Goal: Task Accomplishment & Management: Manage account settings

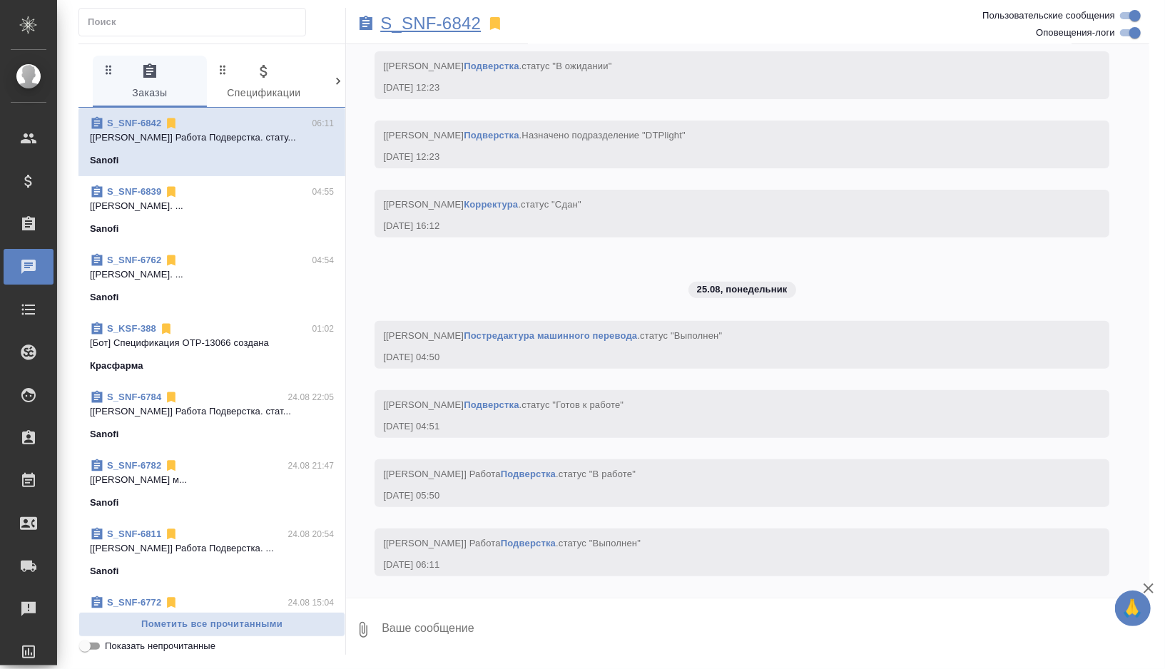
scroll to position [7681, 0]
click at [470, 26] on p "S_SNF-6842" at bounding box center [430, 23] width 101 height 14
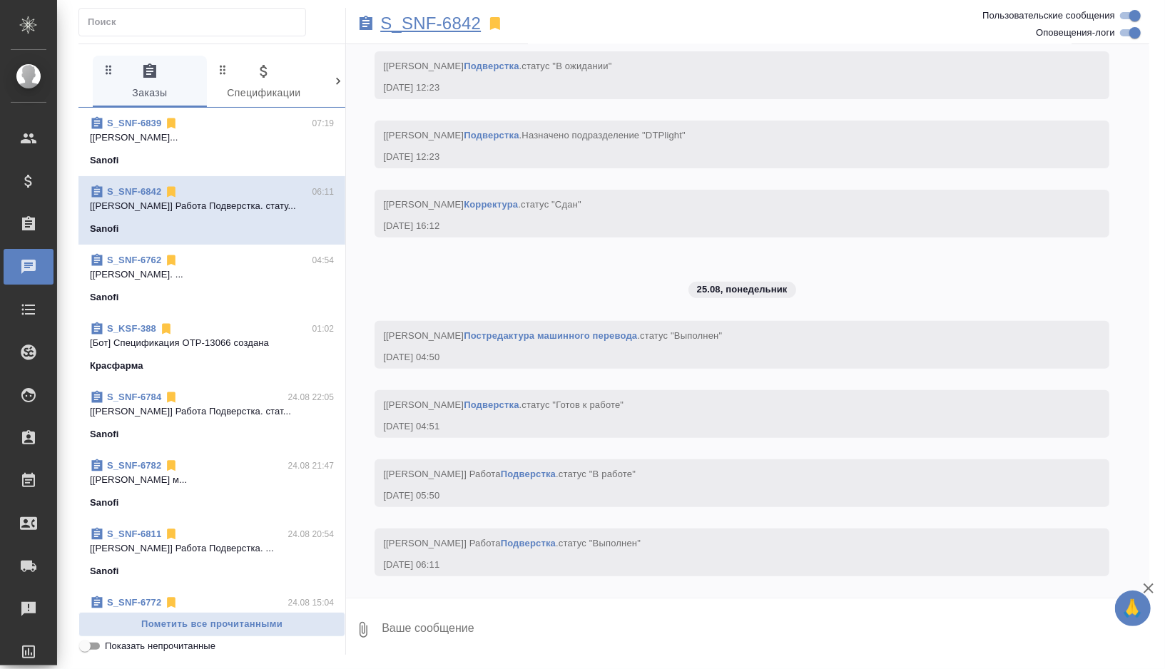
click at [463, 22] on p "S_SNF-6842" at bounding box center [430, 23] width 101 height 14
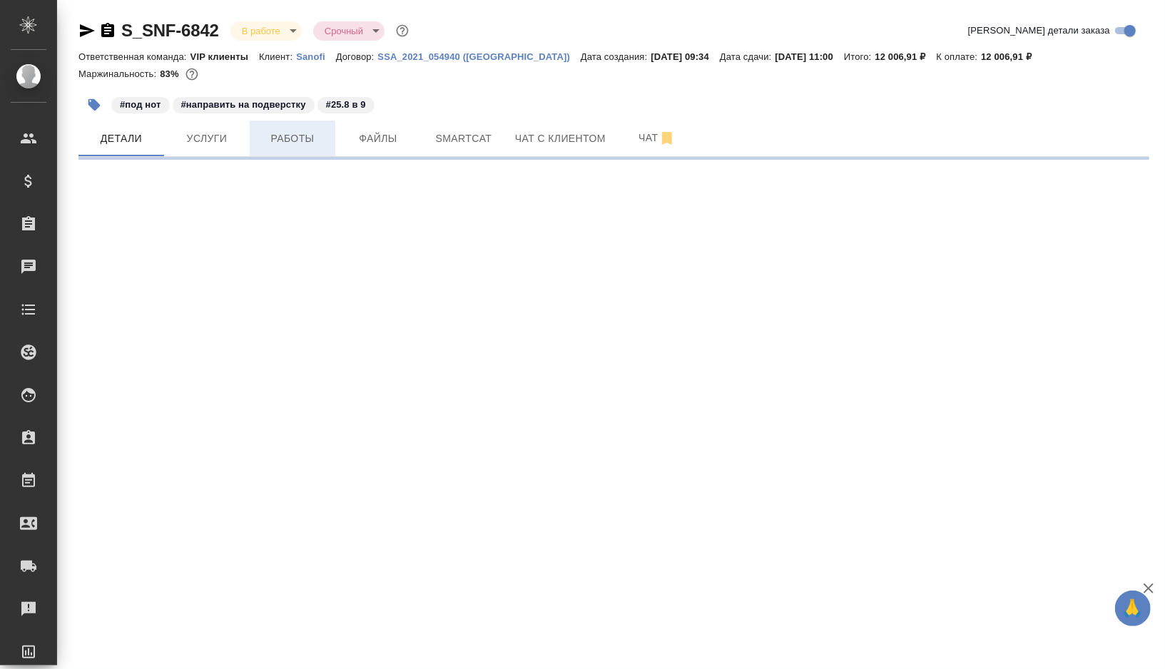
click at [293, 137] on span "Работы" at bounding box center [292, 139] width 69 height 18
select select "RU"
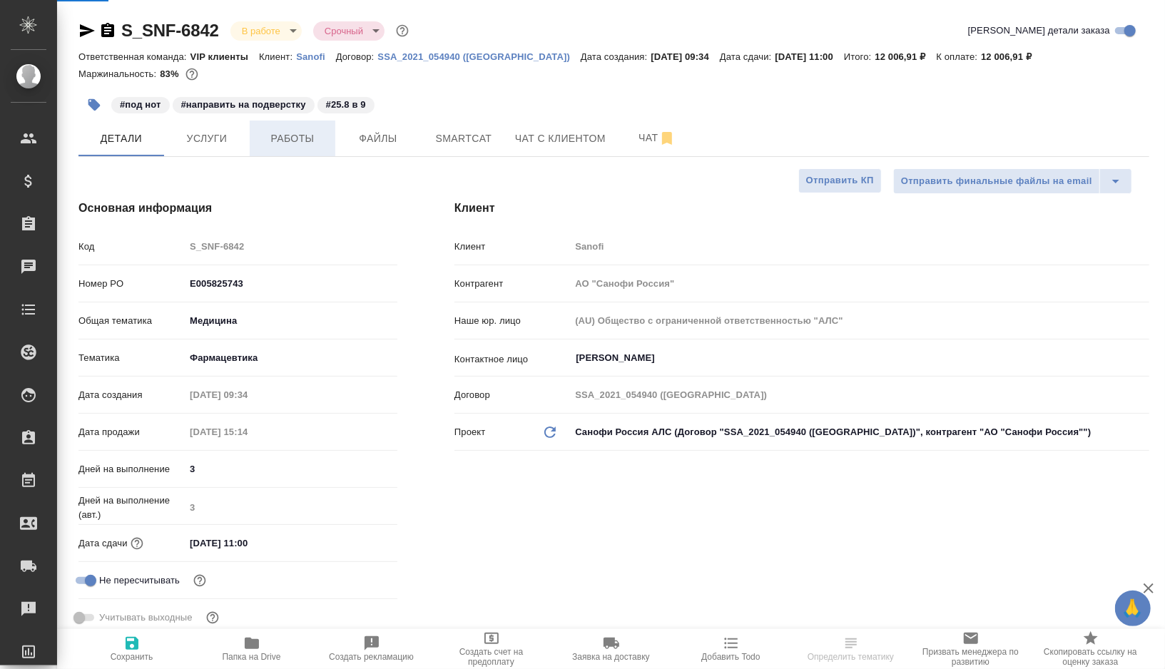
type textarea "x"
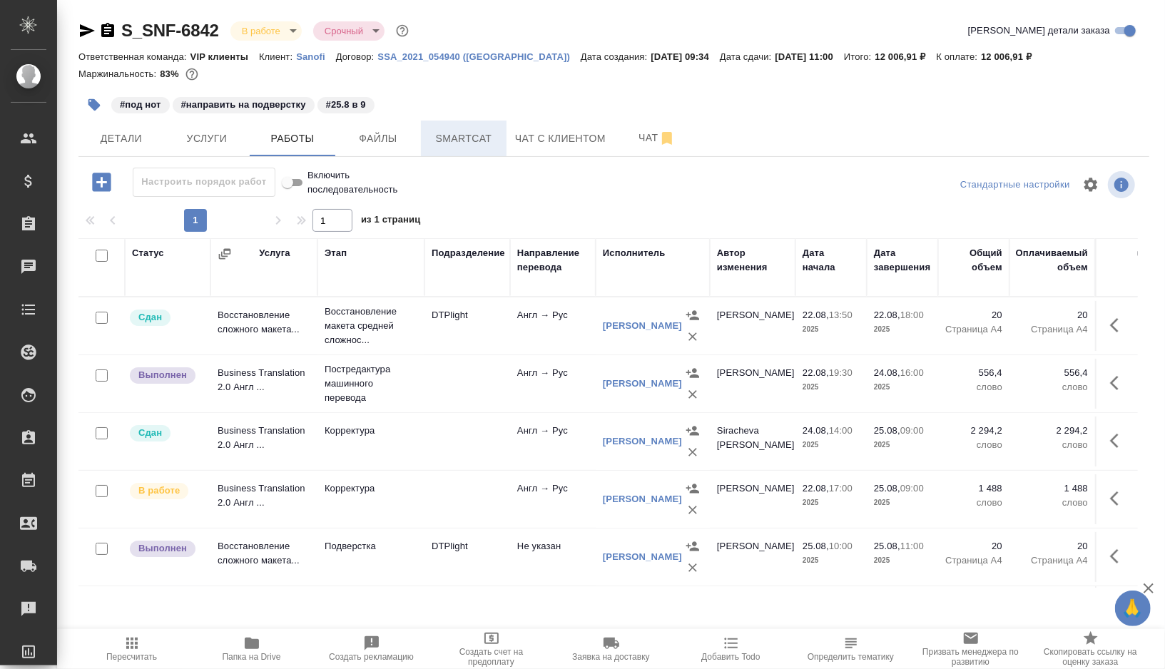
click at [481, 130] on span "Smartcat" at bounding box center [464, 139] width 69 height 18
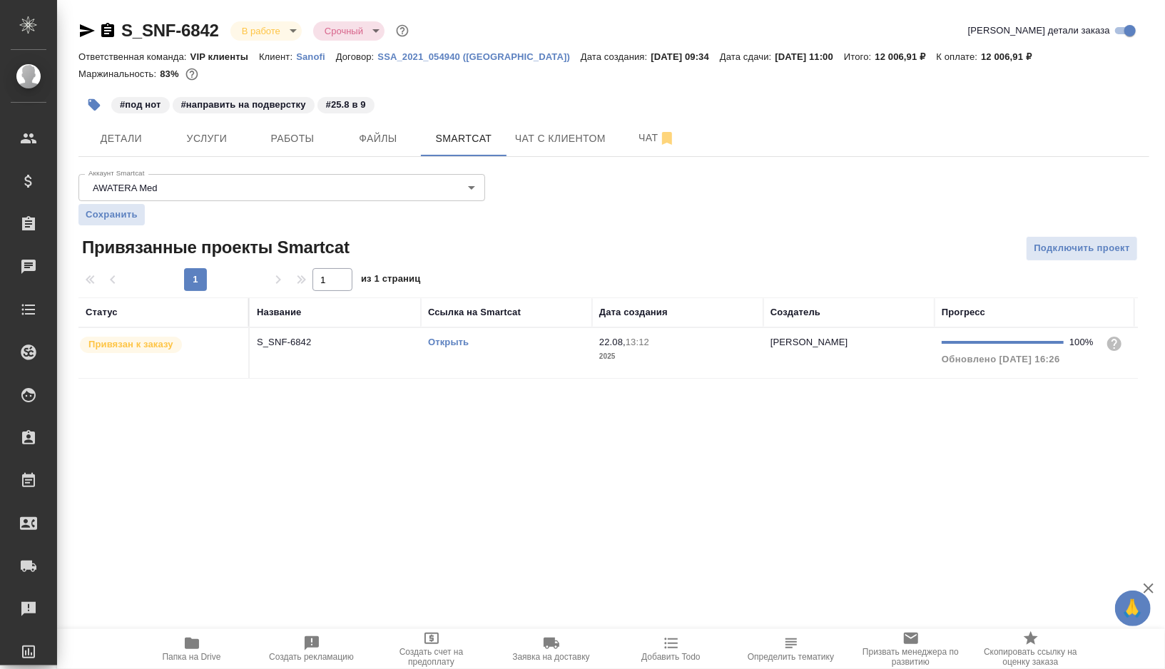
click at [534, 349] on td "Открыть" at bounding box center [506, 353] width 171 height 50
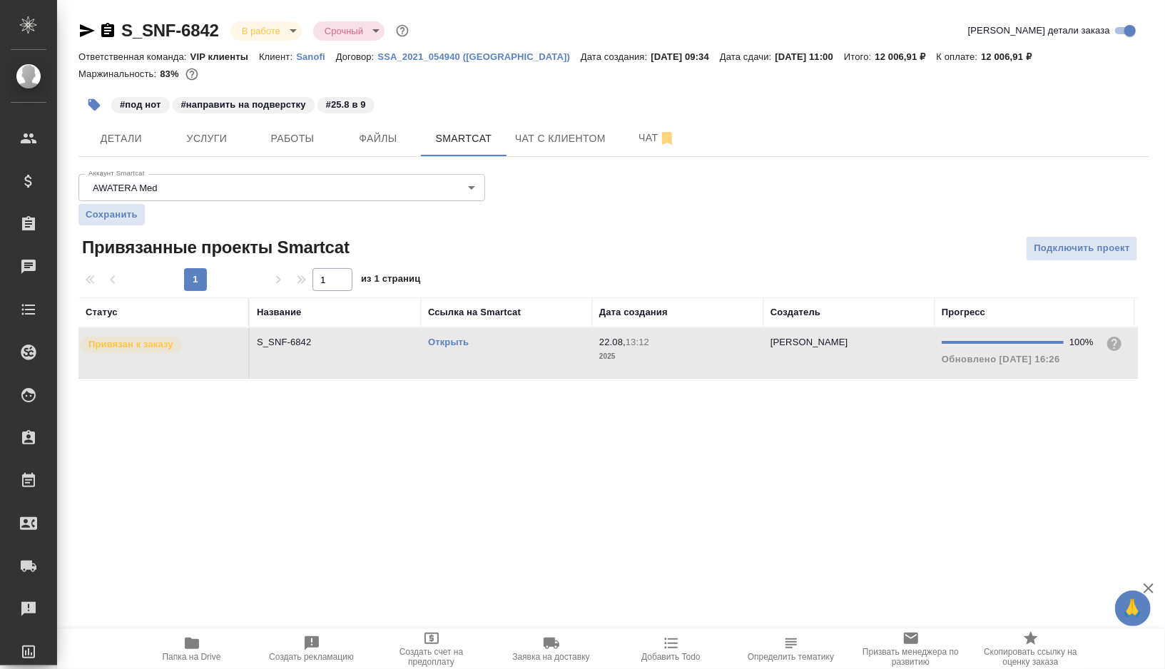
click at [534, 349] on td "Открыть" at bounding box center [506, 353] width 171 height 50
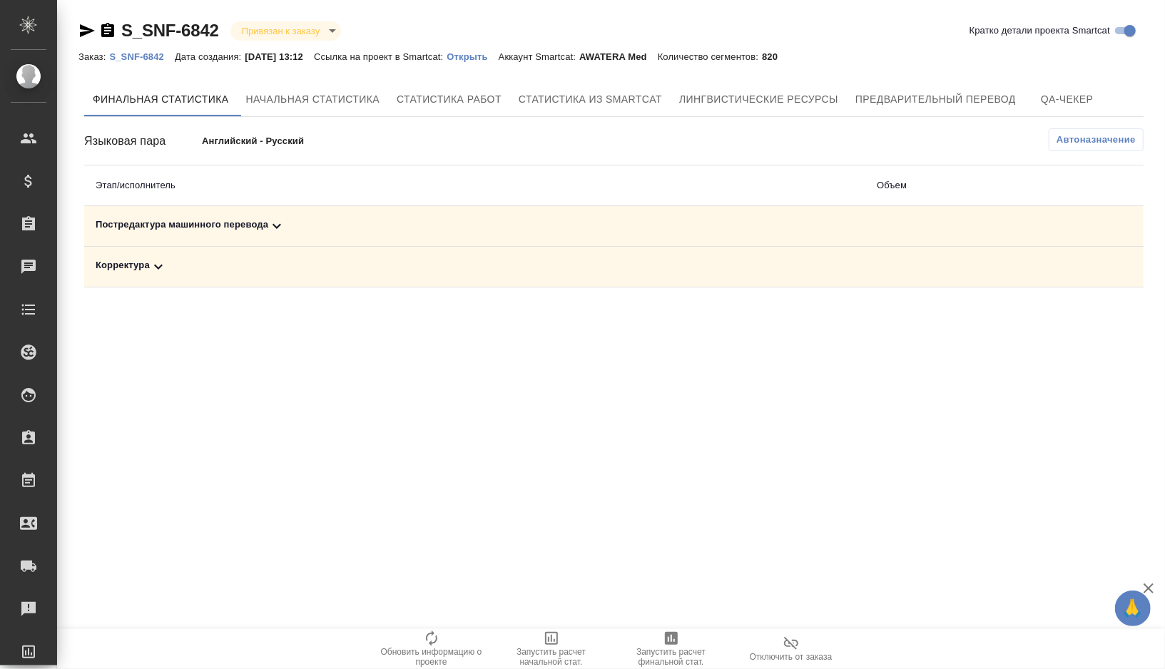
click at [326, 226] on div "Постредактура машинного перевода" at bounding box center [475, 226] width 759 height 17
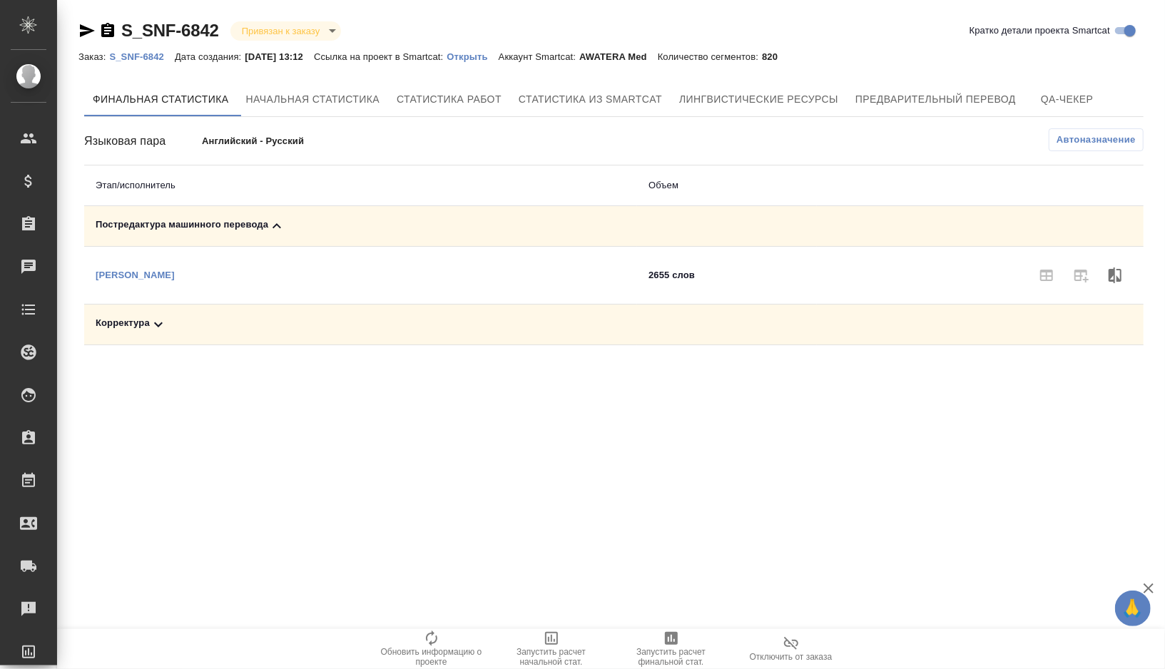
click at [670, 642] on icon "button" at bounding box center [671, 638] width 13 height 13
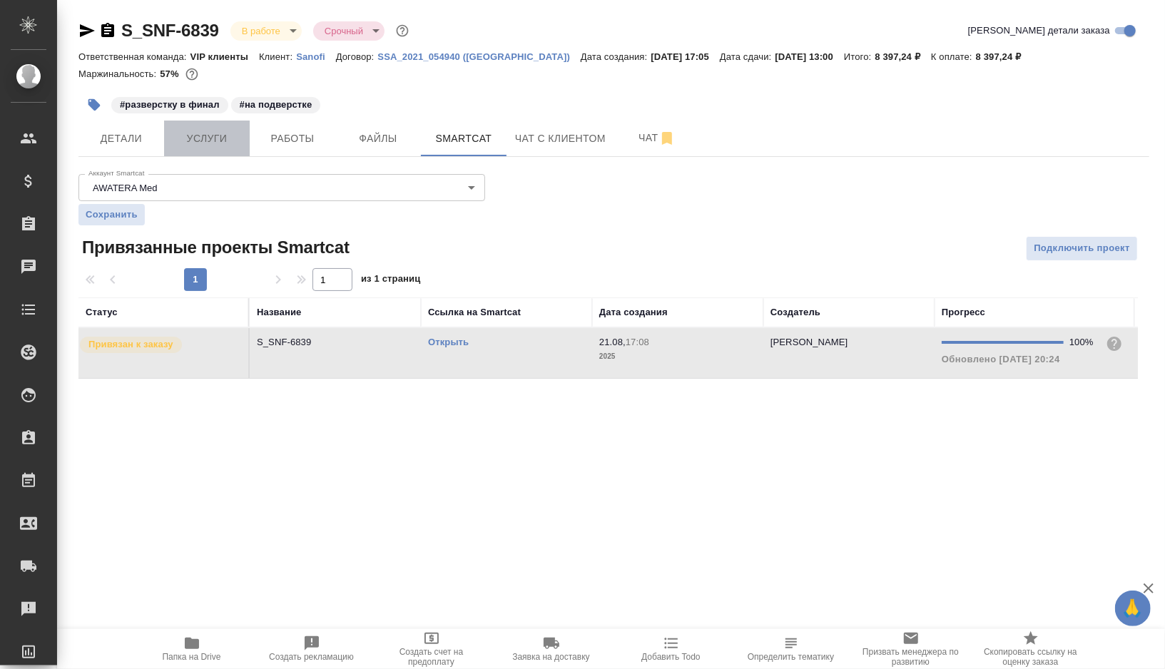
click at [188, 147] on button "Услуги" at bounding box center [207, 139] width 86 height 36
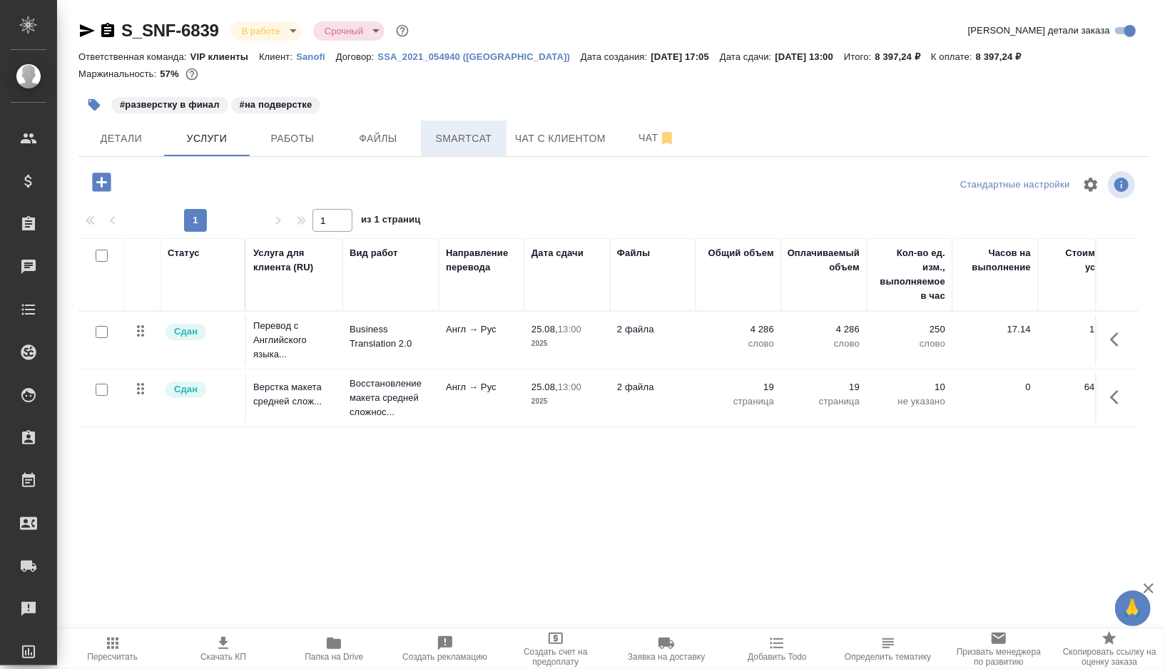
click at [447, 141] on span "Smartcat" at bounding box center [464, 139] width 69 height 18
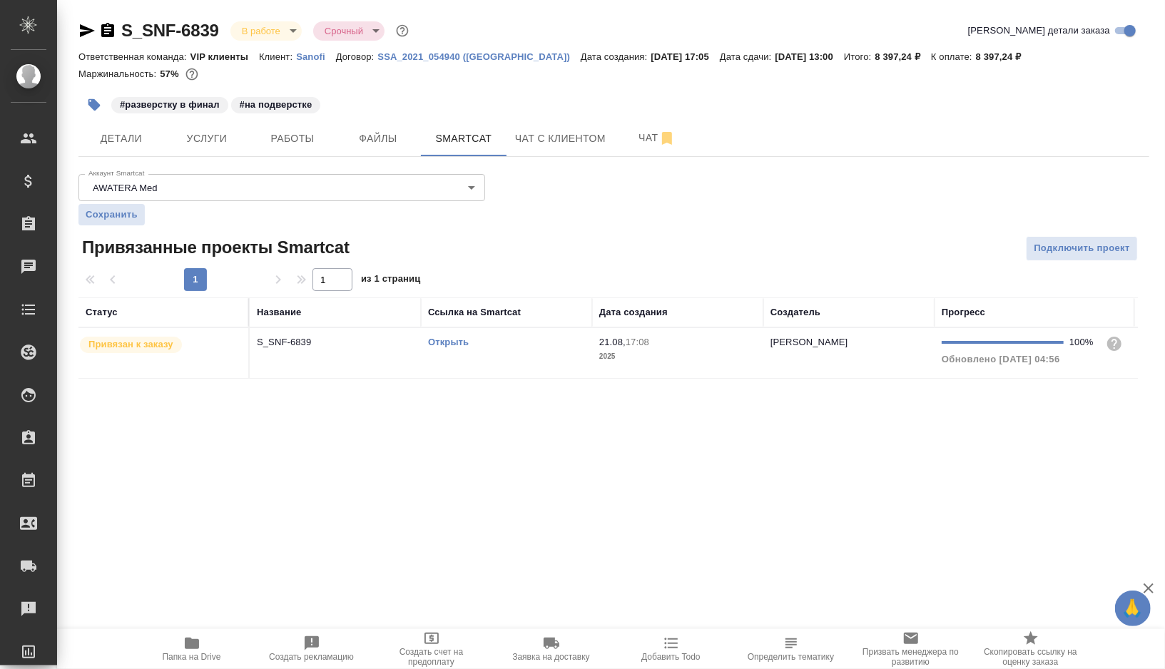
click at [548, 358] on td "Открыть" at bounding box center [506, 353] width 171 height 50
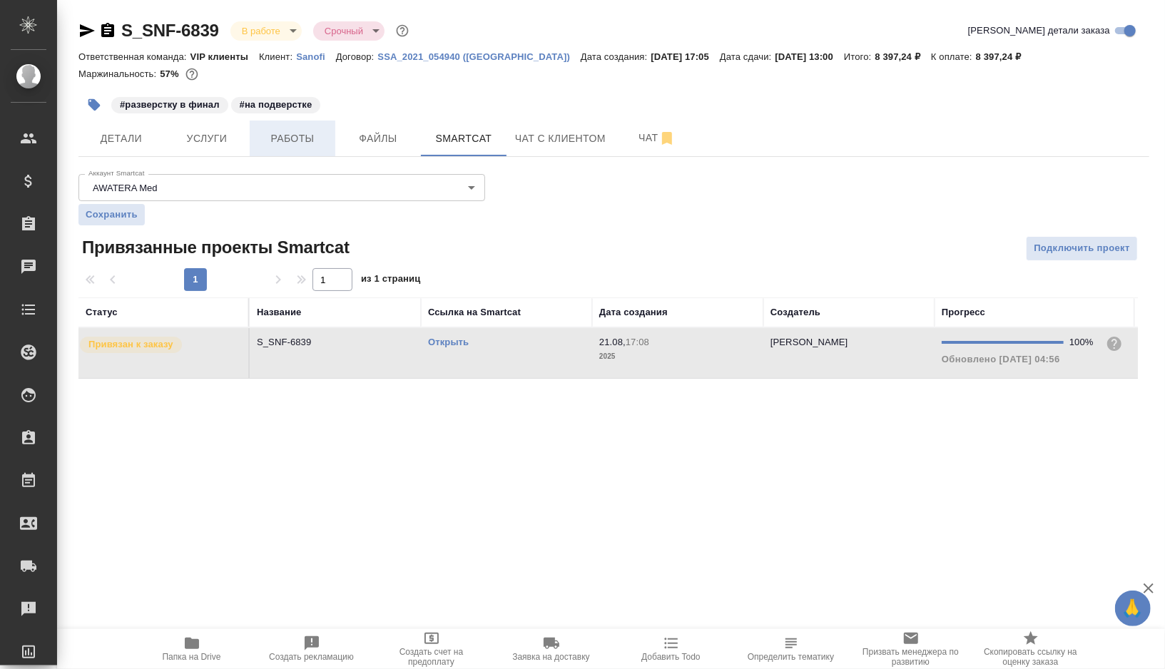
click at [301, 143] on span "Работы" at bounding box center [292, 139] width 69 height 18
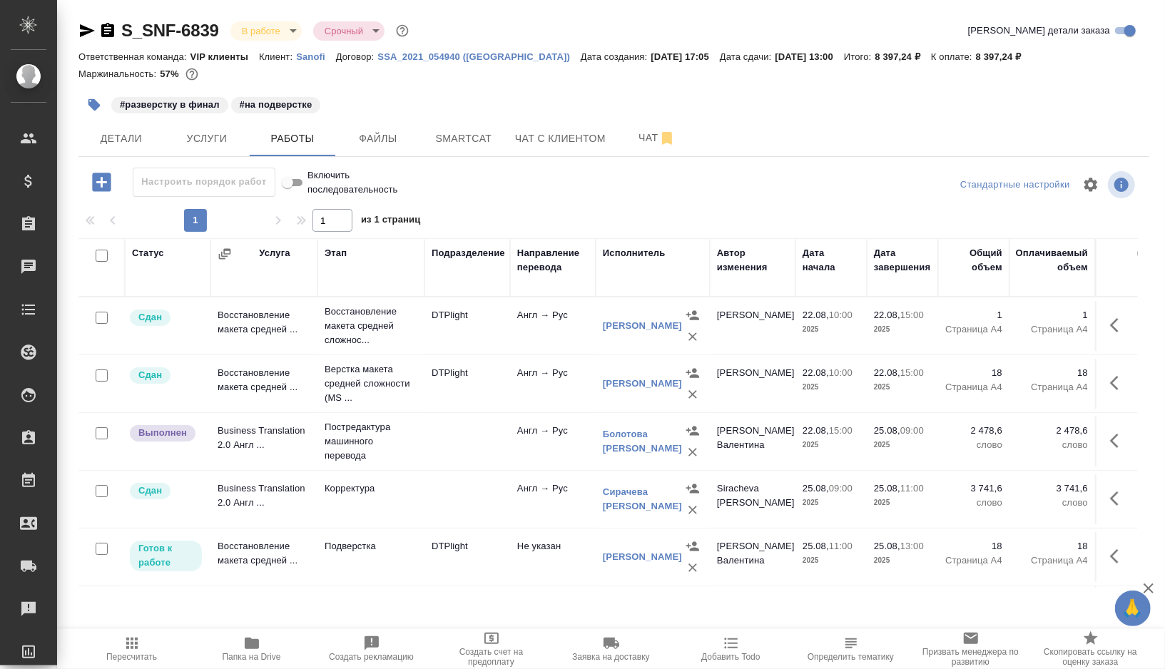
click at [123, 656] on span "Пересчитать" at bounding box center [131, 657] width 51 height 10
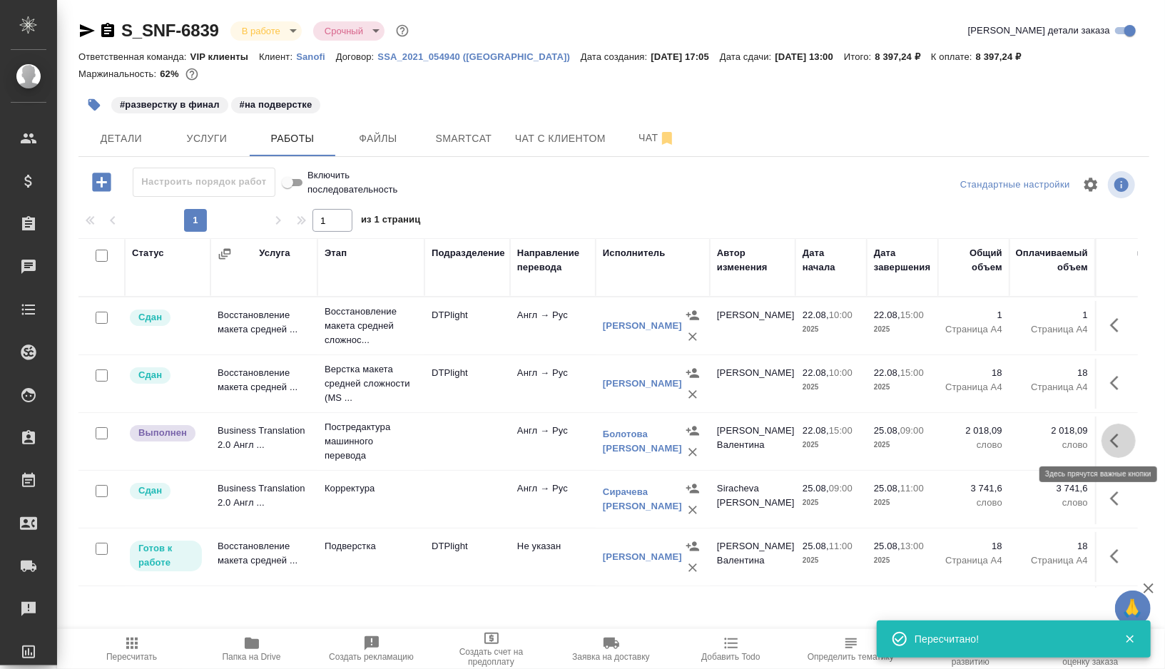
click at [1110, 437] on button "button" at bounding box center [1119, 441] width 34 height 34
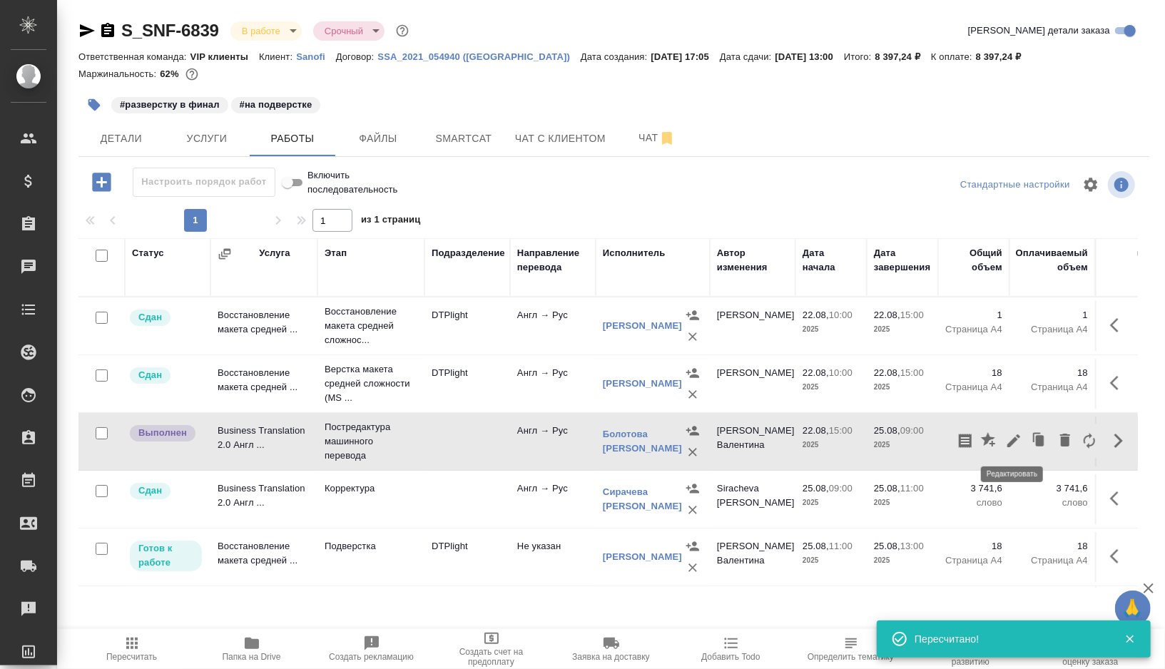
click at [1013, 435] on icon "button" at bounding box center [1013, 440] width 17 height 17
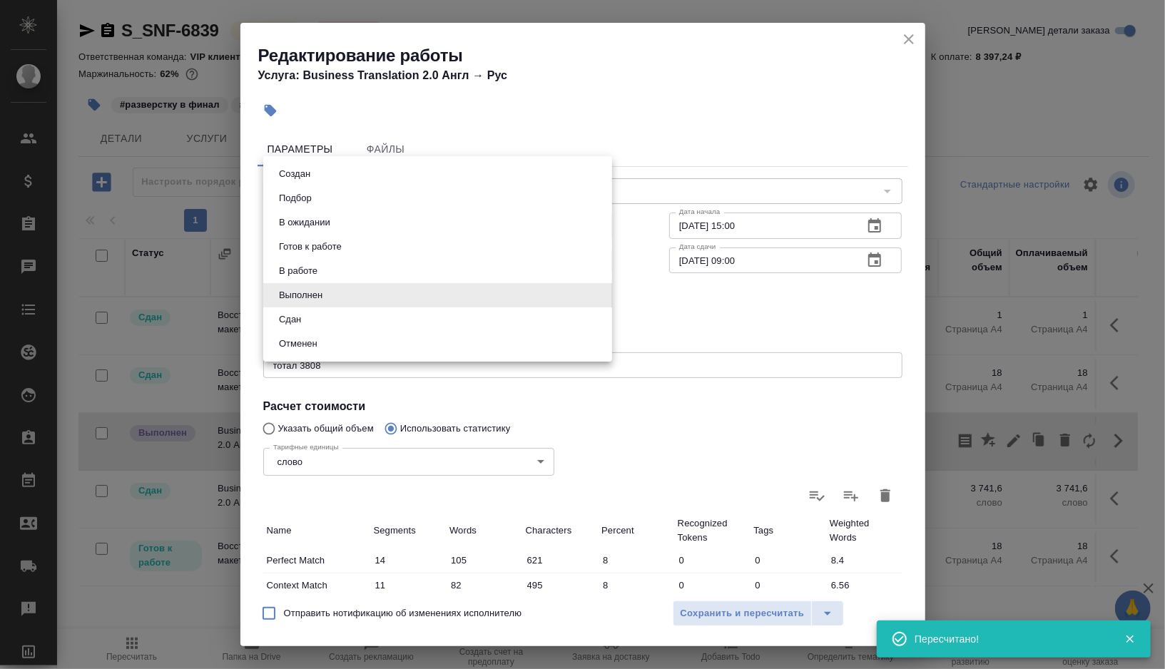
click at [584, 290] on body "🙏 .cls-1 fill:#fff; AWATERA Gorshkova Valentina Клиенты Спецификации Заказы 0 Ч…" at bounding box center [582, 334] width 1165 height 669
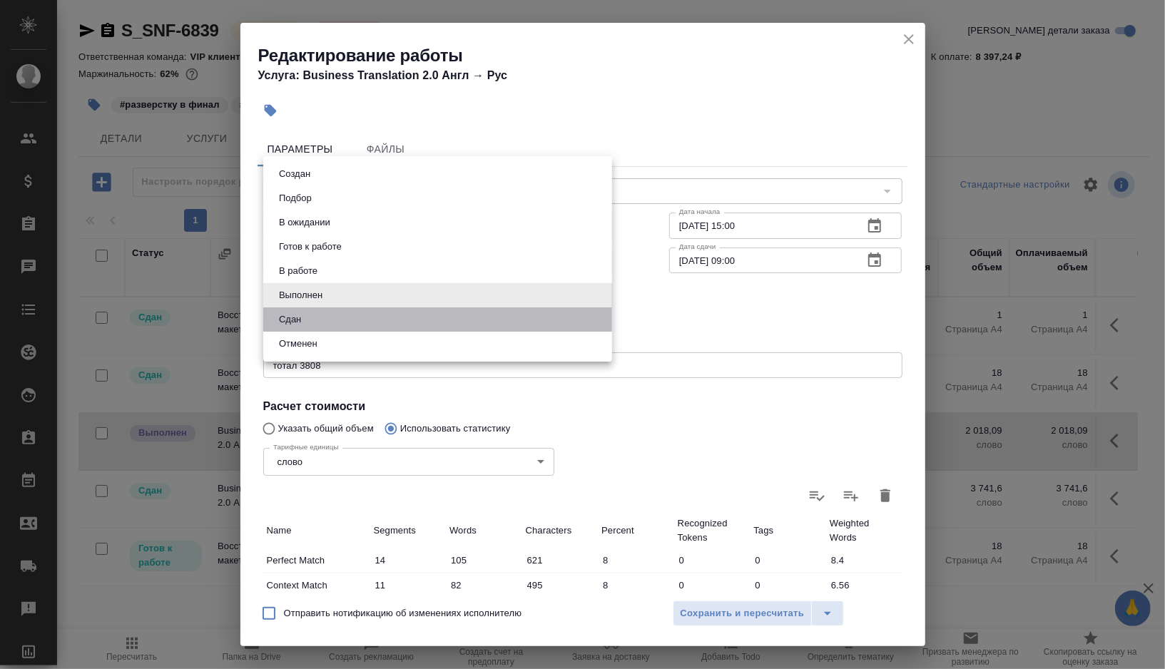
click at [385, 330] on li "Сдан" at bounding box center [437, 320] width 349 height 24
type input "closed"
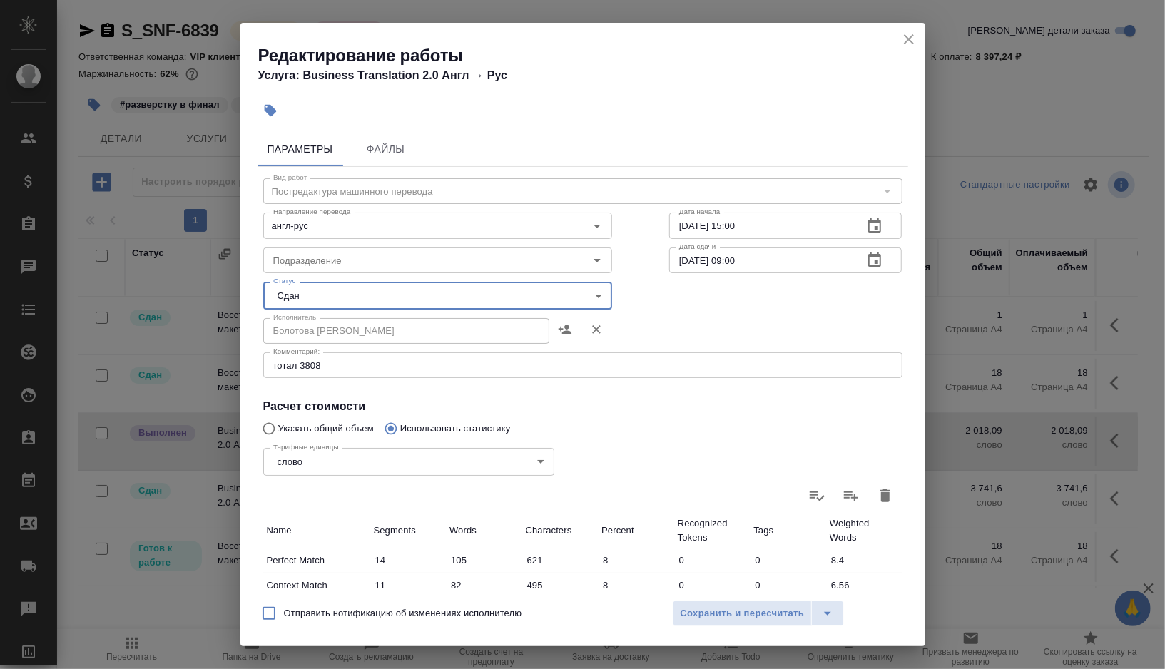
click at [313, 613] on span "Отправить нотификацию об изменениях исполнителю" at bounding box center [403, 614] width 238 height 14
click at [284, 613] on input "Отправить нотификацию об изменениях исполнителю" at bounding box center [269, 614] width 30 height 30
checkbox input "true"
click at [708, 614] on span "Сохранить и пересчитать" at bounding box center [743, 614] width 124 height 16
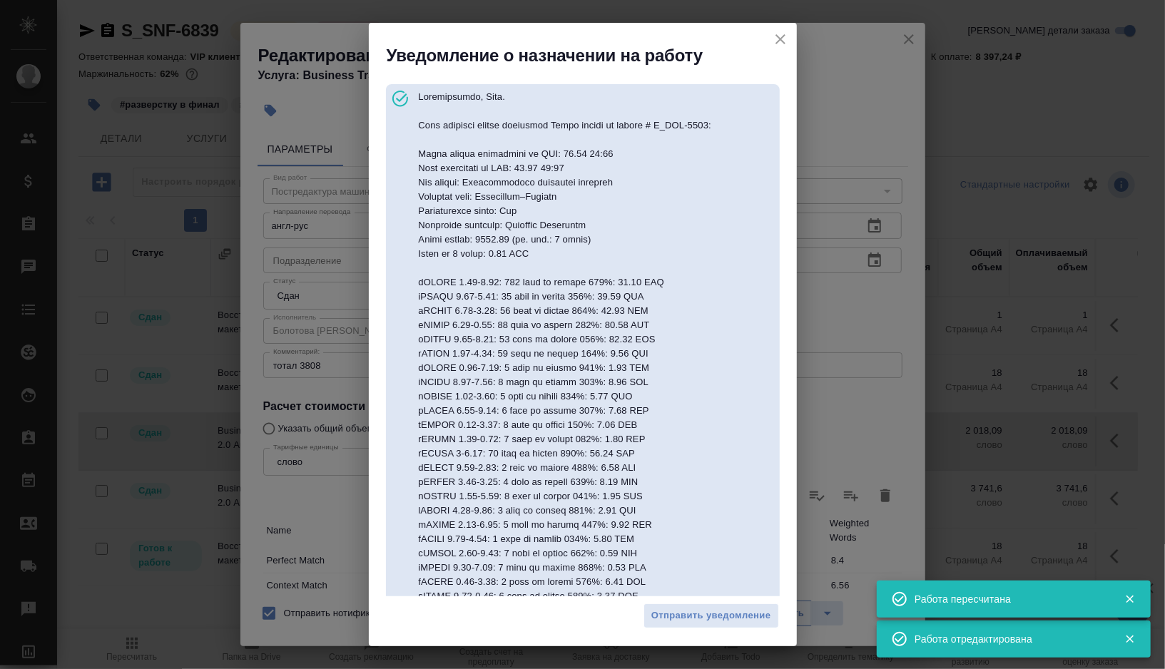
click at [708, 614] on span "Отправить уведомление" at bounding box center [712, 616] width 120 height 16
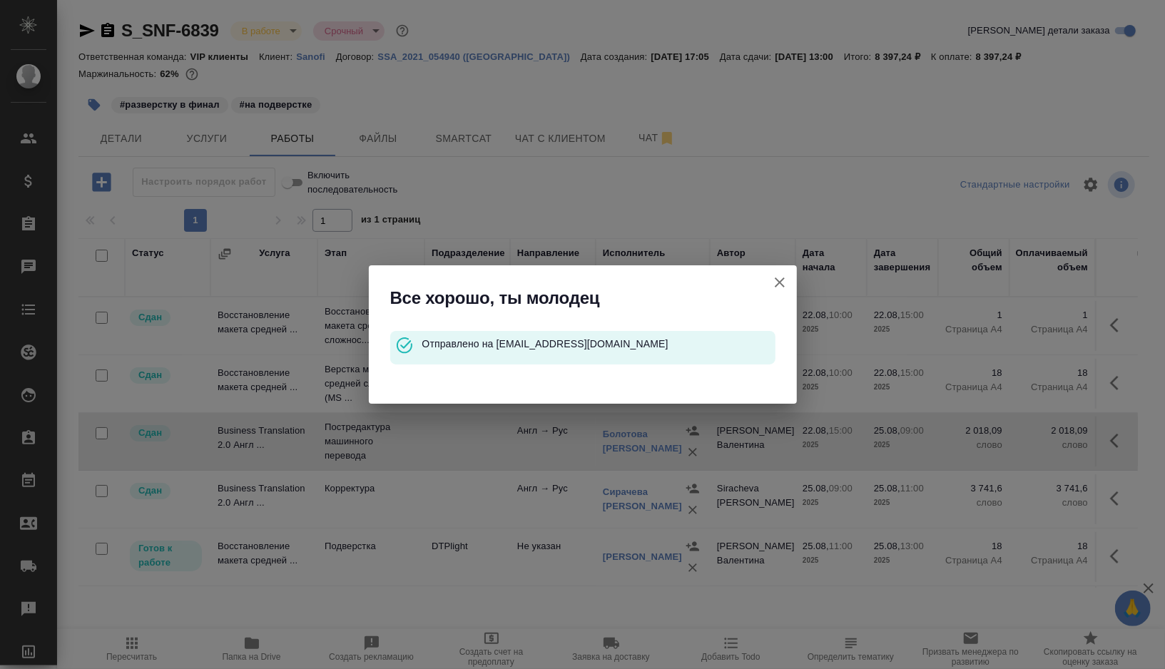
click at [779, 285] on icon "button" at bounding box center [779, 282] width 17 height 17
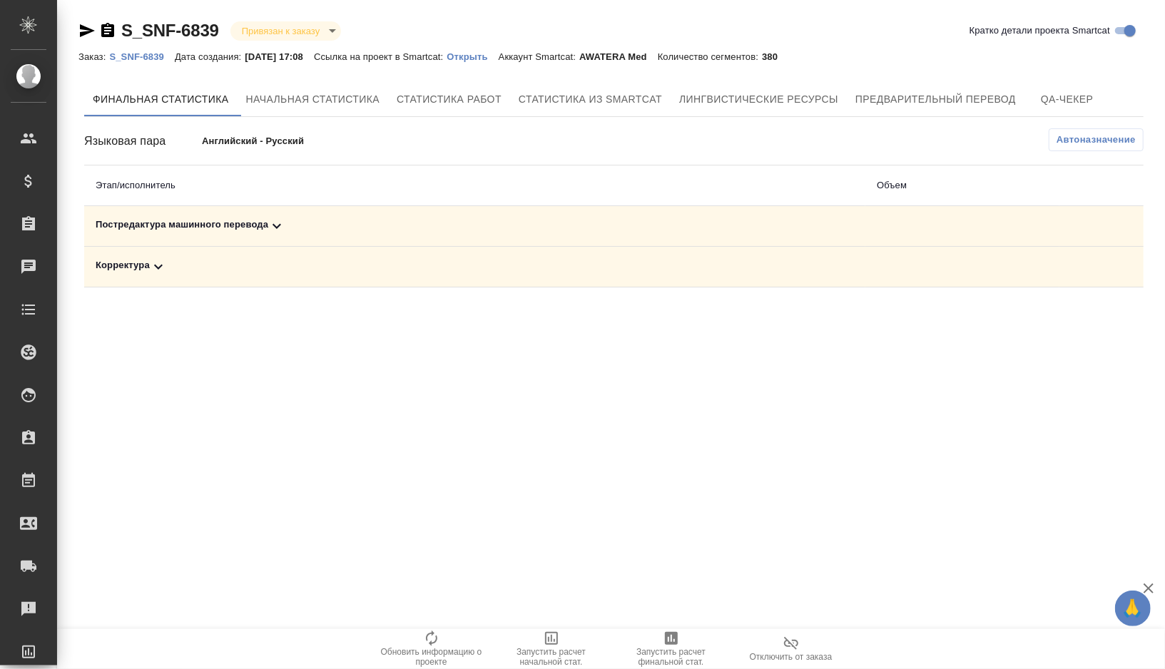
click at [320, 233] on div "Постредактура машинного перевода" at bounding box center [475, 226] width 759 height 17
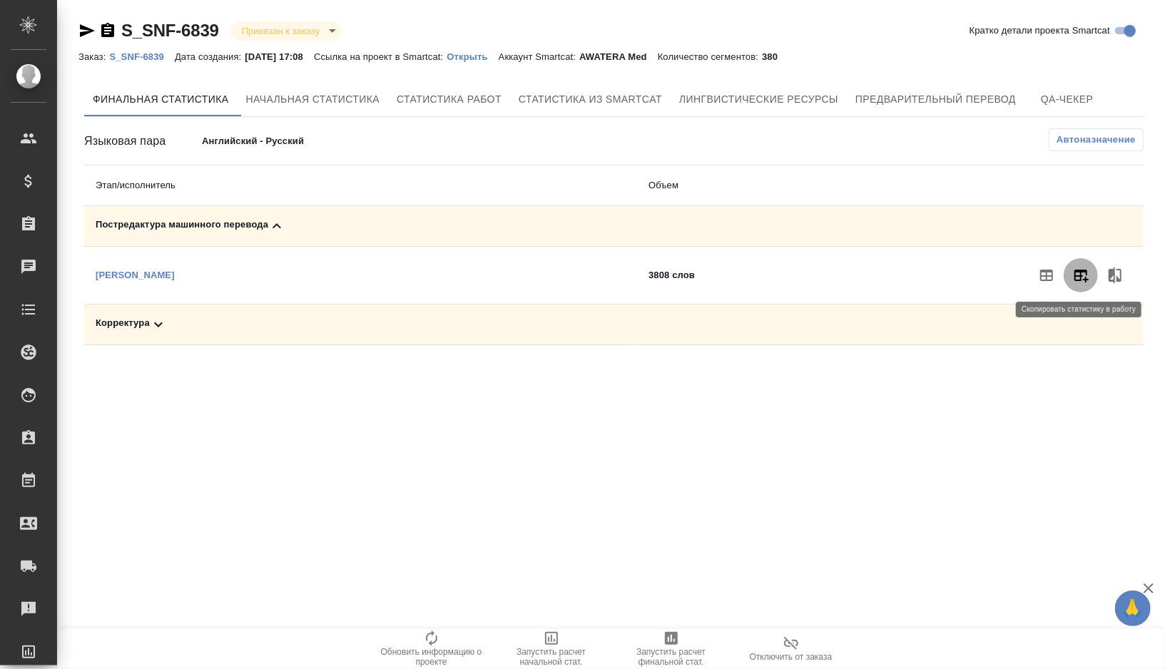
click at [1087, 272] on icon "button" at bounding box center [1082, 276] width 14 height 13
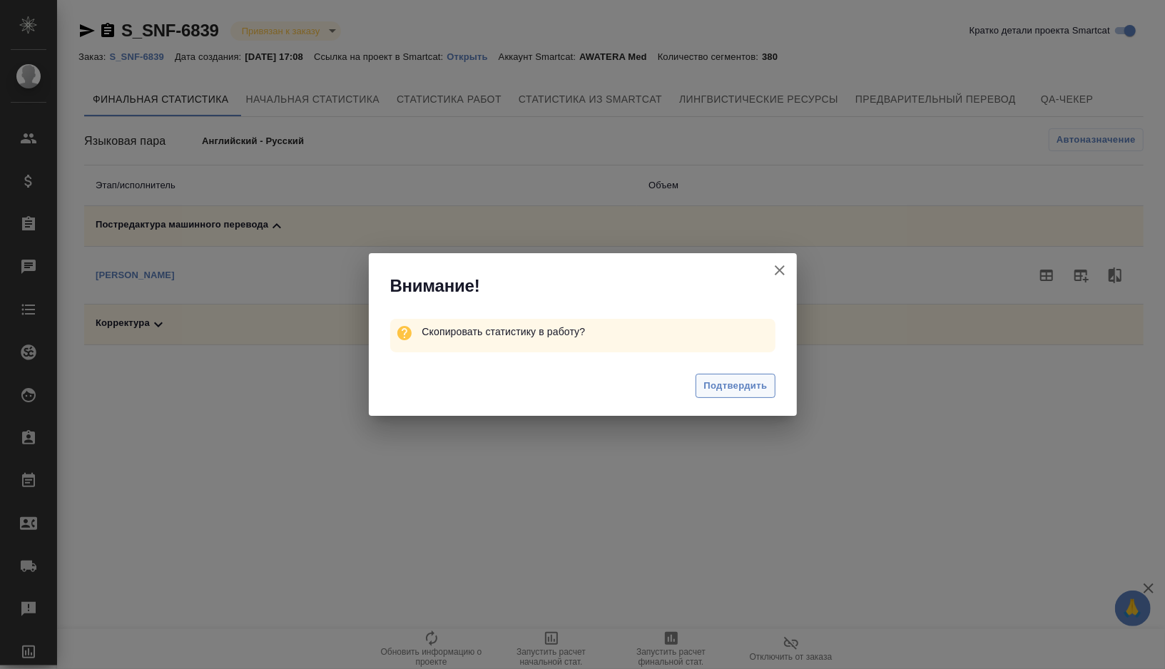
click at [746, 381] on span "Подтвердить" at bounding box center [736, 386] width 64 height 16
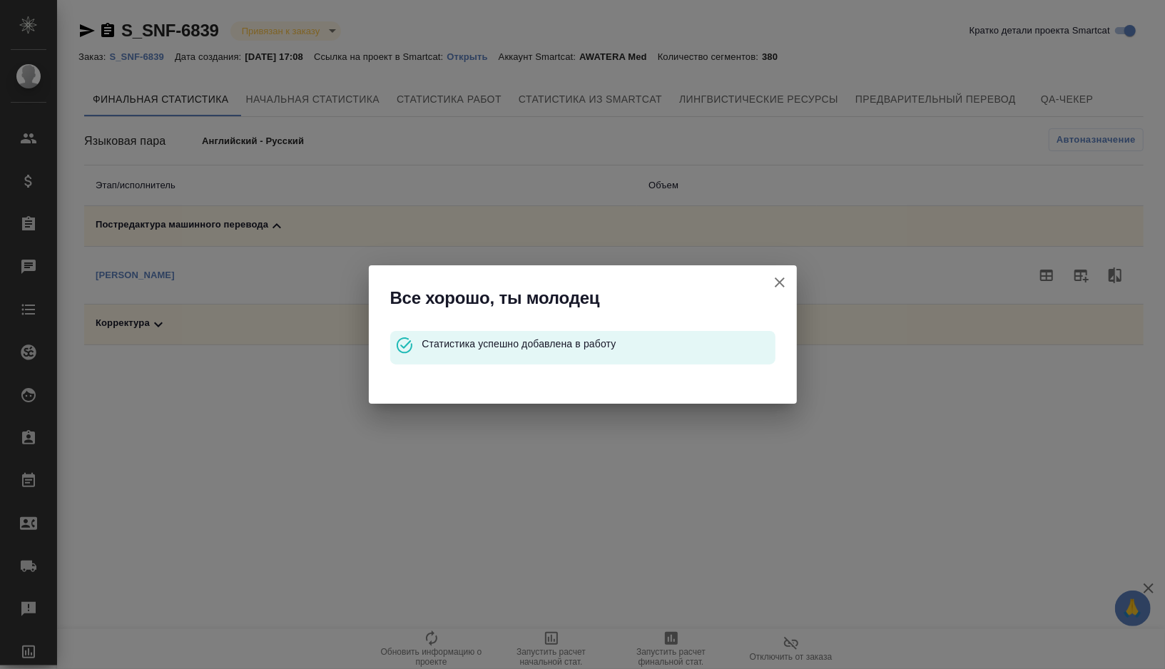
click at [781, 285] on icon "button" at bounding box center [779, 282] width 17 height 17
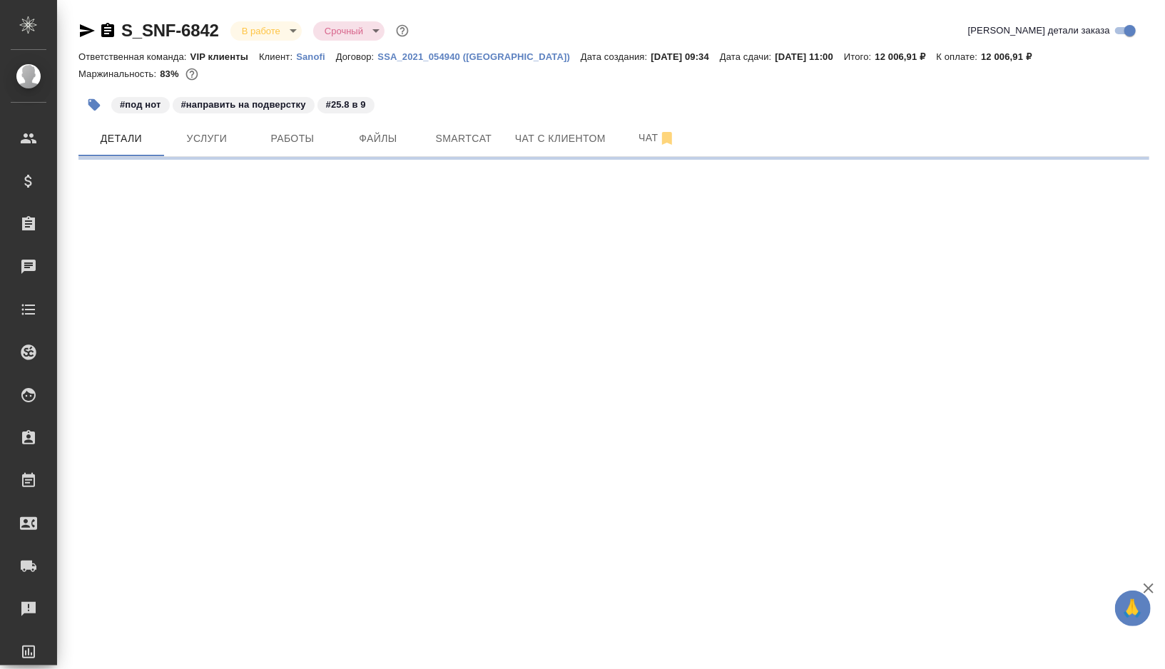
select select "RU"
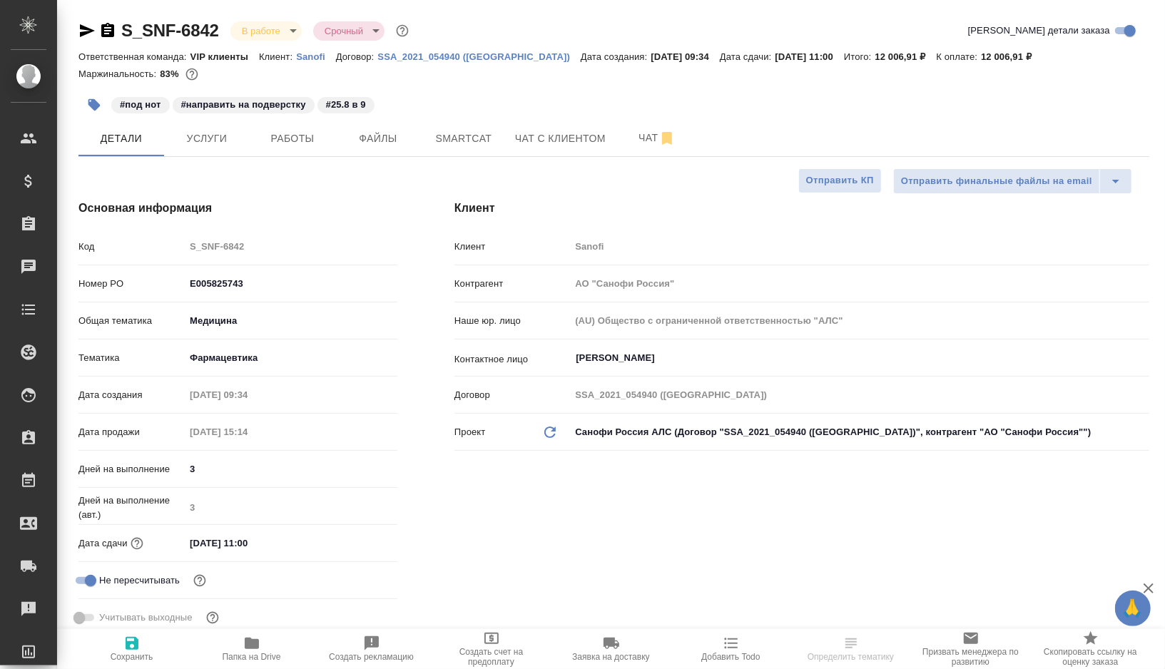
type textarea "x"
click at [195, 153] on button "Услуги" at bounding box center [207, 139] width 86 height 36
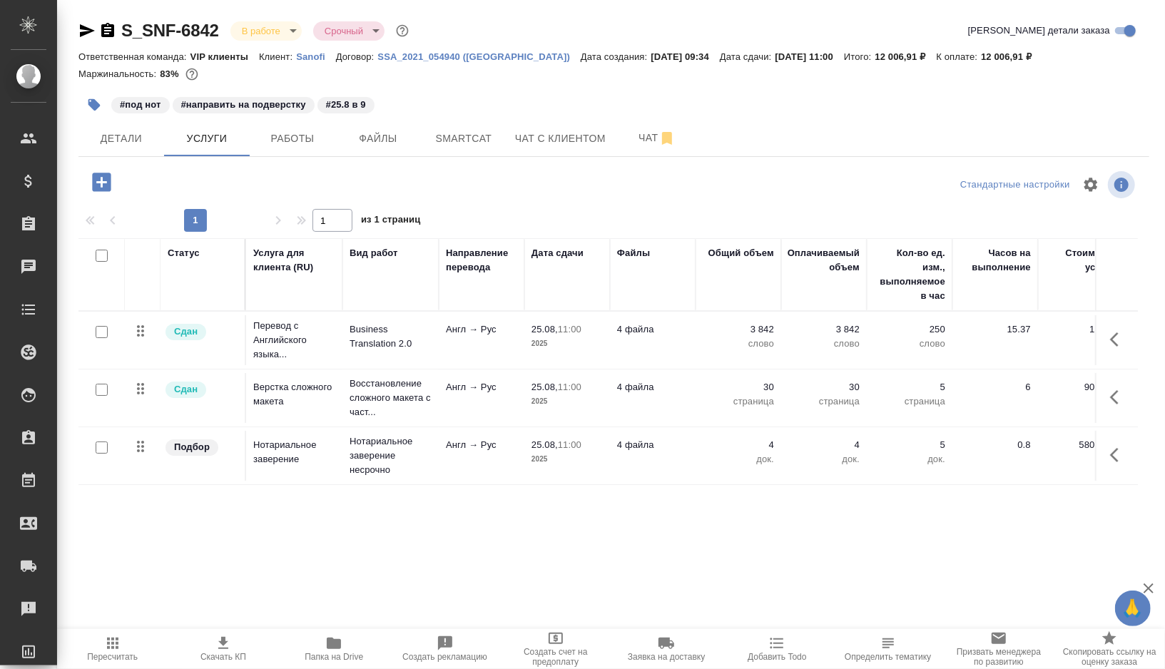
click at [96, 183] on icon "button" at bounding box center [101, 182] width 19 height 19
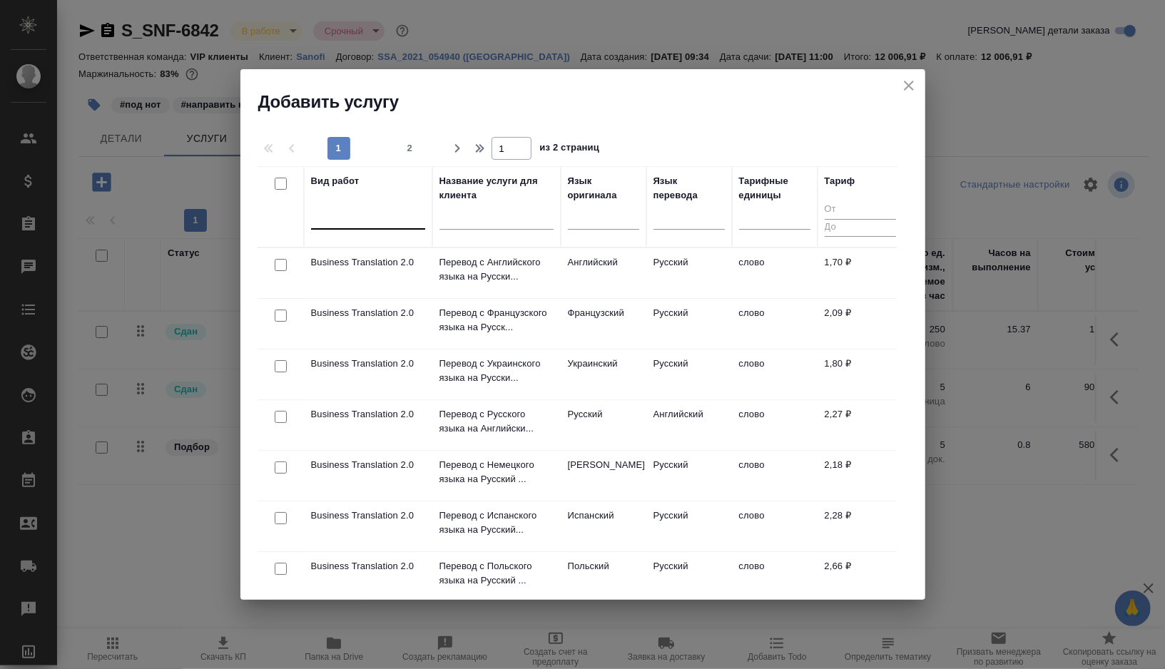
click at [366, 215] on div at bounding box center [368, 215] width 114 height 21
type input "проверка кач"
click at [362, 258] on div "Проверка качества перевода (LQA)" at bounding box center [418, 261] width 214 height 26
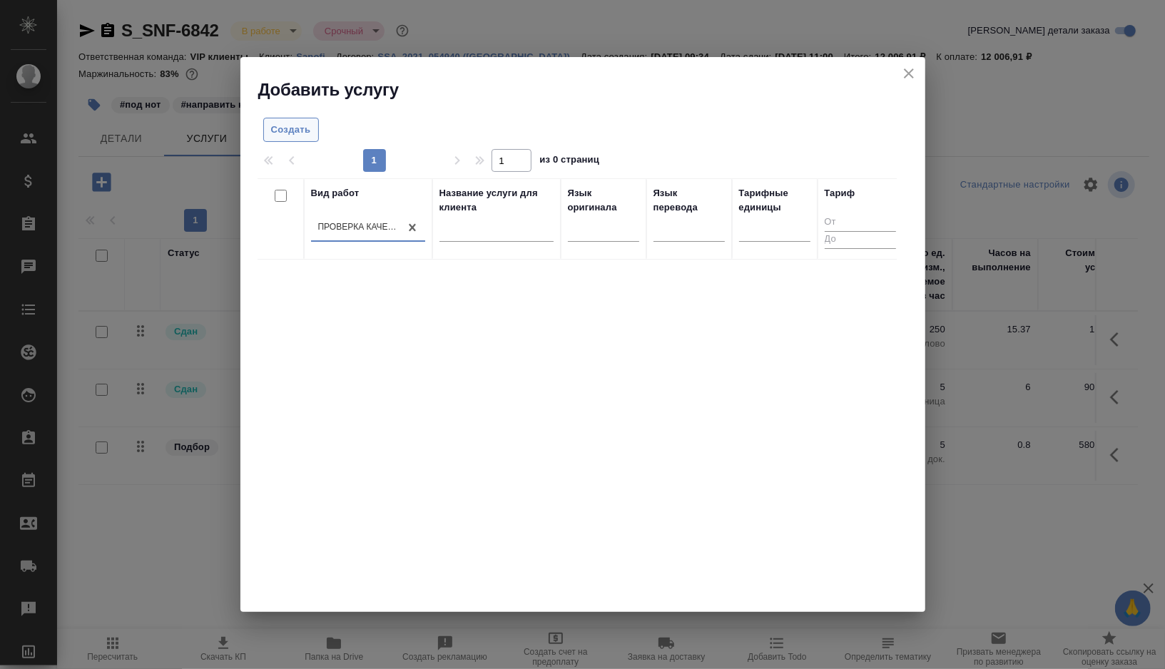
click at [286, 131] on span "Создать" at bounding box center [291, 130] width 40 height 16
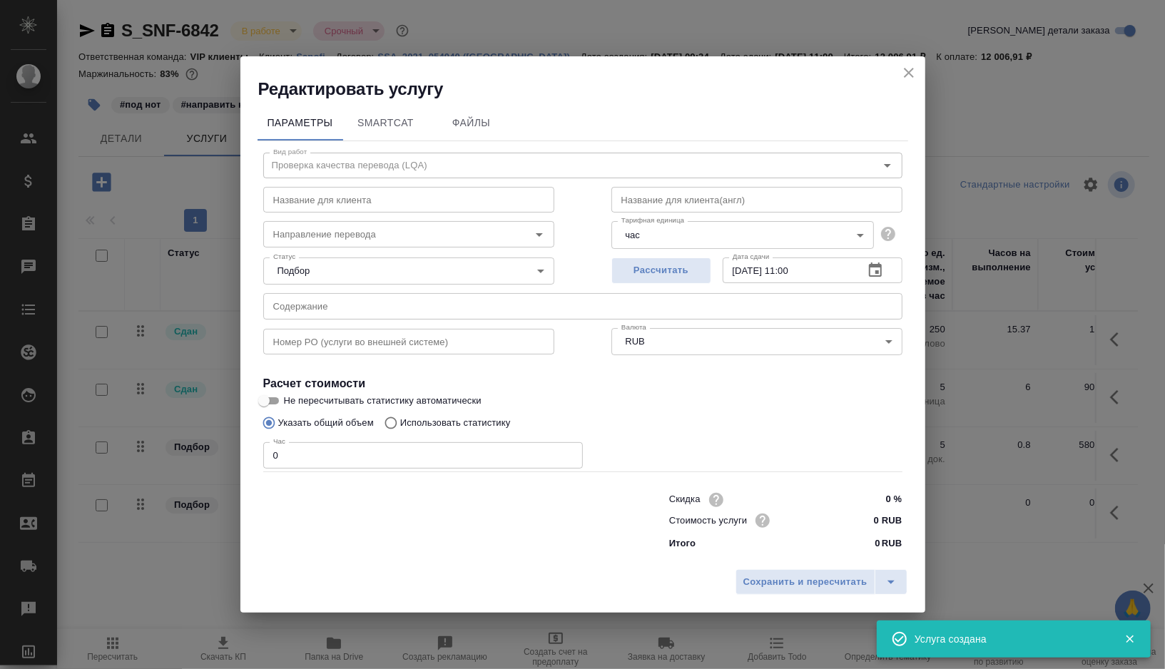
click at [905, 74] on icon "close" at bounding box center [909, 72] width 17 height 17
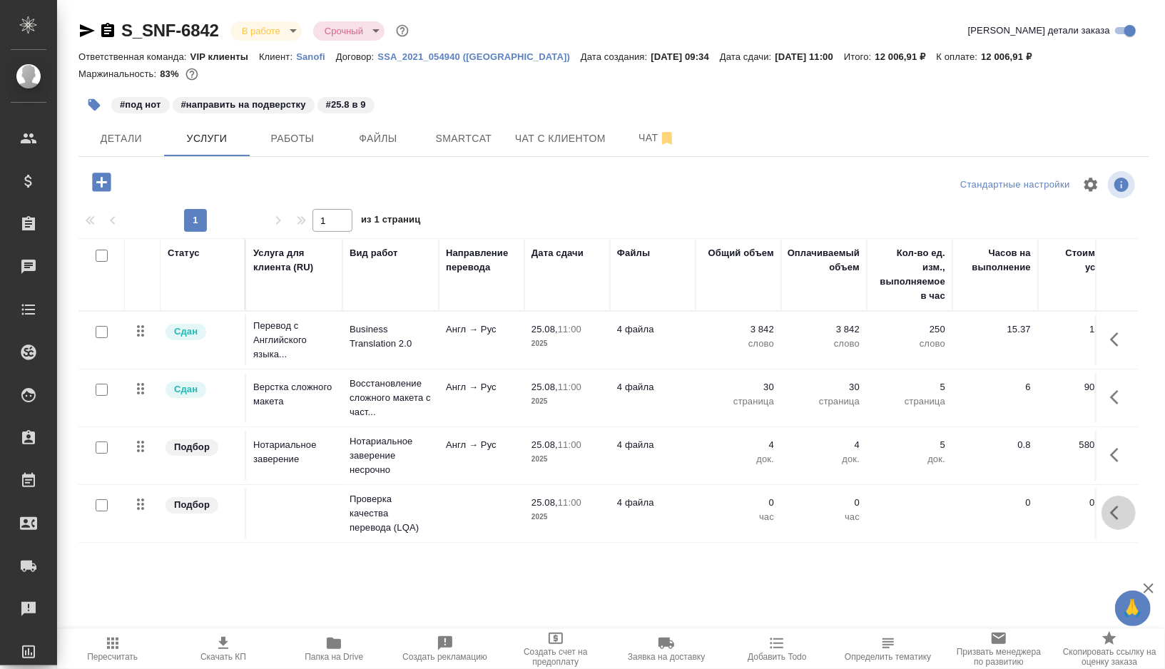
click at [1118, 510] on icon "button" at bounding box center [1118, 513] width 17 height 17
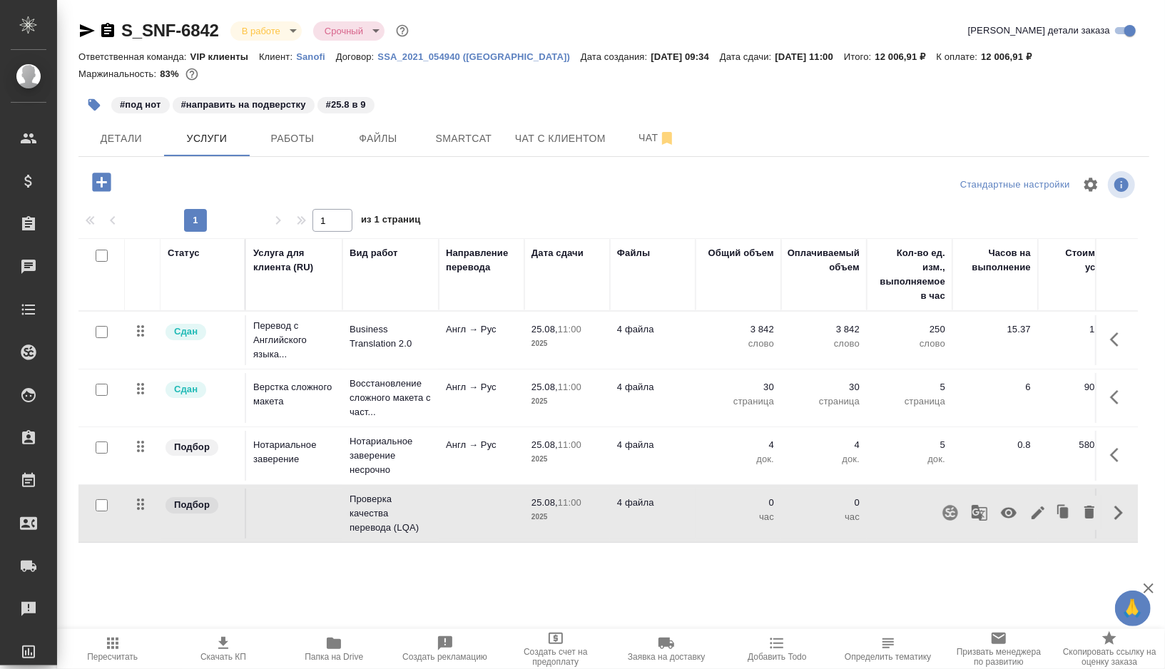
click at [1008, 508] on icon "button" at bounding box center [1009, 513] width 16 height 11
click at [272, 126] on button "Работы" at bounding box center [293, 139] width 86 height 36
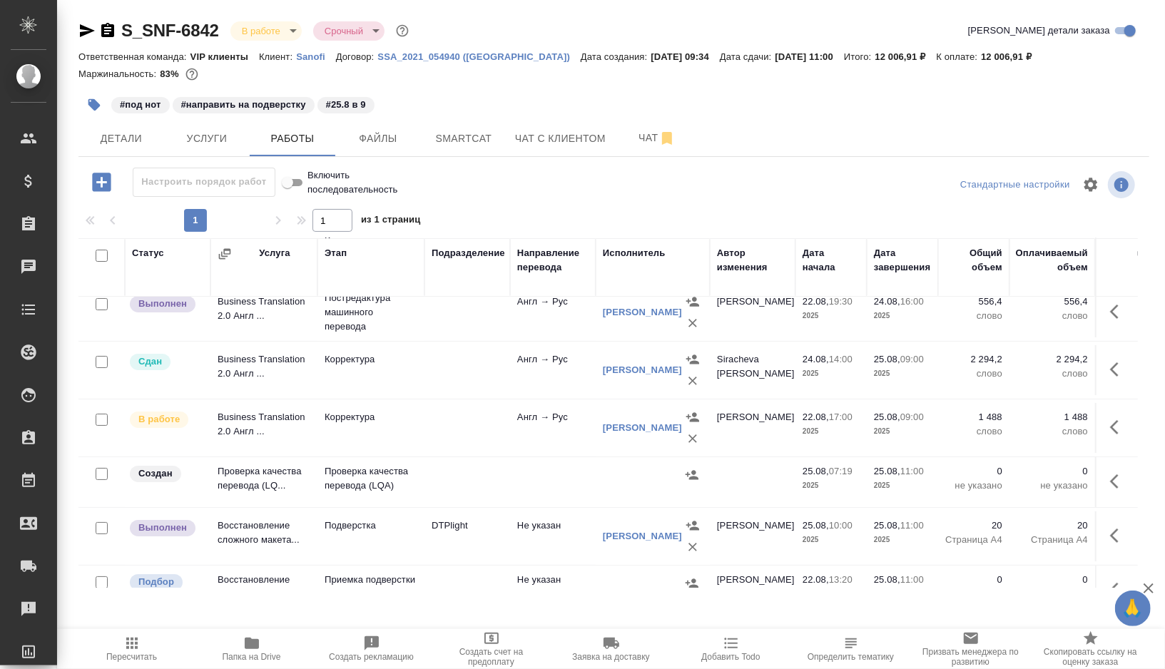
scroll to position [72, 0]
click at [483, 480] on td at bounding box center [468, 482] width 86 height 50
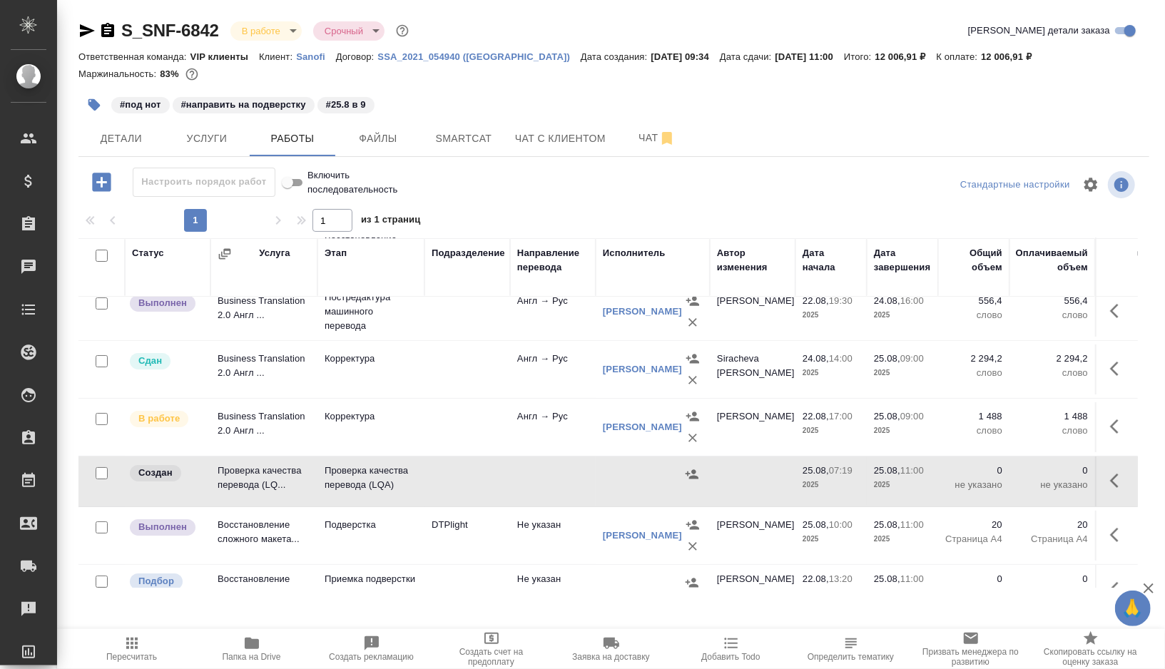
click at [483, 480] on td at bounding box center [468, 482] width 86 height 50
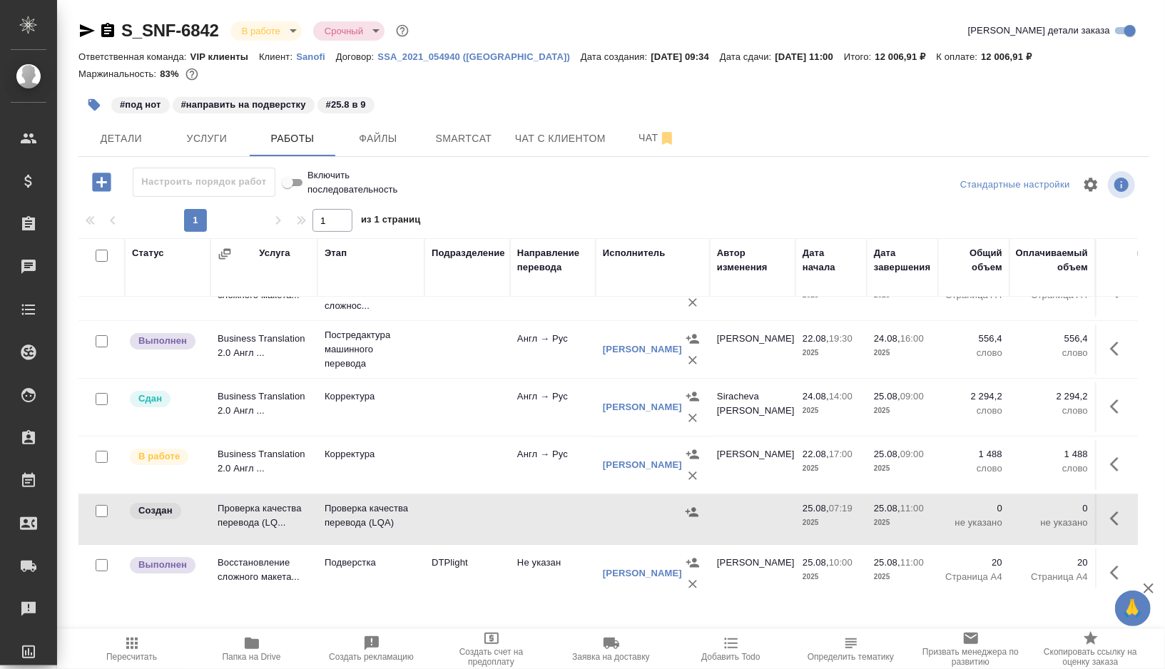
scroll to position [36, 0]
click at [445, 402] on td at bounding box center [468, 406] width 86 height 50
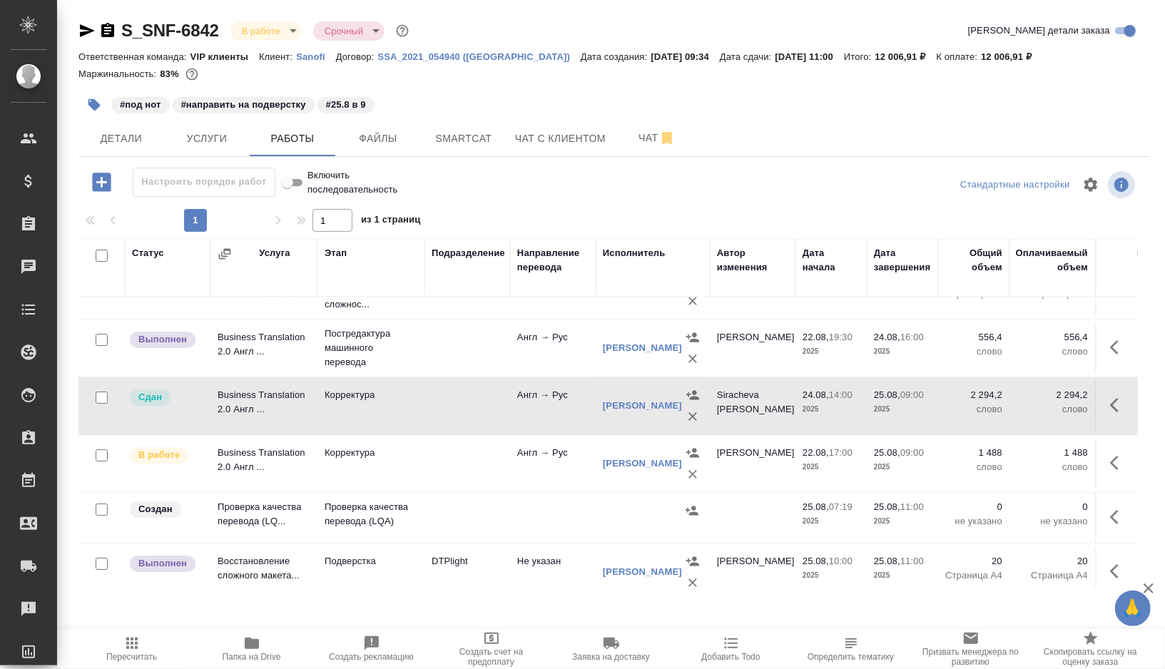
click at [445, 402] on td at bounding box center [468, 406] width 86 height 50
click at [398, 570] on td "Подверстка" at bounding box center [371, 572] width 107 height 50
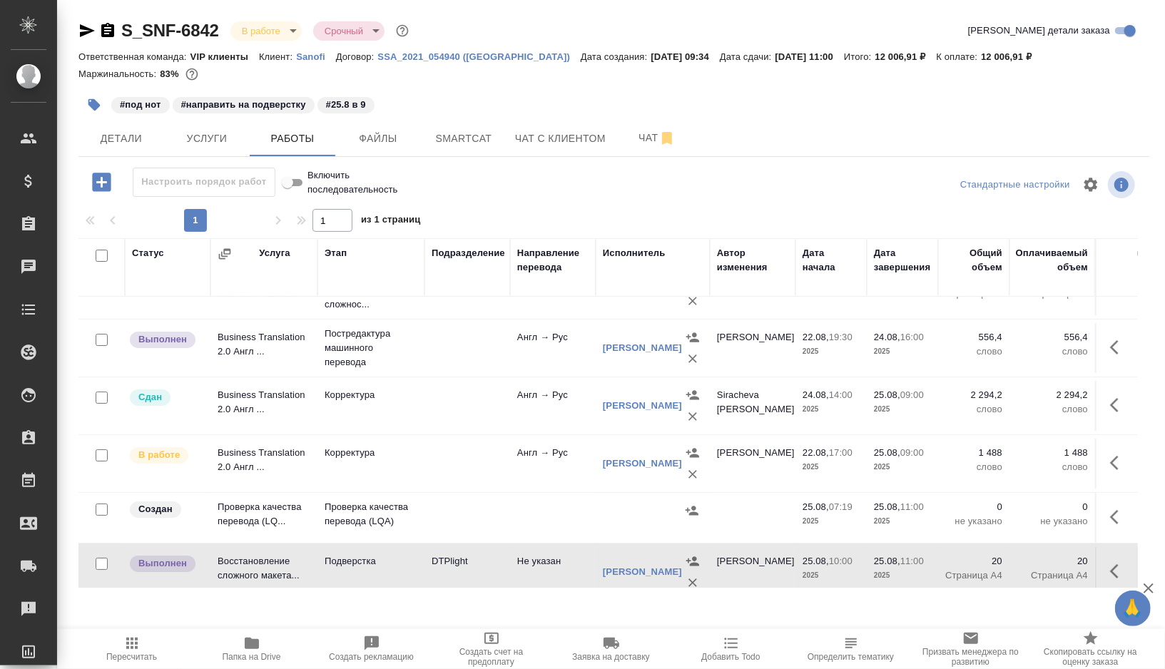
click at [398, 570] on td "Подверстка" at bounding box center [371, 572] width 107 height 50
click at [649, 130] on span "Чат" at bounding box center [657, 138] width 69 height 18
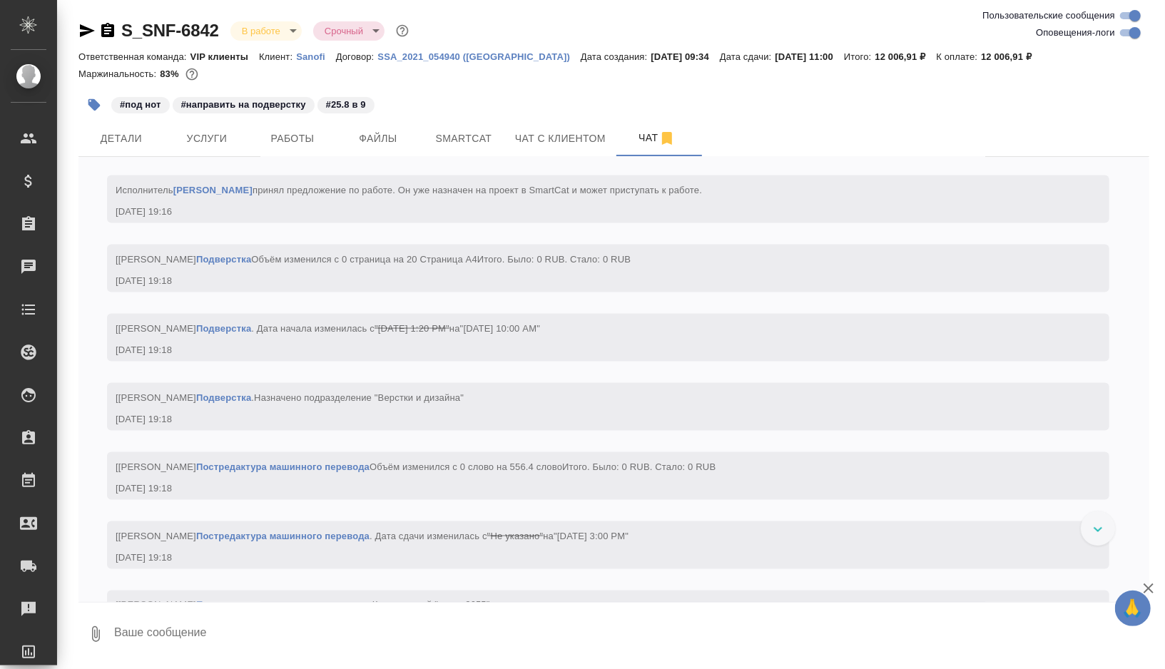
scroll to position [4822, 0]
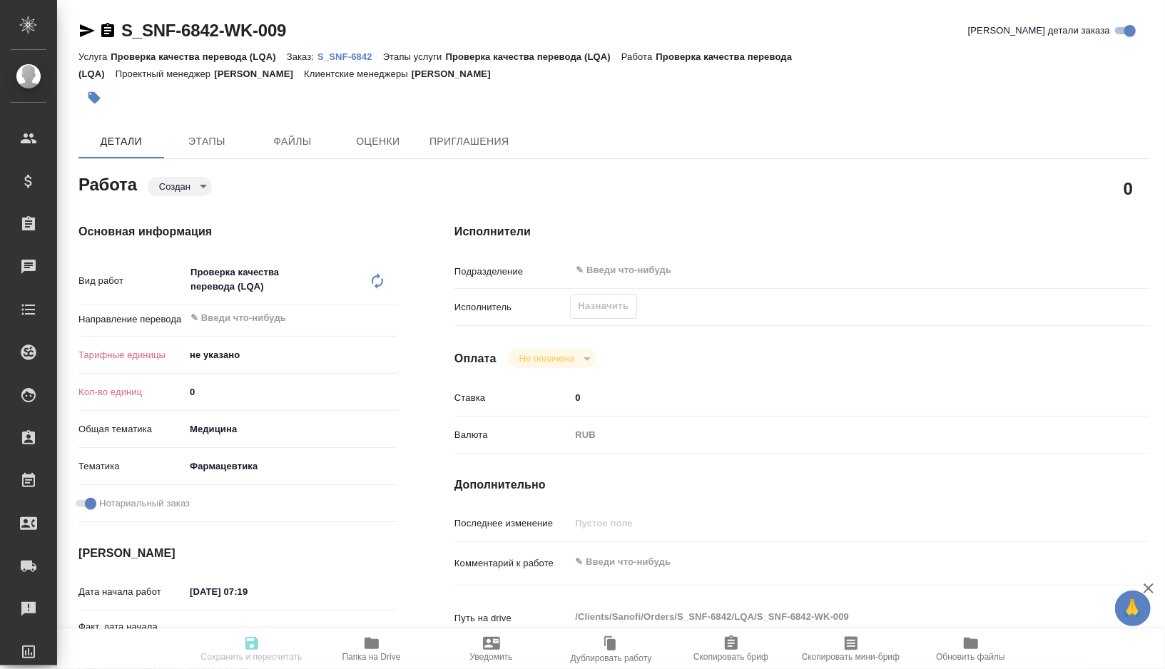
type textarea "x"
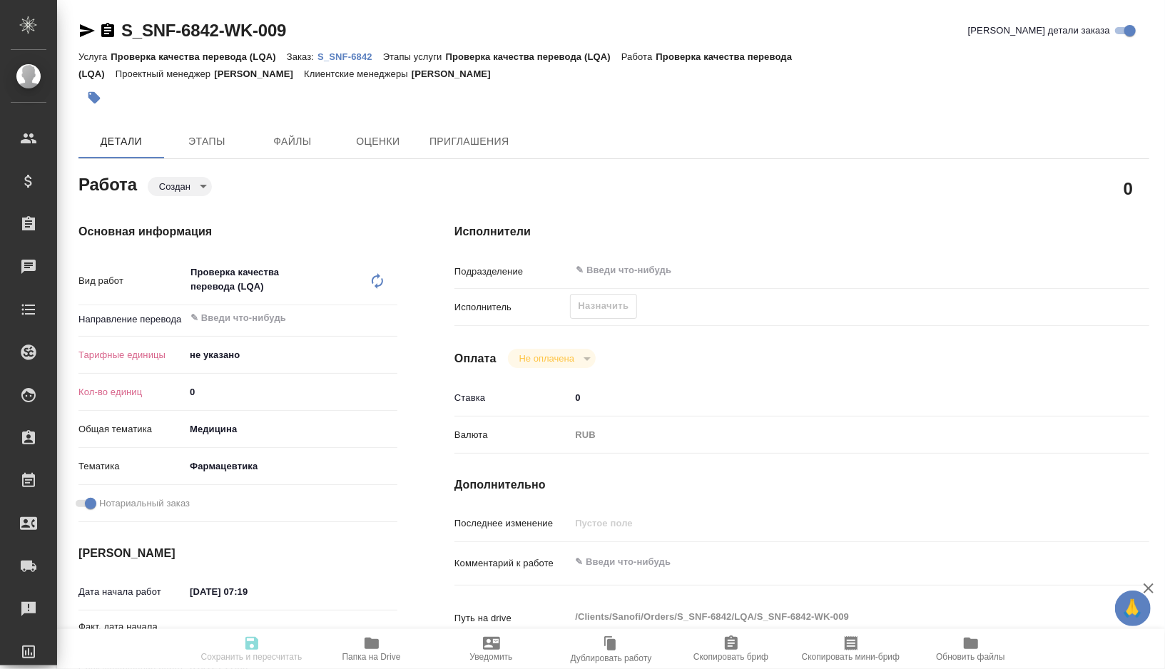
type textarea "x"
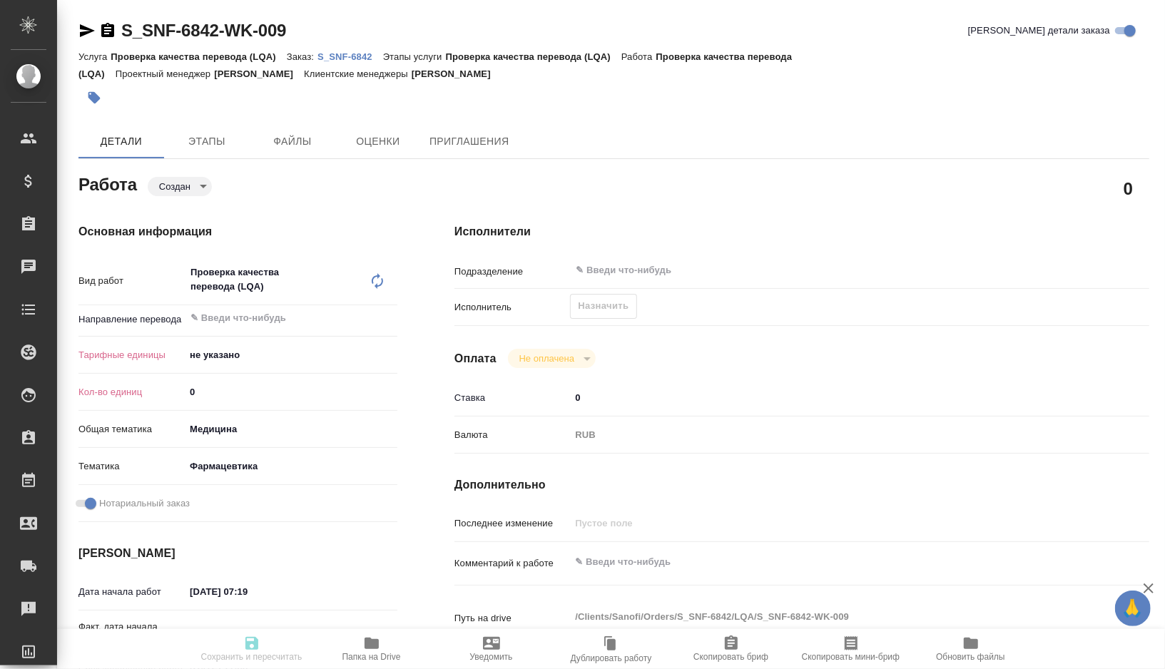
type textarea "x"
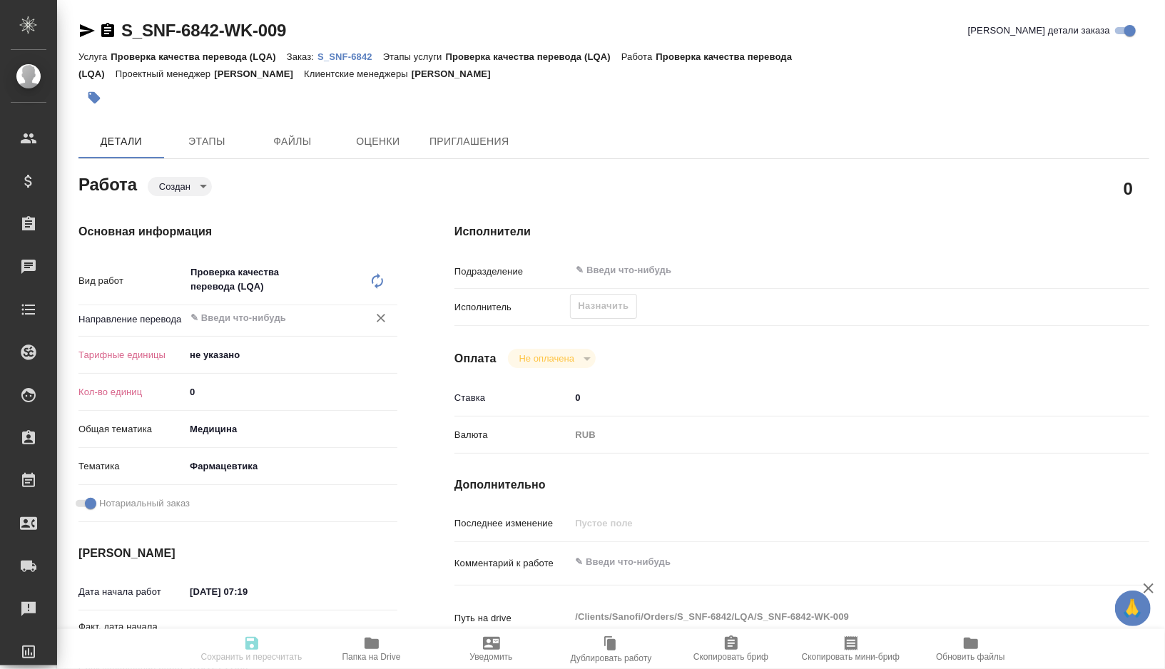
type textarea "x"
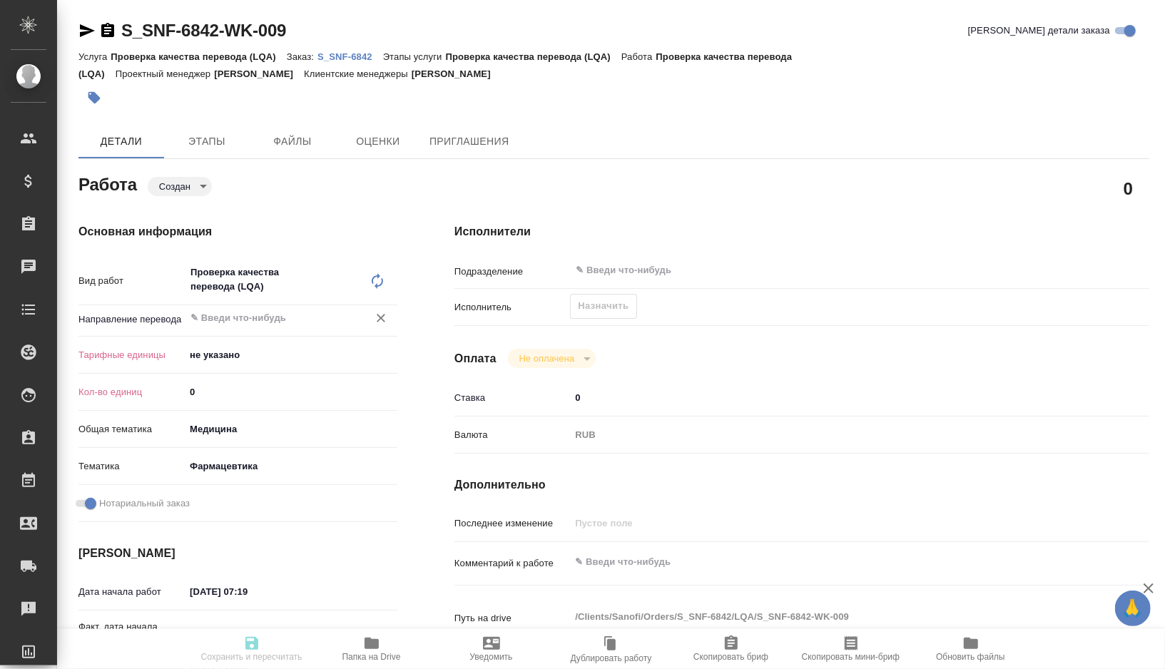
type textarea "x"
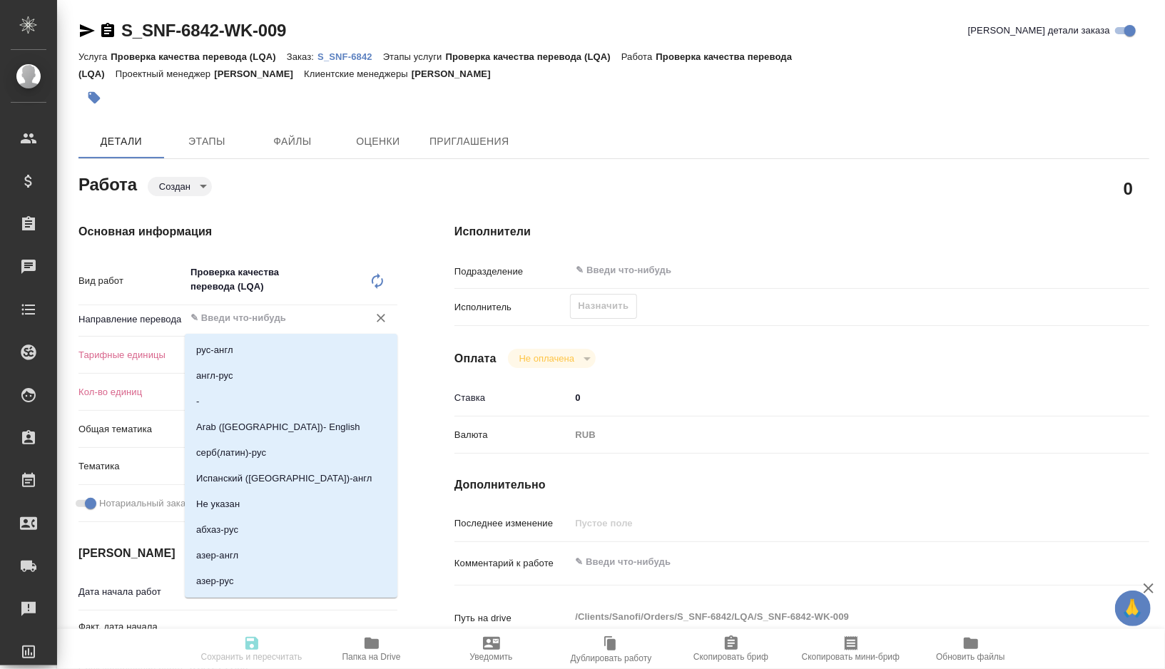
click at [250, 325] on input "text" at bounding box center [267, 318] width 156 height 17
type textarea "x"
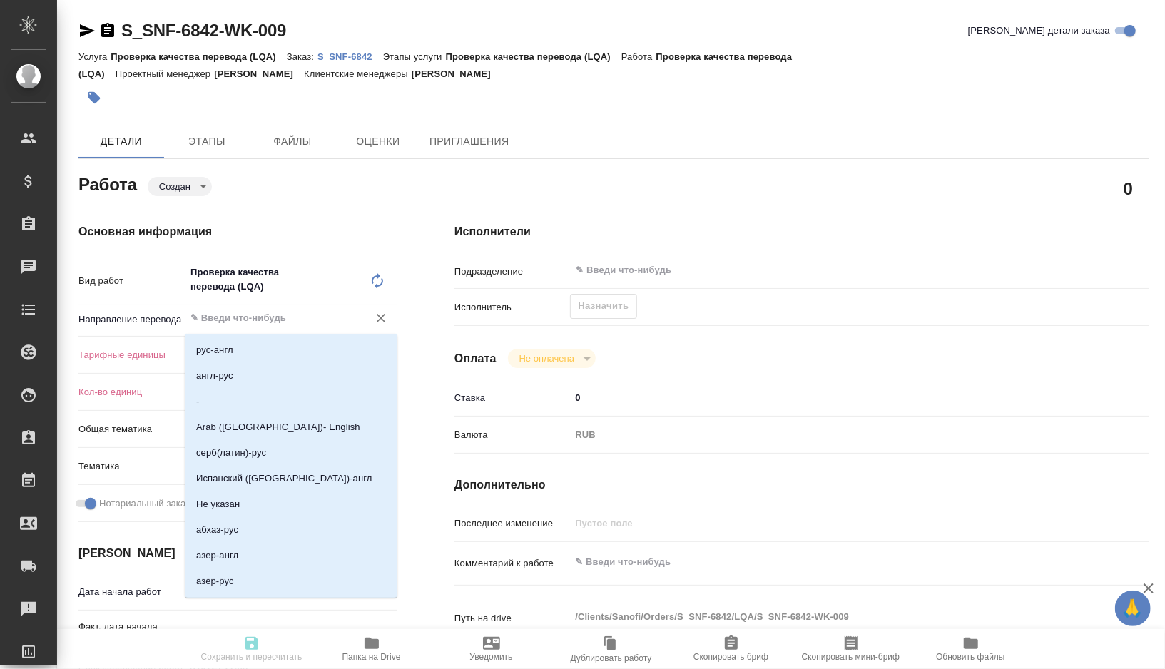
type textarea "x"
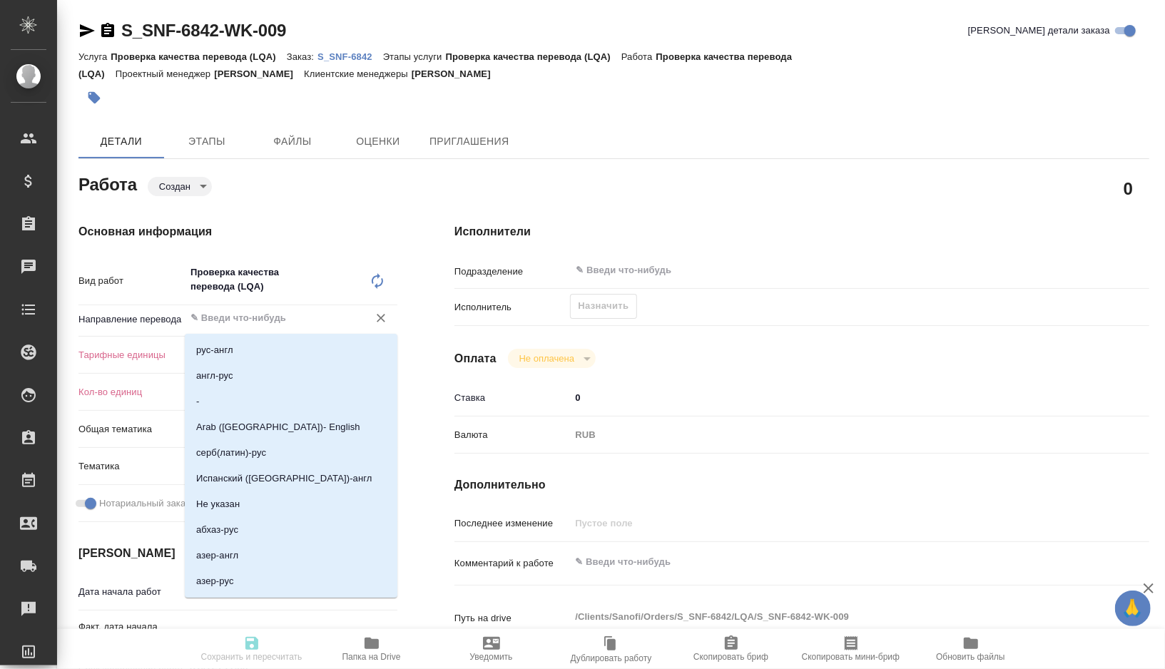
type textarea "x"
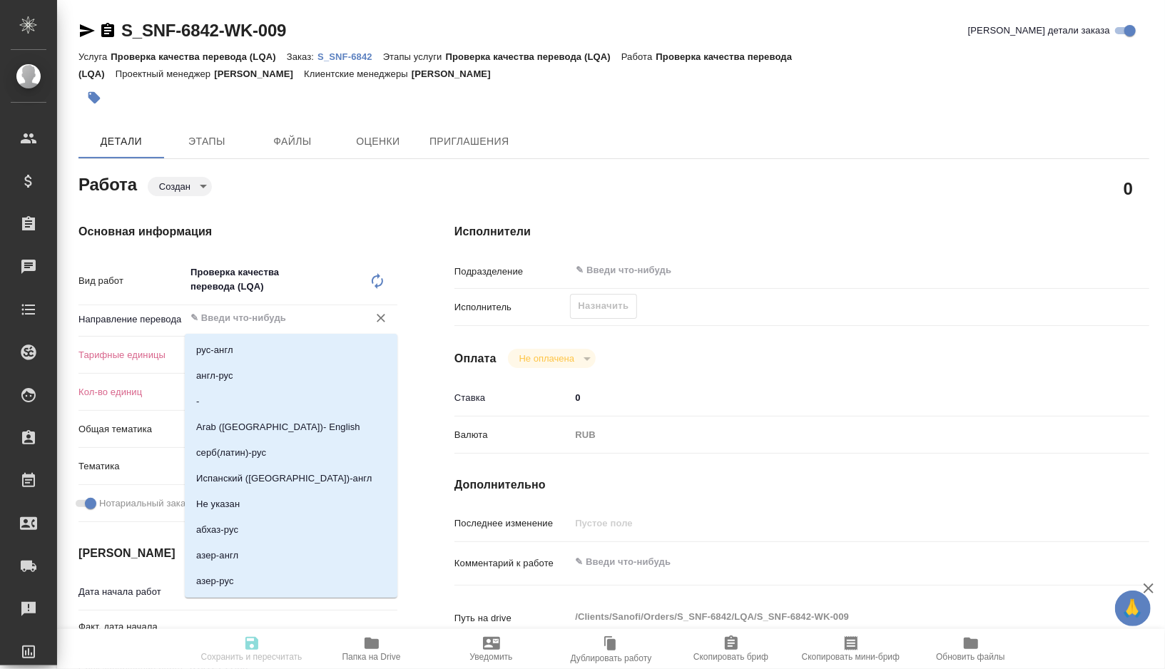
type textarea "x"
click at [217, 374] on p "англ-рус" at bounding box center [214, 376] width 37 height 14
type textarea "x"
type input "англ-рус"
type textarea "x"
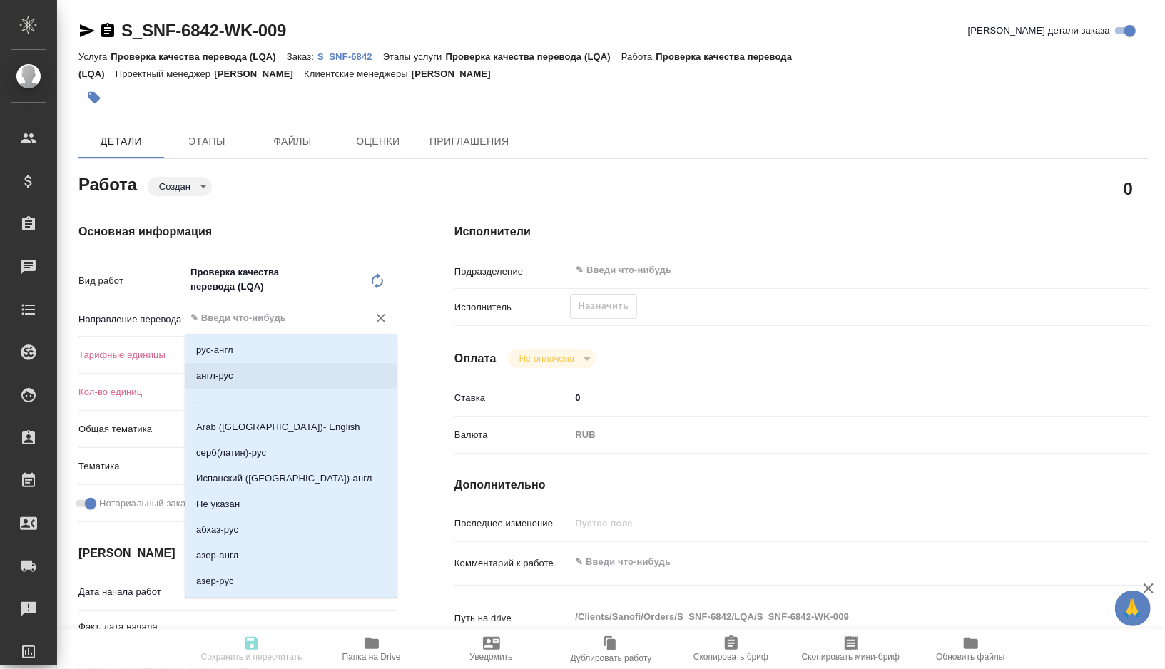
type textarea "x"
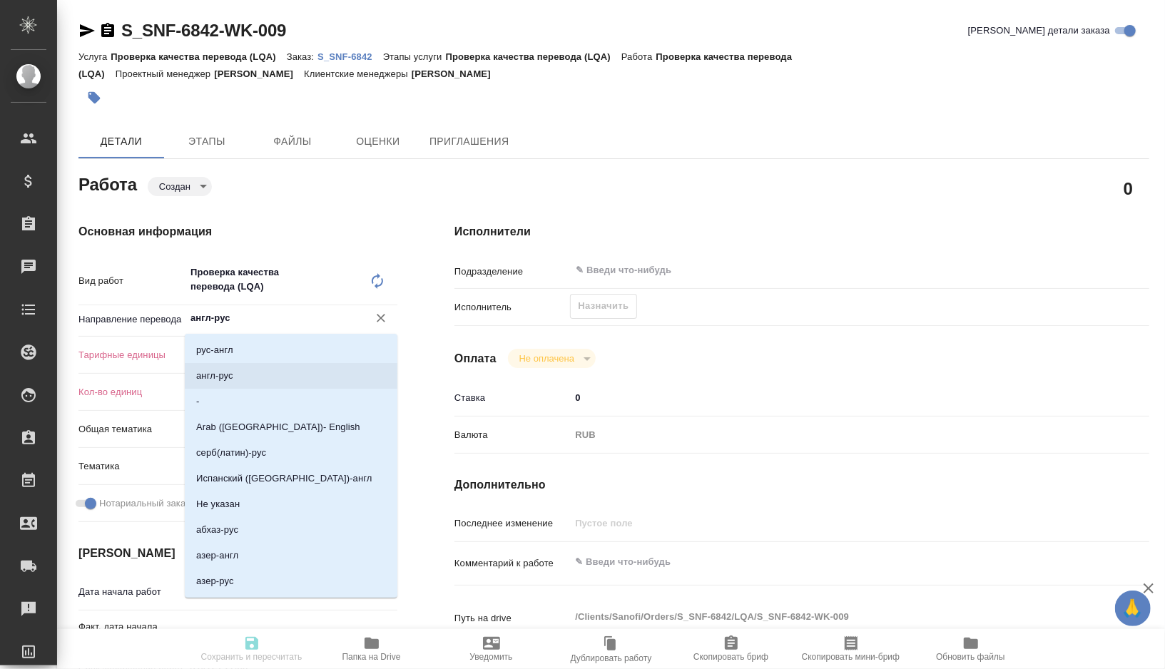
type textarea "x"
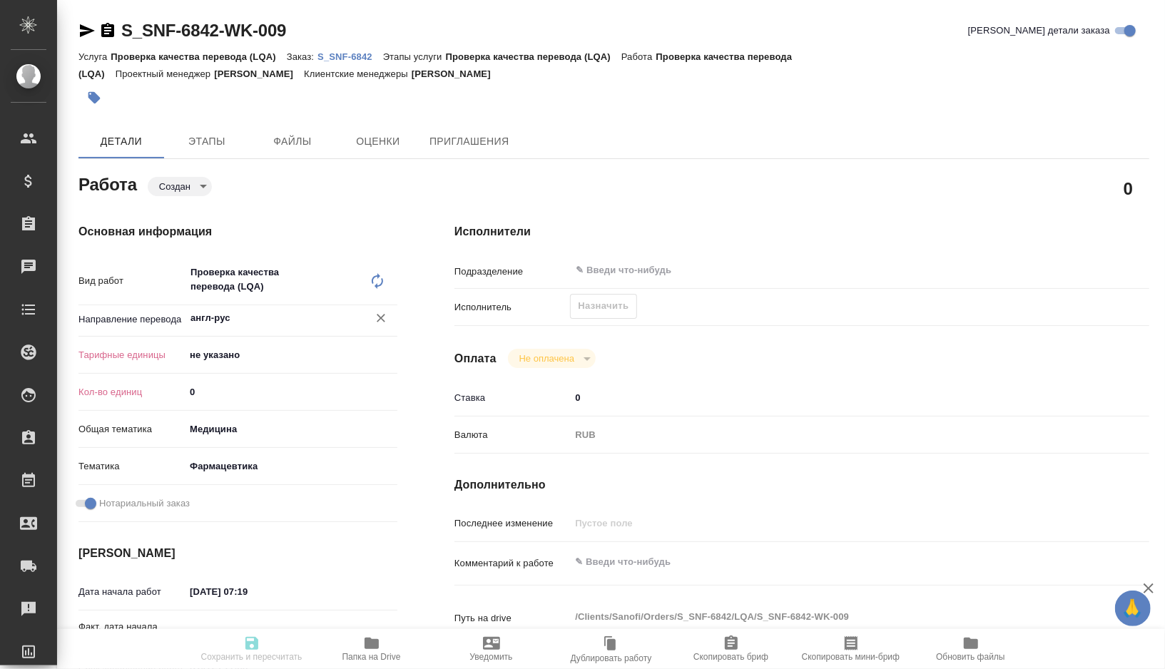
click at [241, 360] on body "🙏 .cls-1 fill:#fff; AWATERA Gorshkova Valentina Клиенты Спецификации Заказы 0 Ч…" at bounding box center [582, 334] width 1165 height 669
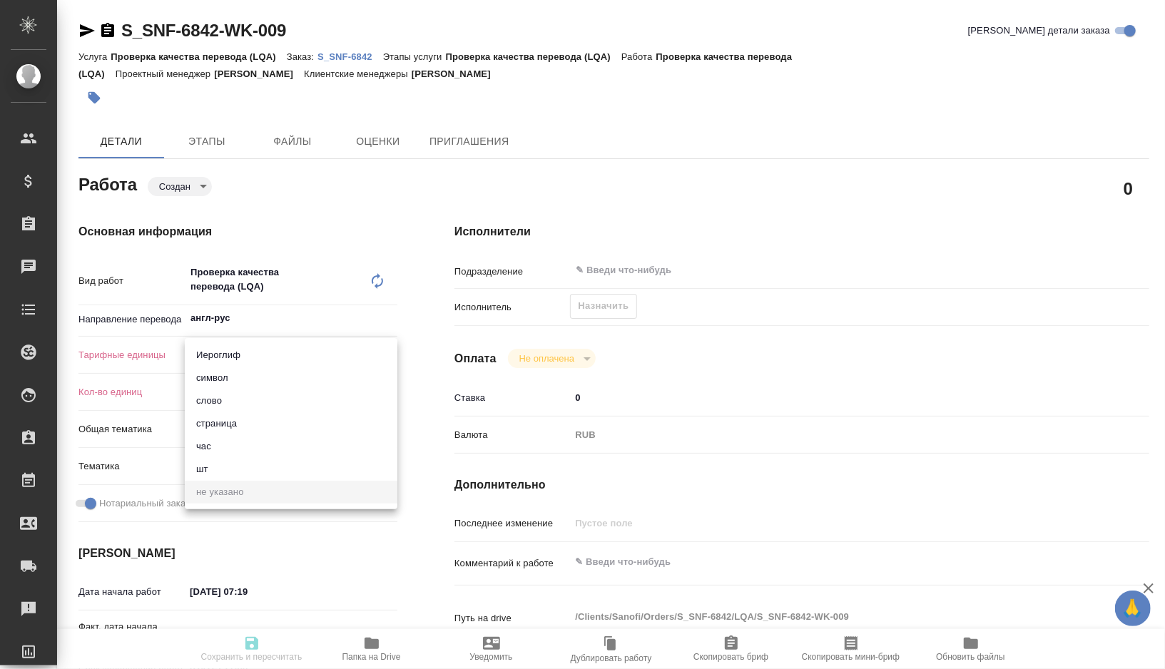
type textarea "x"
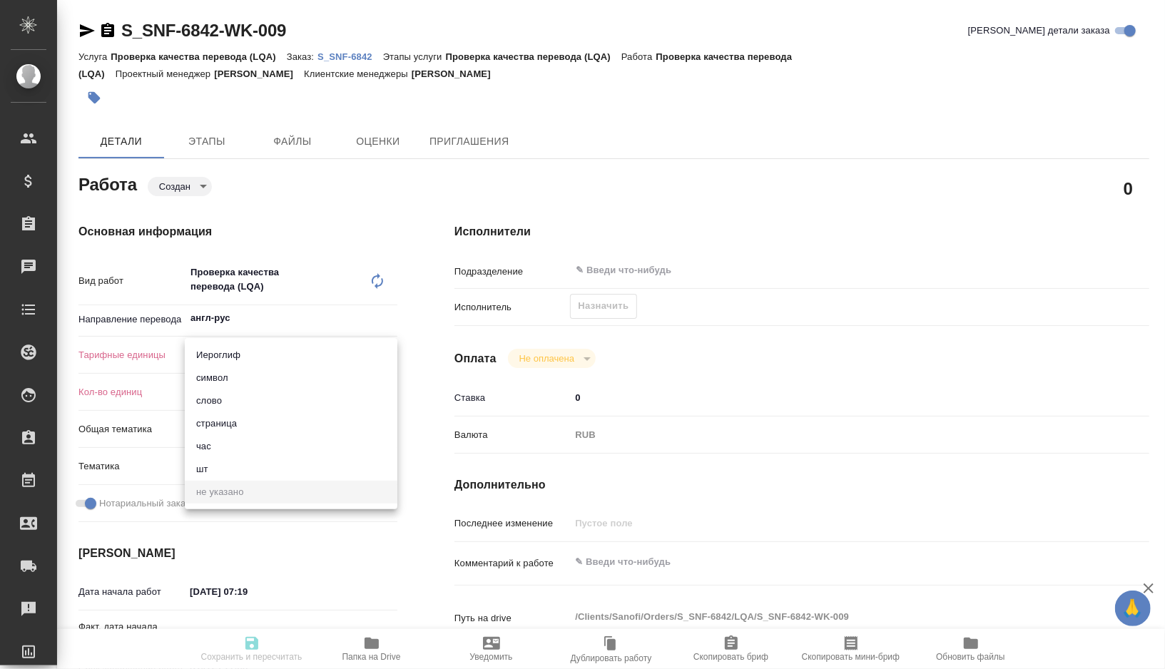
click at [235, 441] on li "час" at bounding box center [291, 446] width 213 height 23
type textarea "x"
type input "5a8b1489cc6b4906c91bfd93"
type textarea "x"
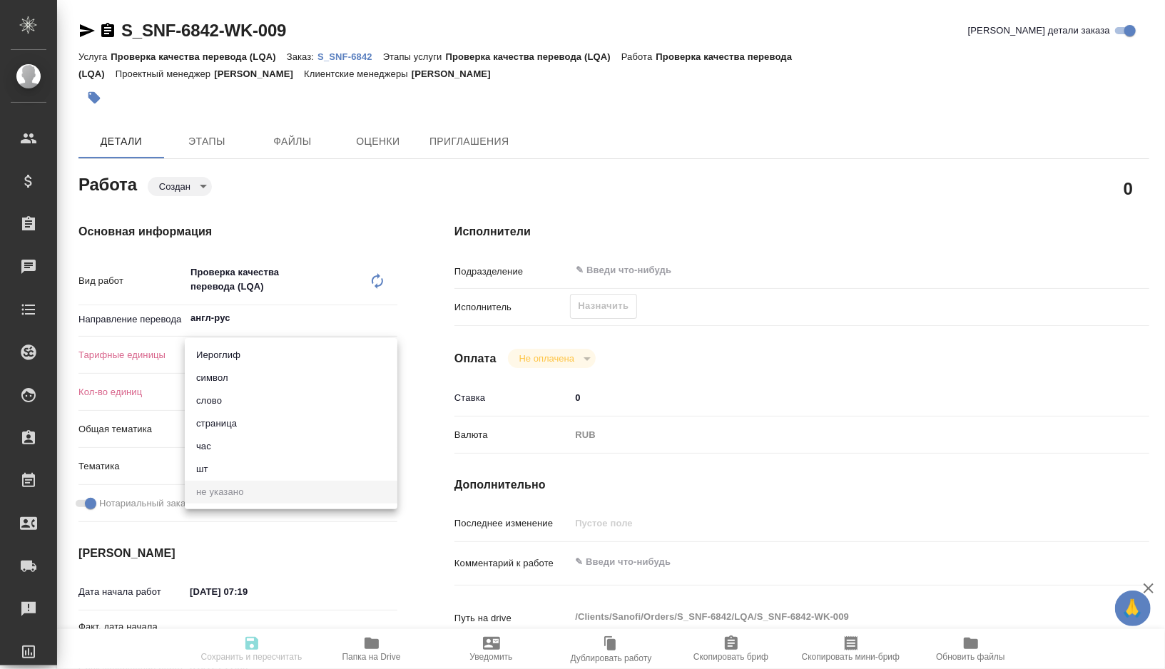
type textarea "x"
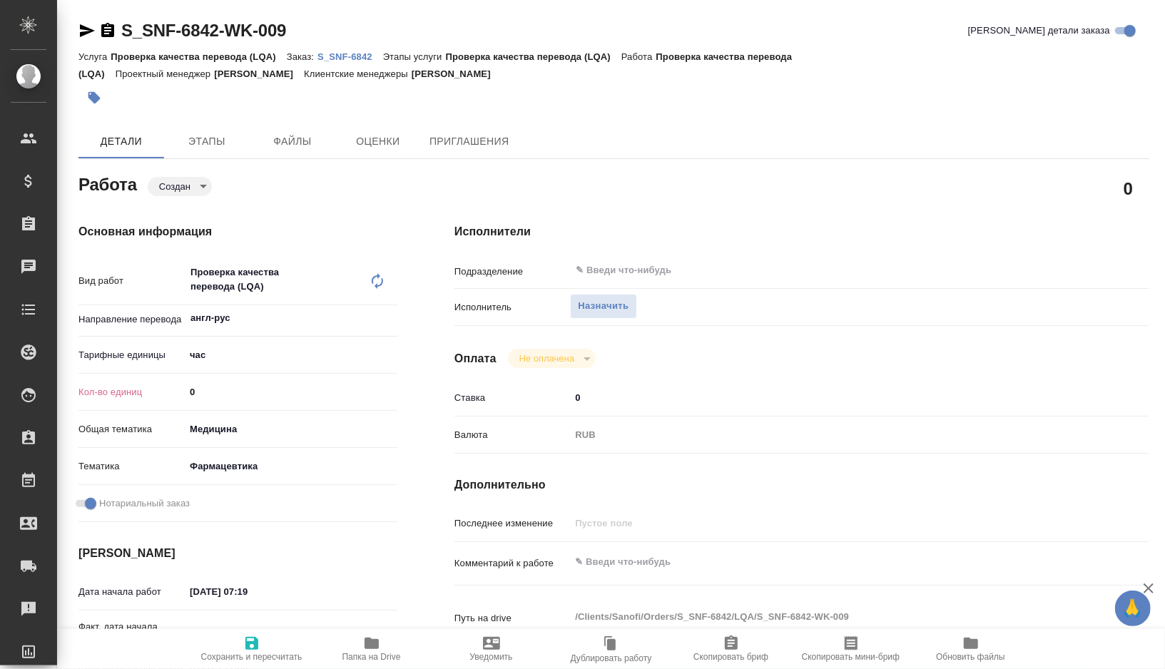
click at [237, 398] on input "0" at bounding box center [291, 392] width 213 height 21
type textarea "x"
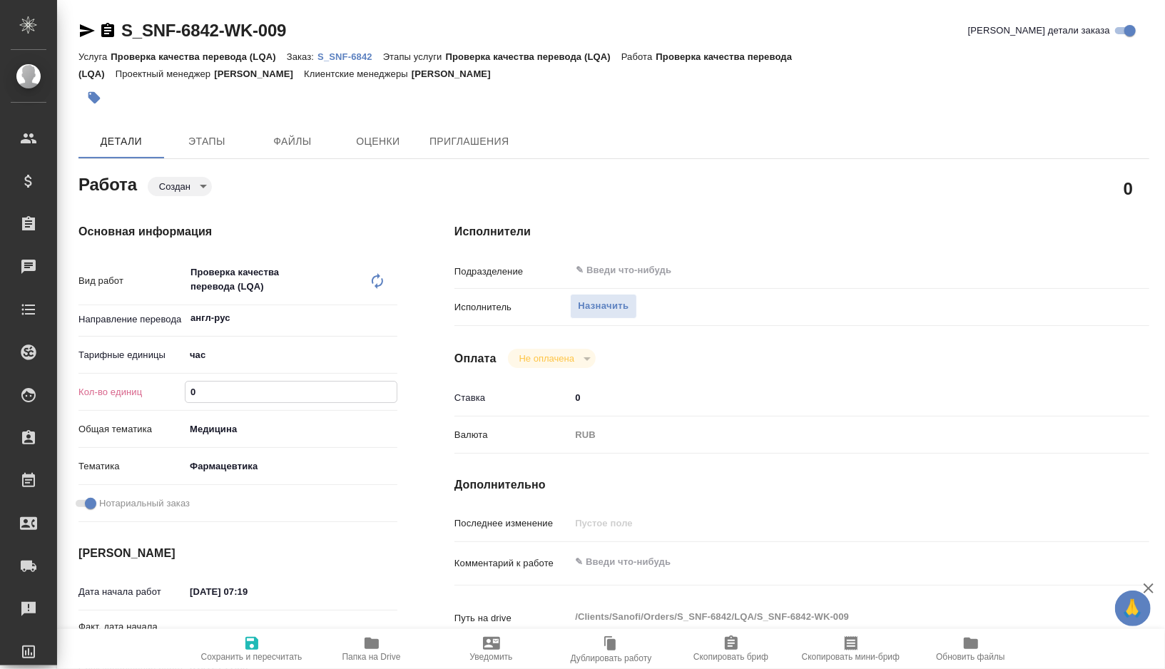
type textarea "x"
type input "1"
type textarea "x"
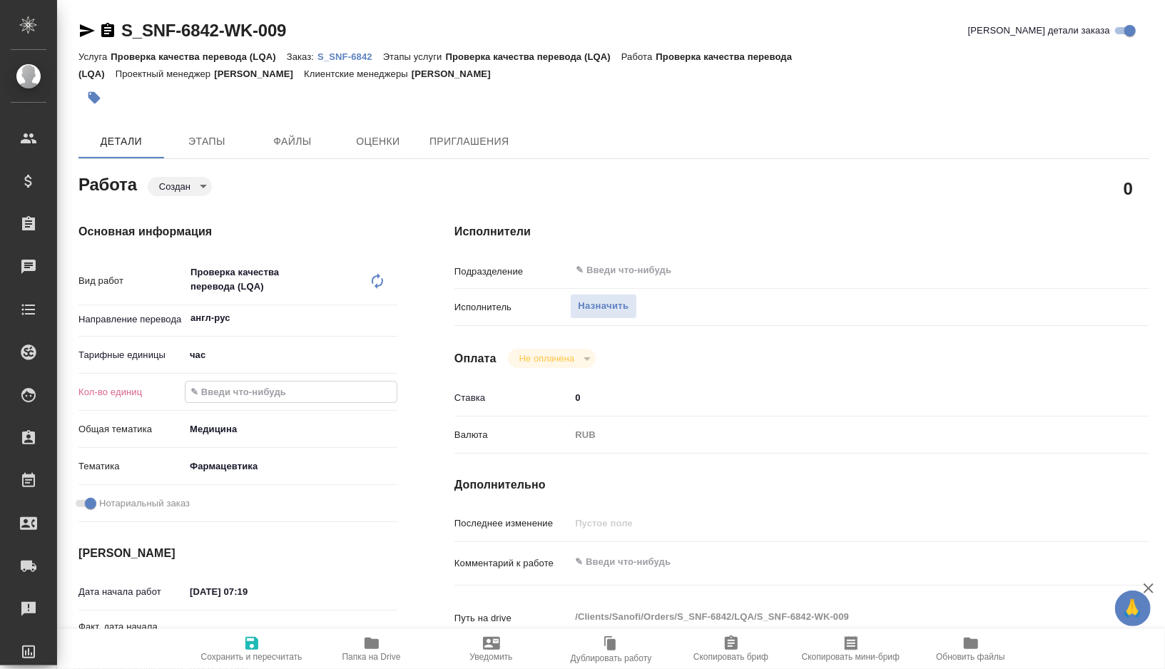
type textarea "x"
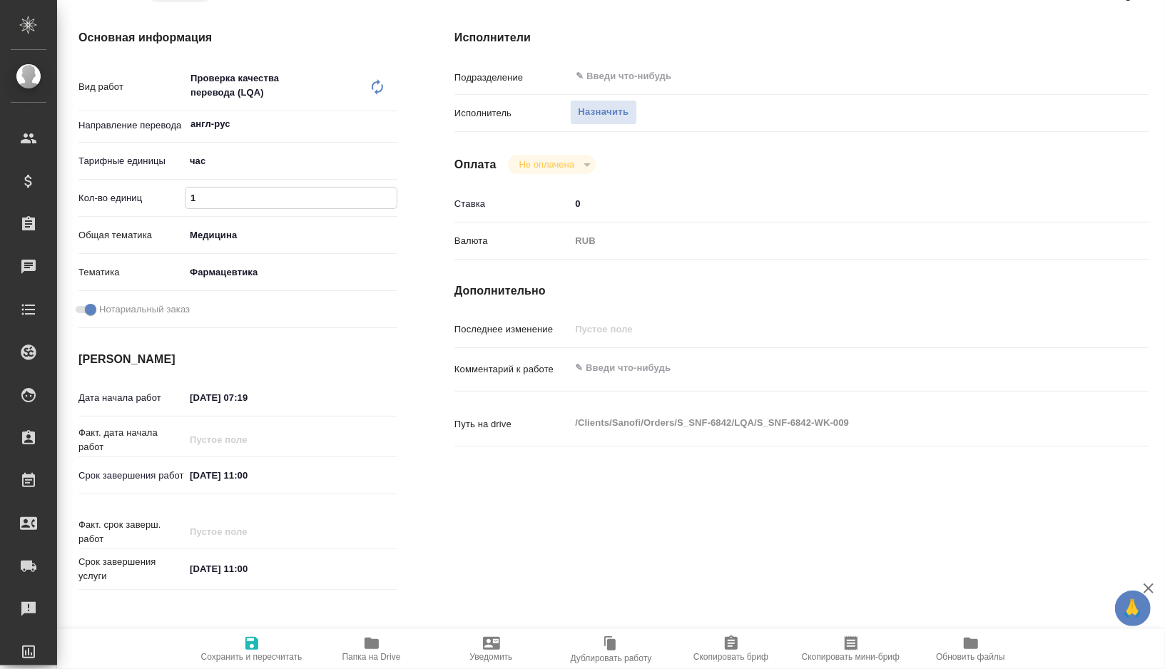
scroll to position [198, 0]
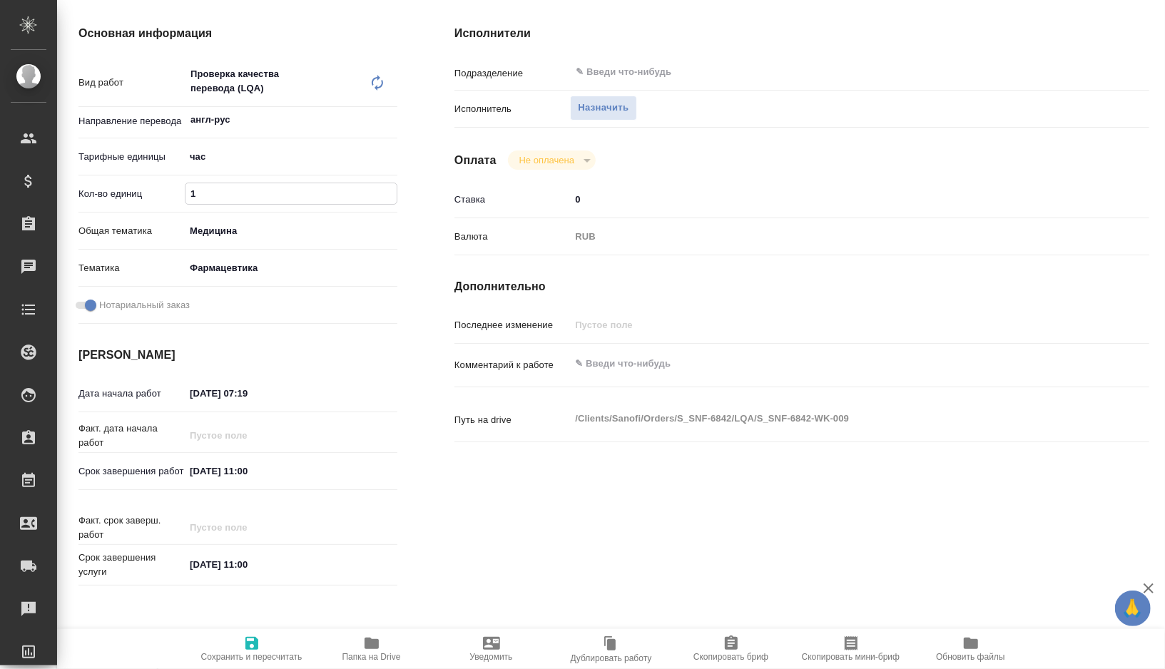
type input "1"
click at [273, 398] on input "25.08.2025 07:19" at bounding box center [247, 393] width 125 height 21
type textarea "x"
type input "25.08.2025 07:1_"
type textarea "x"
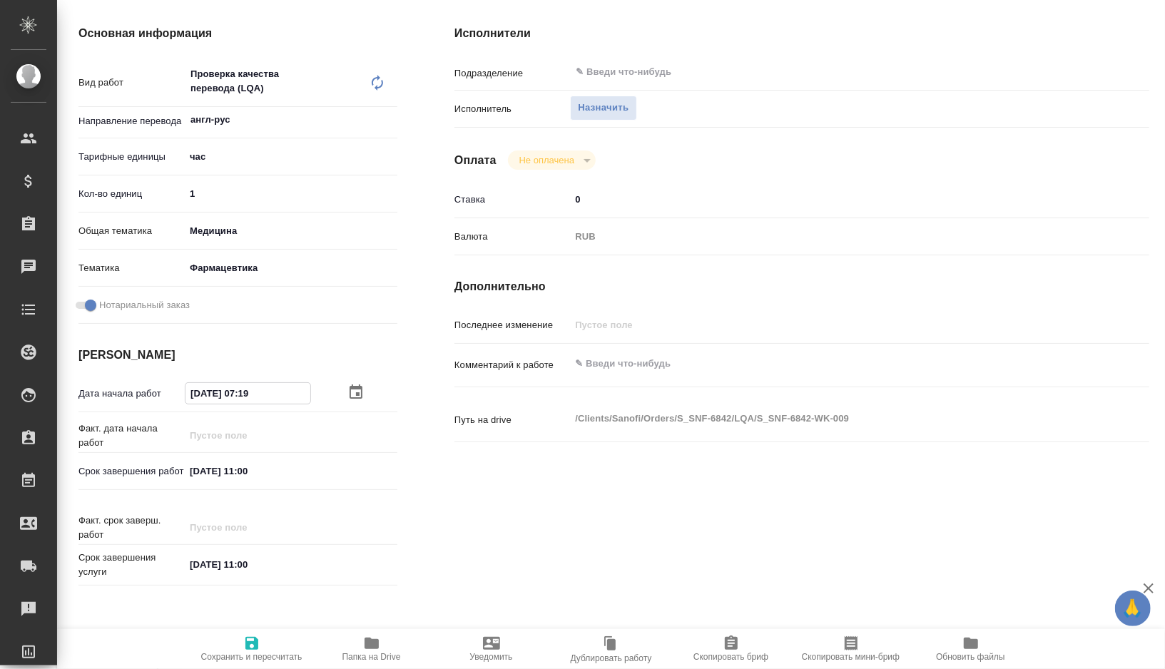
type textarea "x"
type input "25.08.2025 07:__"
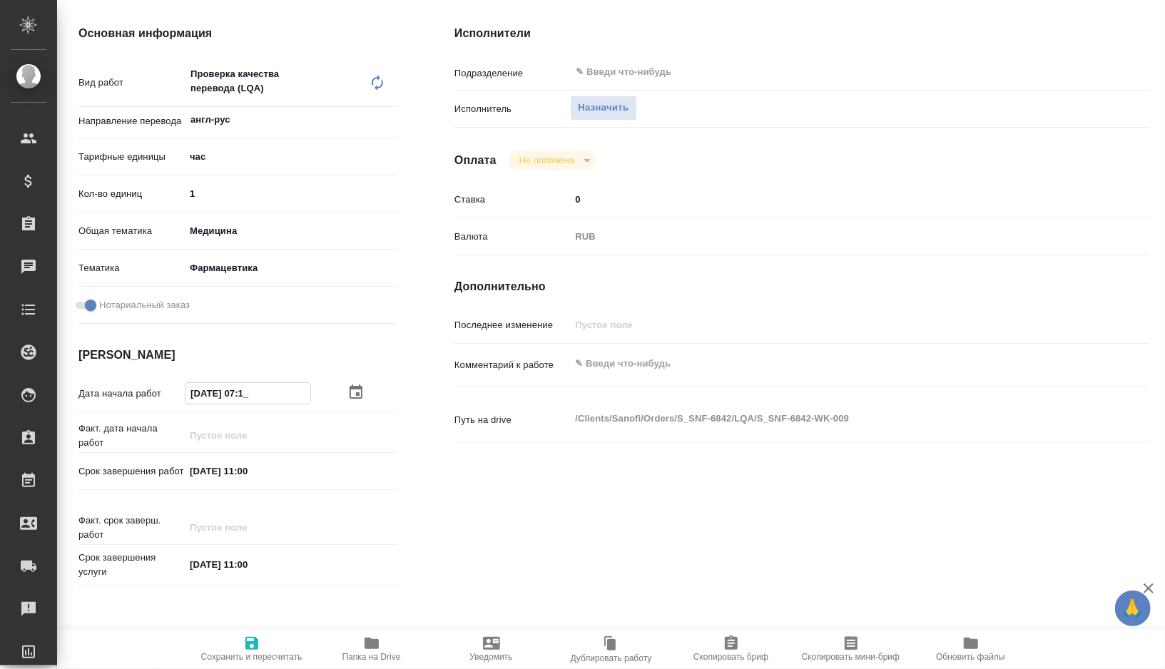
type textarea "x"
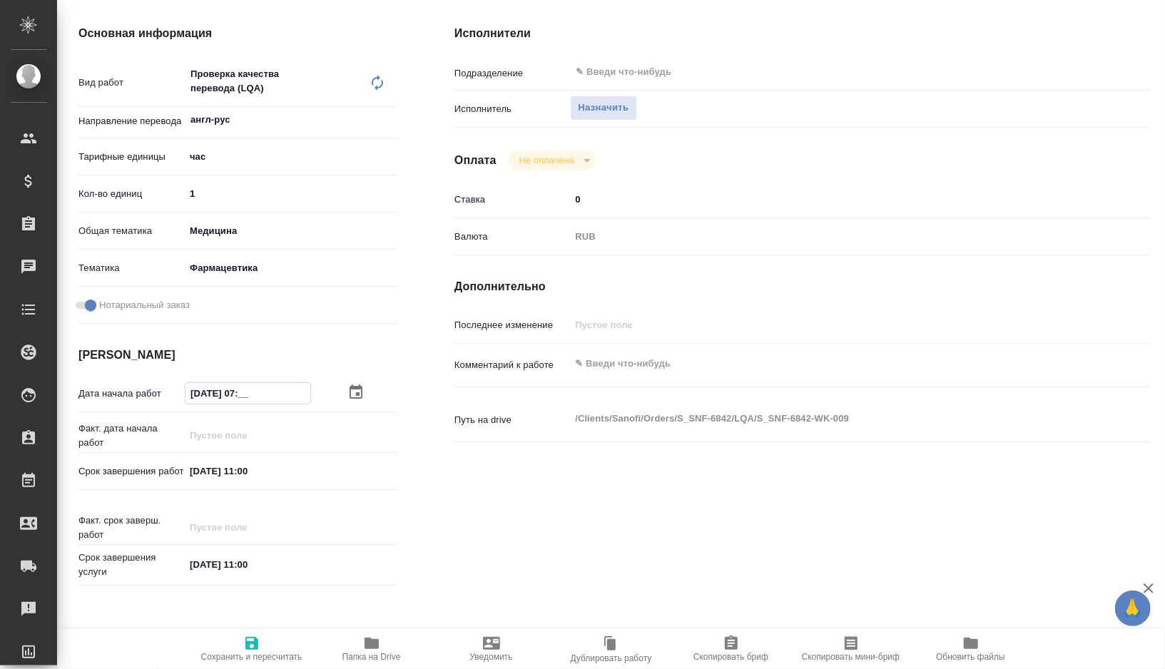
type input "25.08.2025 0_:__"
type textarea "x"
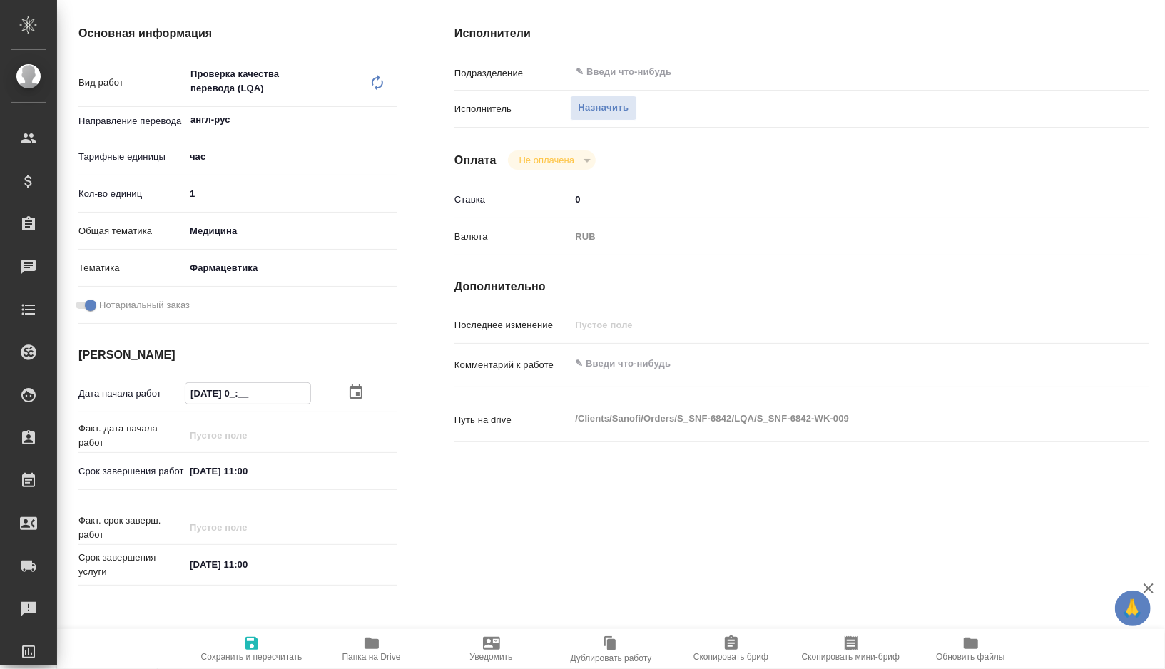
type textarea "x"
type input "25.08.2025 __:__"
type textarea "x"
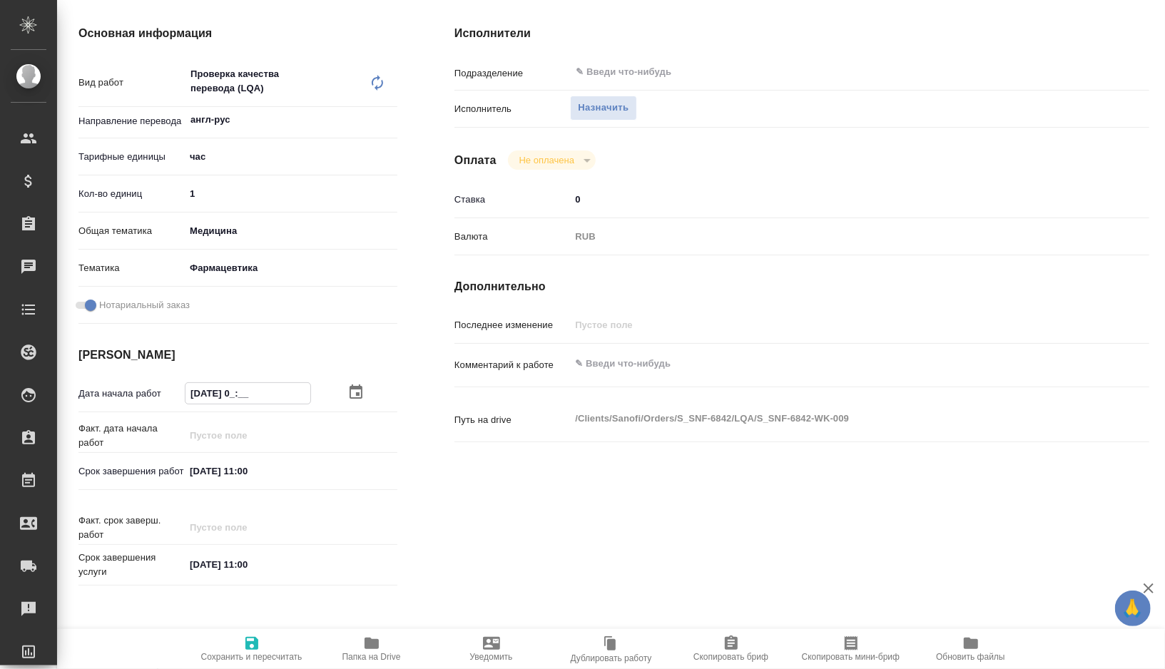
type textarea "x"
type input "25.08.2025 1_:__"
type textarea "x"
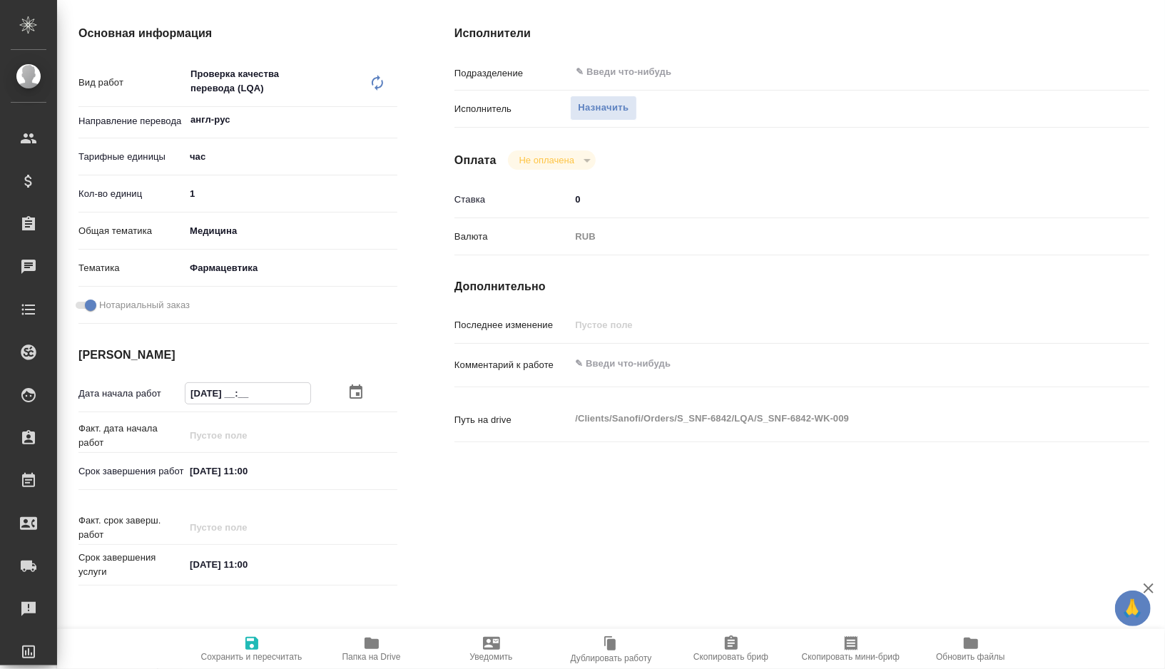
type textarea "x"
type input "25.08.2025 10:__"
type textarea "x"
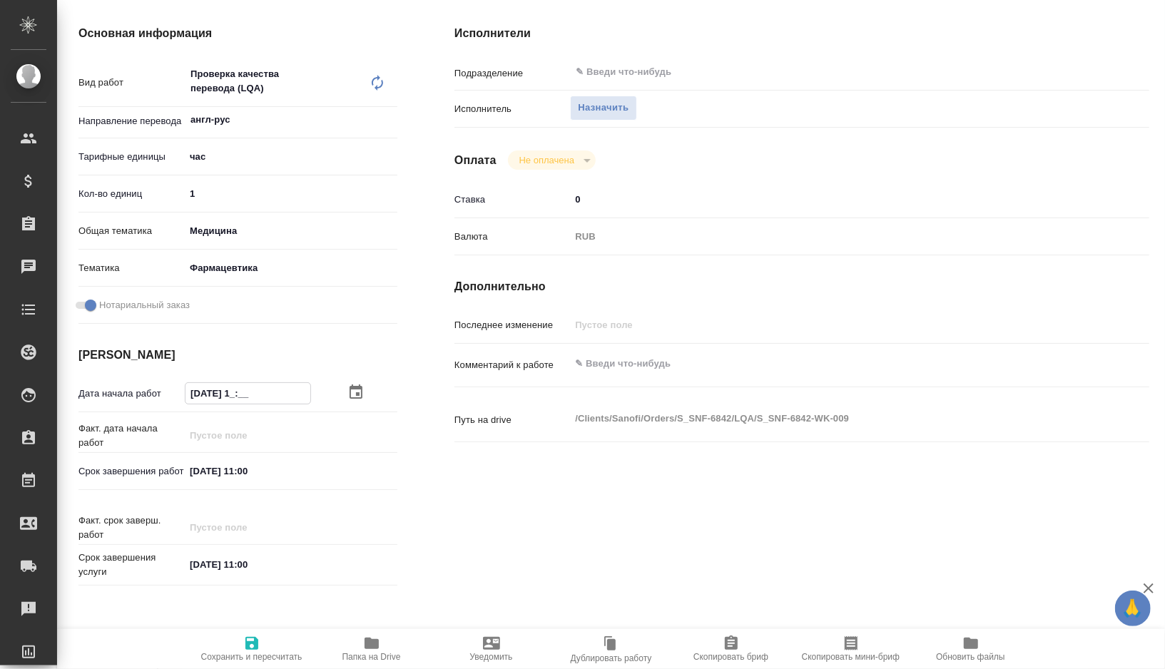
type textarea "x"
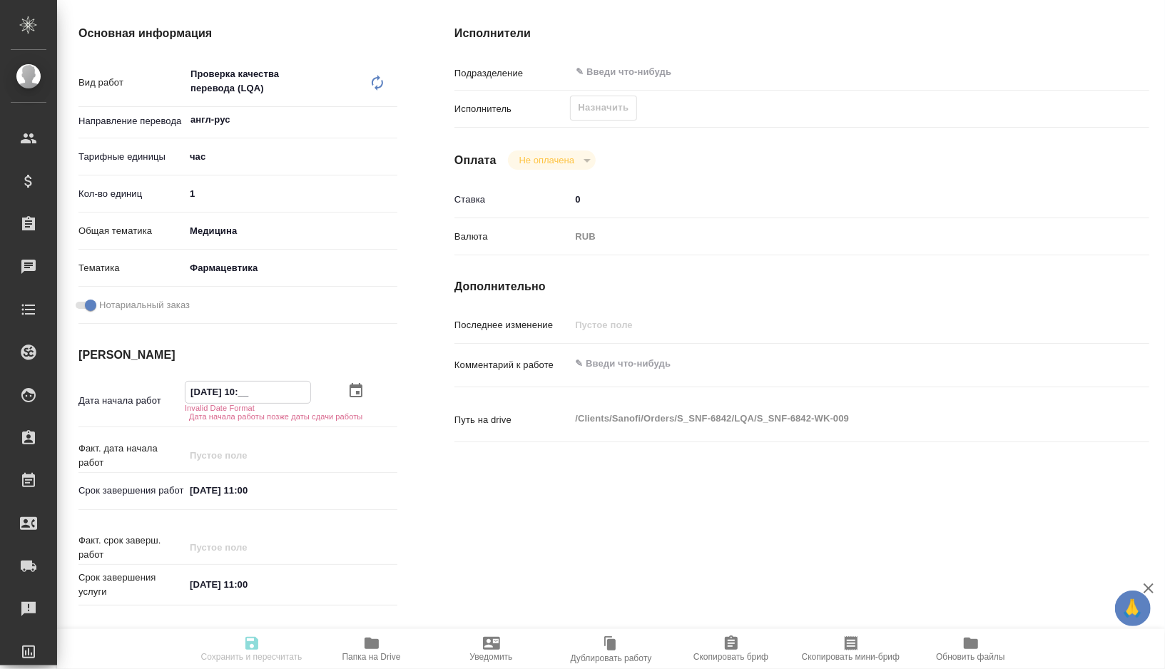
type textarea "x"
type input "25.08.2025 10:0_"
type textarea "x"
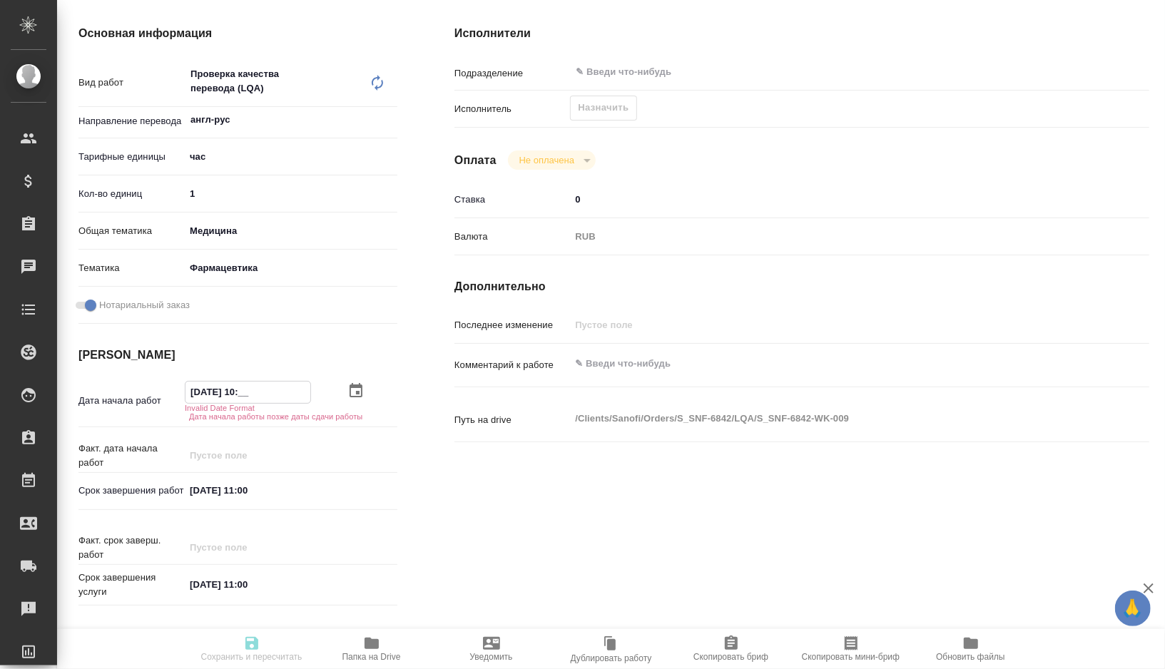
type textarea "x"
type input "25.08.2025 10:00"
type textarea "x"
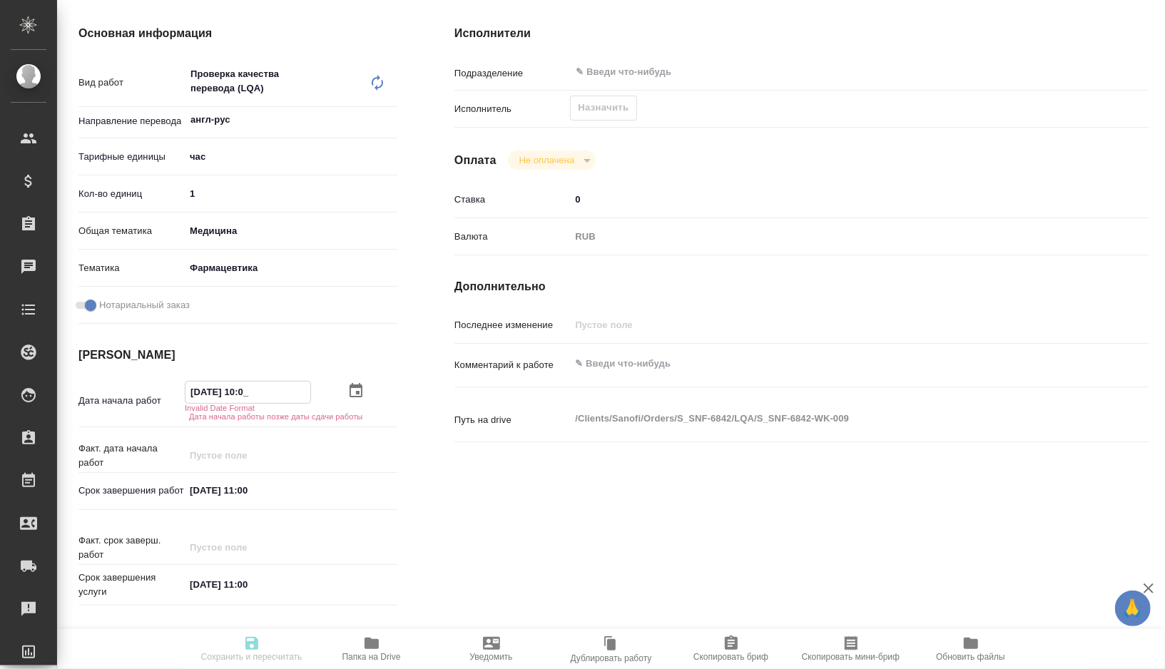
type textarea "x"
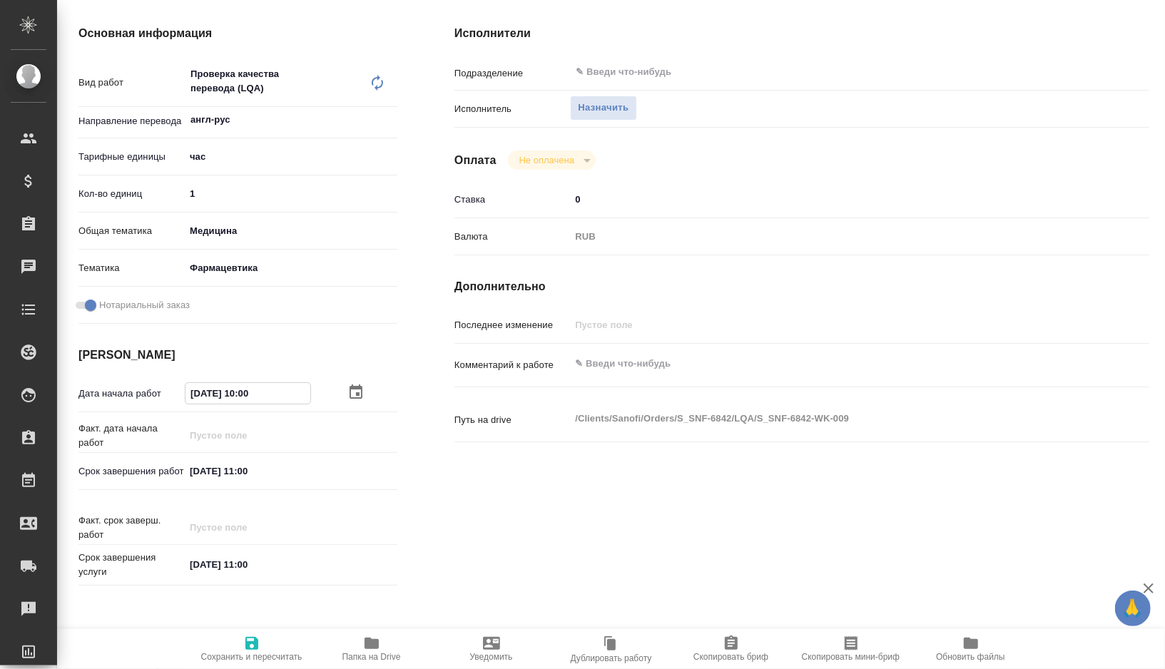
type input "25.08.2025 10:00"
type textarea "x"
click at [659, 353] on textarea at bounding box center [831, 365] width 520 height 24
type textarea "x"
type textarea "п"
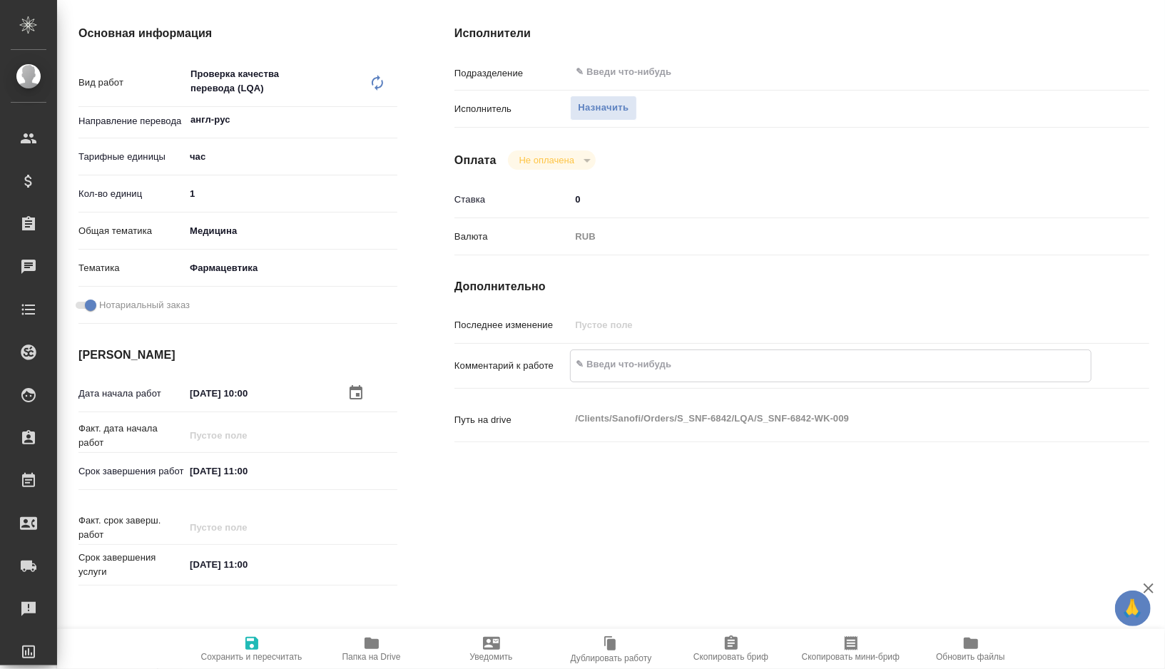
type textarea "x"
type textarea "пр"
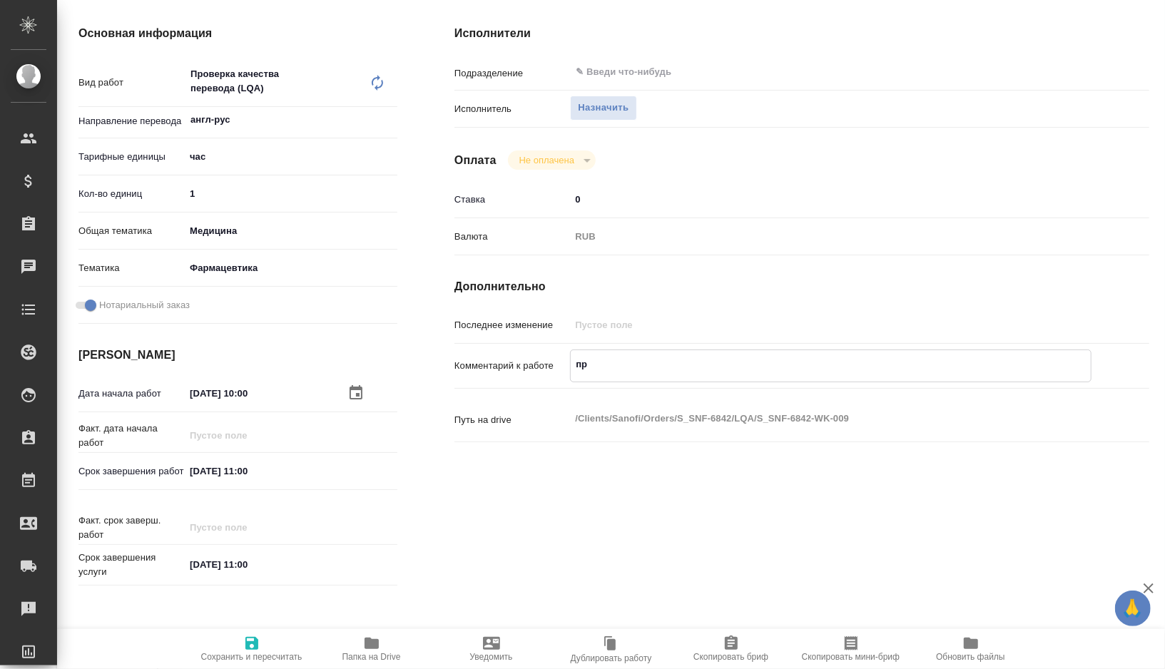
type textarea "x"
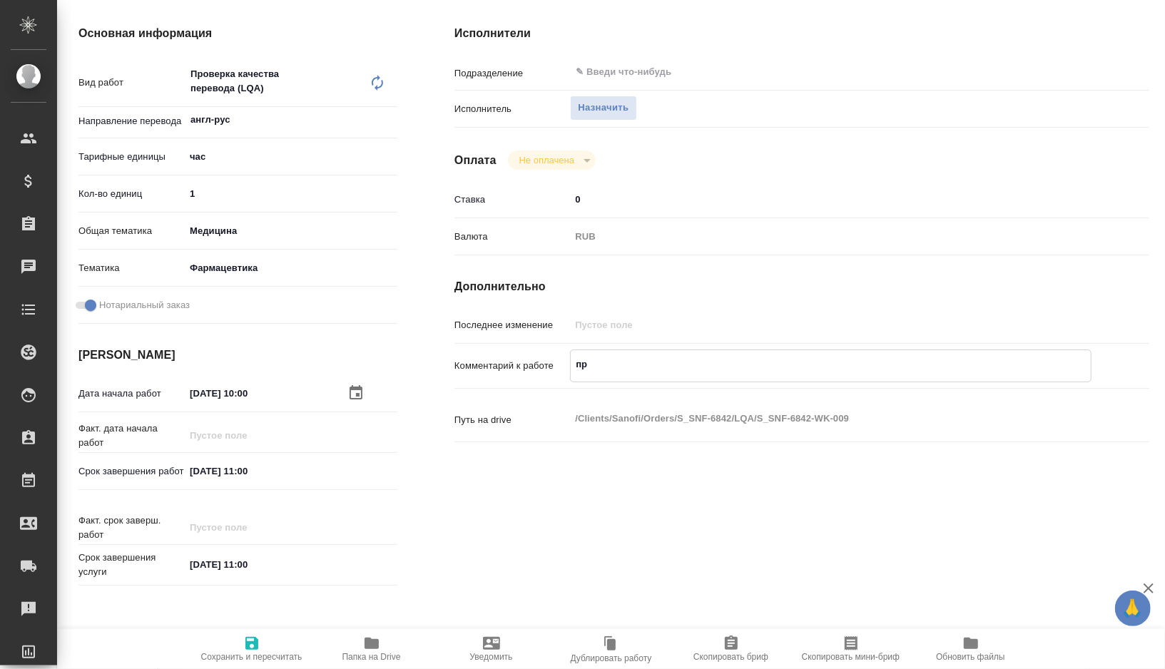
type textarea "x"
type textarea "про"
type textarea "x"
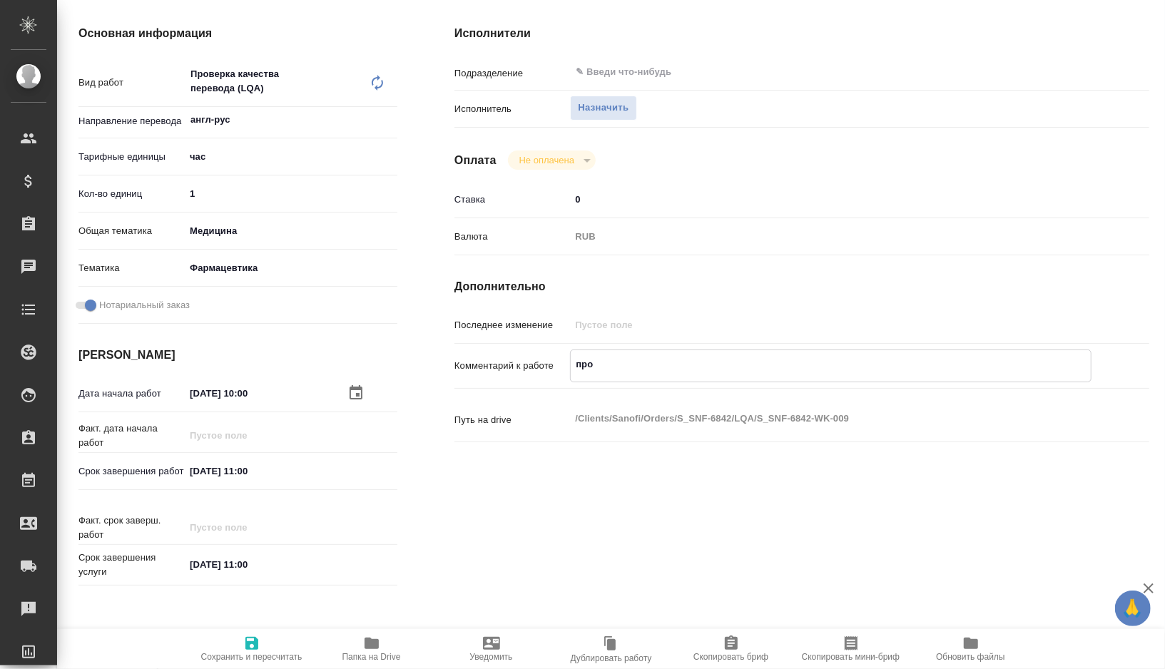
type textarea "x"
type textarea "пров"
type textarea "x"
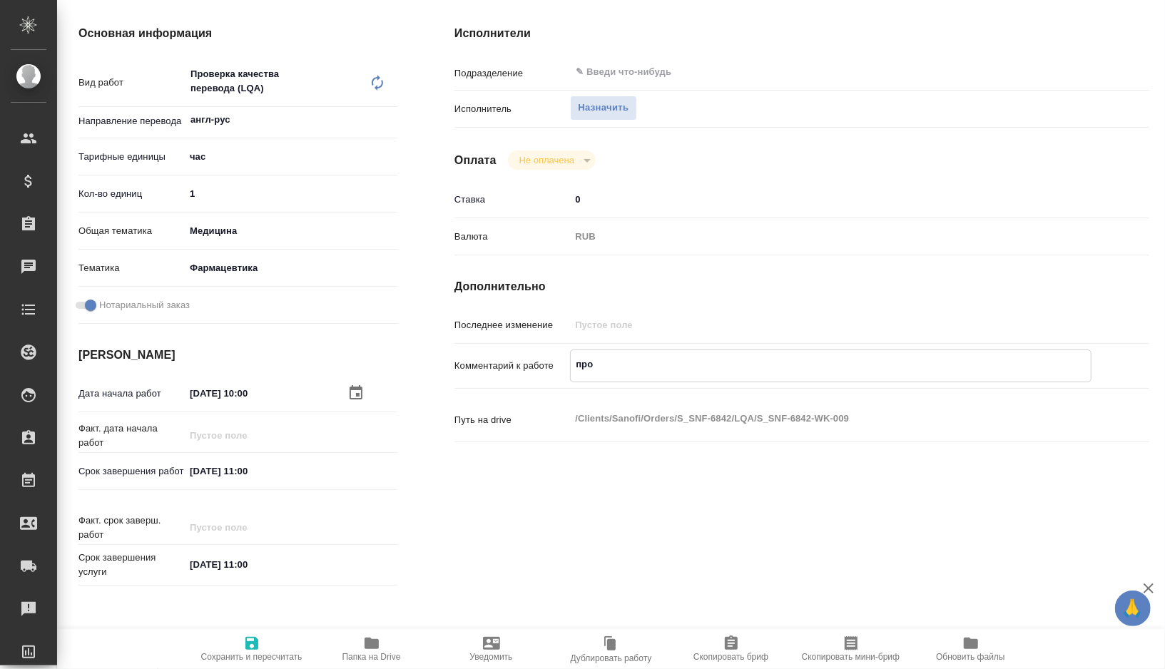
type textarea "x"
type textarea "прове"
type textarea "x"
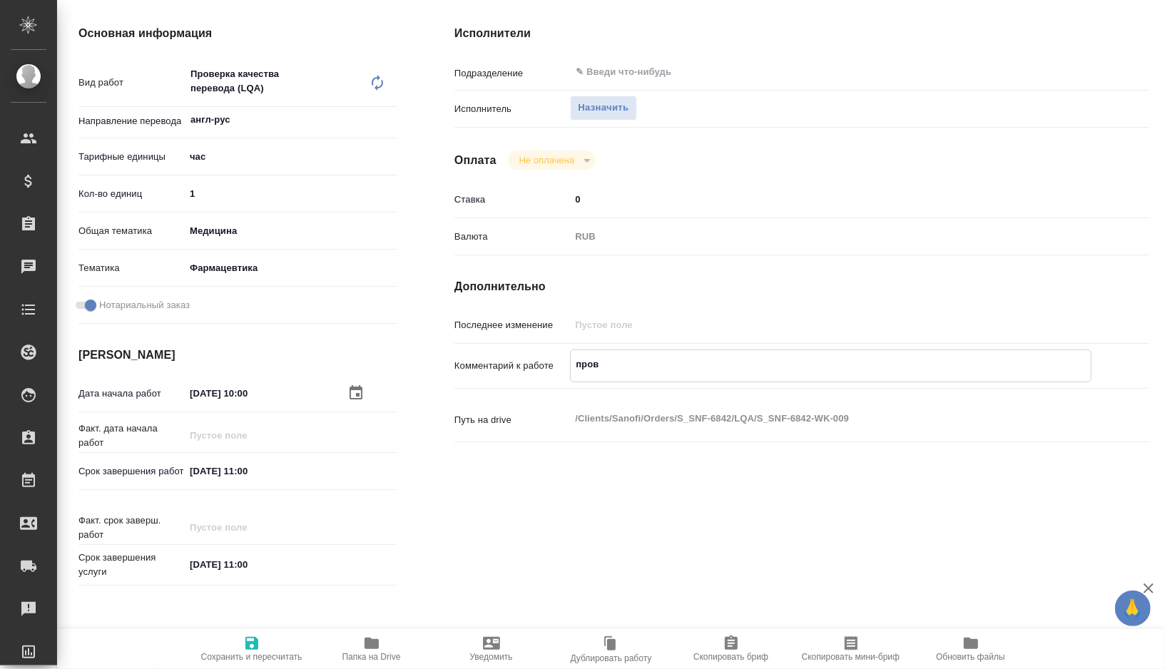
type textarea "x"
type textarea "провер"
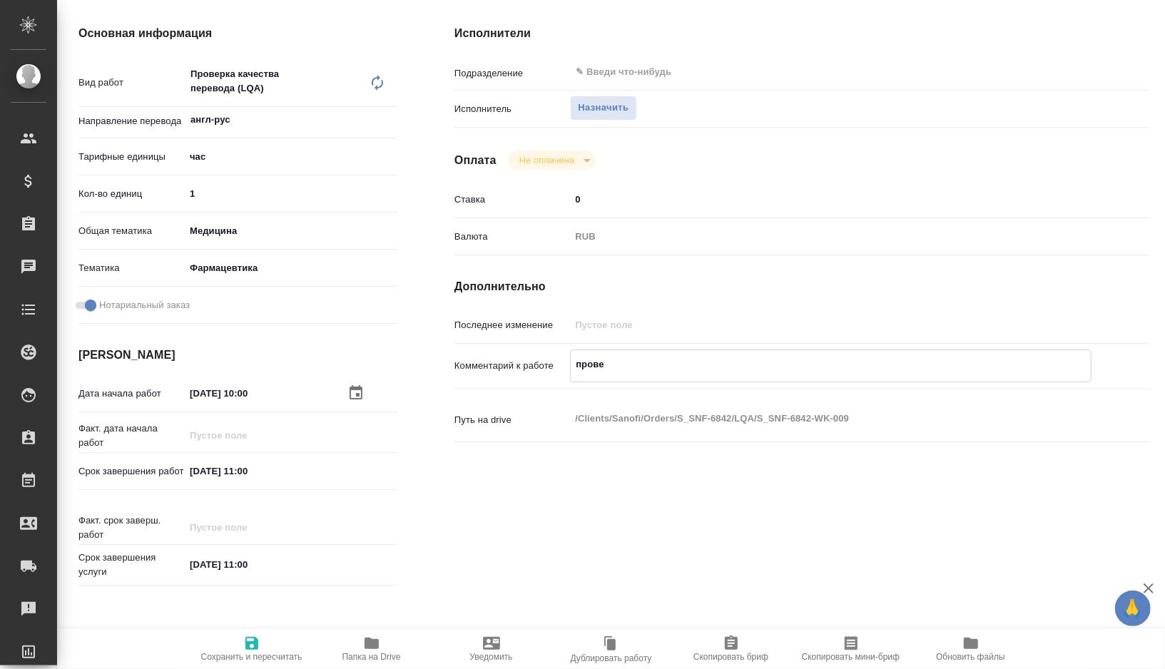
type textarea "x"
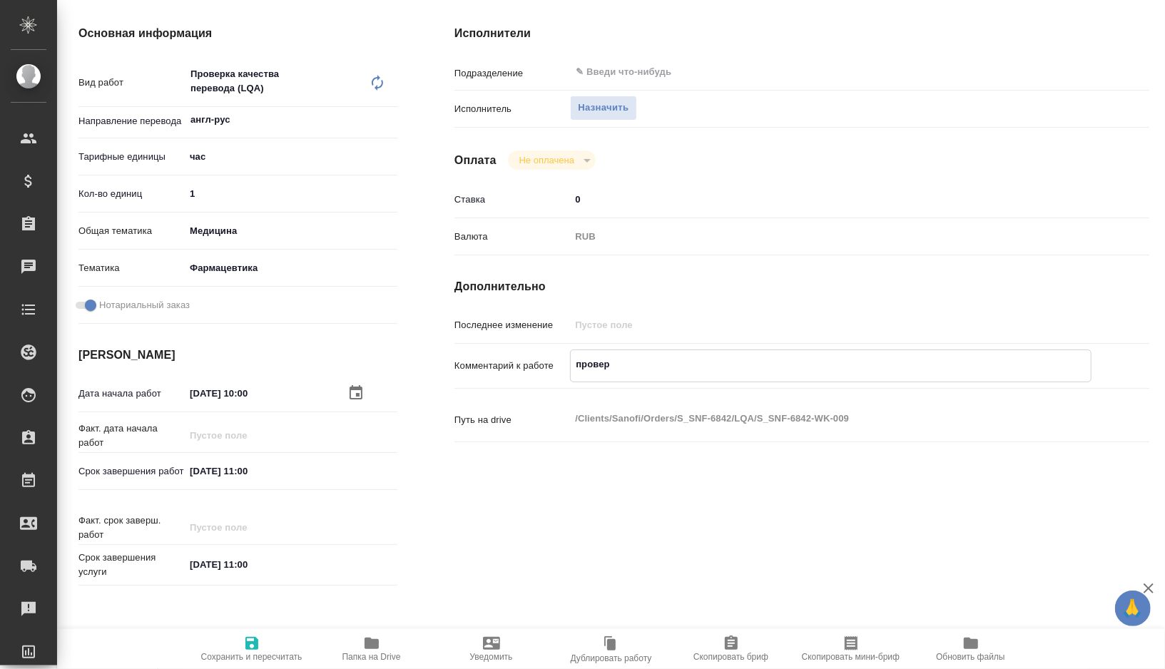
type textarea "проверк"
type textarea "x"
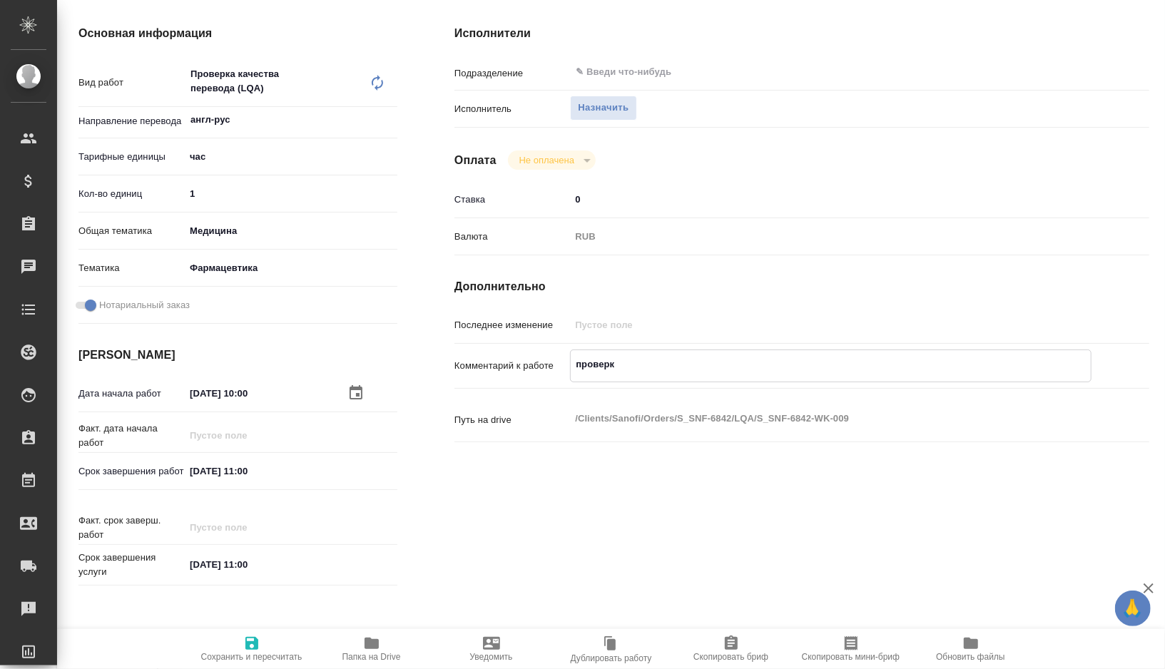
type textarea "x"
type textarea "проверка"
type textarea "x"
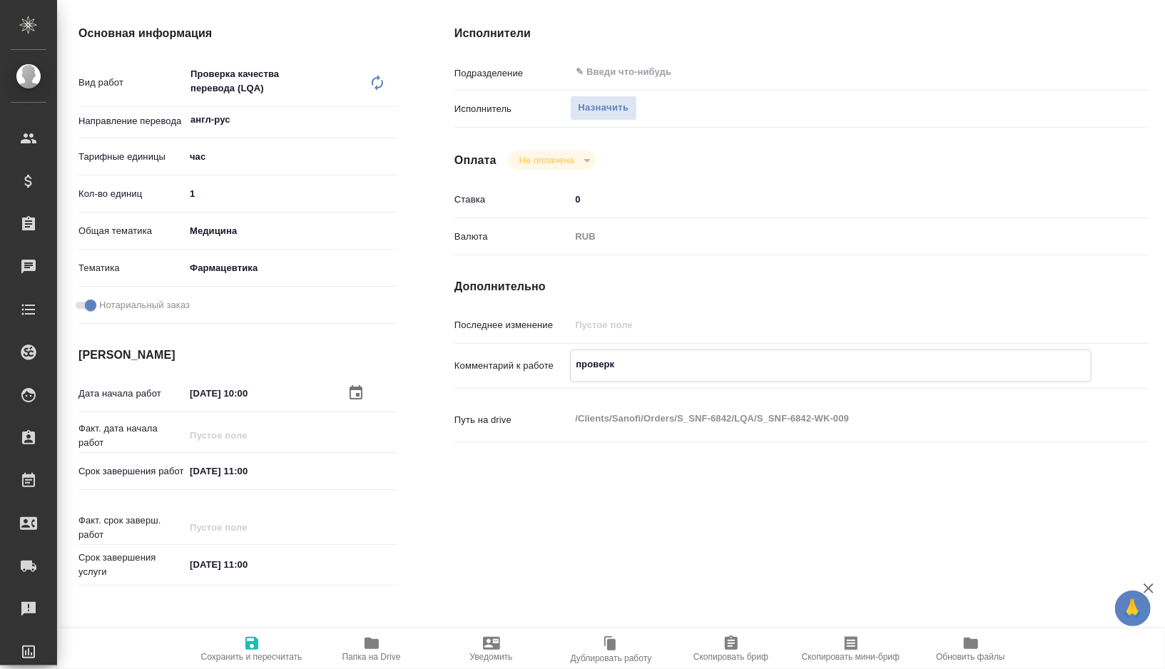
type textarea "x"
type textarea "проверка"
type textarea "x"
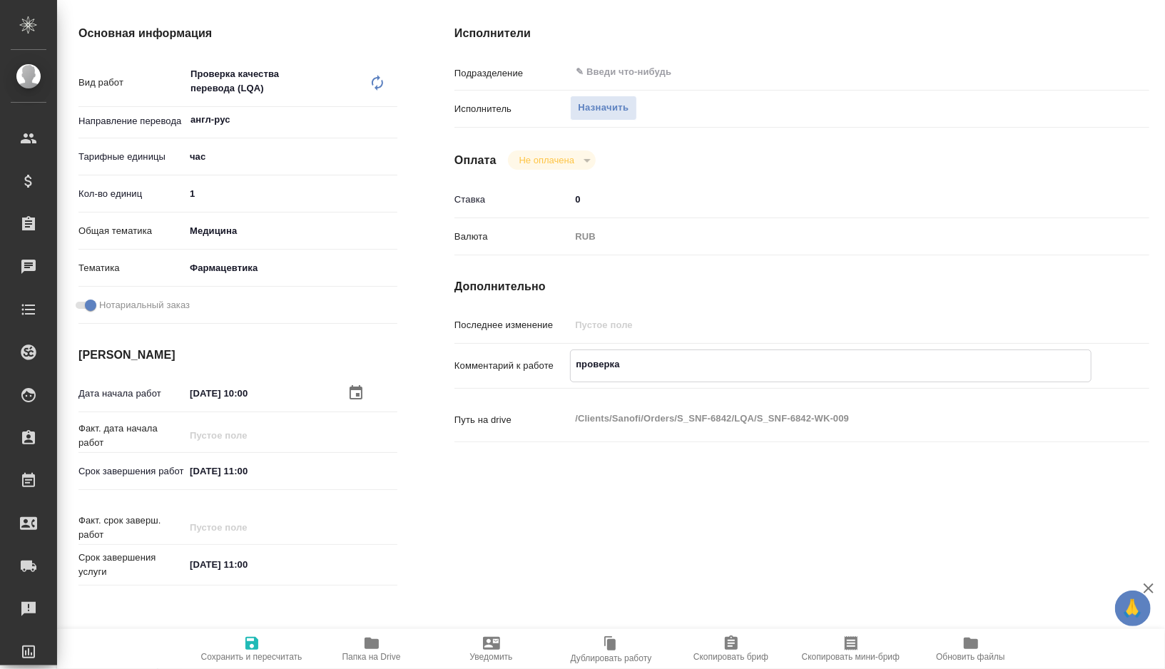
type textarea "x"
type textarea "проверка ф"
type textarea "x"
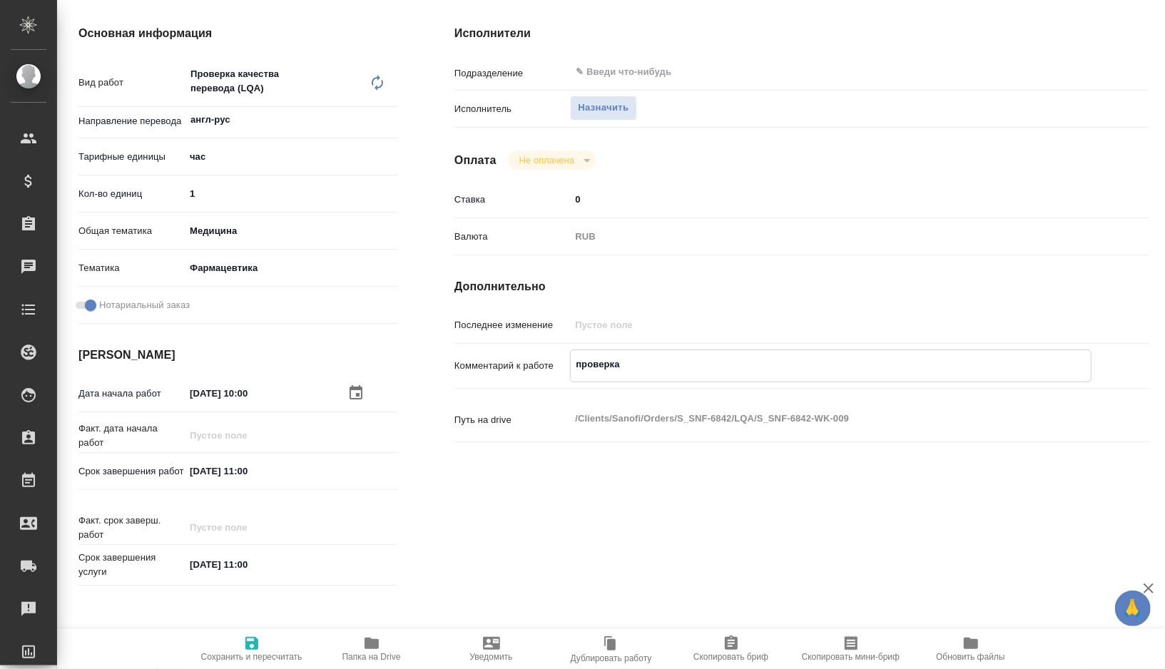
type textarea "x"
type textarea "проверка фа"
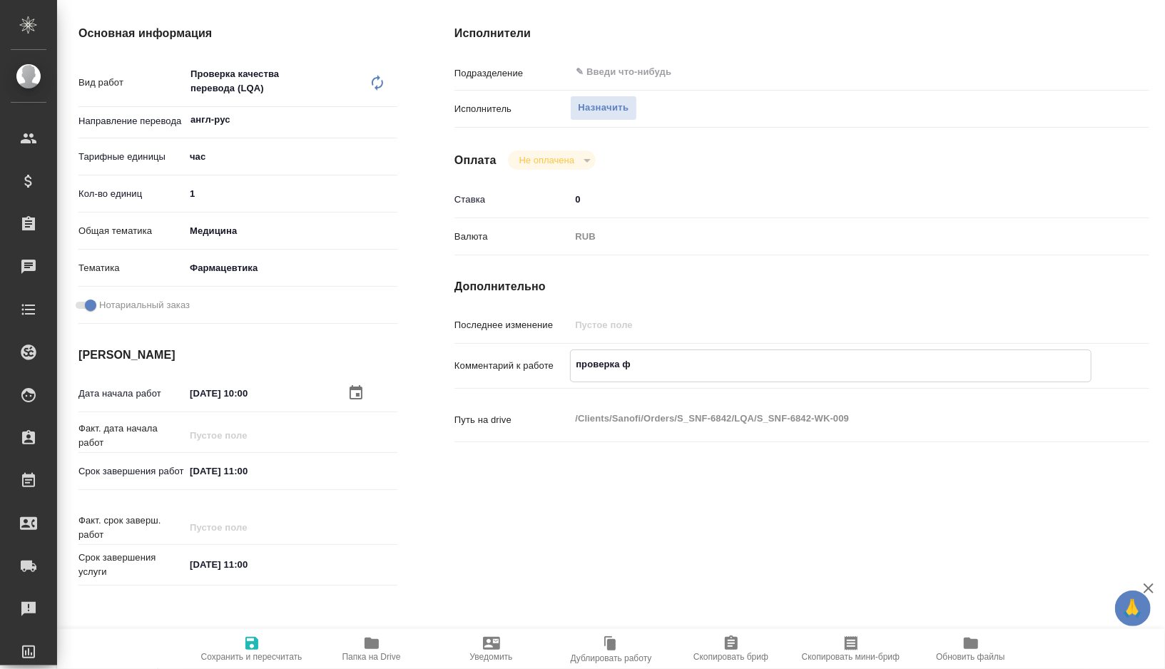
type textarea "x"
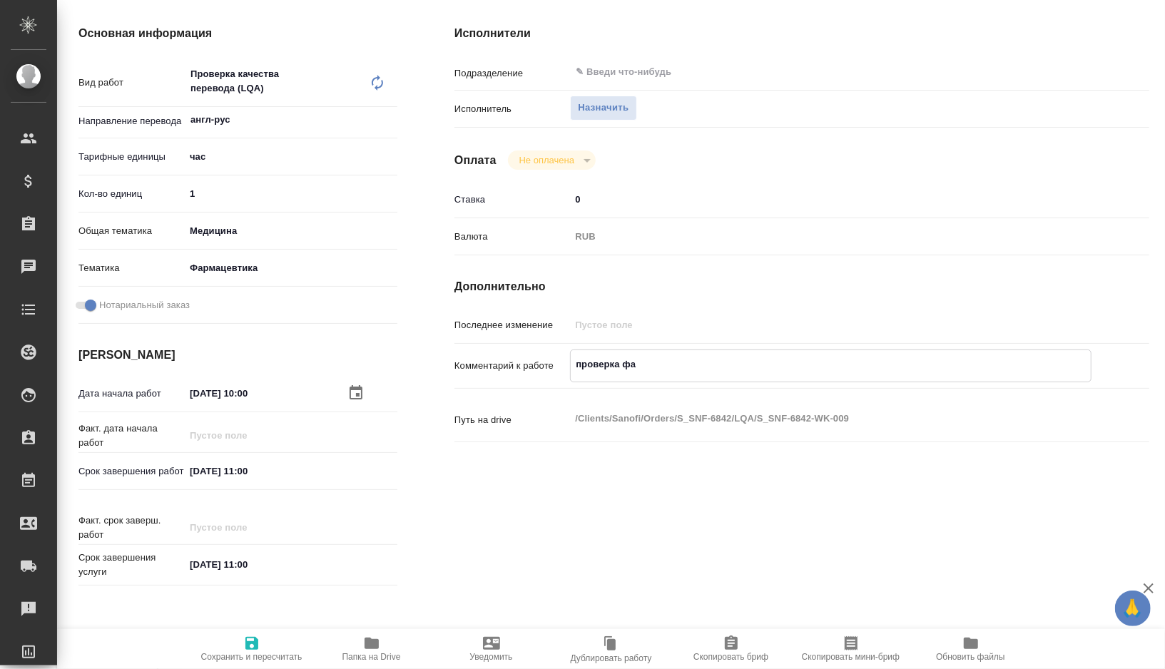
type textarea "проверка фай"
type textarea "x"
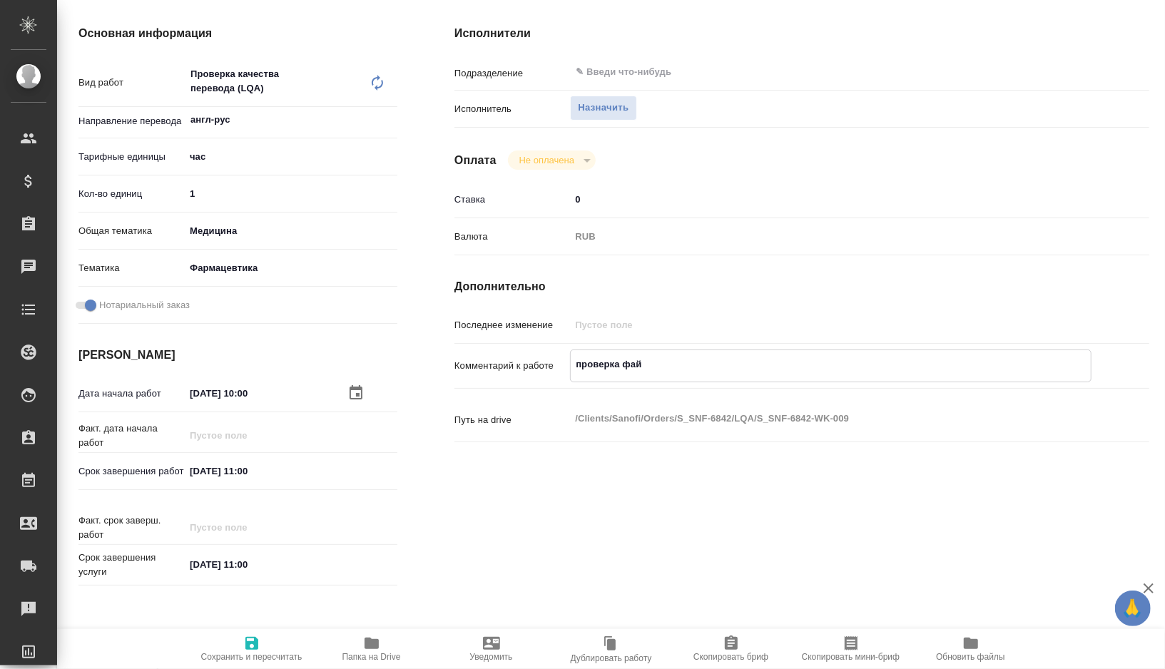
type textarea "x"
type textarea "проверка файл"
type textarea "x"
paste textarea "1) COA W006353A 1 2) COA W006353A 2 3) Trikafta 100mg50mg75mg (2-5 yr) GRN-SCH-…"
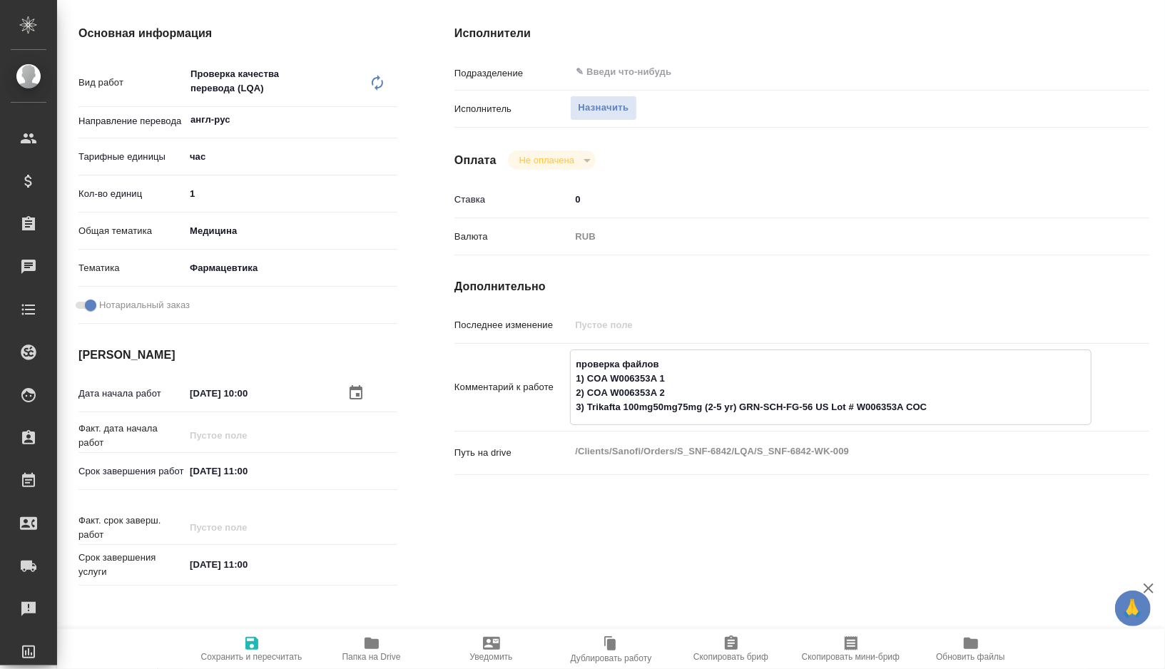
click at [659, 360] on textarea "проверка файлов 1) COA W006353A 1 2) COA W006353A 2 3) Trikafta 100mg50mg75mg (…" at bounding box center [831, 386] width 520 height 67
click at [888, 359] on textarea "проверка файлов под нот (после Лажинцевой и корра Сирачевой) 1) COA W006353A 1 …" at bounding box center [831, 386] width 520 height 67
click at [259, 641] on icon "button" at bounding box center [251, 643] width 17 height 17
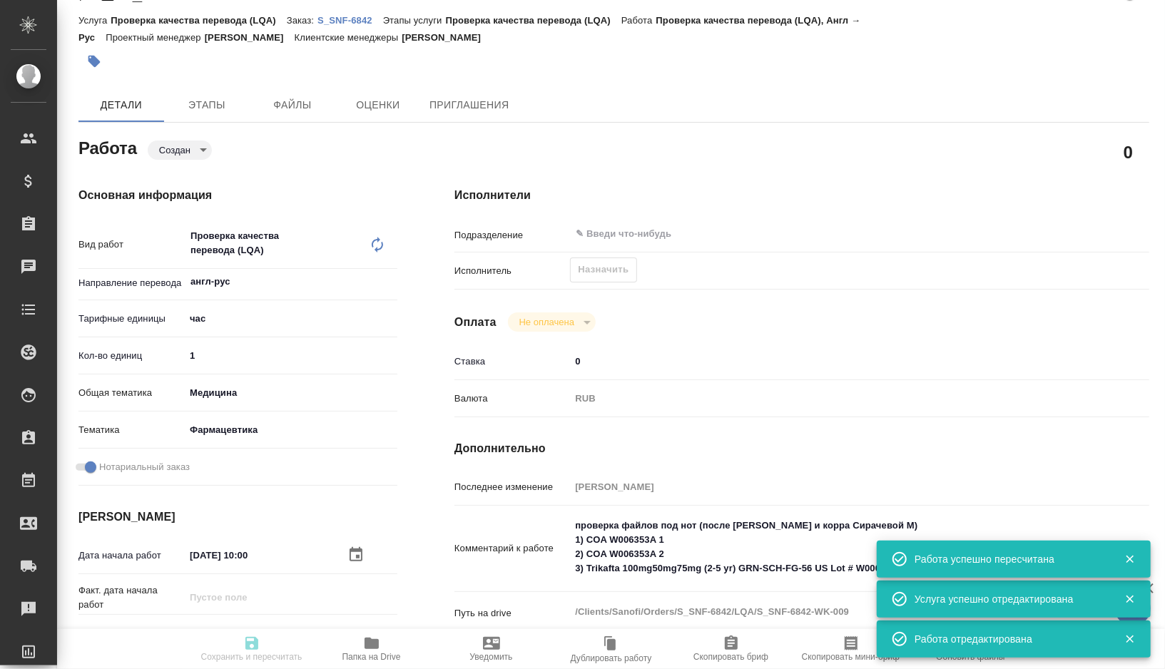
scroll to position [0, 0]
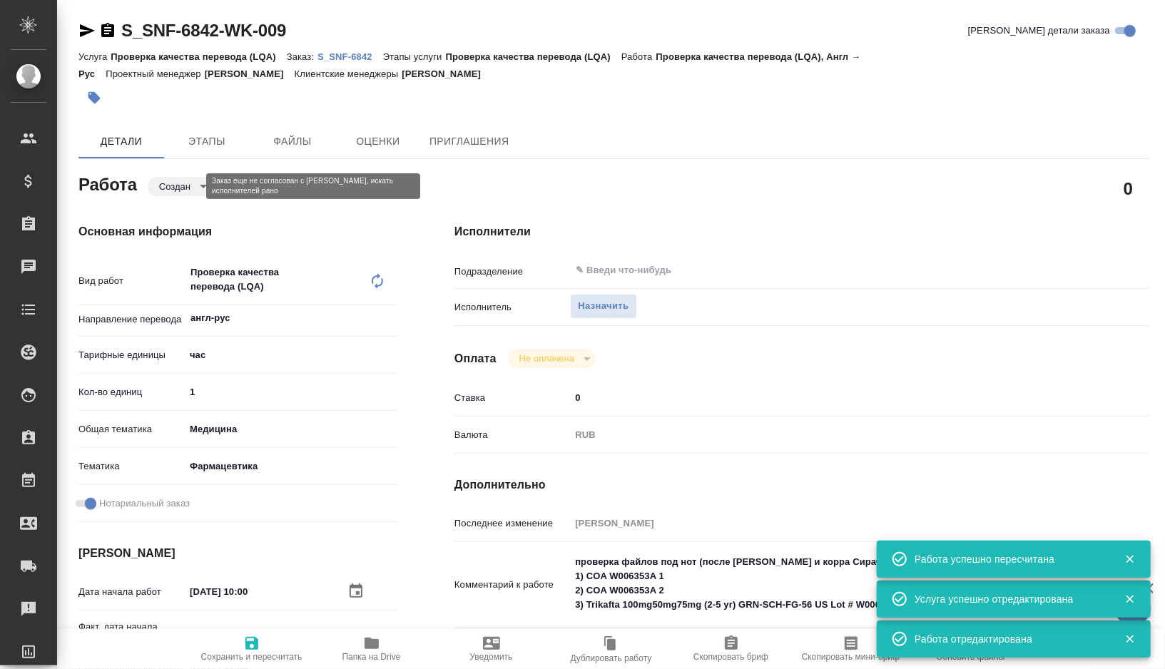
click at [196, 183] on body "🙏 .cls-1 fill:#fff; AWATERA Gorshkova Valentina Клиенты Спецификации Заказы 0 Ч…" at bounding box center [582, 334] width 1165 height 669
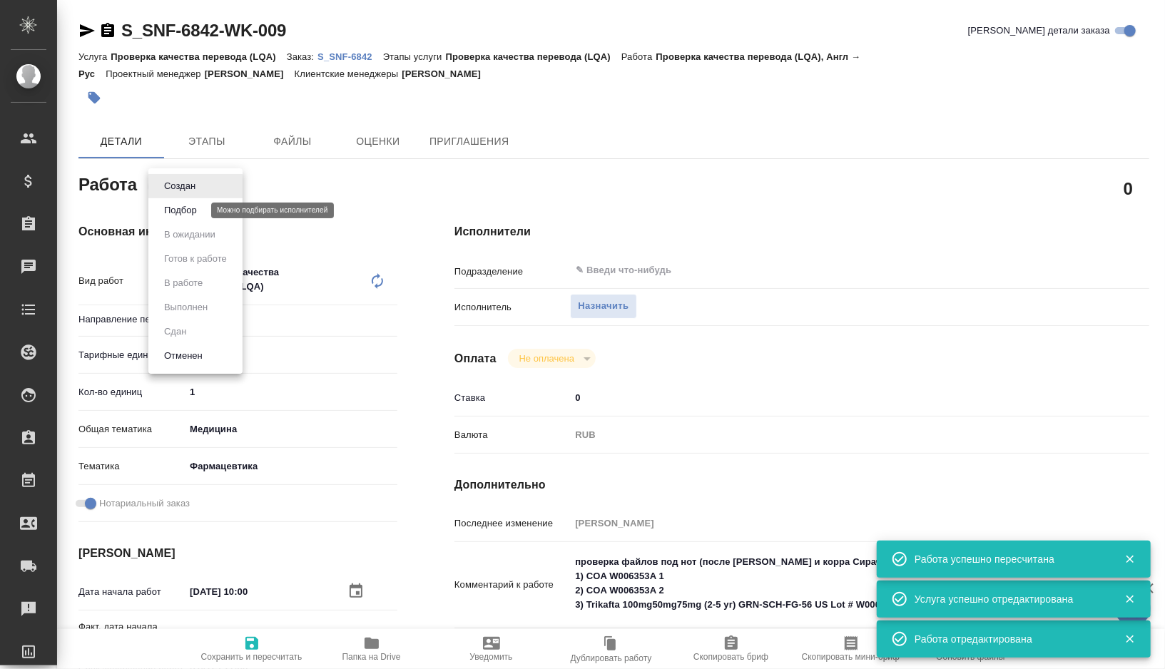
click at [198, 209] on button "Подбор" at bounding box center [180, 211] width 41 height 16
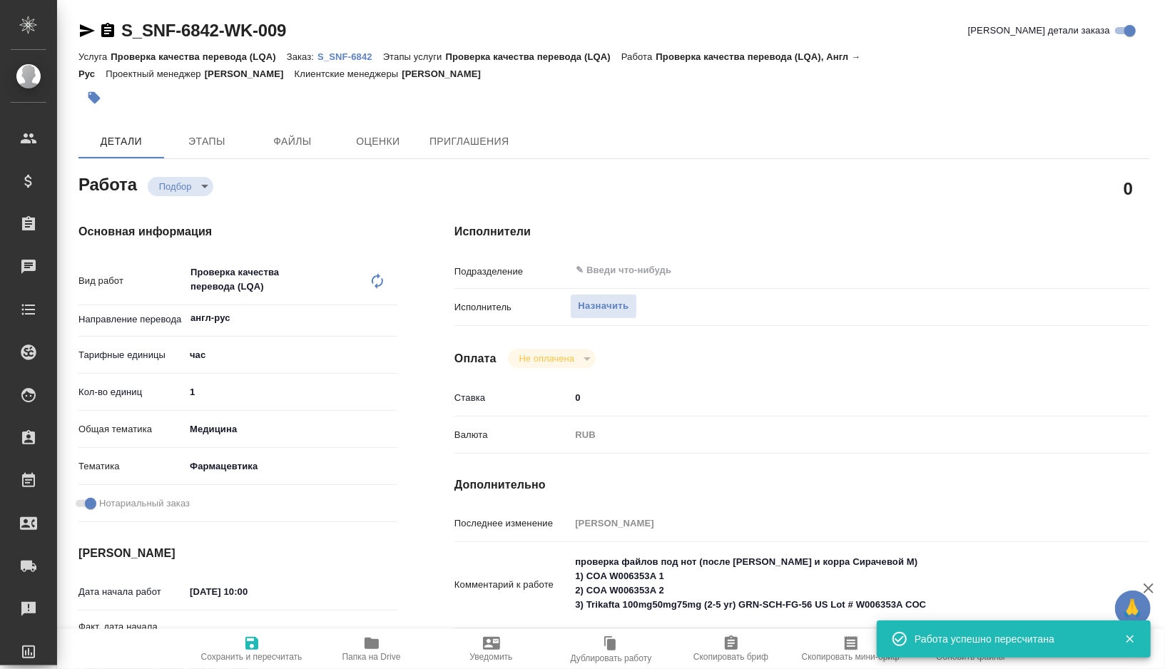
scroll to position [116, 0]
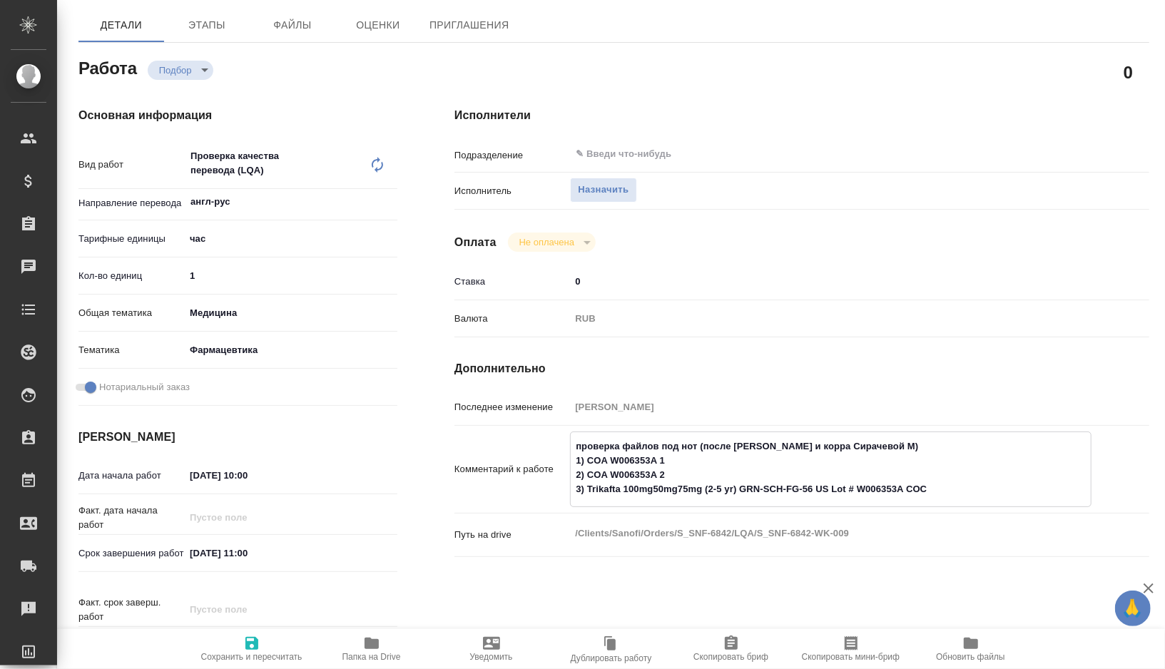
click at [936, 480] on textarea "проверка файлов под нот (после Лажинцевой и корра Сирачевой М) 1) COA W006353A …" at bounding box center [831, 468] width 520 height 67
click at [938, 484] on textarea "проверка файлов под нот (после Лажинцевой и корра Сирачевой М) 1) COA W006353A …" at bounding box center [831, 468] width 520 height 67
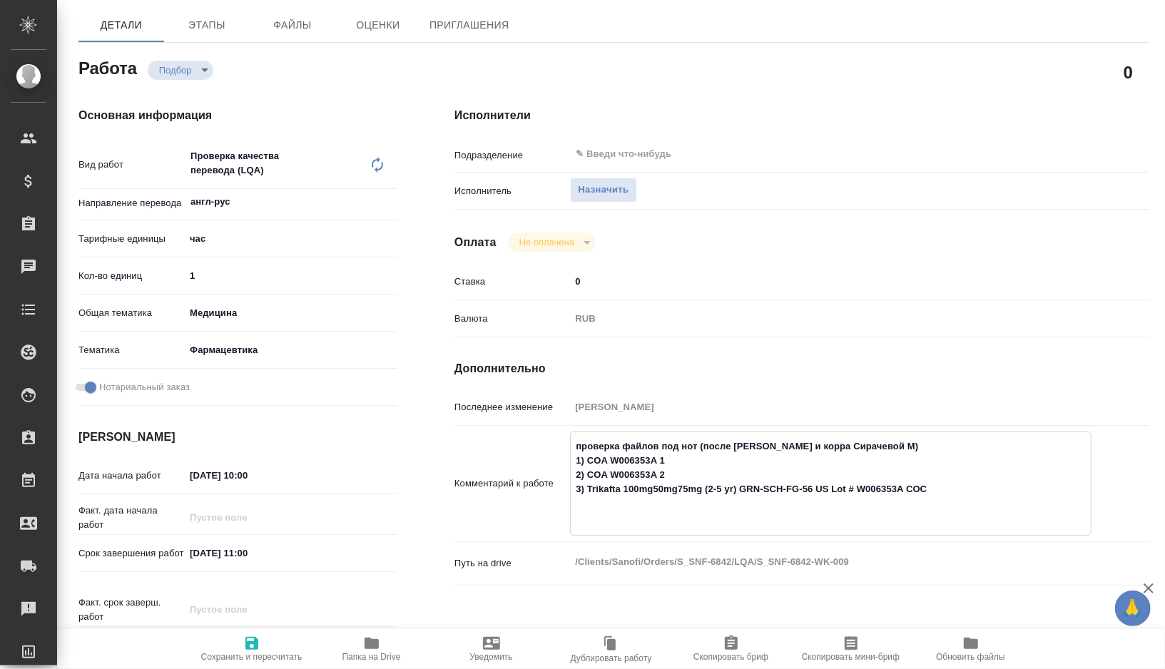
click at [661, 443] on textarea "проверка файлов под нот (после Лажинцевой и корра Сирачевой М) 1) COA W006353A …" at bounding box center [831, 483] width 520 height 96
click at [622, 444] on textarea "проверка файлов под нот (после Лажинцевой и корра Сирачевой М) 1) COA W006353A …" at bounding box center [831, 483] width 520 height 96
click at [839, 520] on textarea "проверка подверстанных файлов под нот (после Лажинцевой и корра Сирачевой М) 1)…" at bounding box center [831, 483] width 520 height 96
click at [371, 637] on icon "button" at bounding box center [371, 643] width 17 height 17
click at [781, 510] on textarea "проверка подверстанных файлов под нот (после Лажинцевой и корра Сирачевой М) 1)…" at bounding box center [831, 482] width 522 height 96
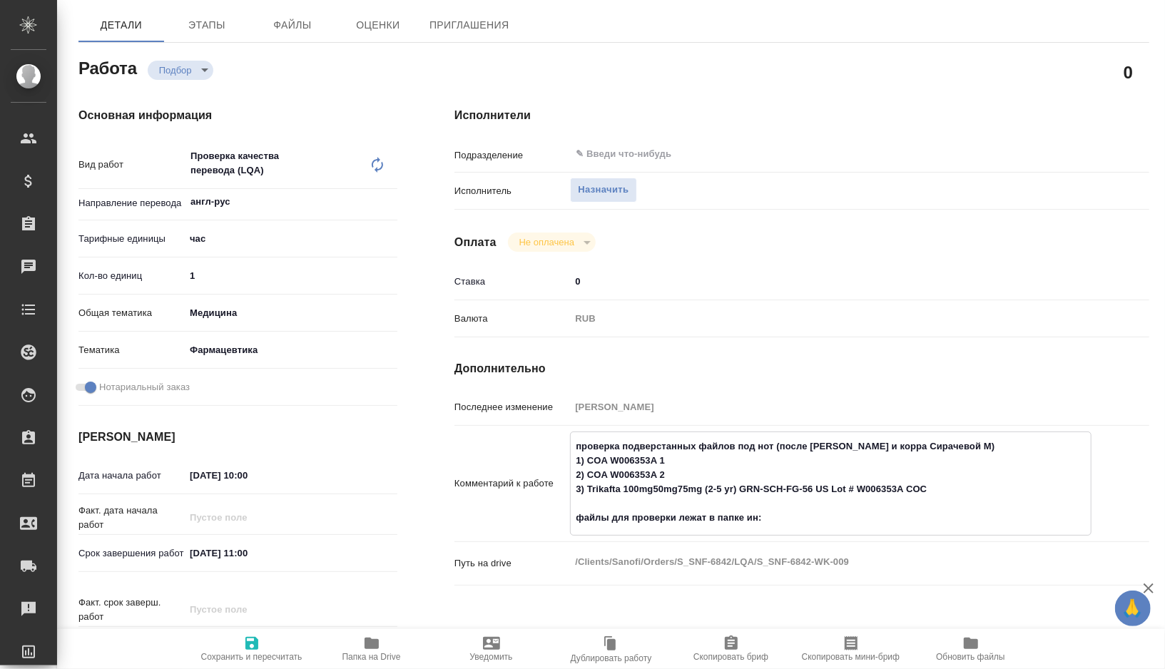
paste textarea "https://drive.awatera.com/apps/files/files?dir=/Shares/Sanofi/Orders/S_SNF-6842…"
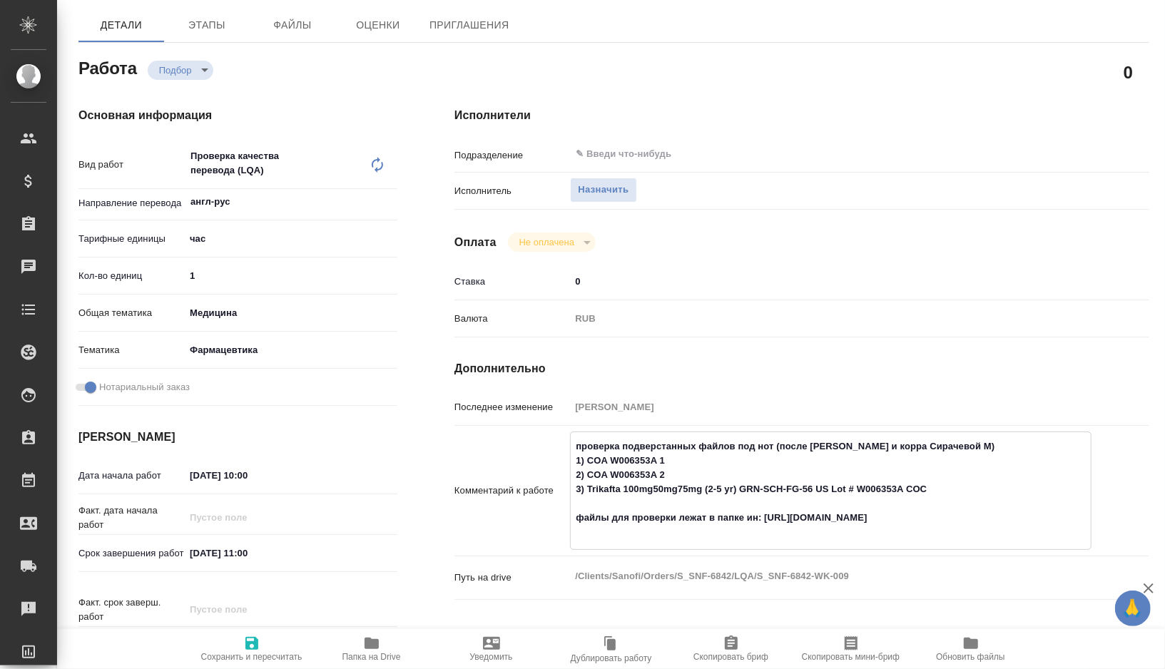
click at [248, 647] on icon "button" at bounding box center [251, 643] width 17 height 17
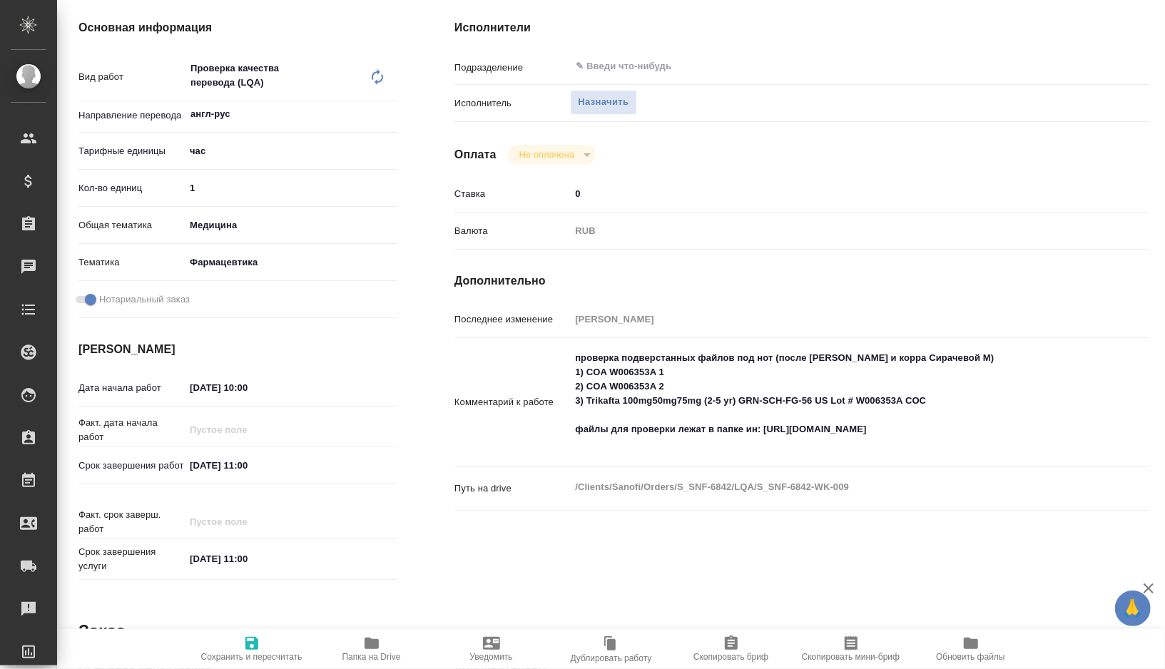
scroll to position [0, 0]
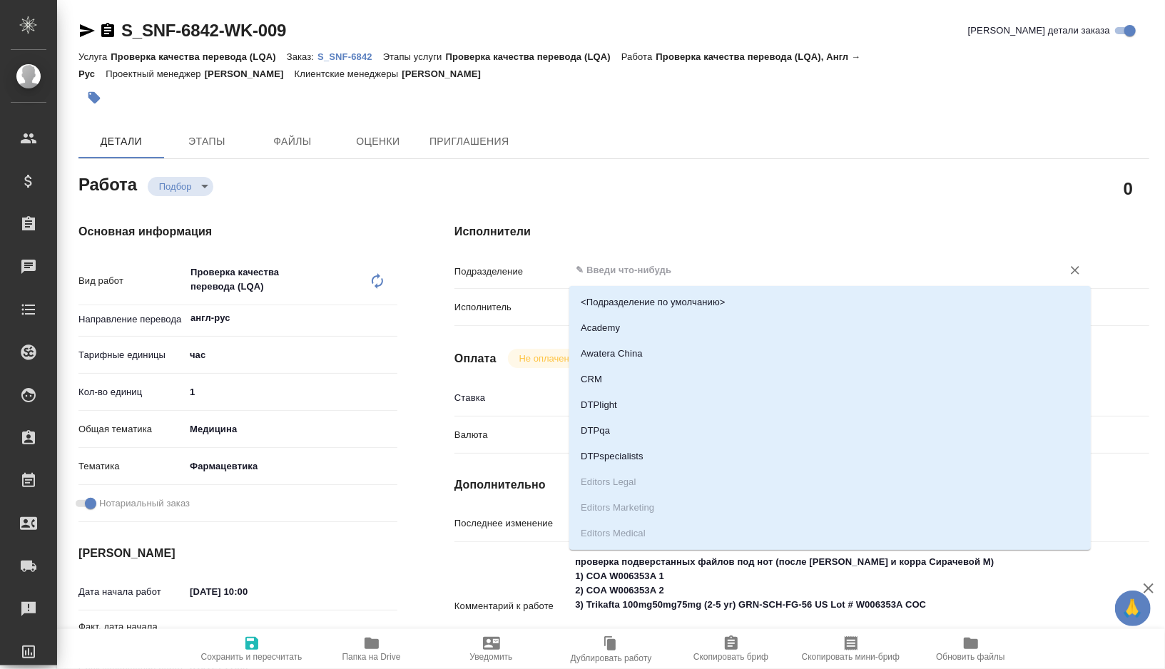
click at [633, 268] on input "text" at bounding box center [806, 270] width 465 height 17
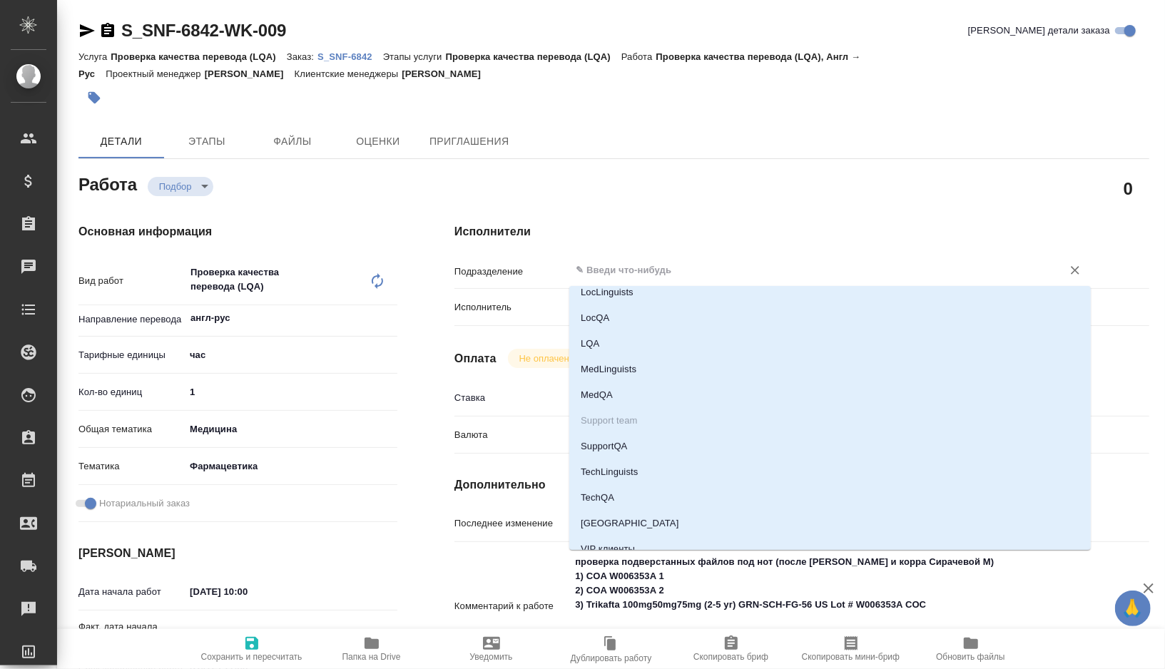
scroll to position [375, 0]
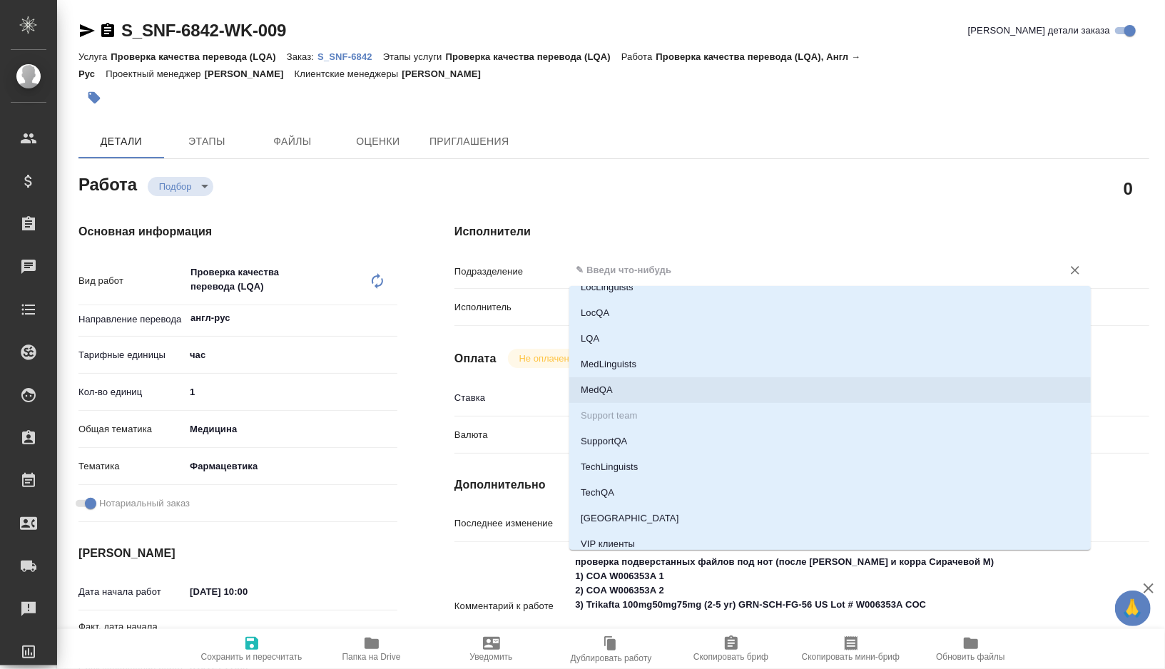
click at [614, 389] on li "MedQA" at bounding box center [830, 391] width 522 height 26
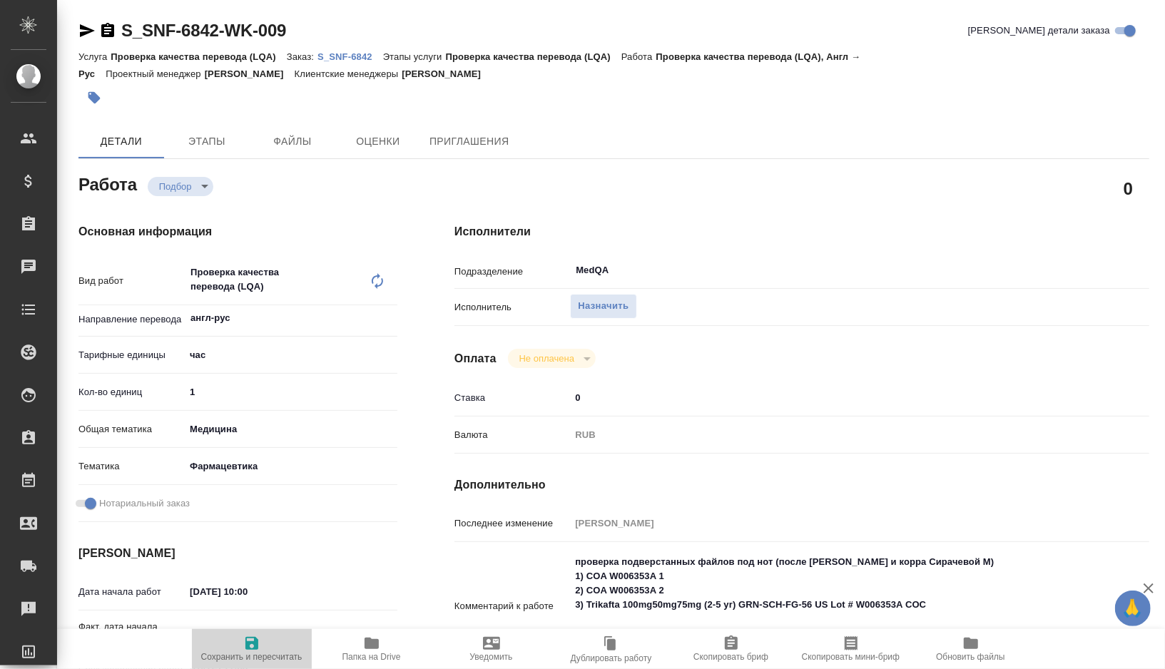
click at [246, 645] on icon "button" at bounding box center [251, 643] width 17 height 17
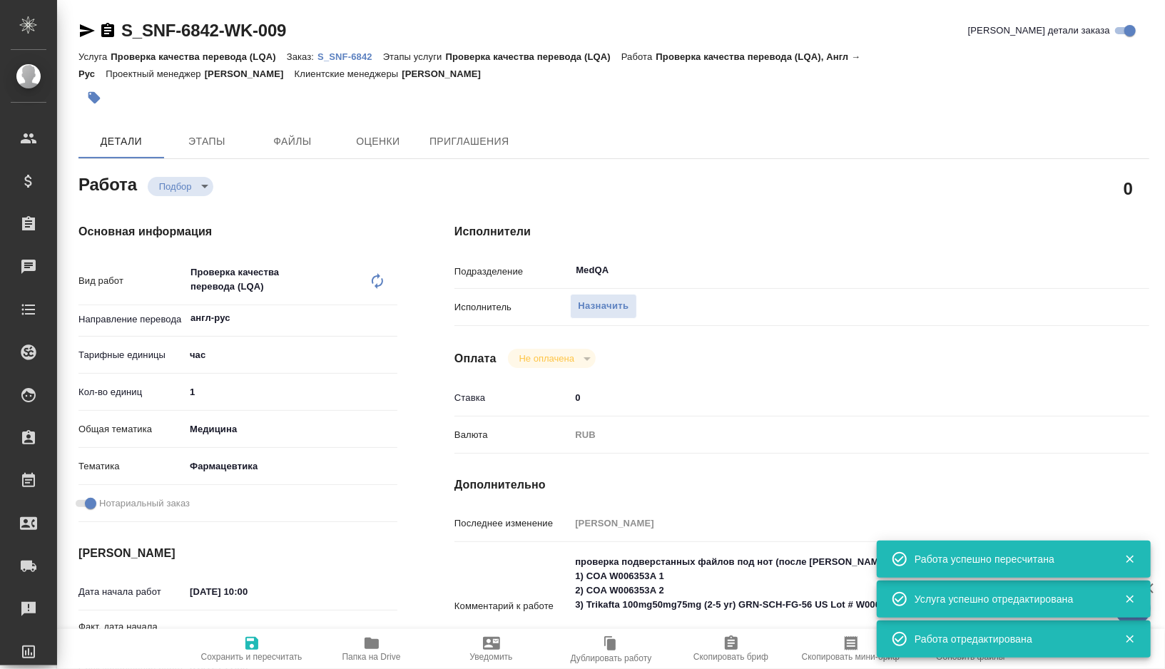
click at [837, 652] on span "Скопировать мини-бриф" at bounding box center [851, 657] width 98 height 10
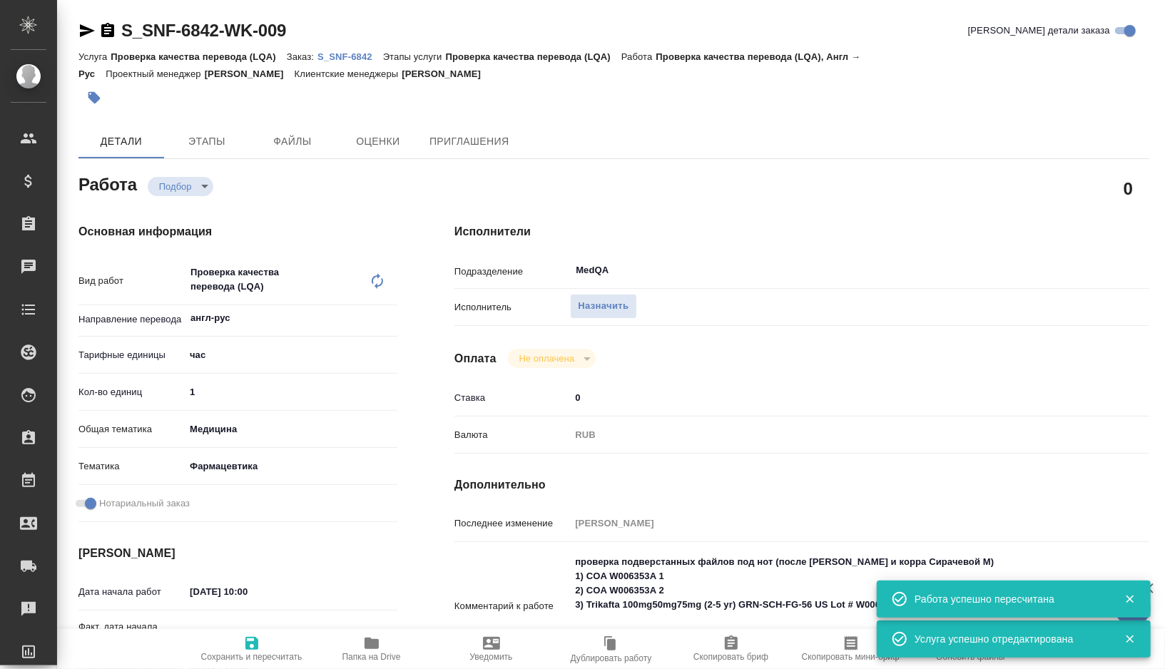
click at [89, 28] on icon "button" at bounding box center [86, 30] width 17 height 17
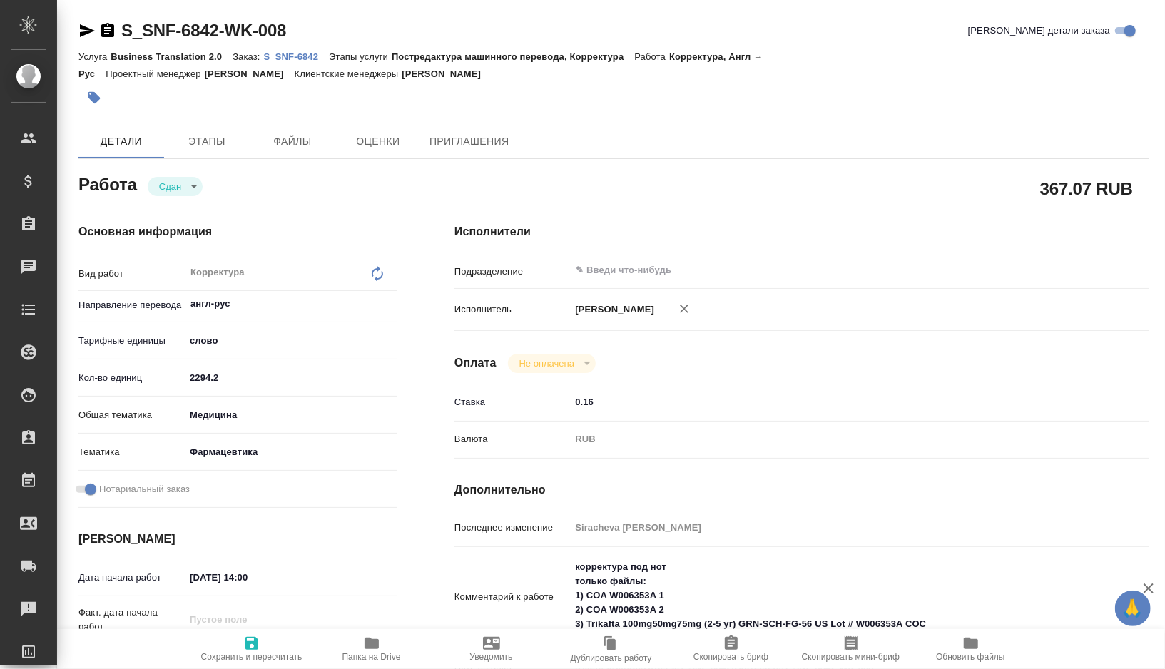
type textarea "x"
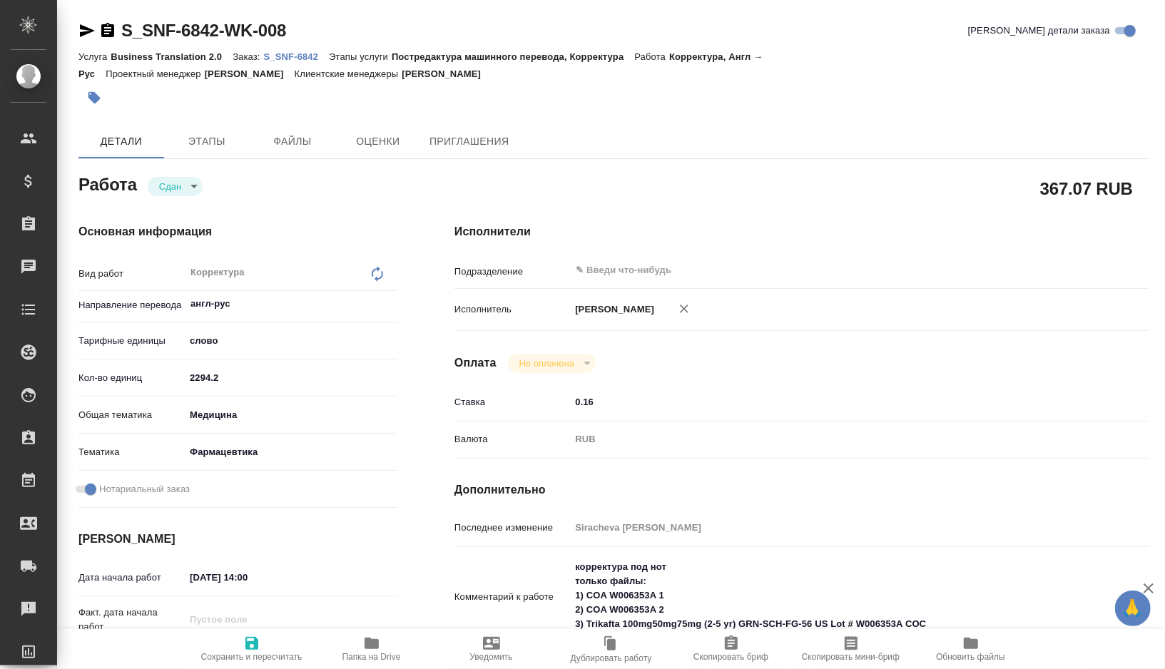
type textarea "x"
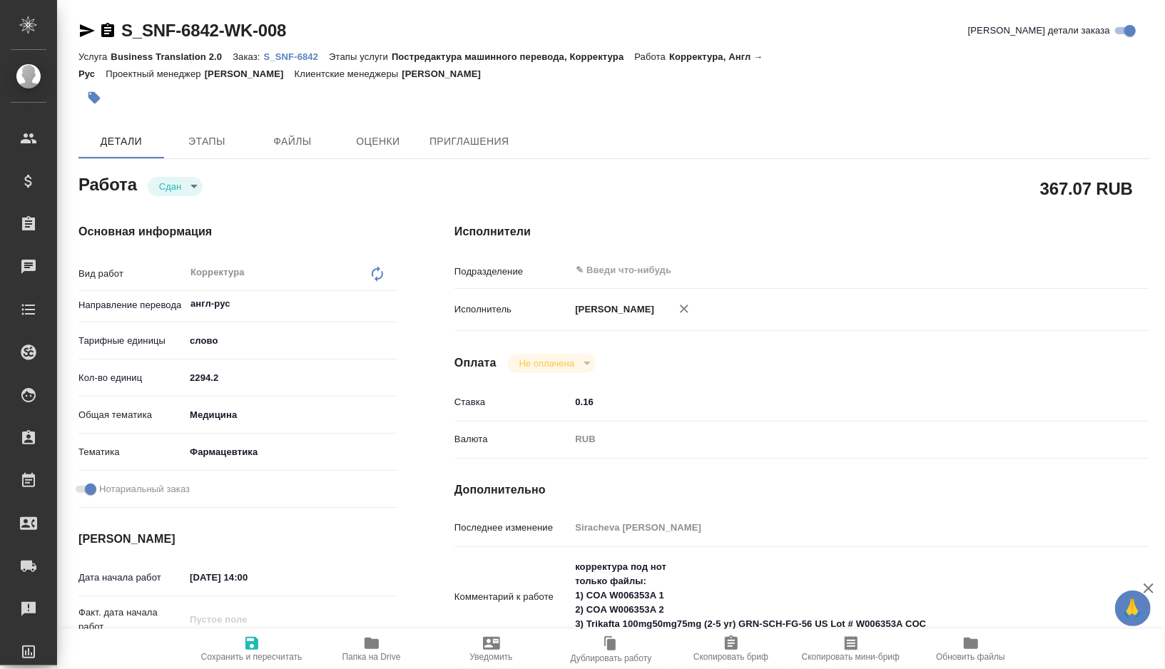
type textarea "x"
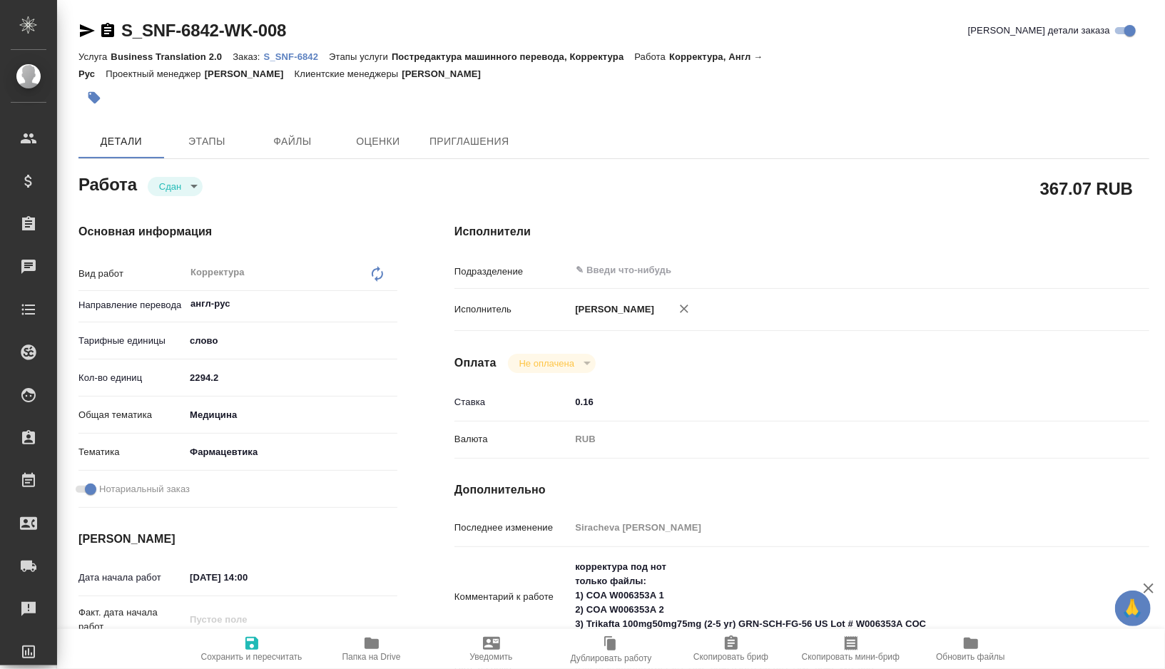
type textarea "x"
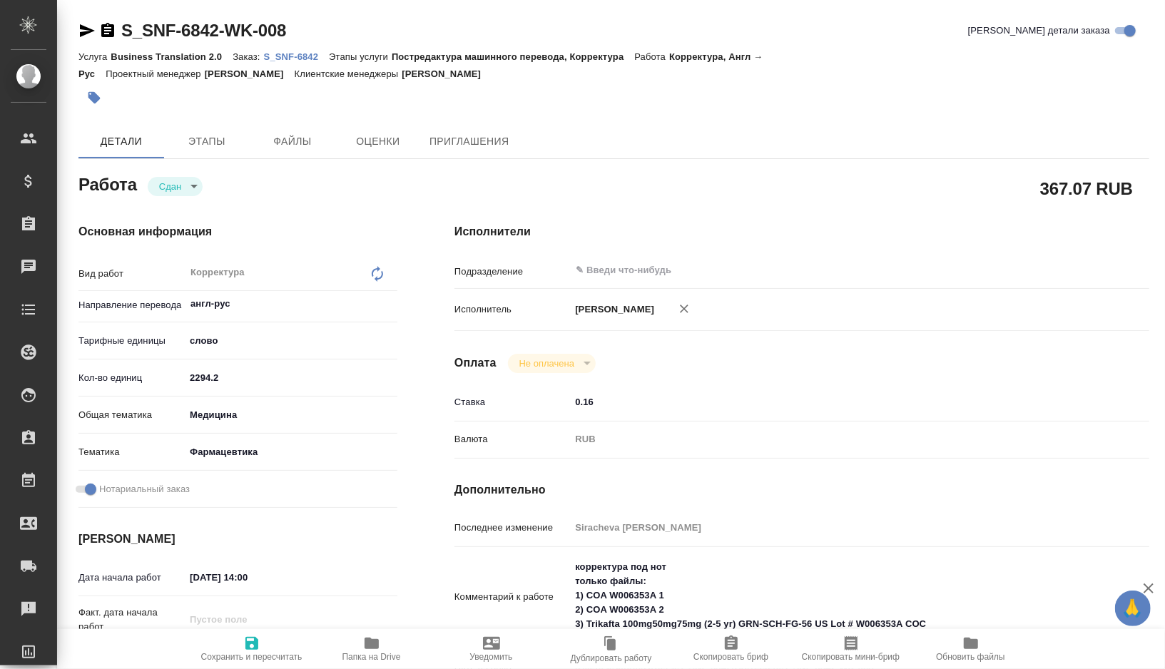
type textarea "x"
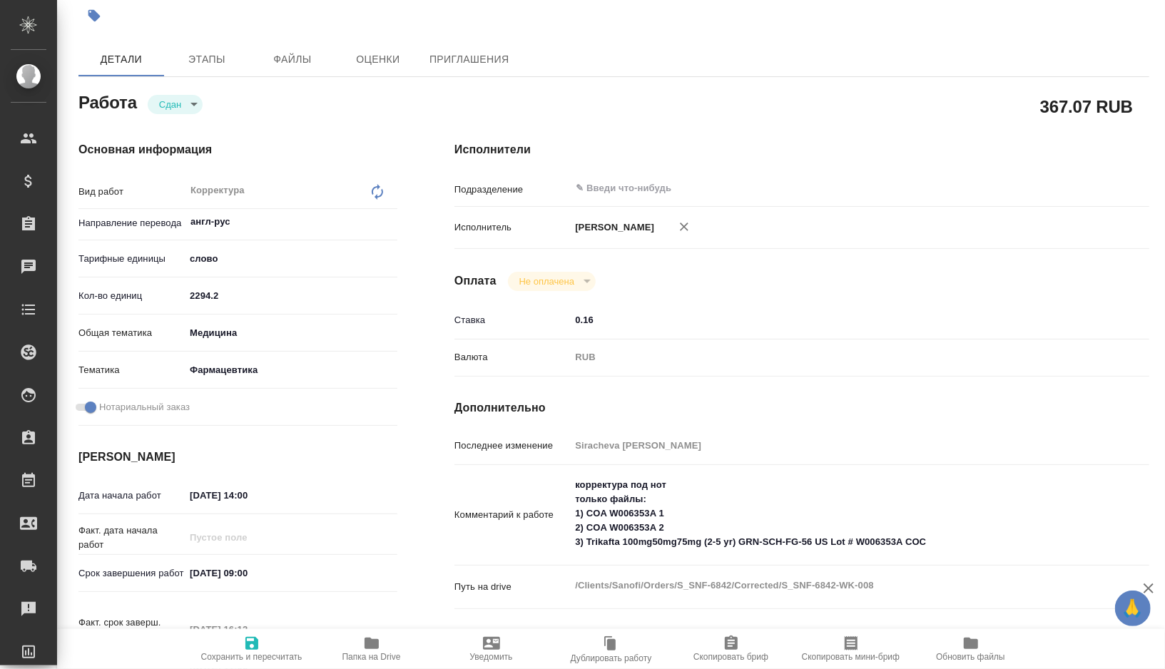
scroll to position [86, 0]
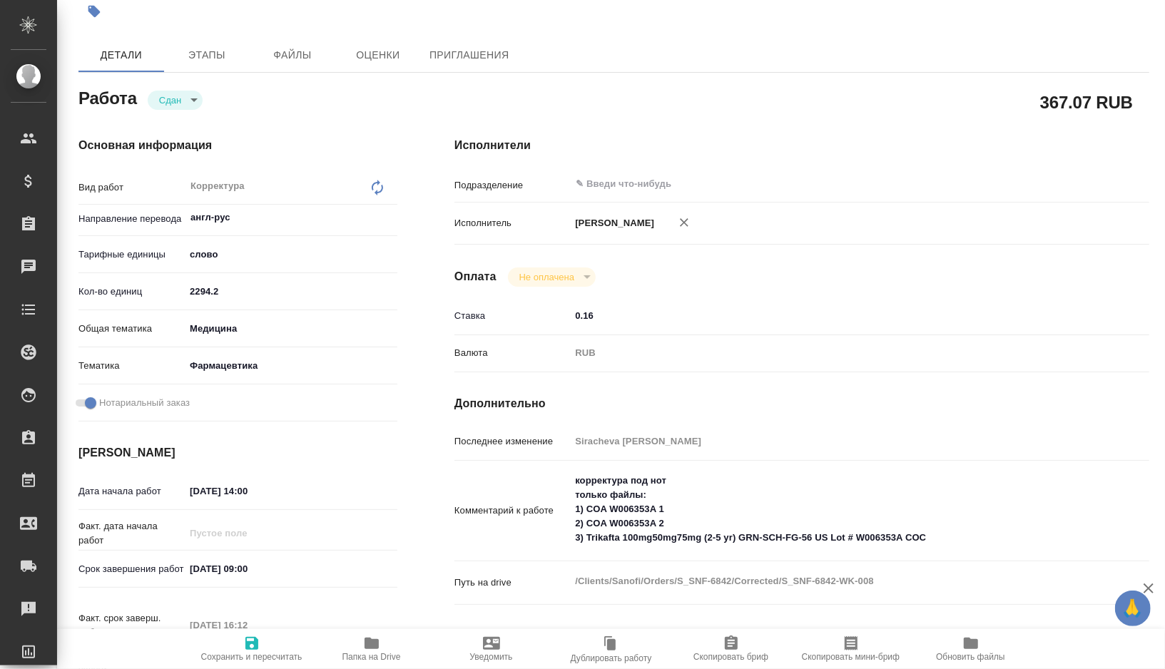
type textarea "x"
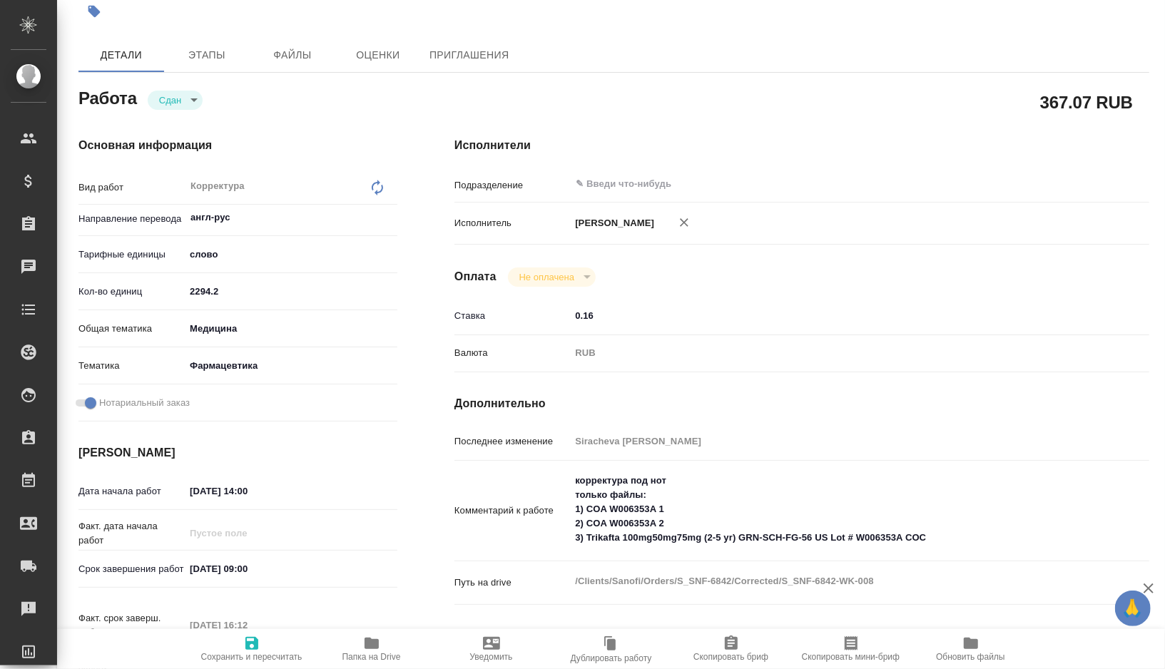
type textarea "x"
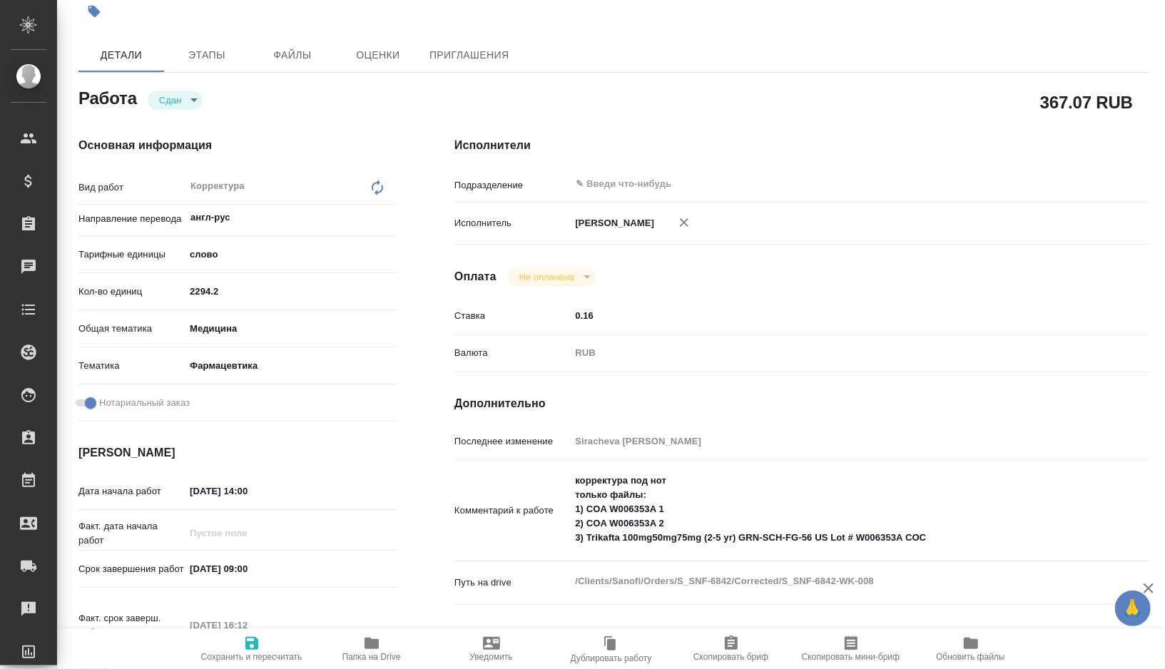
type textarea "x"
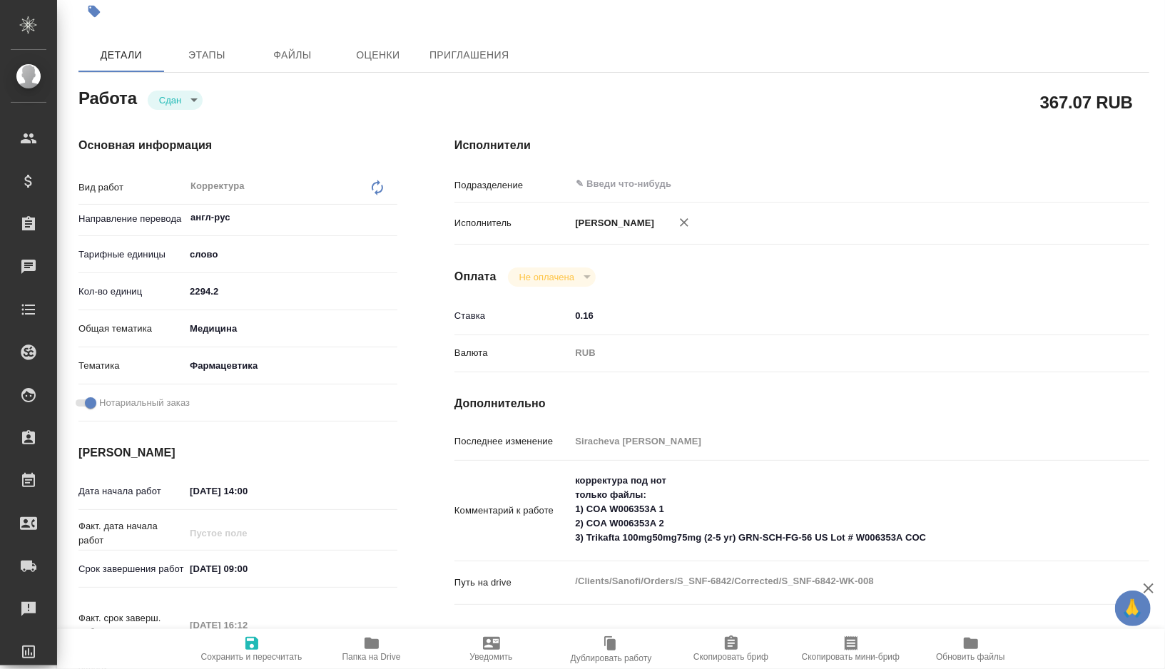
type textarea "x"
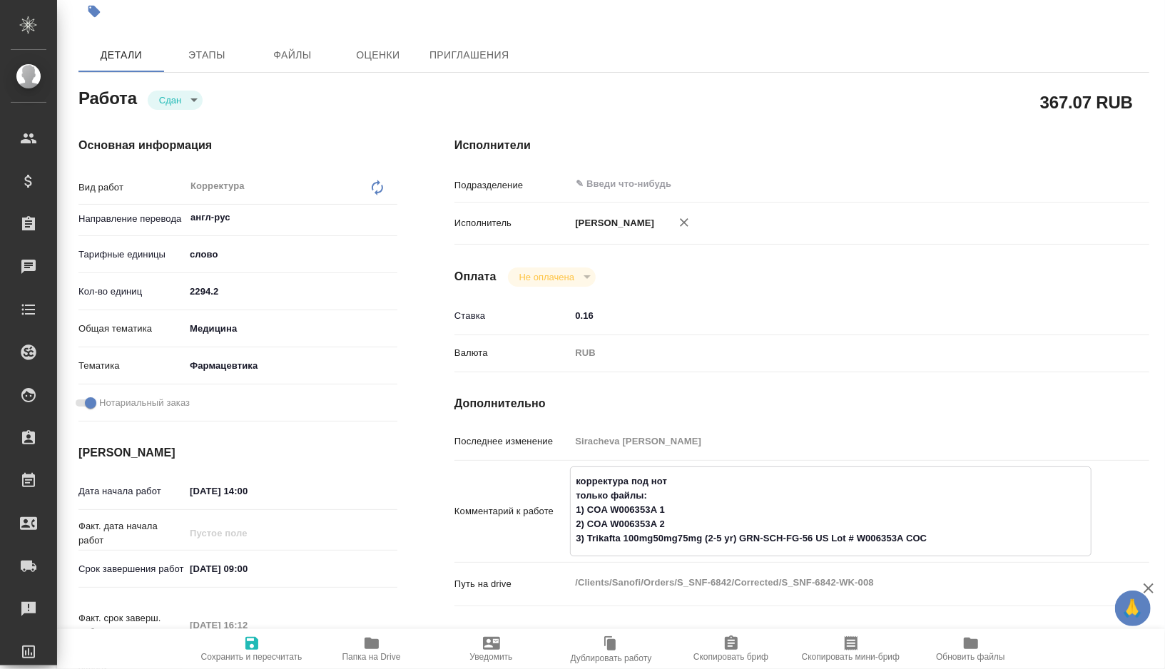
type textarea "x"
drag, startPoint x: 573, startPoint y: 509, endPoint x: 961, endPoint y: 542, distance: 389.7
click at [961, 542] on textarea "корректура под нот только файлы: 1) COA W006353A 1 2) COA W006353A 2 3) Trikaft…" at bounding box center [831, 510] width 520 height 81
type textarea "x"
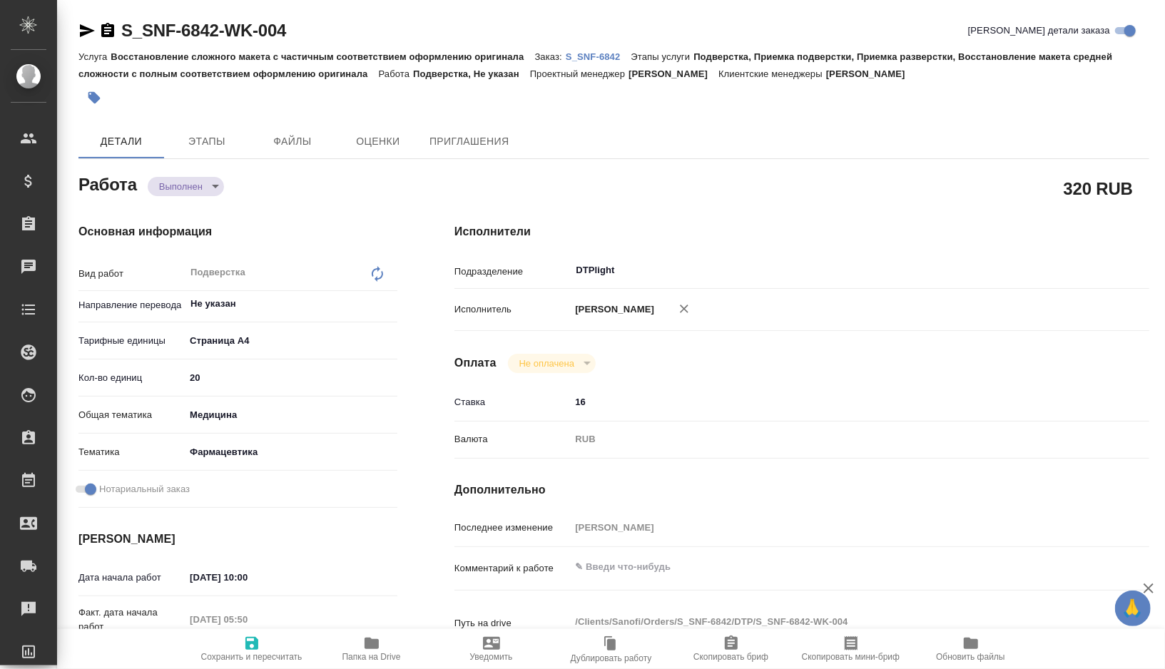
type textarea "x"
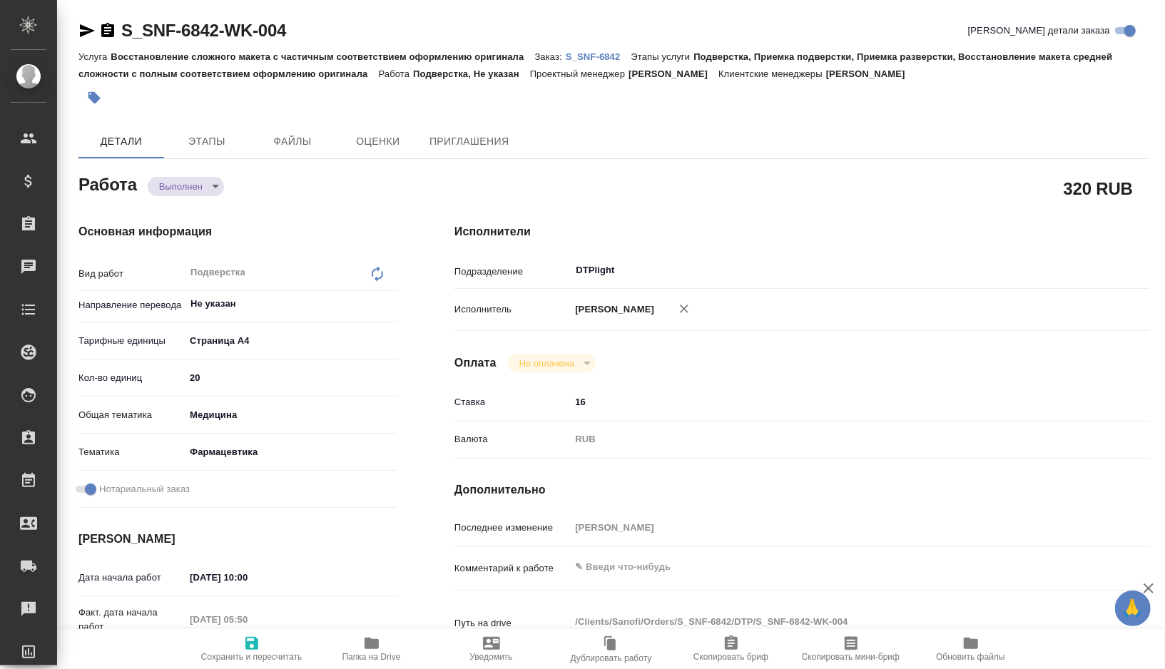
type textarea "x"
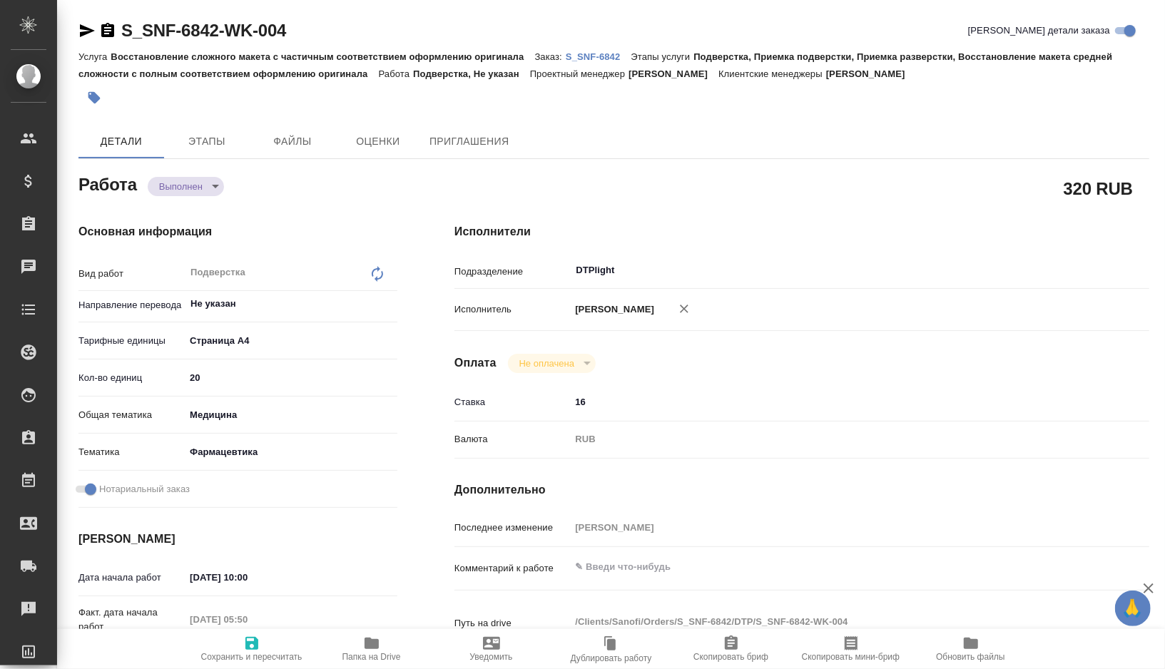
type textarea "x"
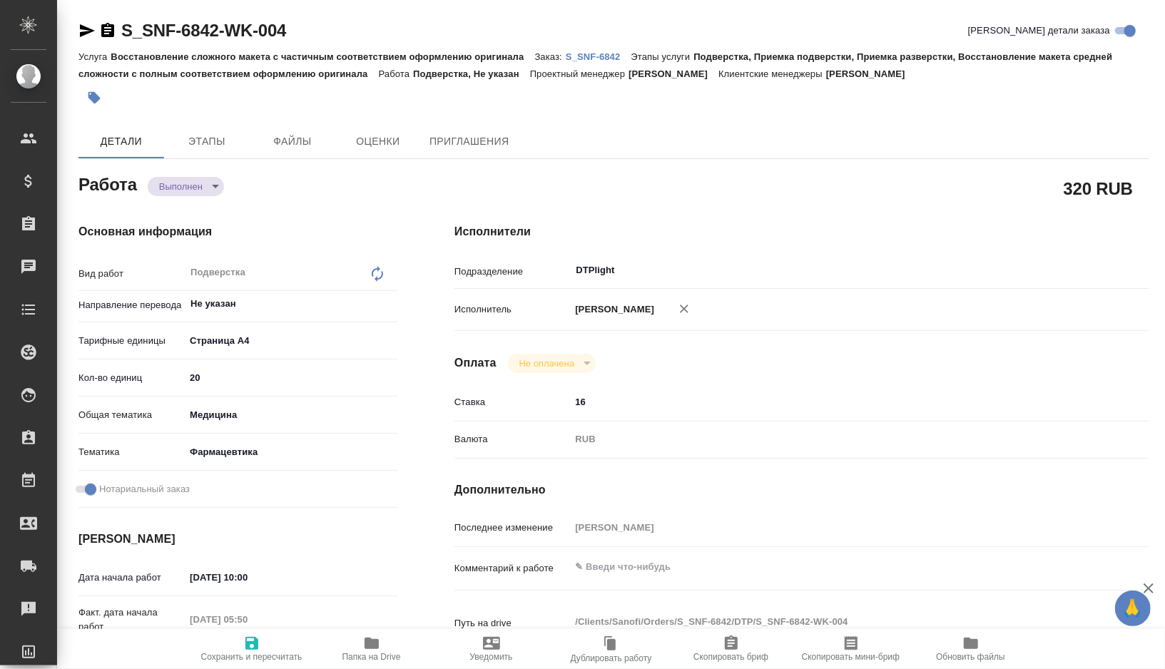
type textarea "x"
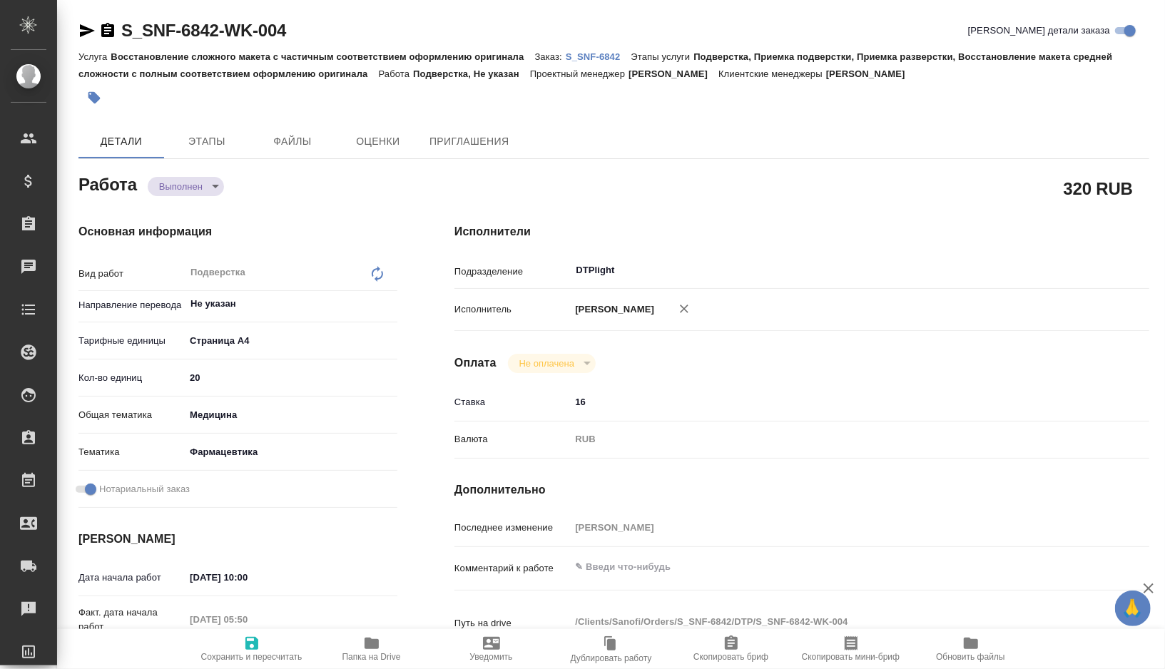
type textarea "x"
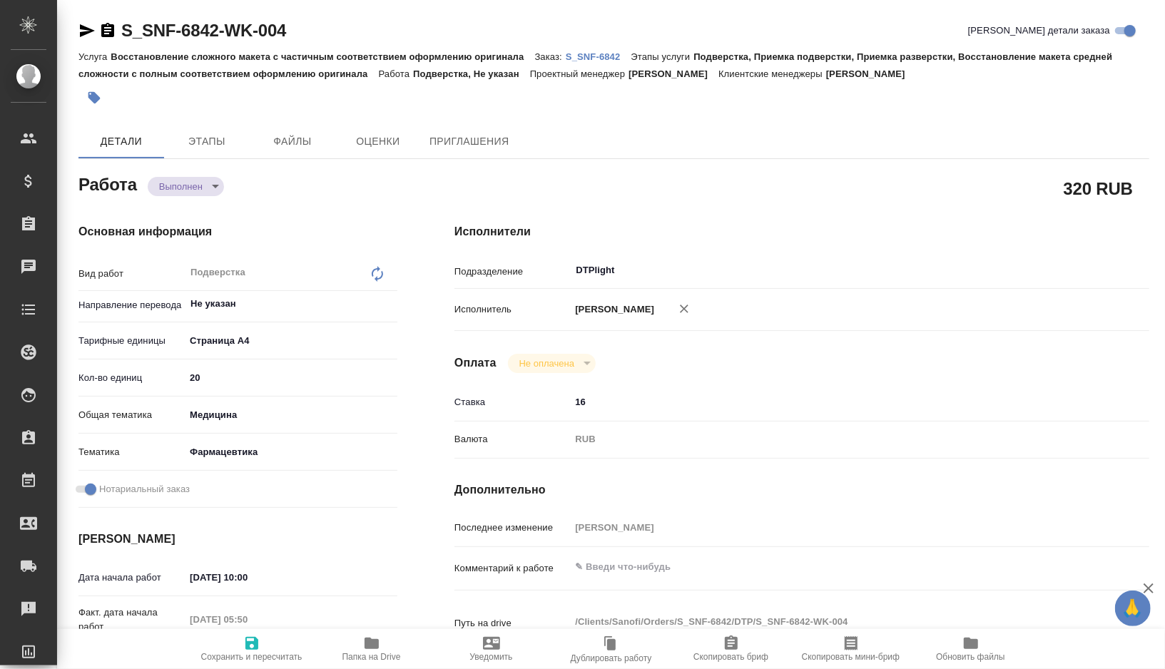
type textarea "x"
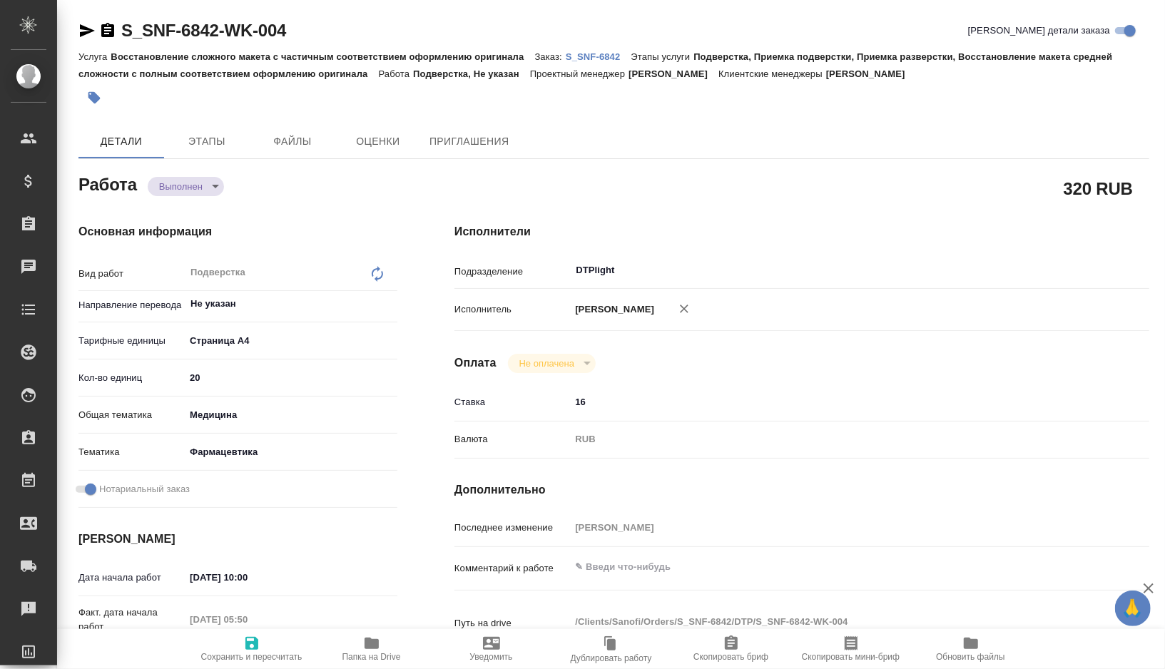
type textarea "x"
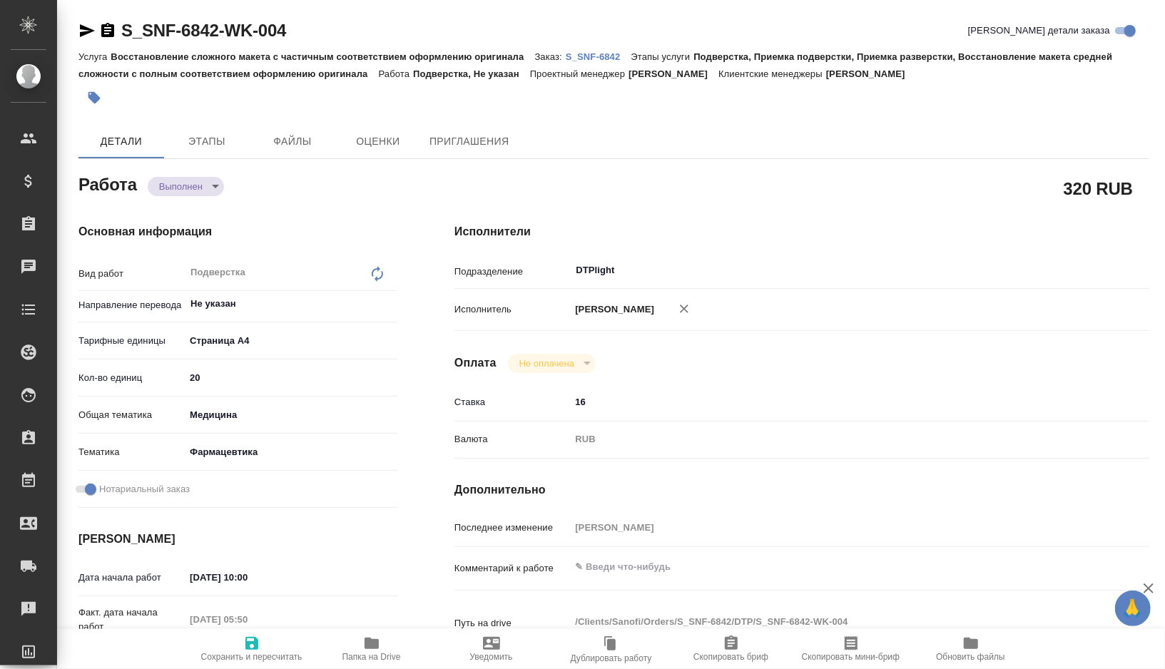
type textarea "x"
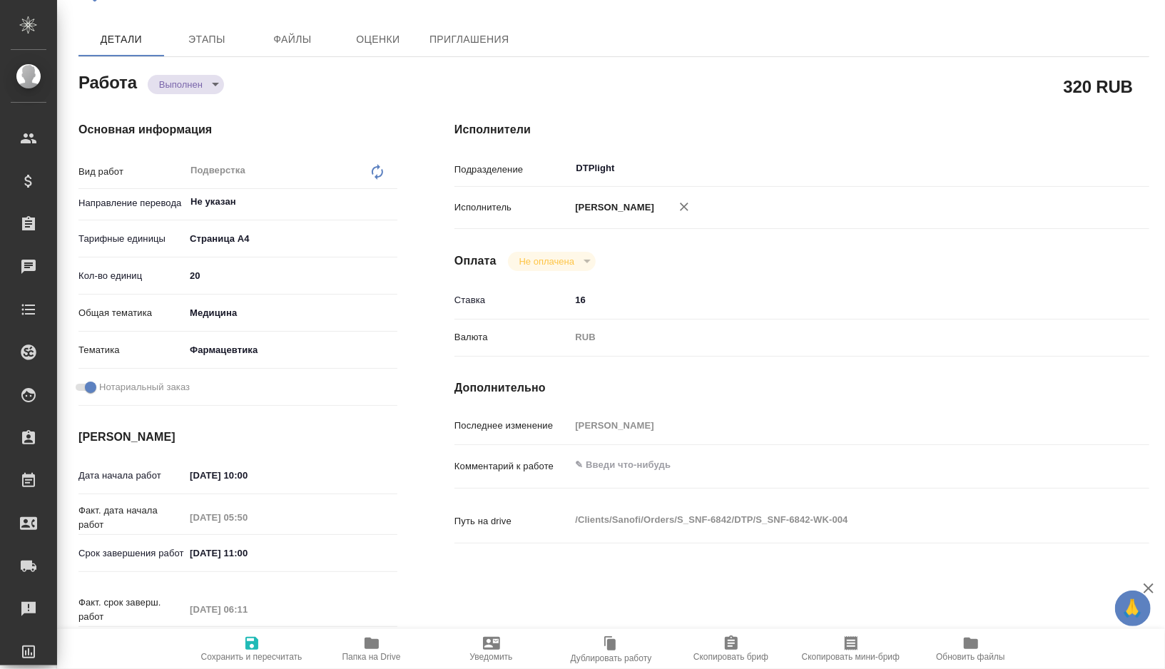
scroll to position [132, 0]
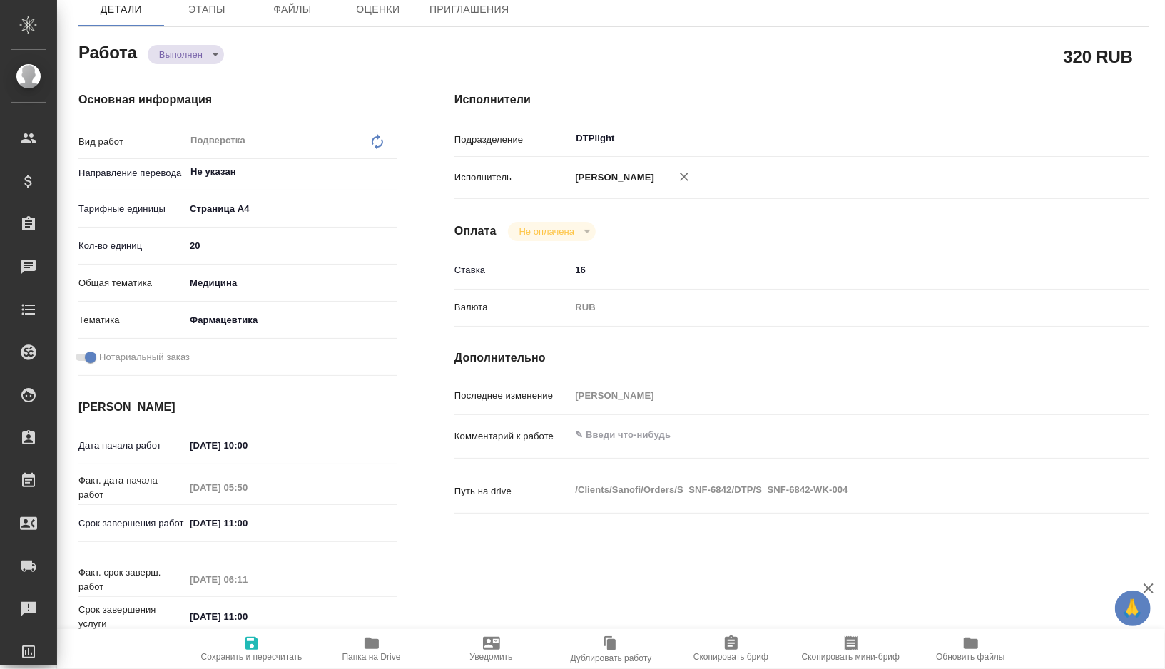
click at [369, 650] on icon "button" at bounding box center [371, 643] width 17 height 17
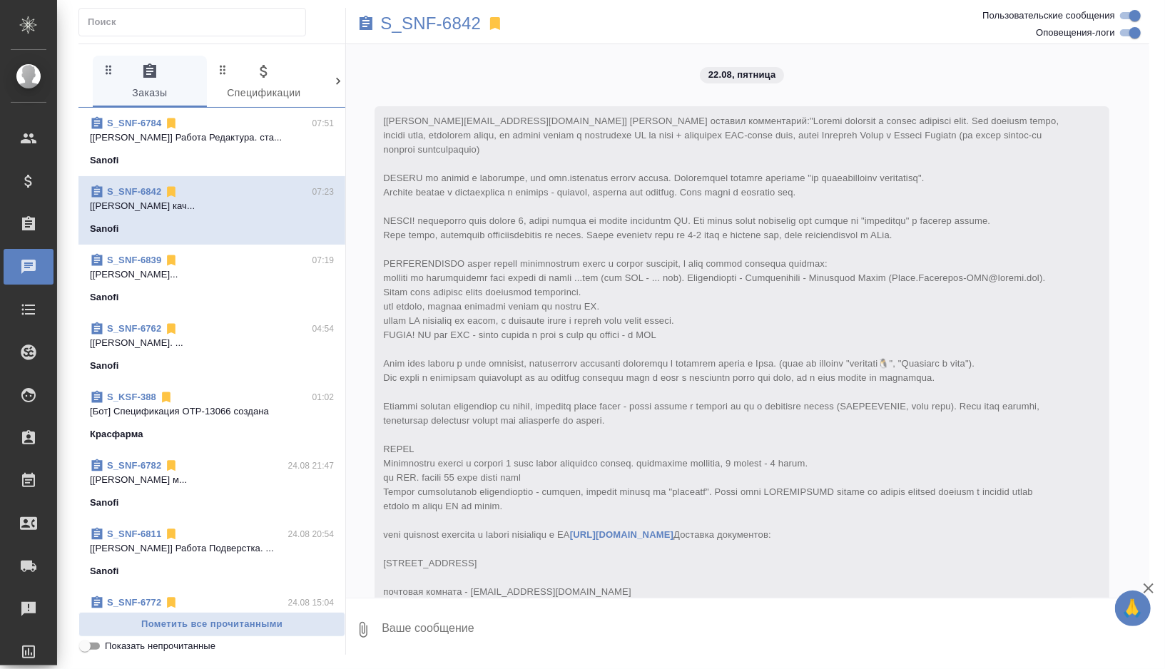
scroll to position [7681, 0]
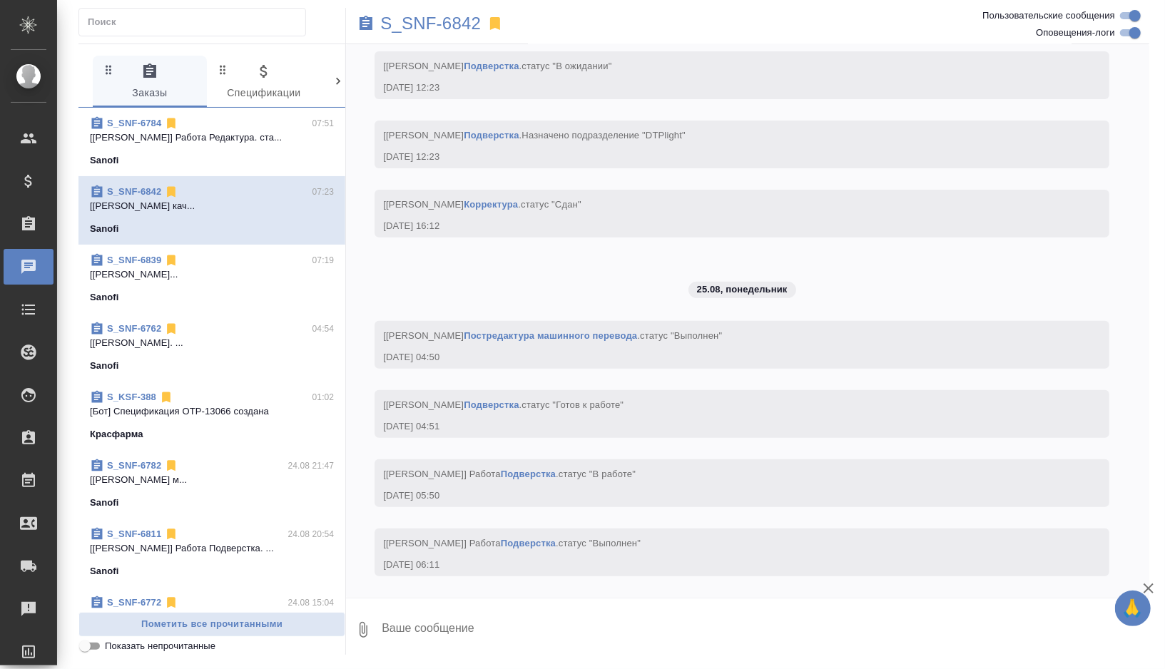
click at [263, 153] on div "Sanofi" at bounding box center [212, 160] width 244 height 14
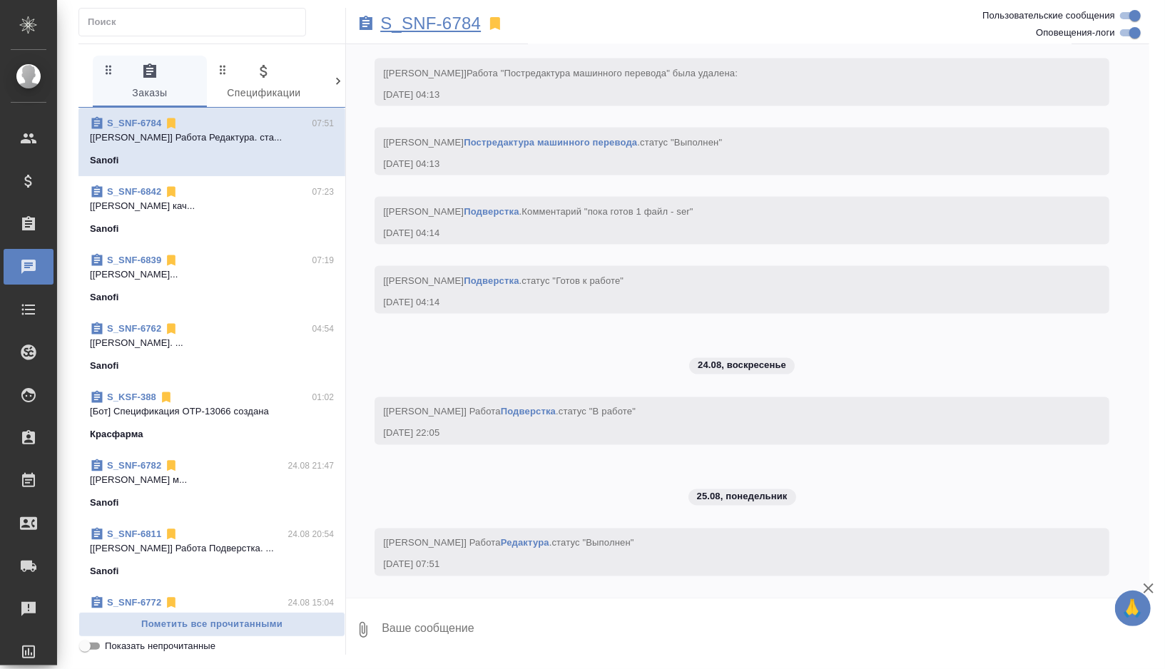
scroll to position [8718, 0]
click at [471, 29] on p "S_SNF-6784" at bounding box center [430, 23] width 101 height 14
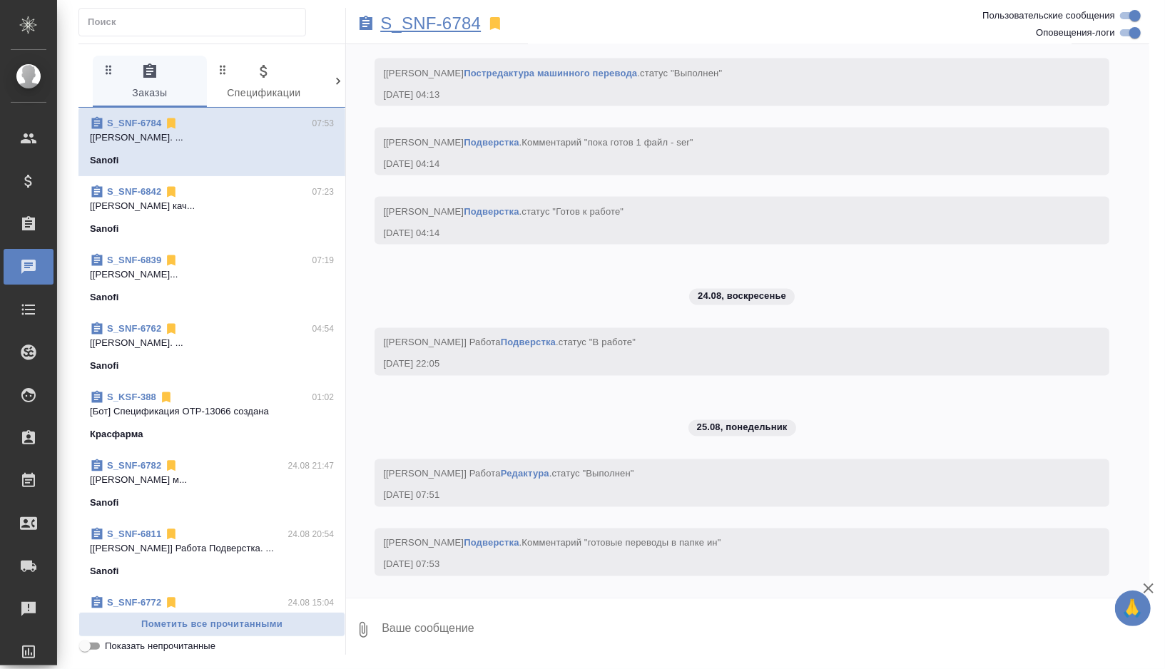
scroll to position [8788, 0]
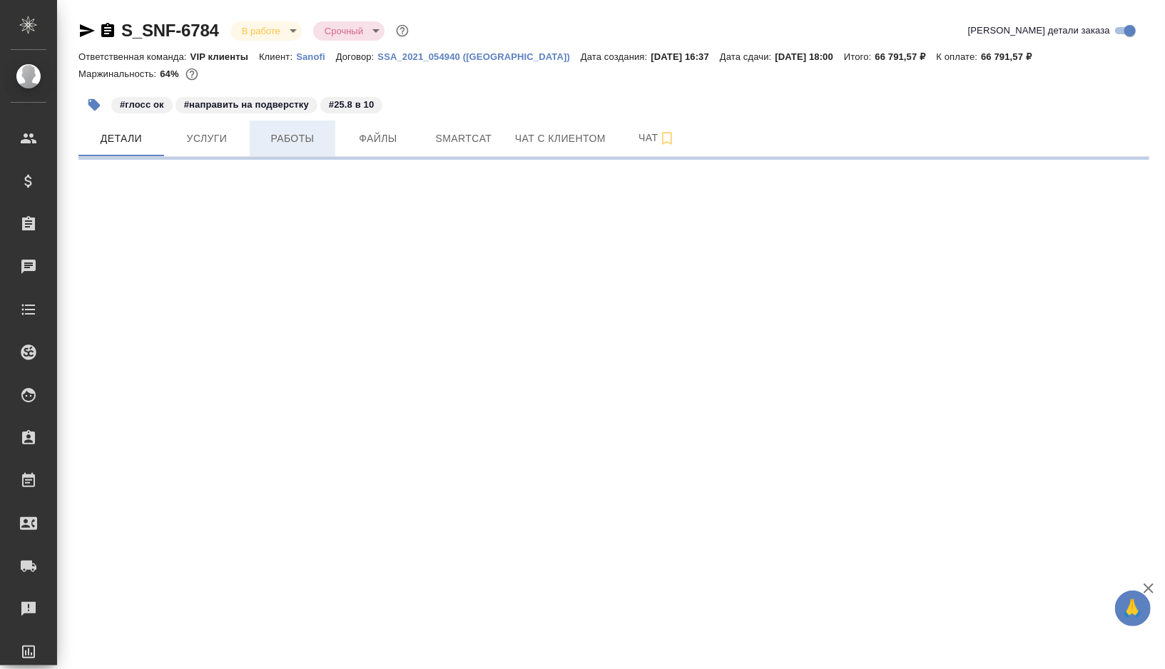
click at [295, 131] on span "Работы" at bounding box center [292, 139] width 69 height 18
select select "RU"
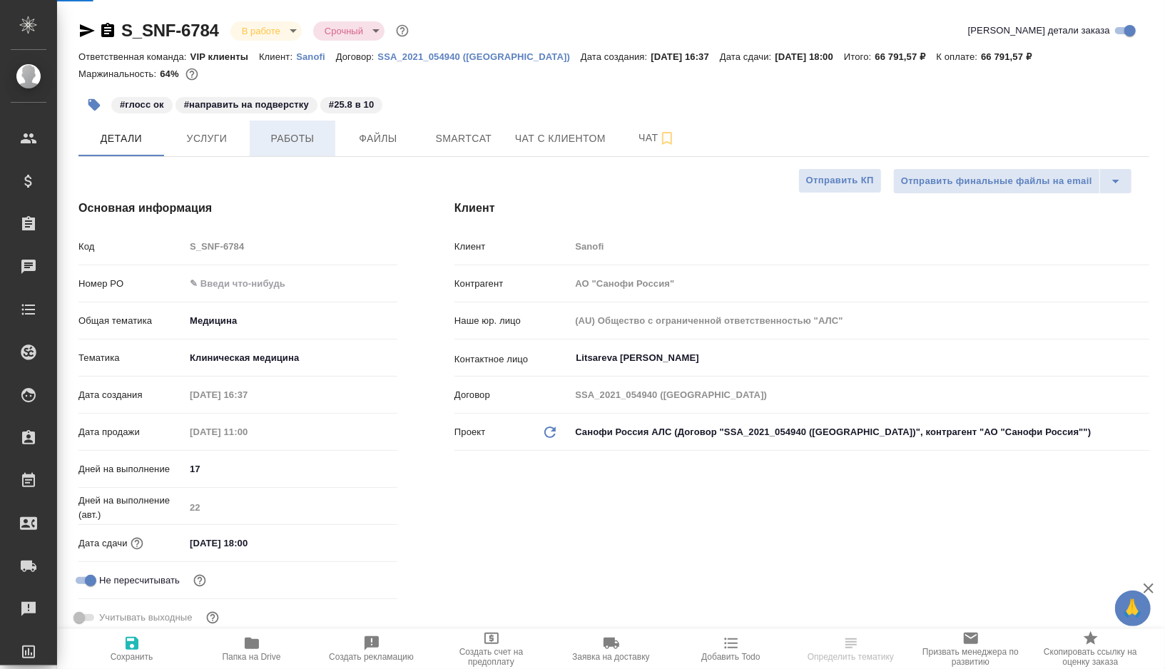
type textarea "x"
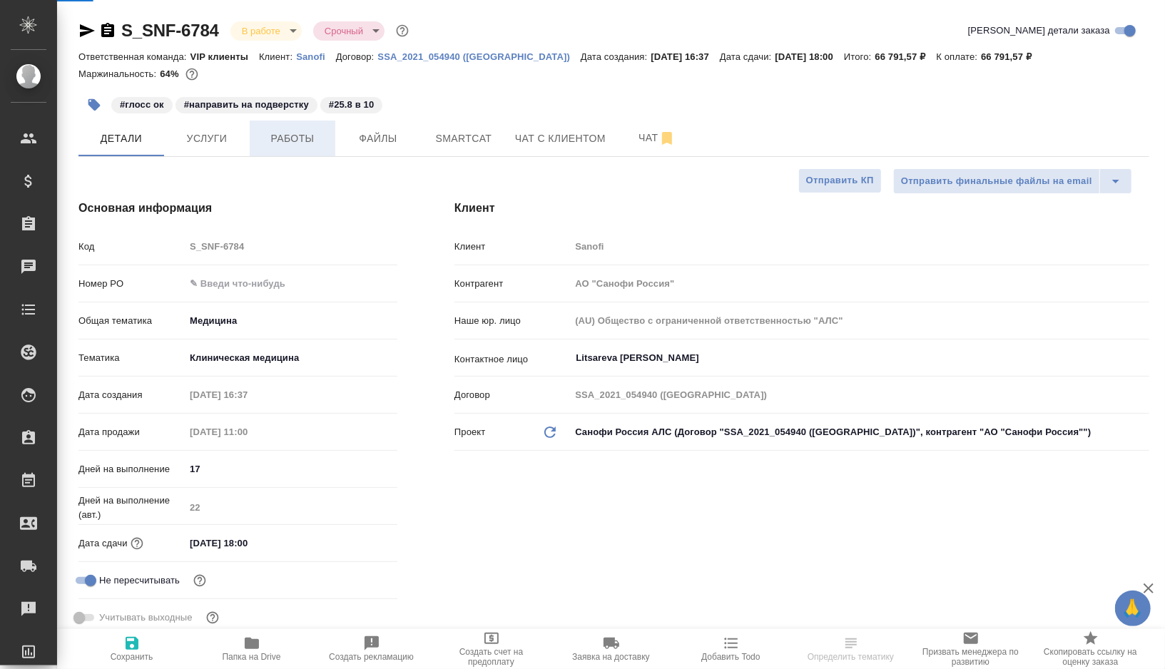
type textarea "x"
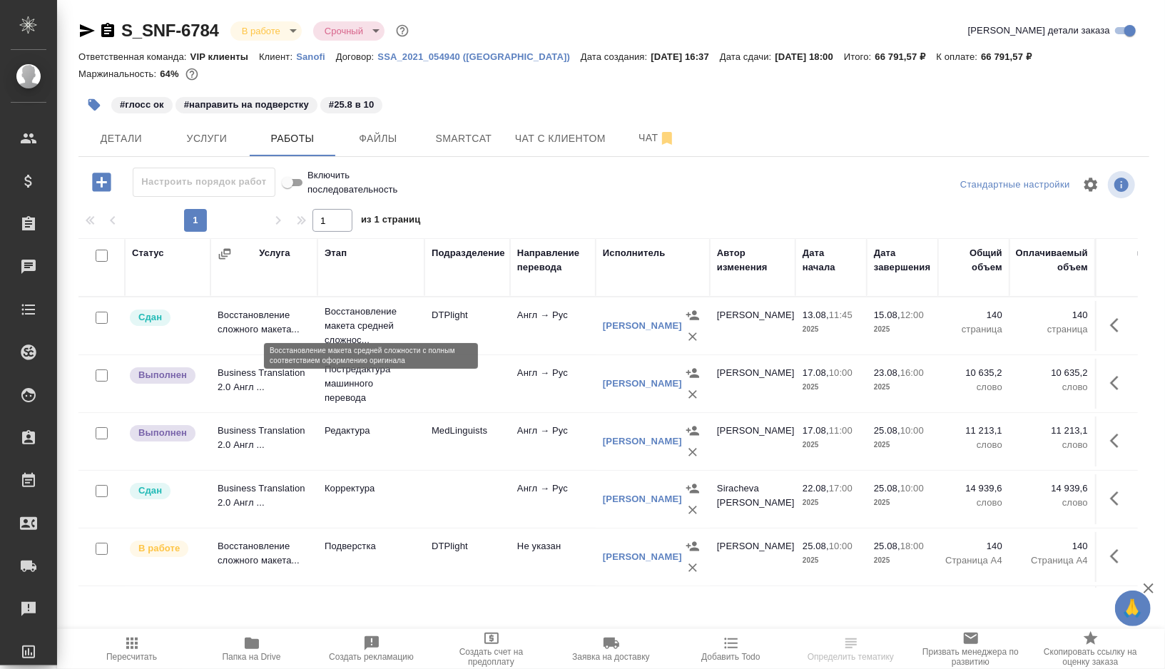
scroll to position [46, 0]
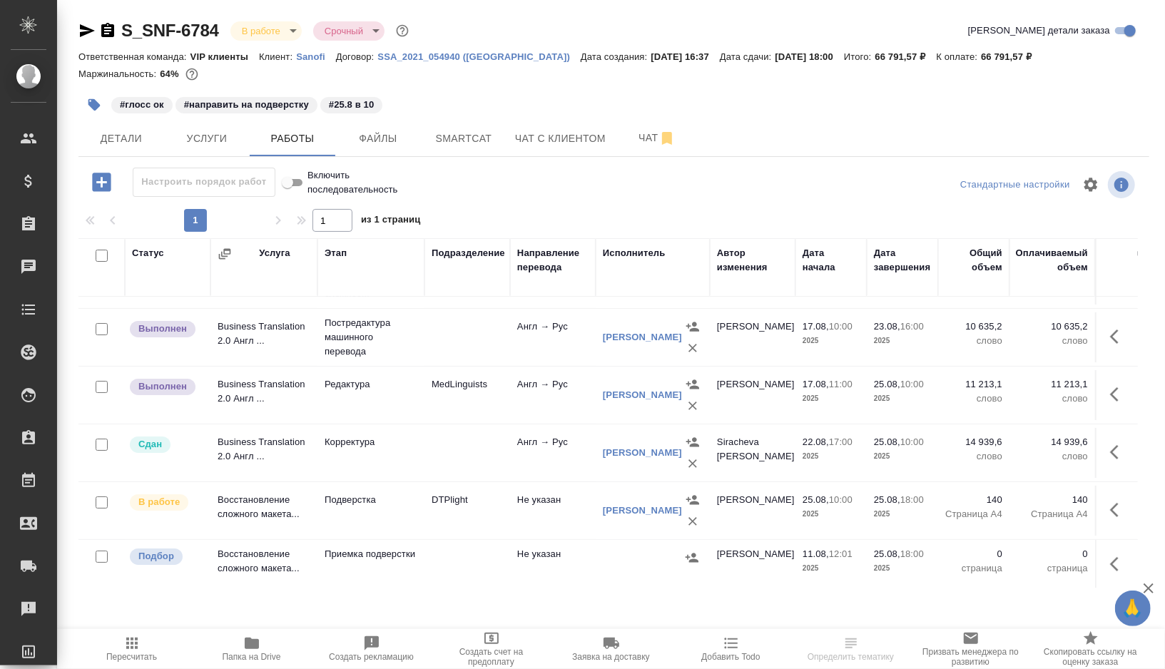
click at [464, 407] on td "MedLinguists" at bounding box center [468, 395] width 86 height 50
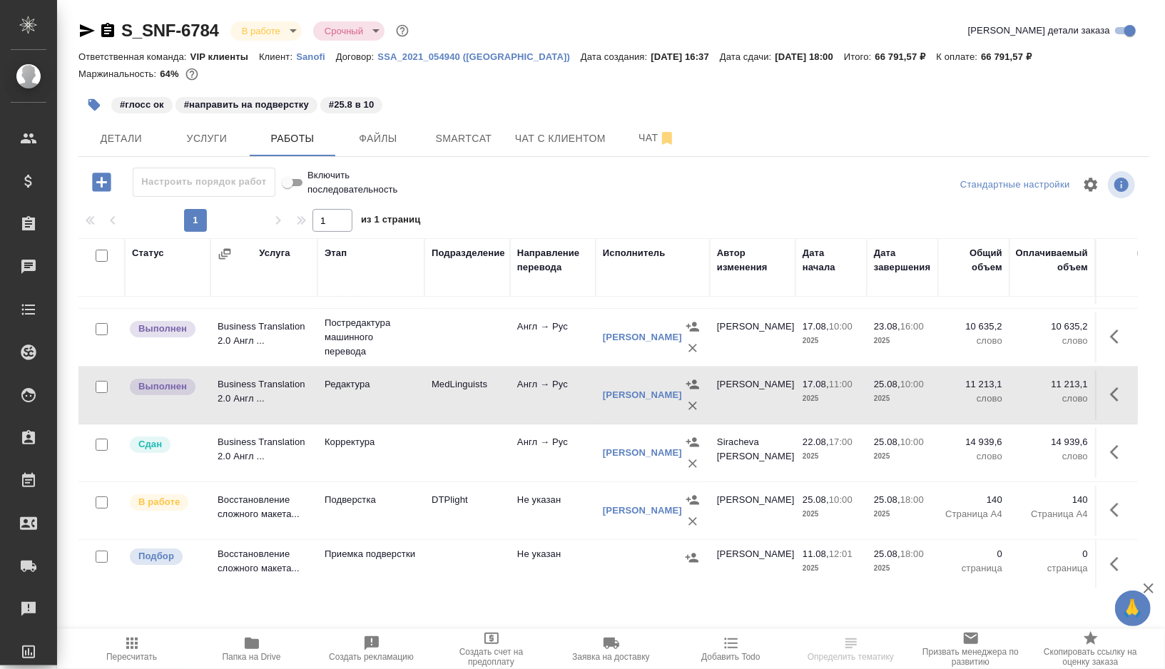
click at [464, 407] on td "MedLinguists" at bounding box center [468, 395] width 86 height 50
click at [410, 512] on td "Подверстка" at bounding box center [371, 511] width 107 height 50
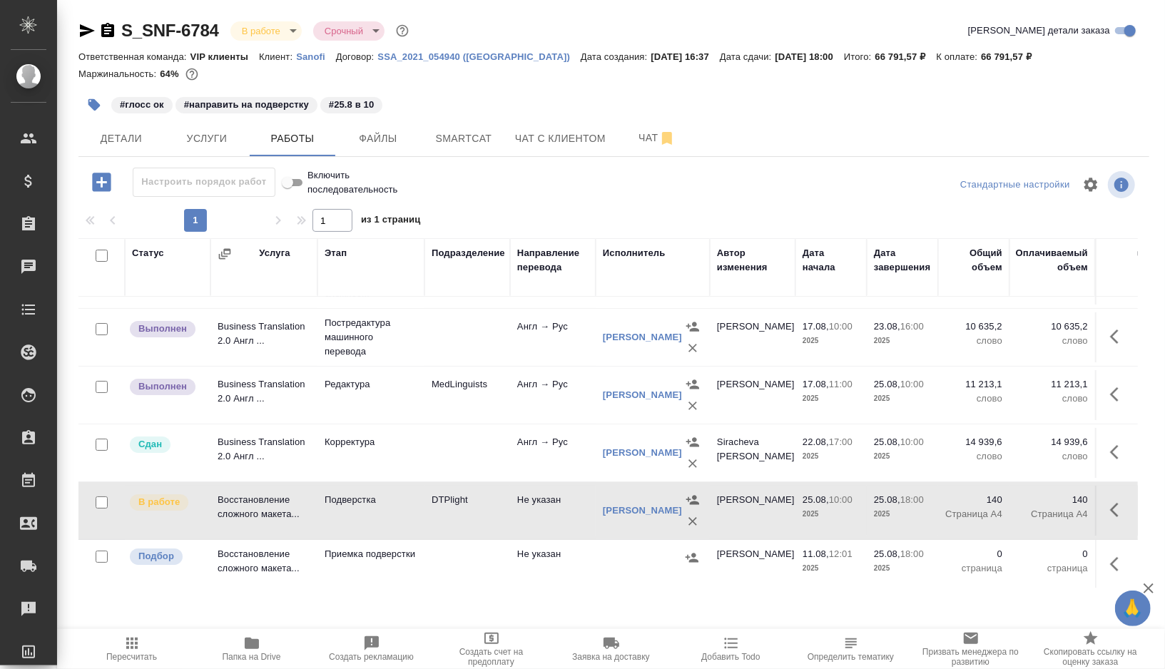
click at [410, 512] on td "Подверстка" at bounding box center [371, 511] width 107 height 50
click at [89, 111] on icon "button" at bounding box center [94, 105] width 14 height 14
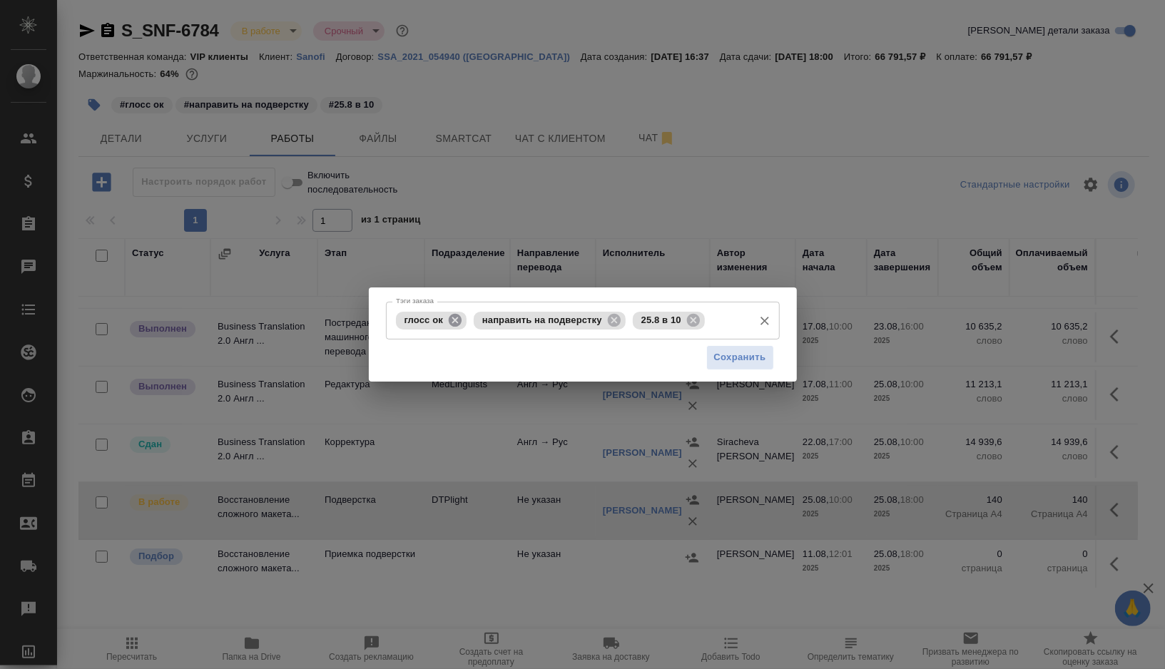
click at [450, 325] on icon at bounding box center [455, 321] width 16 height 16
click at [534, 315] on icon at bounding box center [536, 319] width 13 height 13
click at [458, 320] on icon at bounding box center [456, 319] width 13 height 13
click at [458, 320] on input "Тэги заказа" at bounding box center [569, 320] width 354 height 24
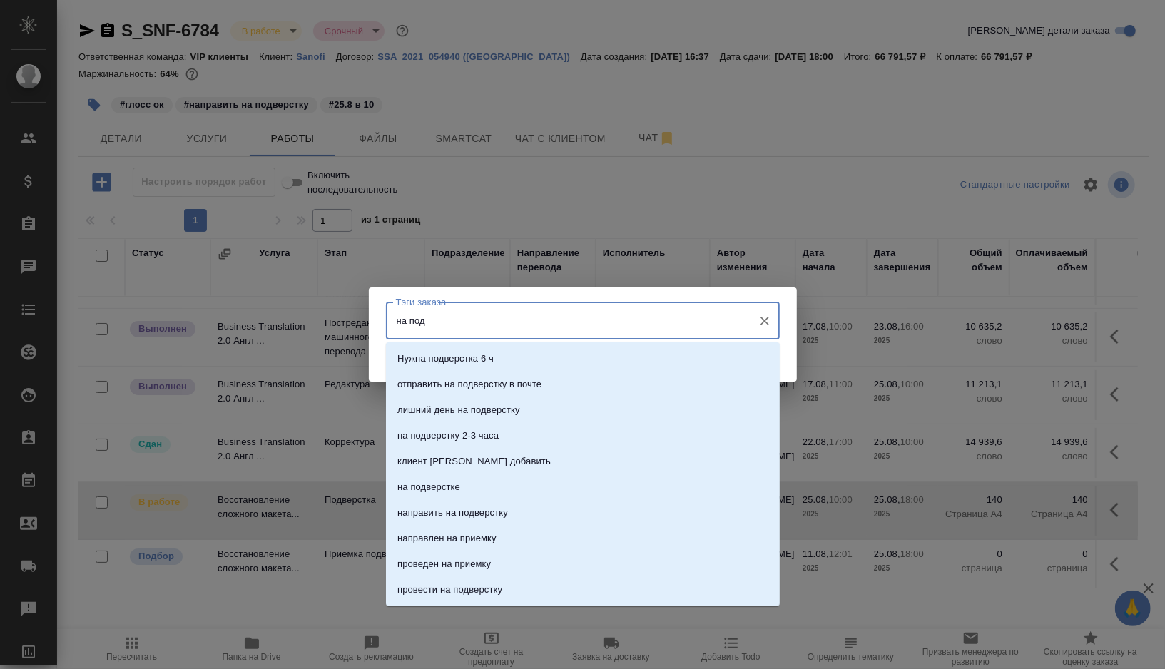
type input "на подв"
click at [429, 458] on p "на подверстке" at bounding box center [428, 462] width 63 height 14
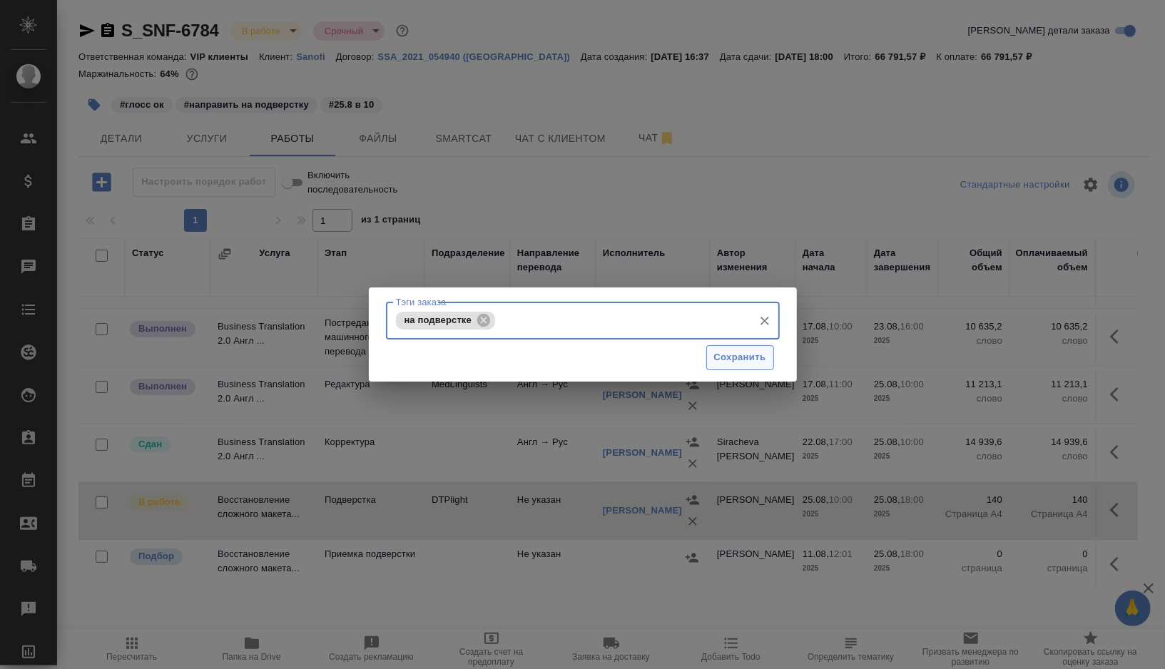
click at [738, 360] on span "Сохранить" at bounding box center [740, 358] width 52 height 16
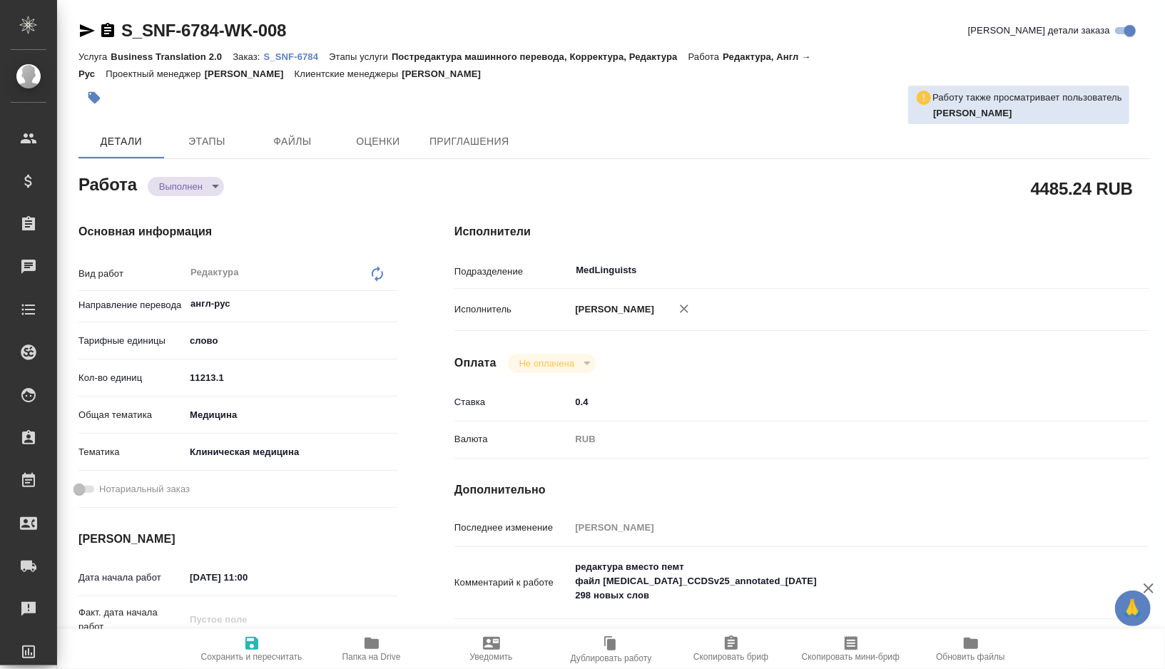
type textarea "x"
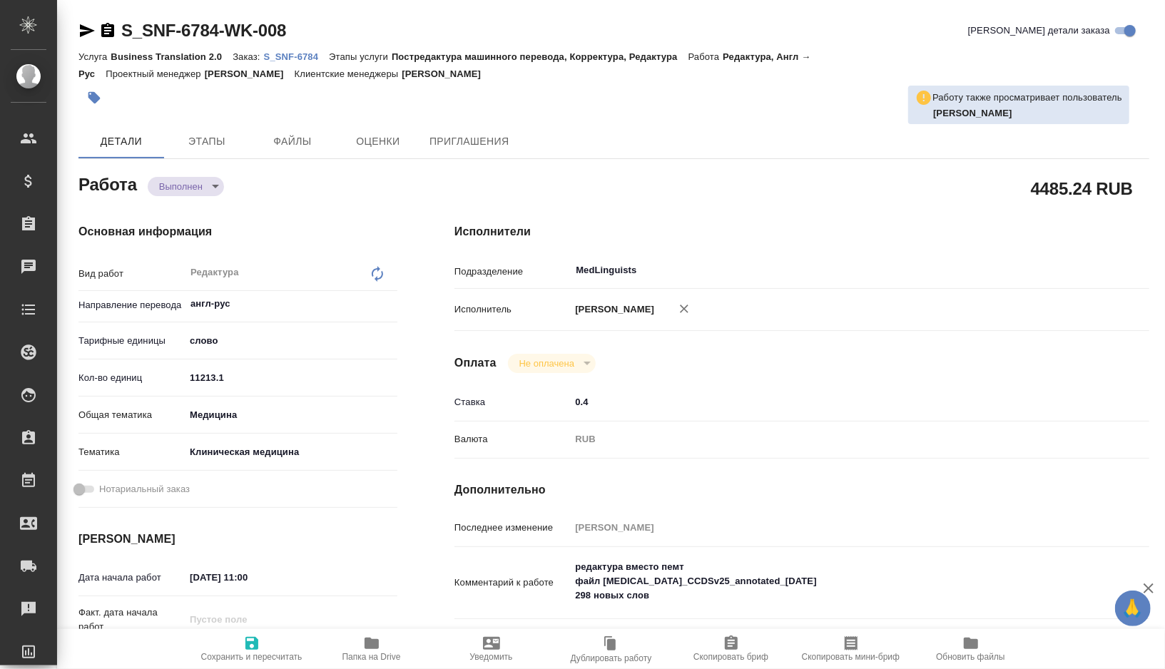
type textarea "x"
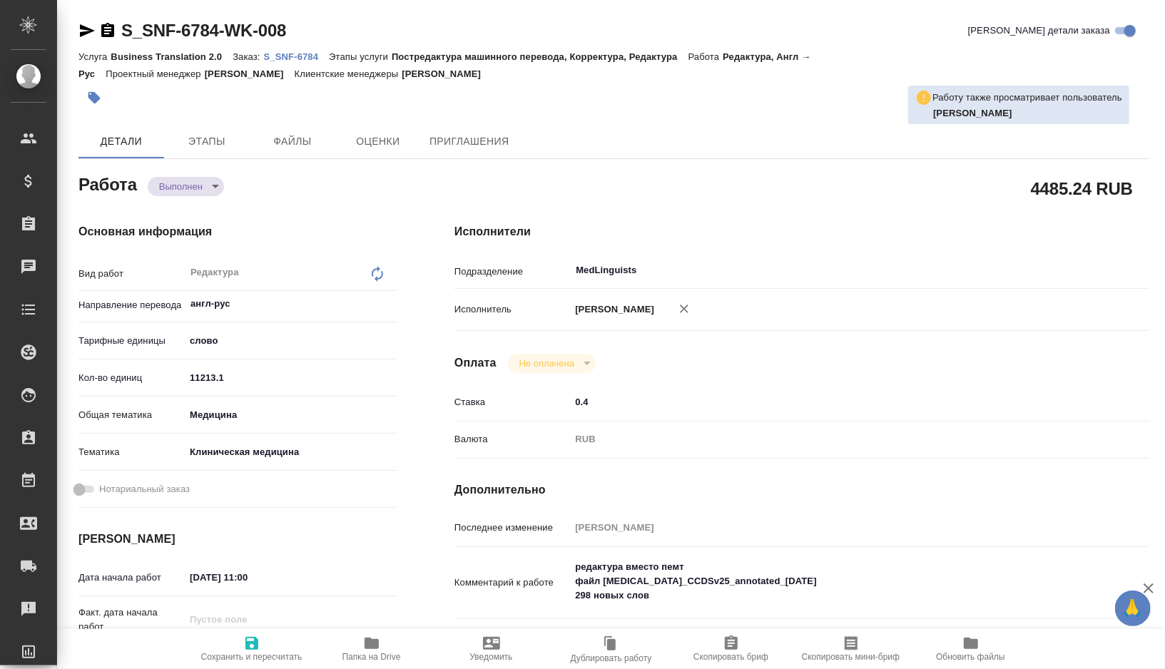
type textarea "x"
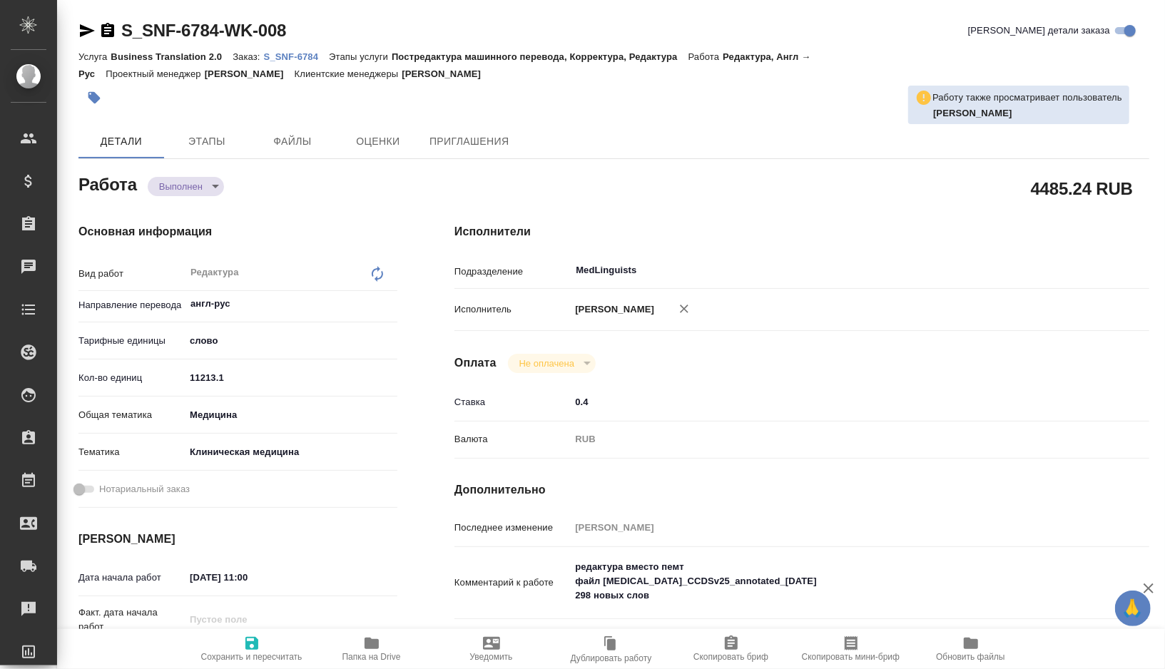
type textarea "x"
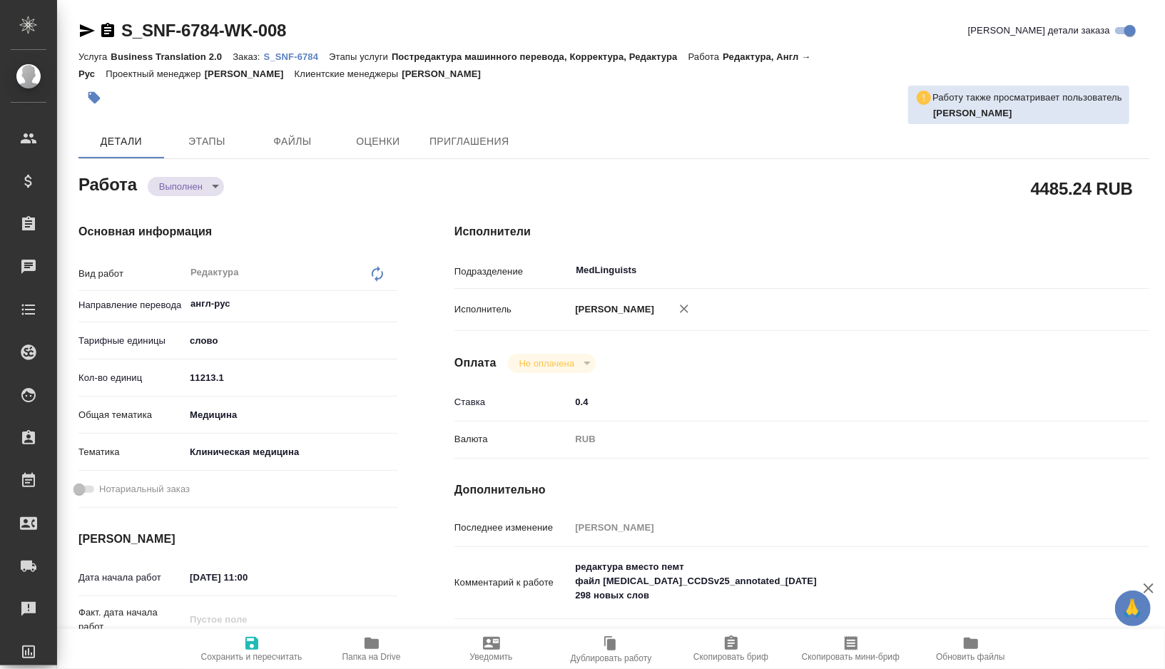
type textarea "x"
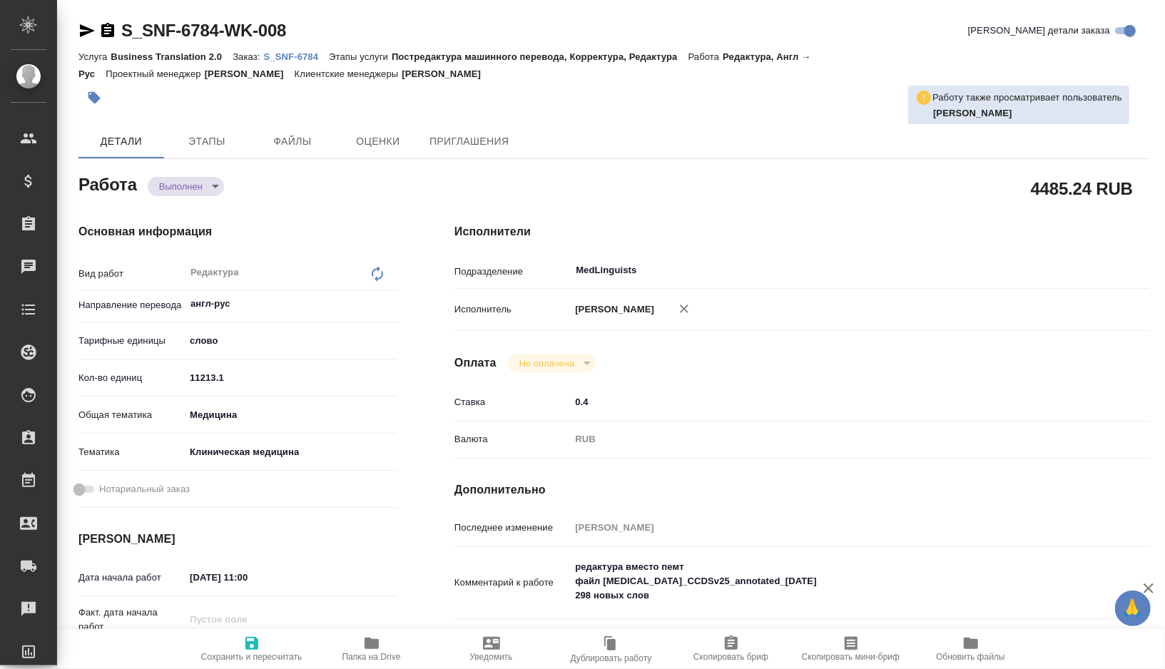
type textarea "x"
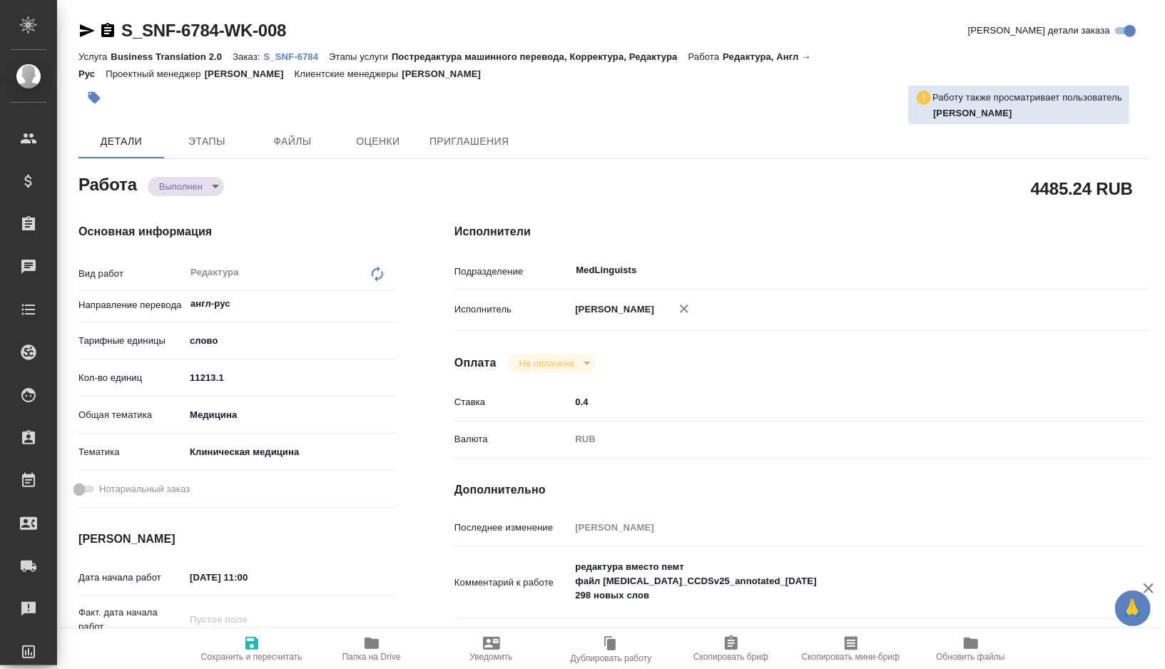
type textarea "x"
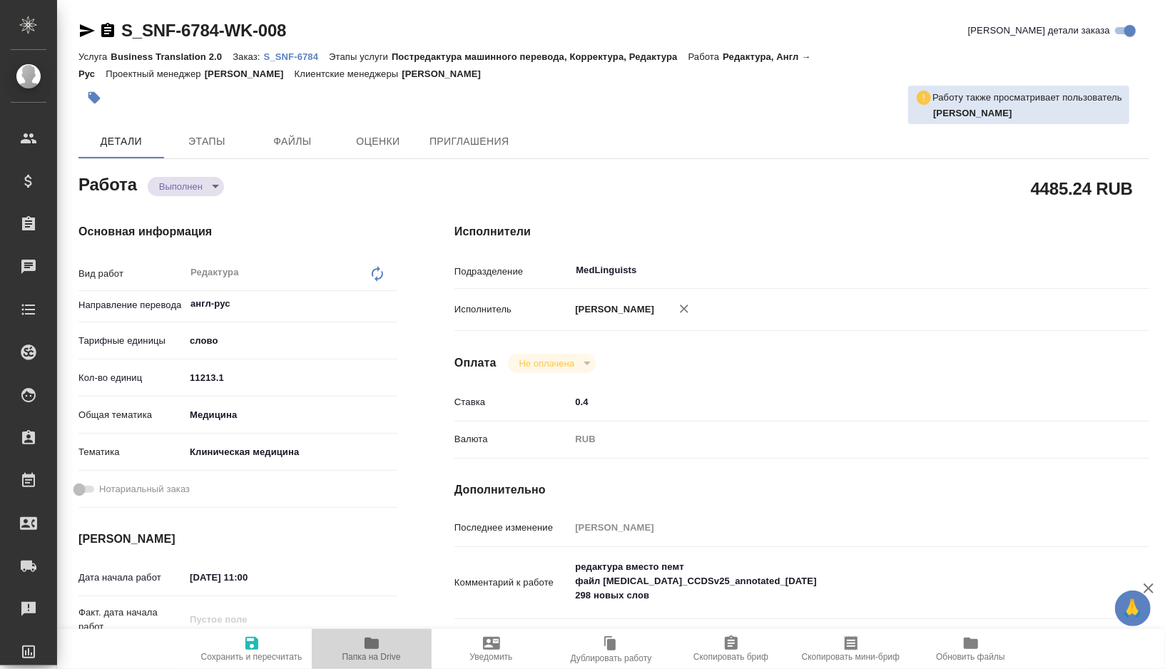
click at [368, 652] on span "Папка на Drive" at bounding box center [372, 657] width 59 height 10
type textarea "x"
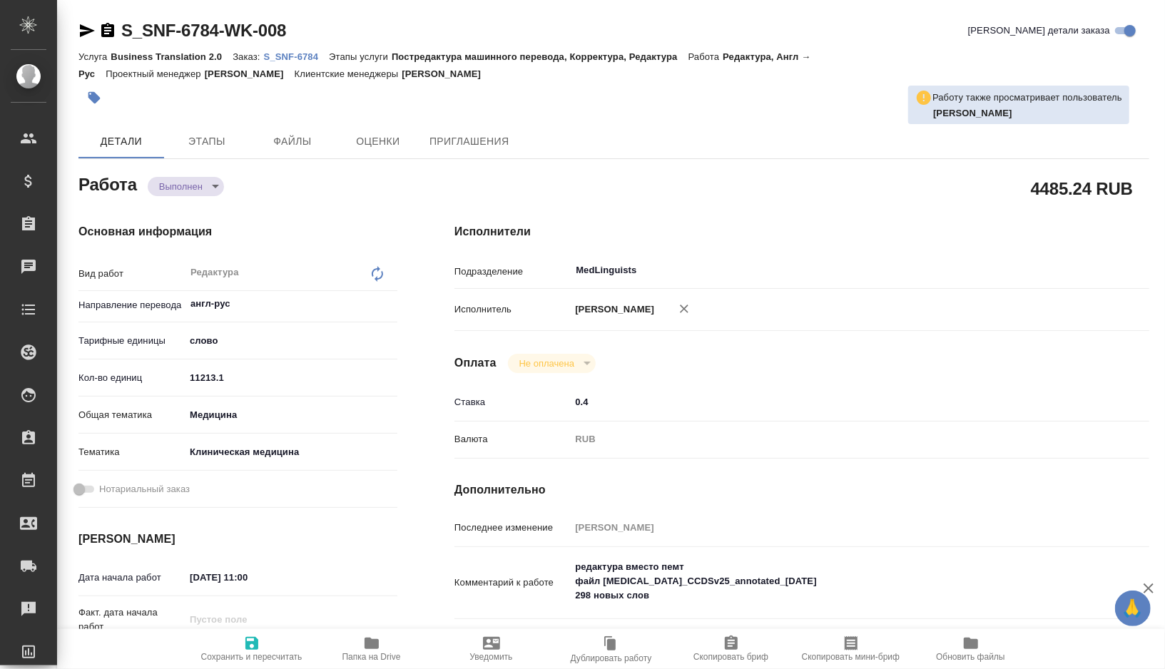
type textarea "x"
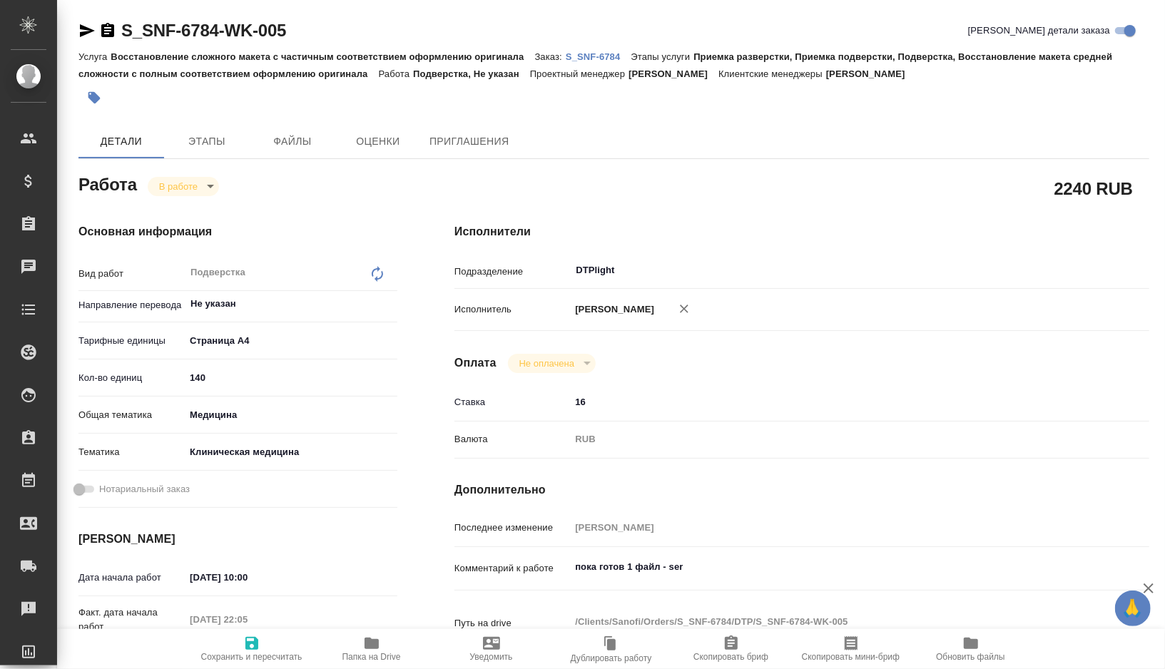
type textarea "x"
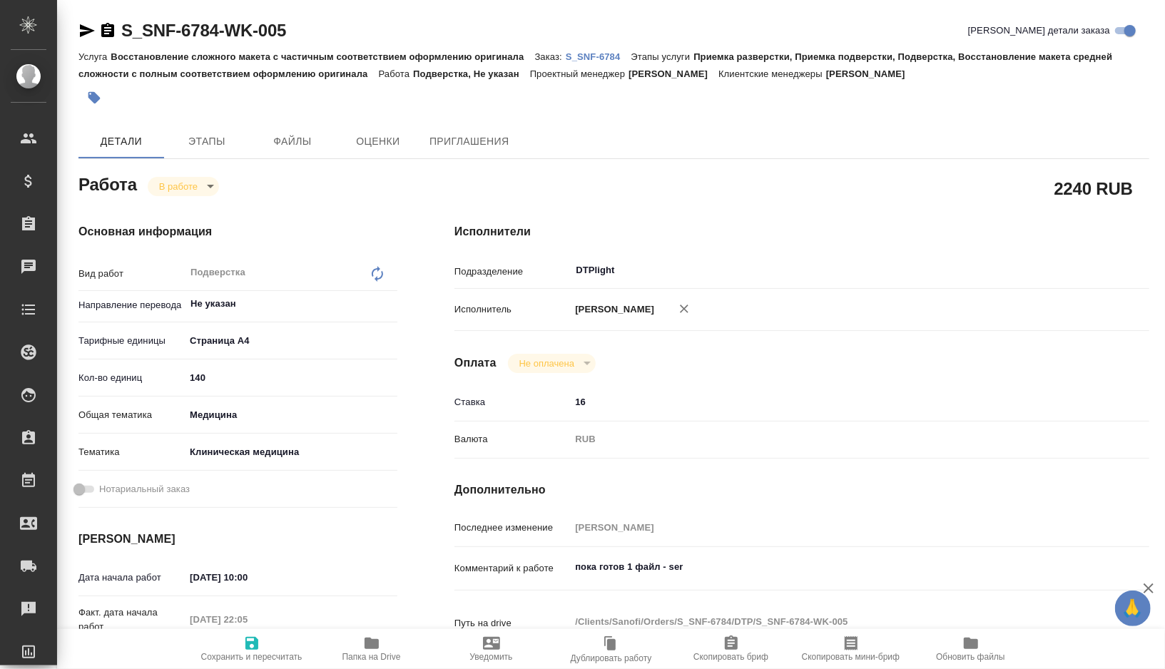
type textarea "x"
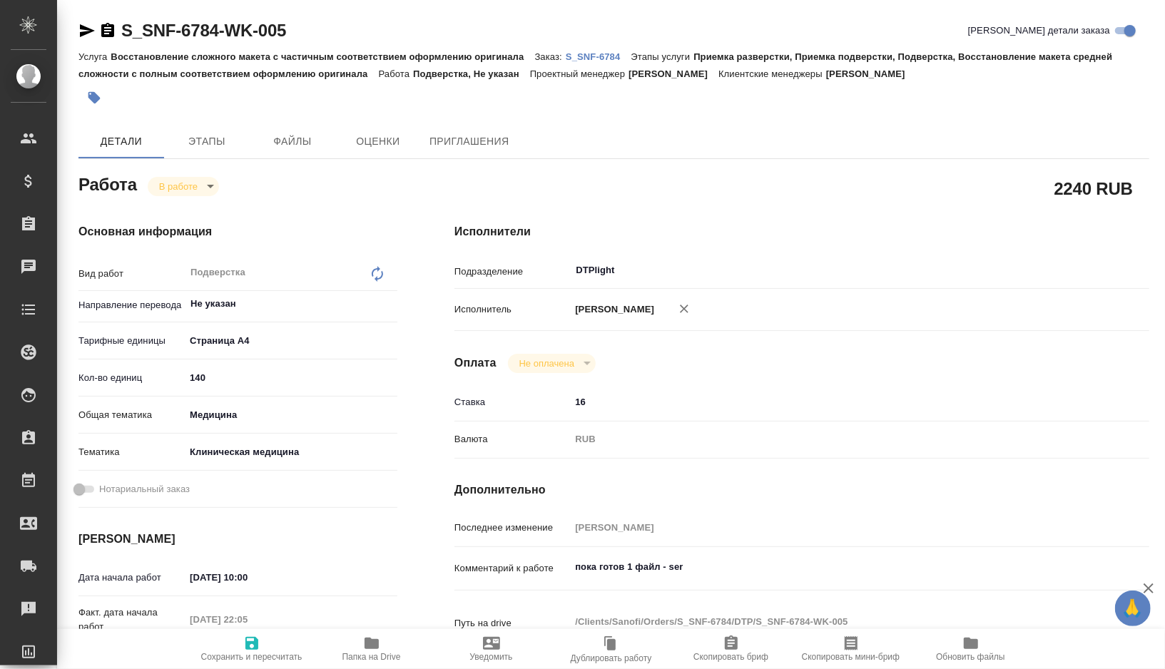
type textarea "x"
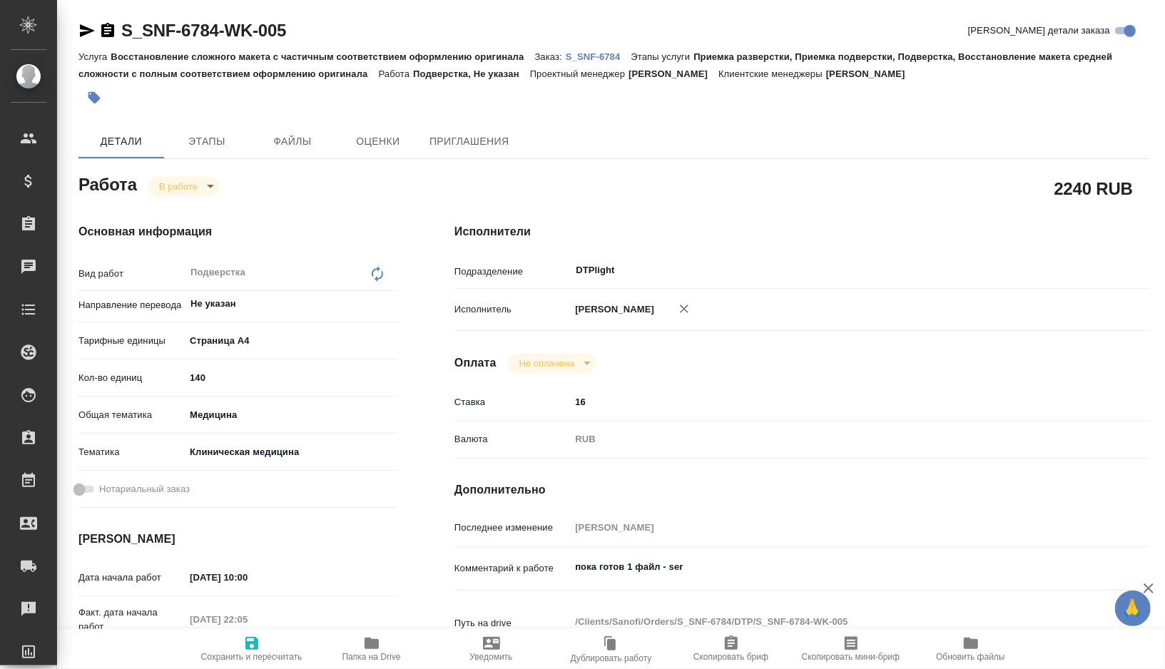
type textarea "x"
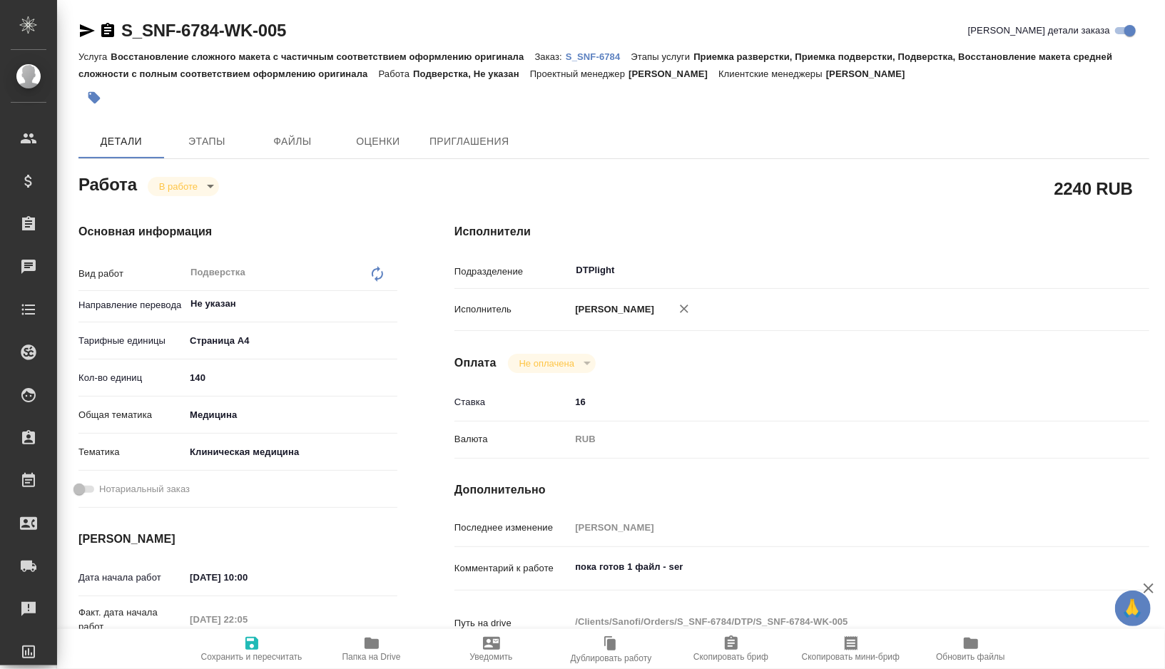
scroll to position [53, 0]
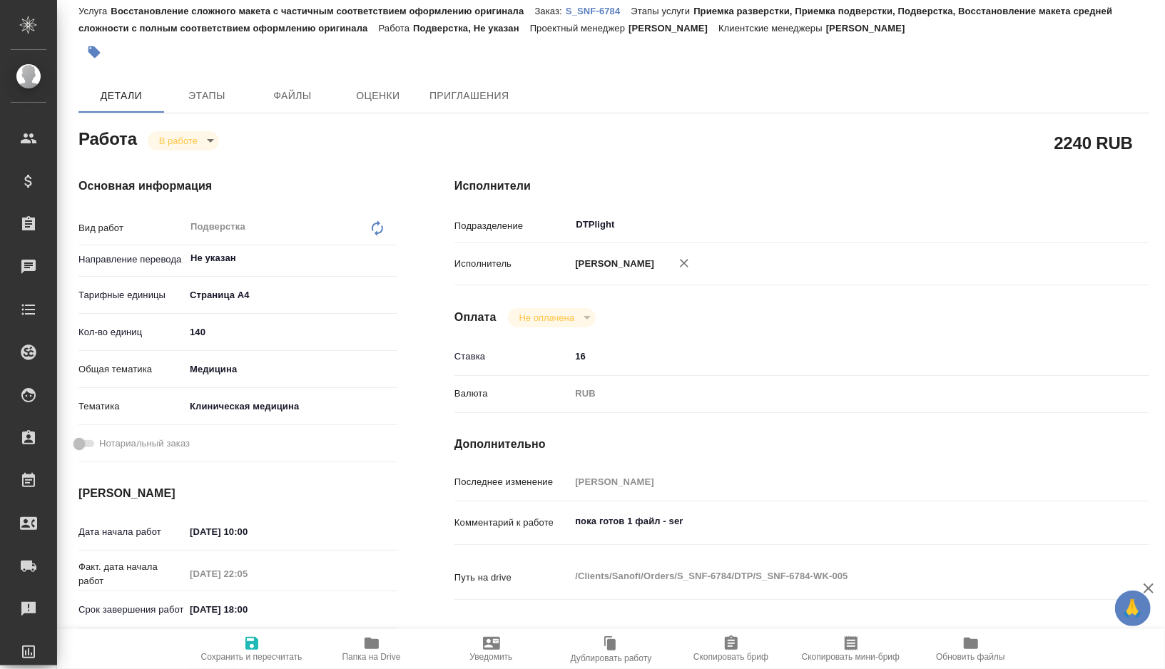
type textarea "x"
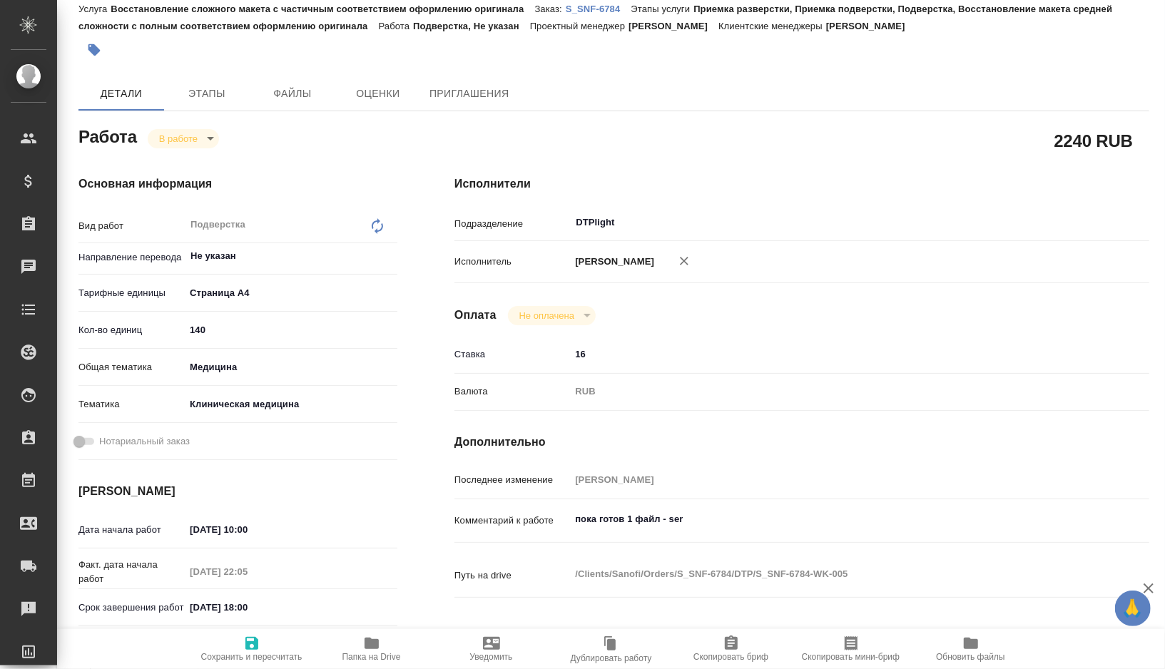
type textarea "x"
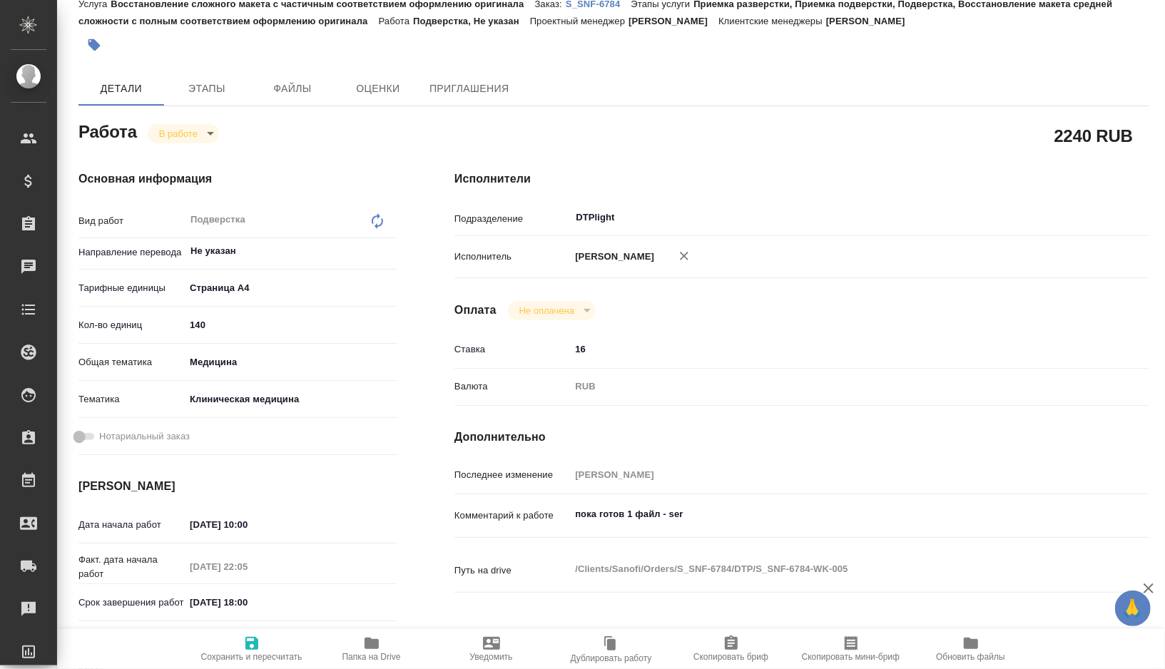
type textarea "x"
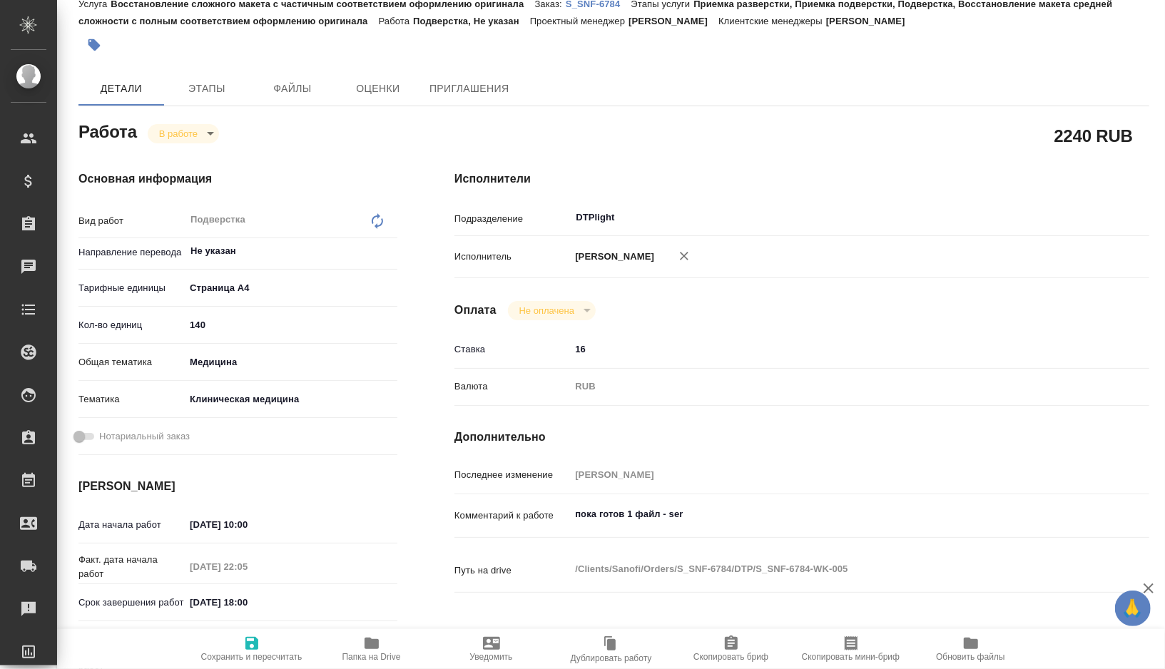
type textarea "x"
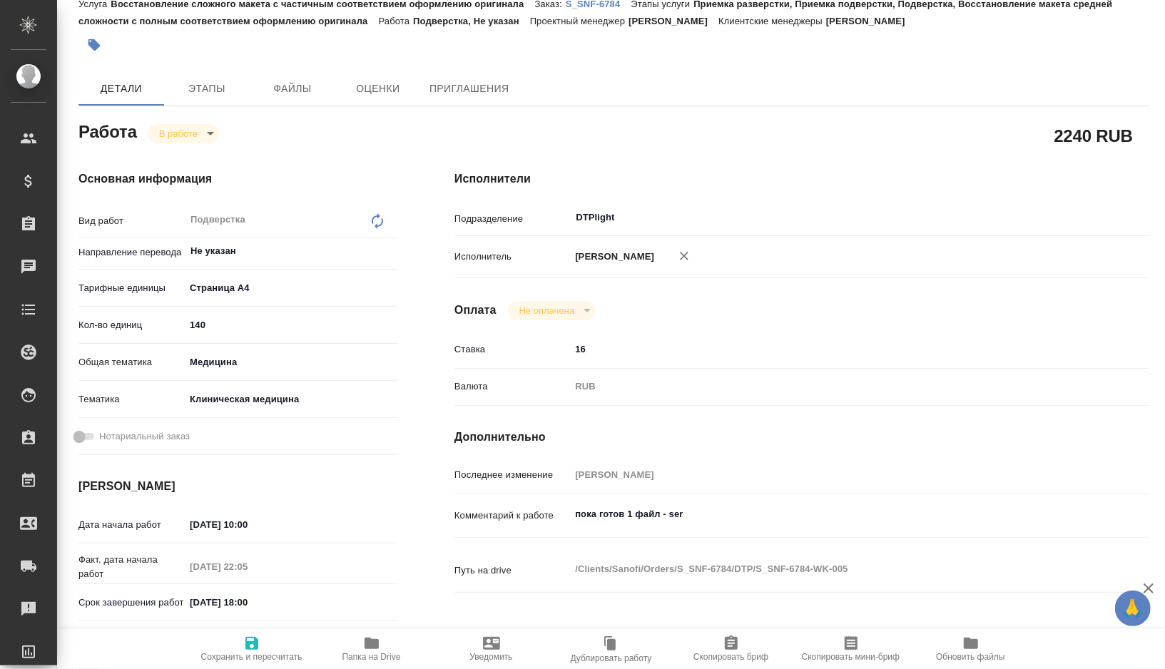
type textarea "x"
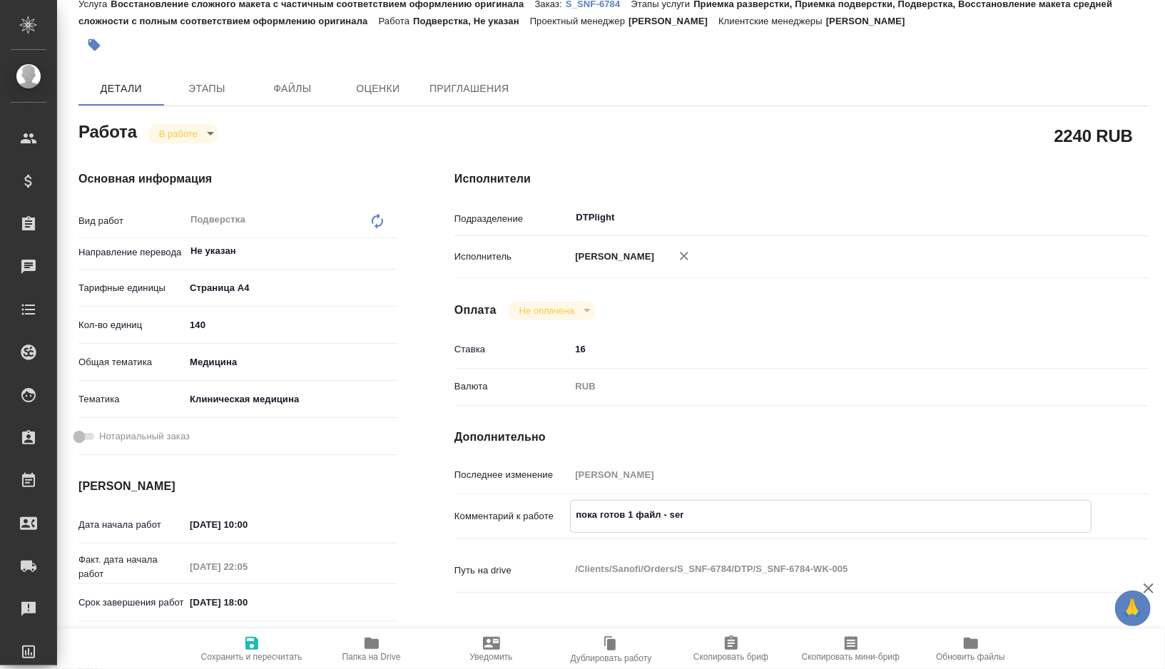
type textarea "x"
drag, startPoint x: 716, startPoint y: 517, endPoint x: 555, endPoint y: 513, distance: 161.3
click at [555, 513] on div "Комментарий к работе пока готов 1 файл - ser x" at bounding box center [802, 516] width 695 height 33
type textarea "x"
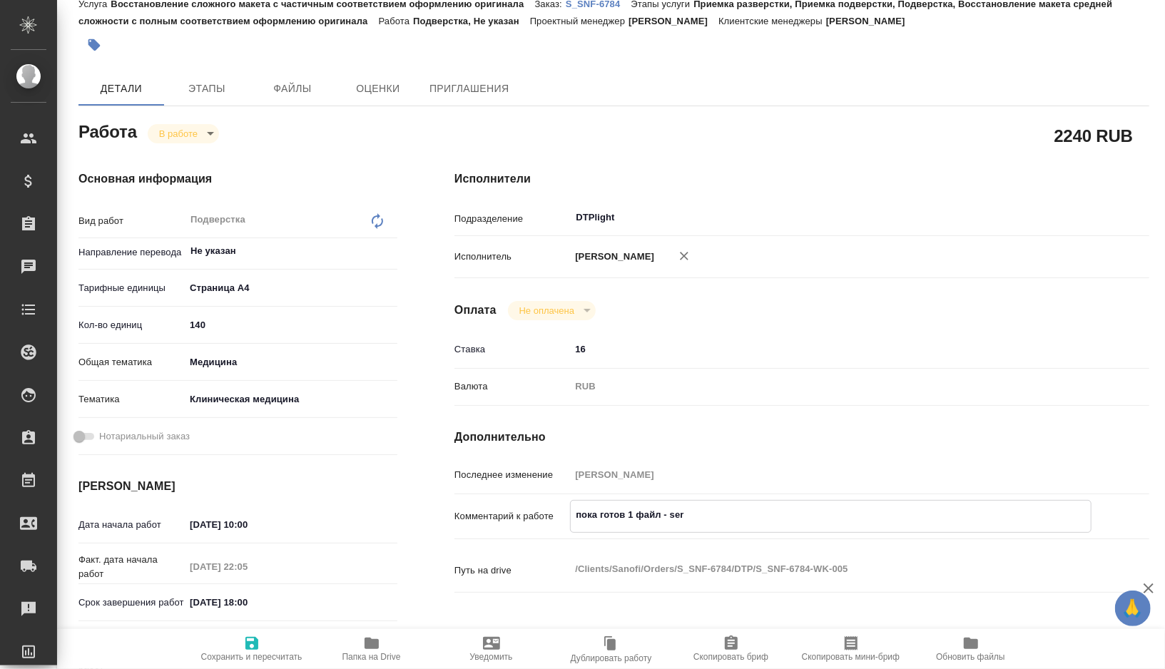
type textarea "x"
type textarea "г"
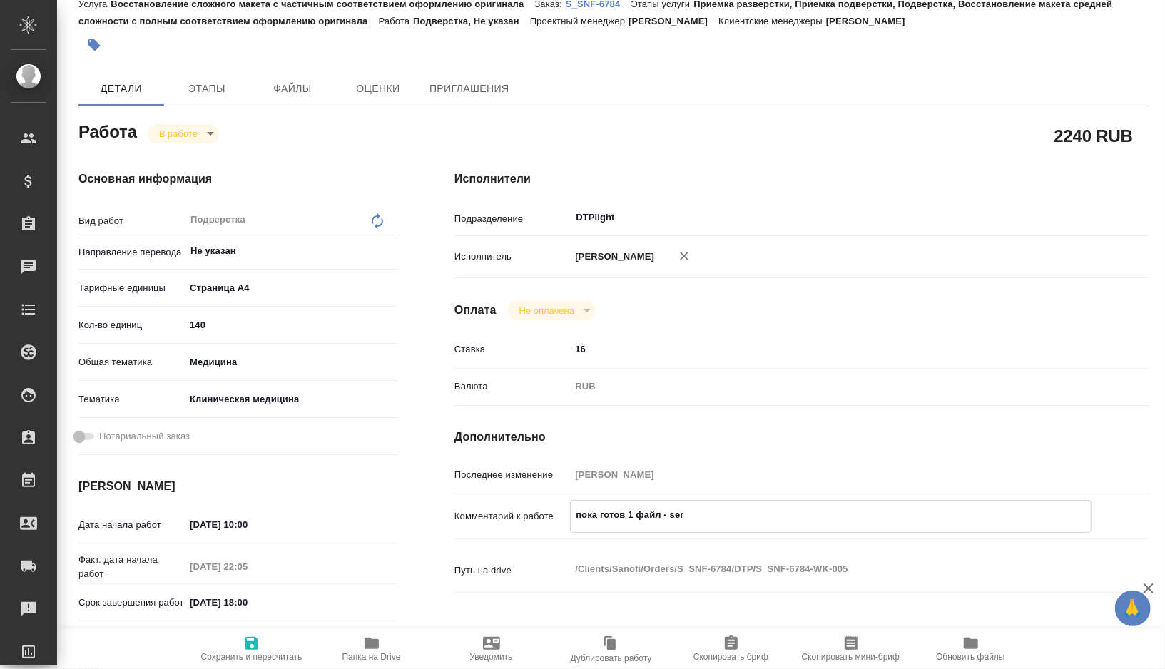
type textarea "x"
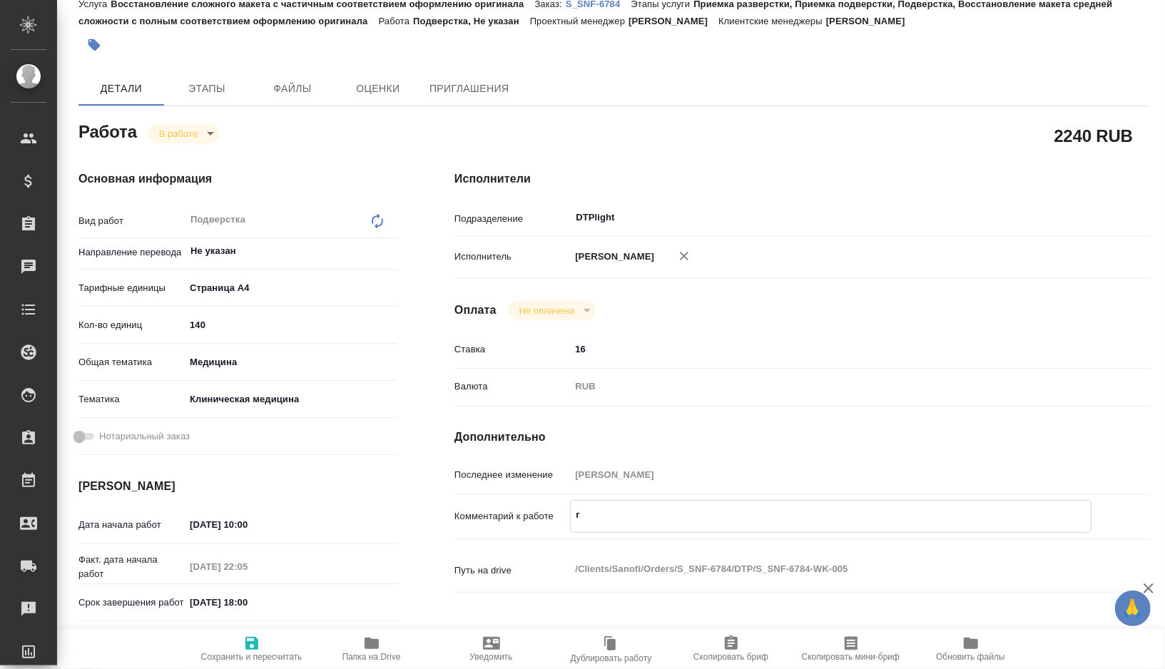
type textarea "го"
type textarea "x"
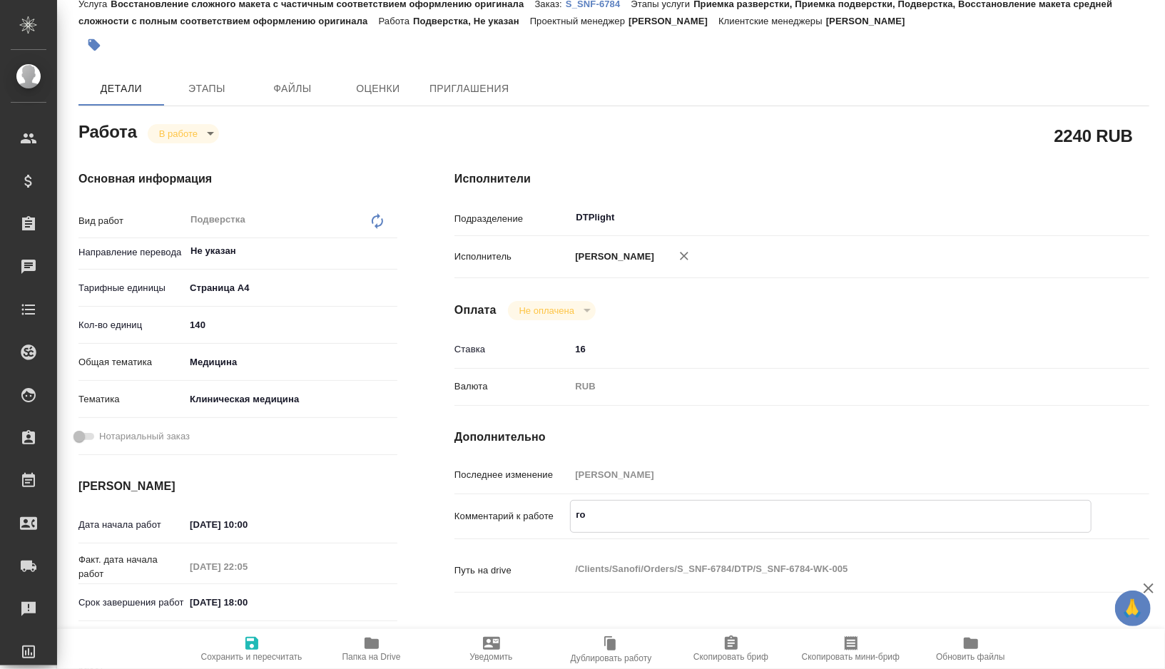
type textarea "x"
type textarea "гот"
type textarea "x"
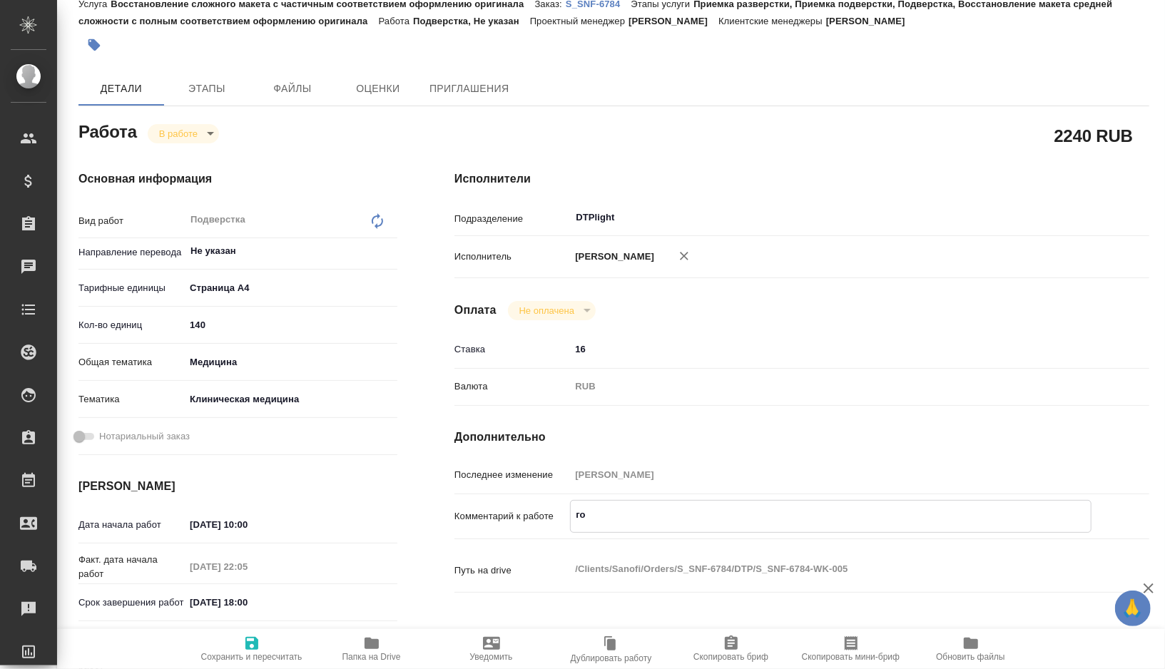
type textarea "x"
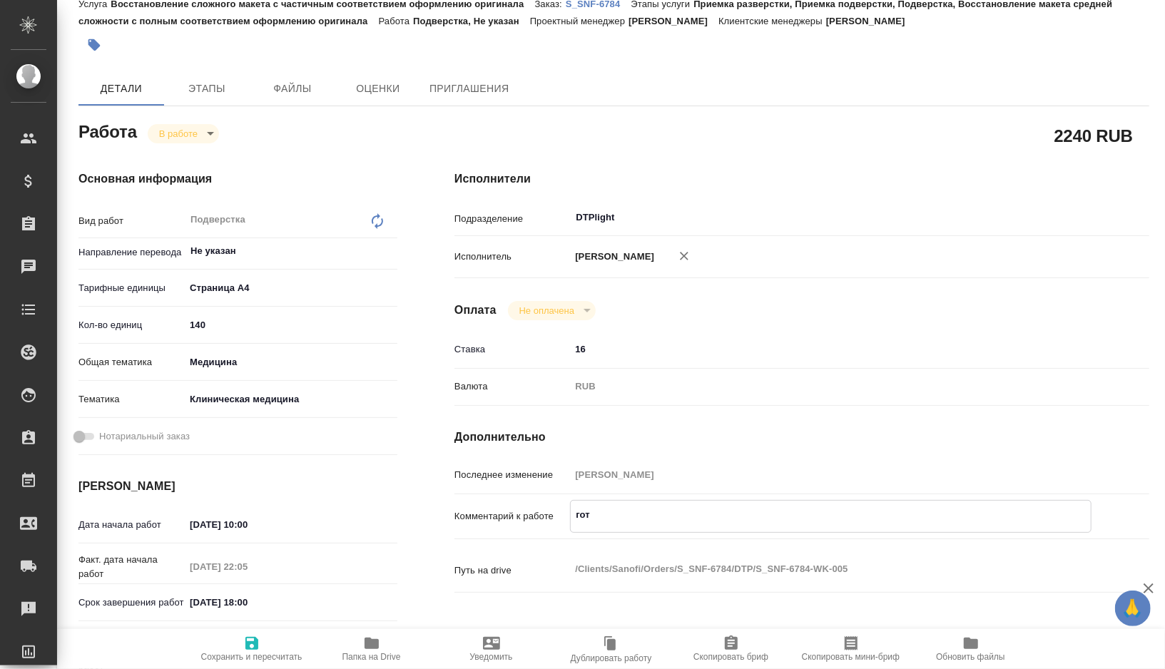
type textarea "x"
type textarea "гото"
type textarea "x"
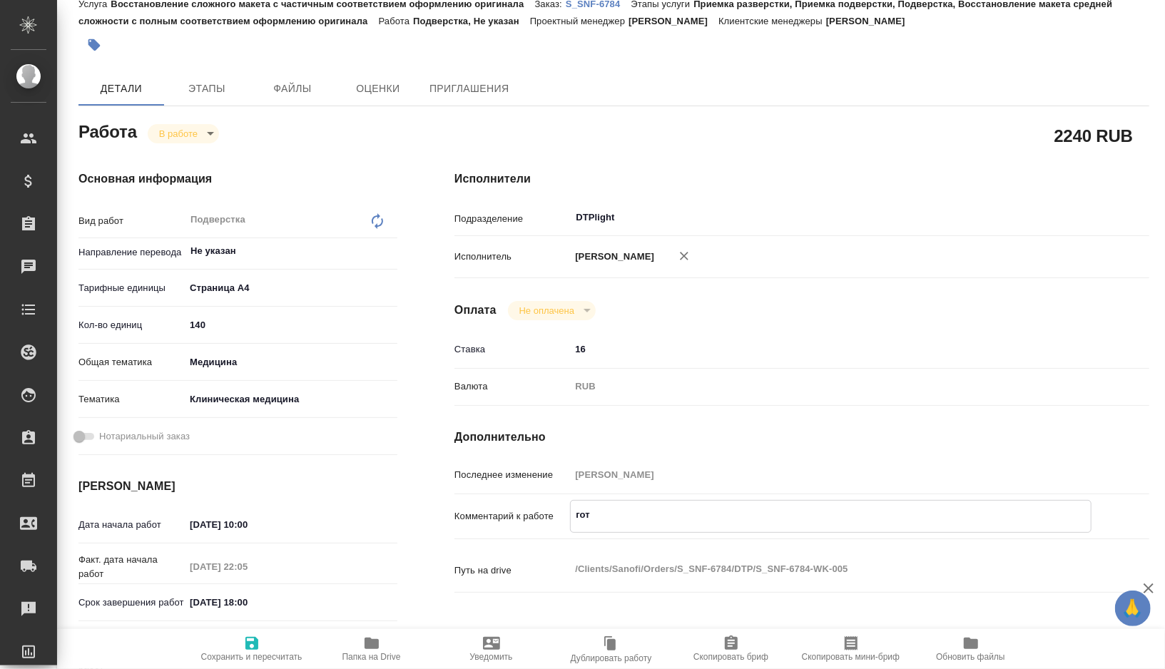
type textarea "x"
type textarea "готов"
type textarea "x"
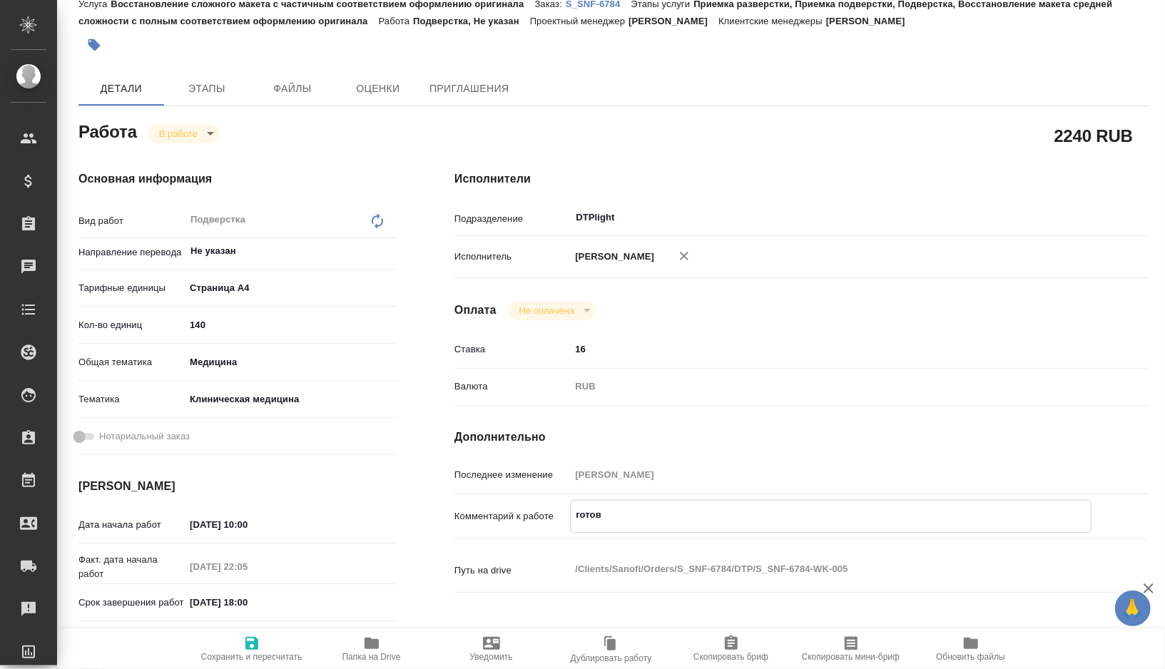
type textarea "x"
type textarea "готовы"
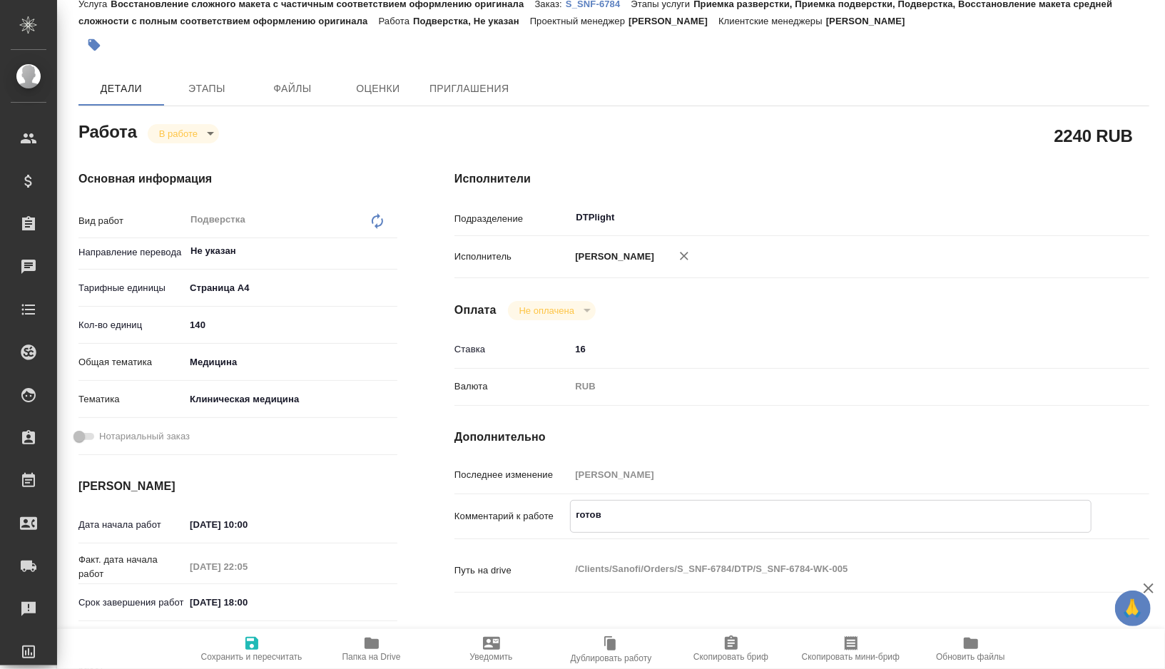
type textarea "x"
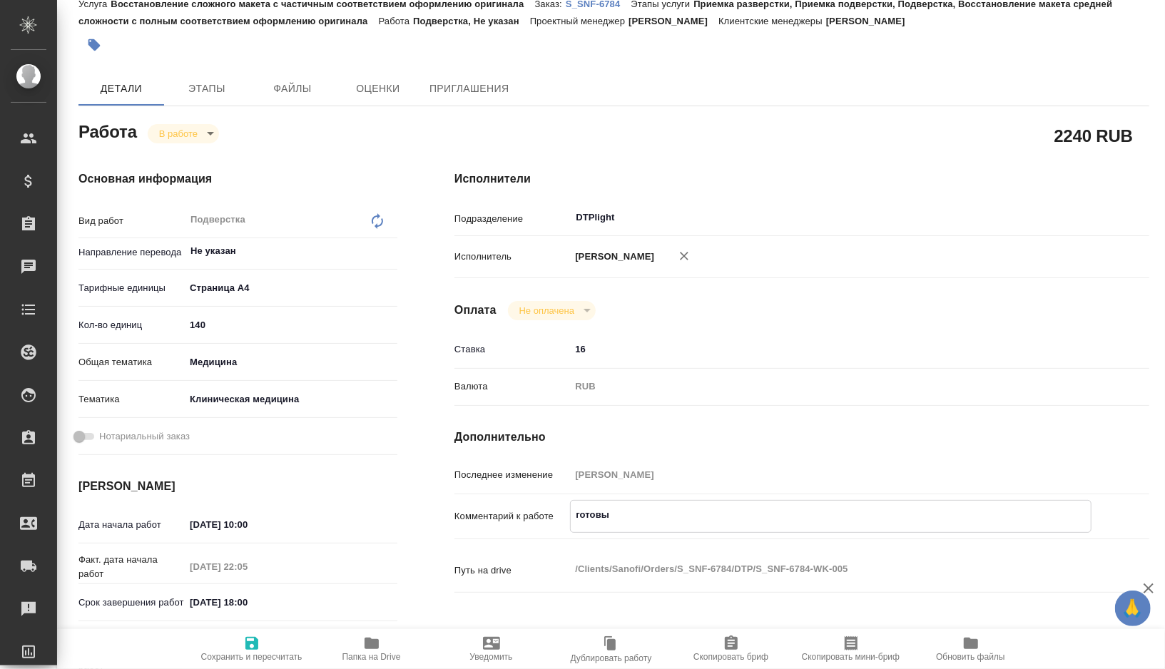
type textarea "готовые"
type textarea "x"
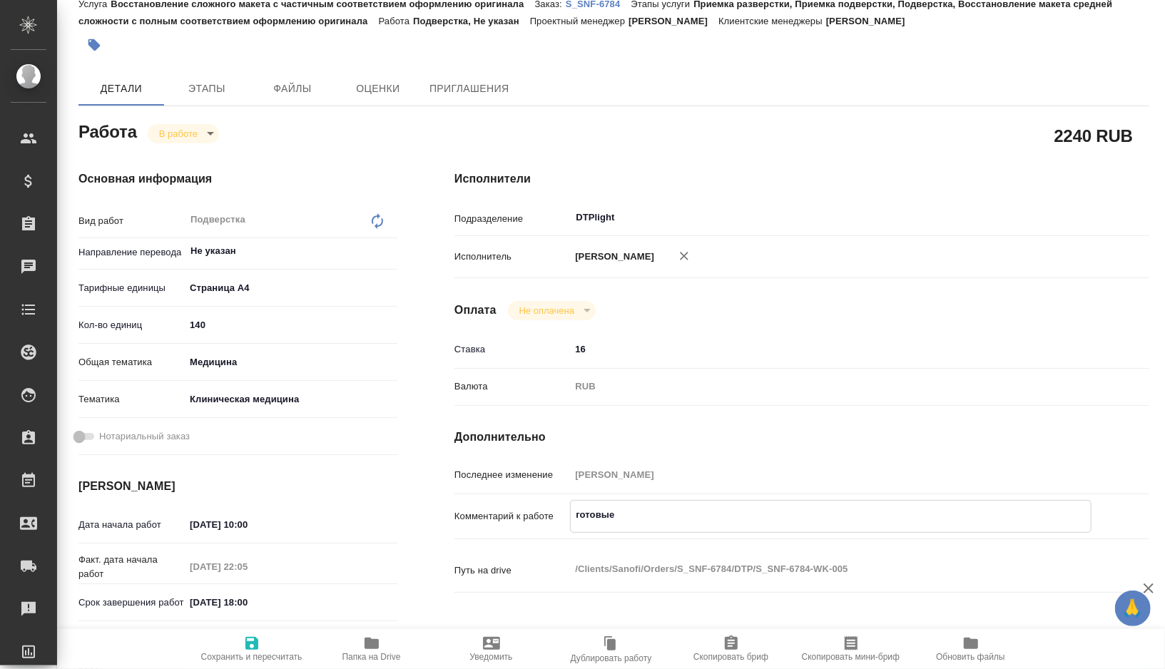
type textarea "x"
type textarea "готовые"
type textarea "x"
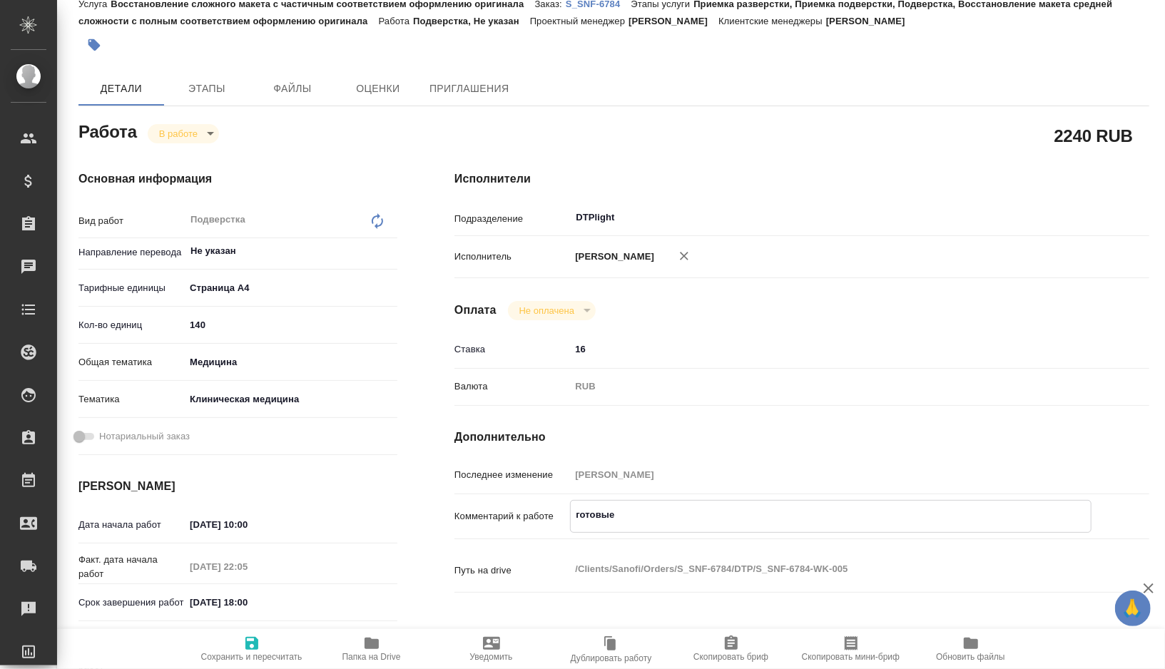
type textarea "x"
type textarea "готовые п"
type textarea "x"
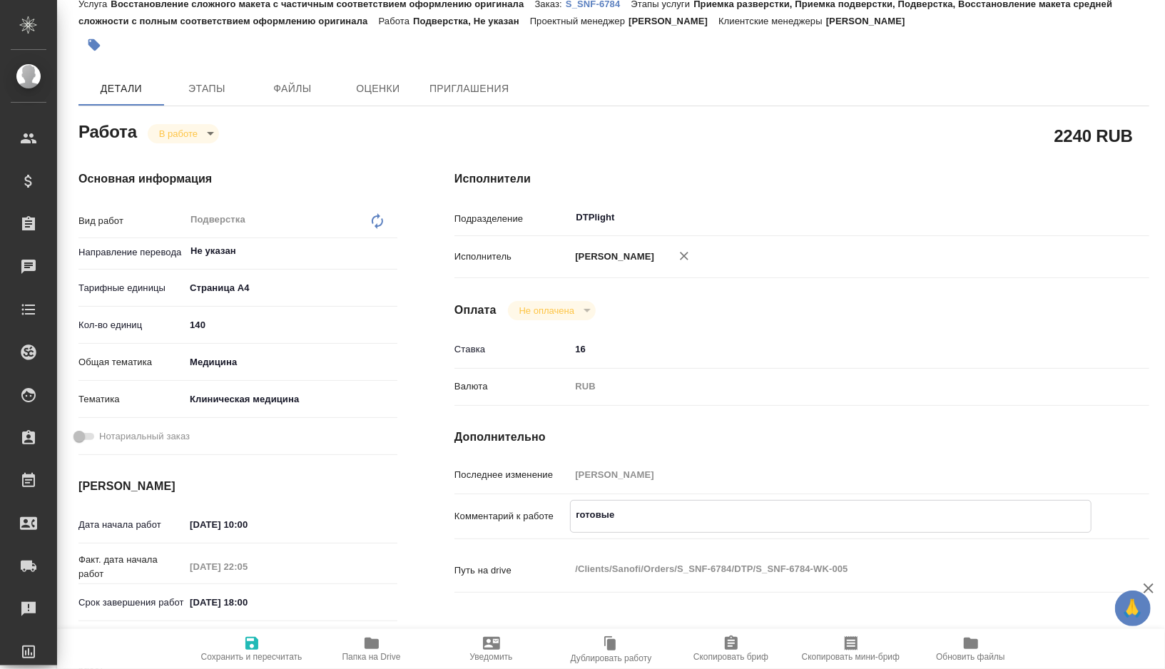
type textarea "x"
type textarea "готовые пе"
type textarea "x"
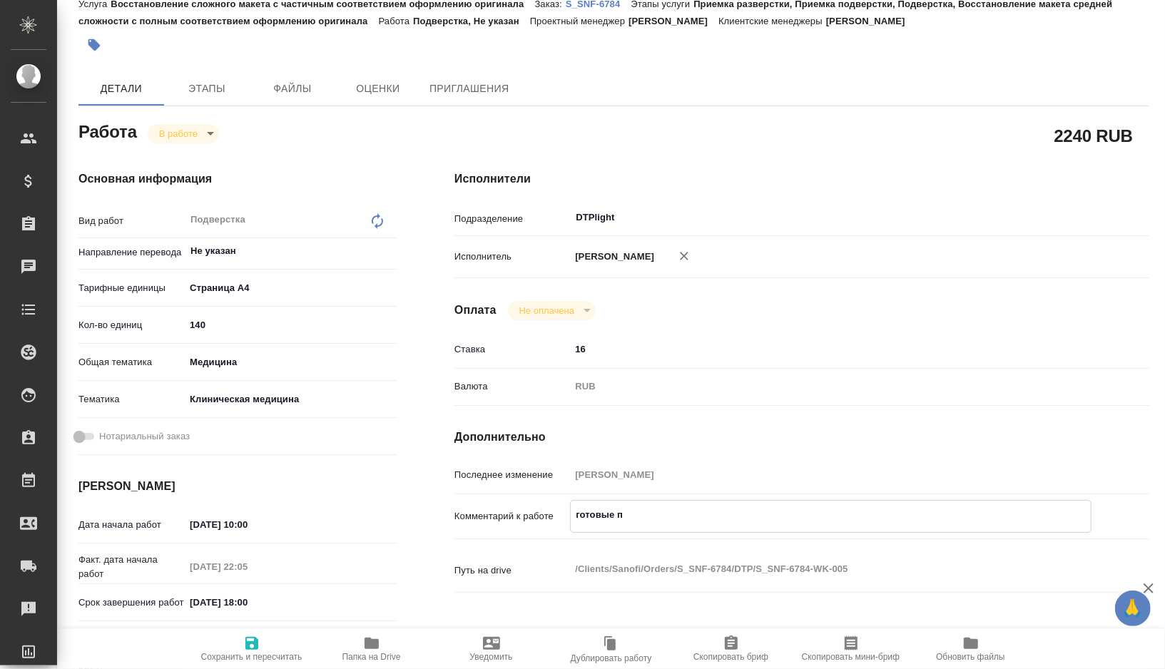
type textarea "x"
type textarea "готовые пер"
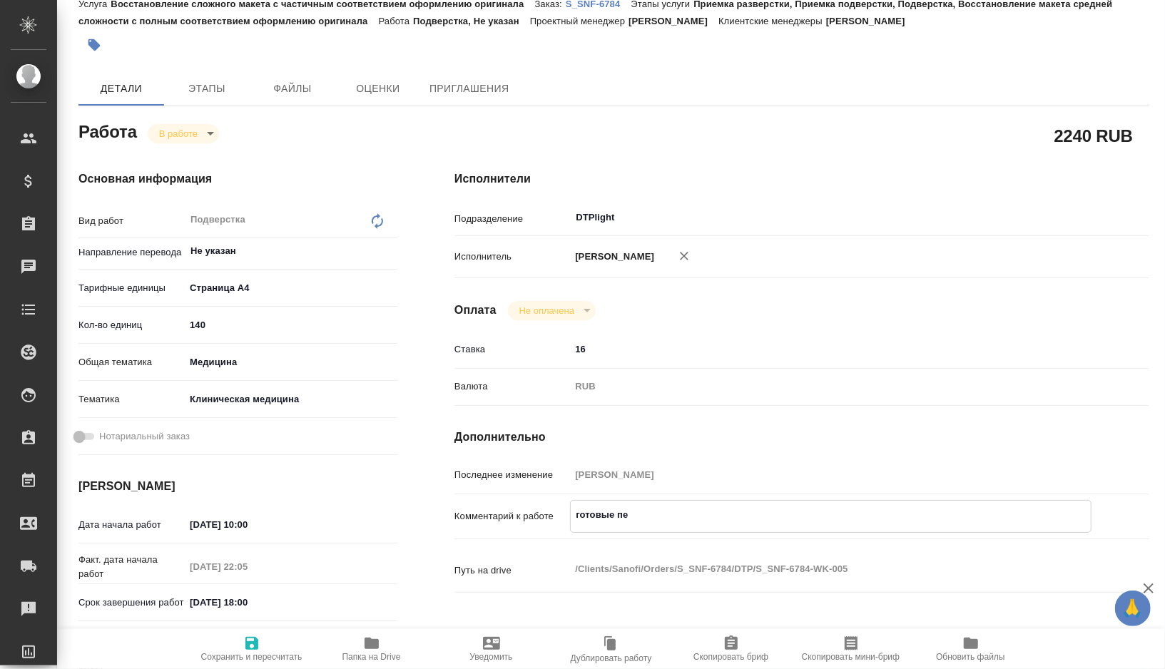
type textarea "x"
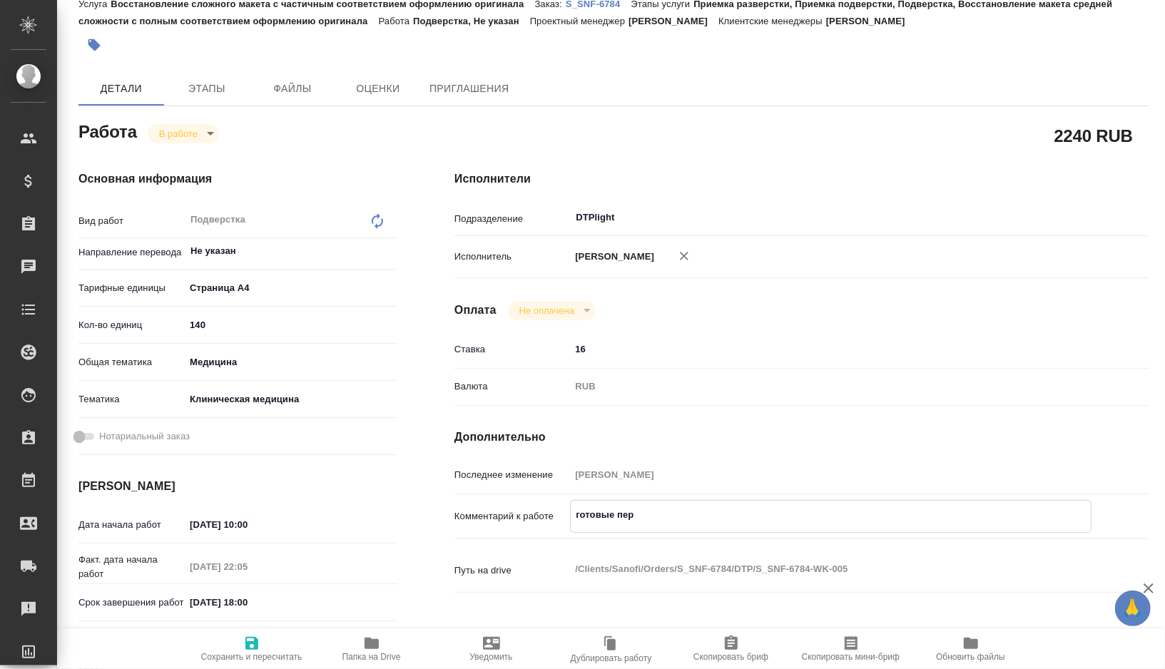
type textarea "готовые пере"
type textarea "x"
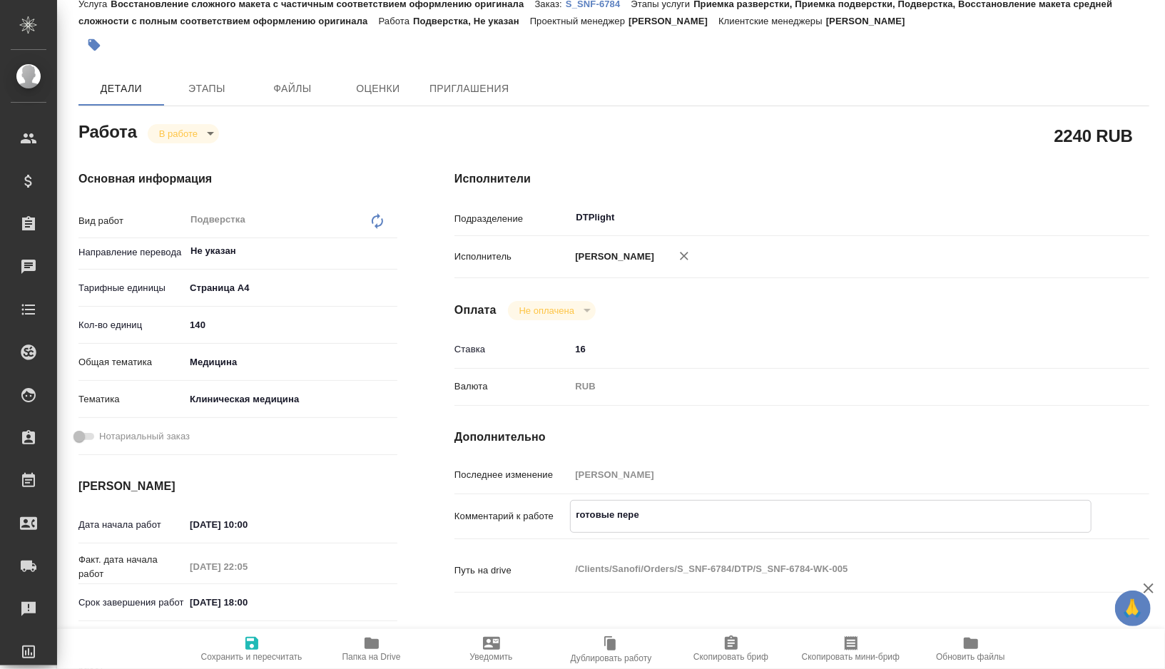
type textarea "x"
type textarea "готовые перев"
type textarea "x"
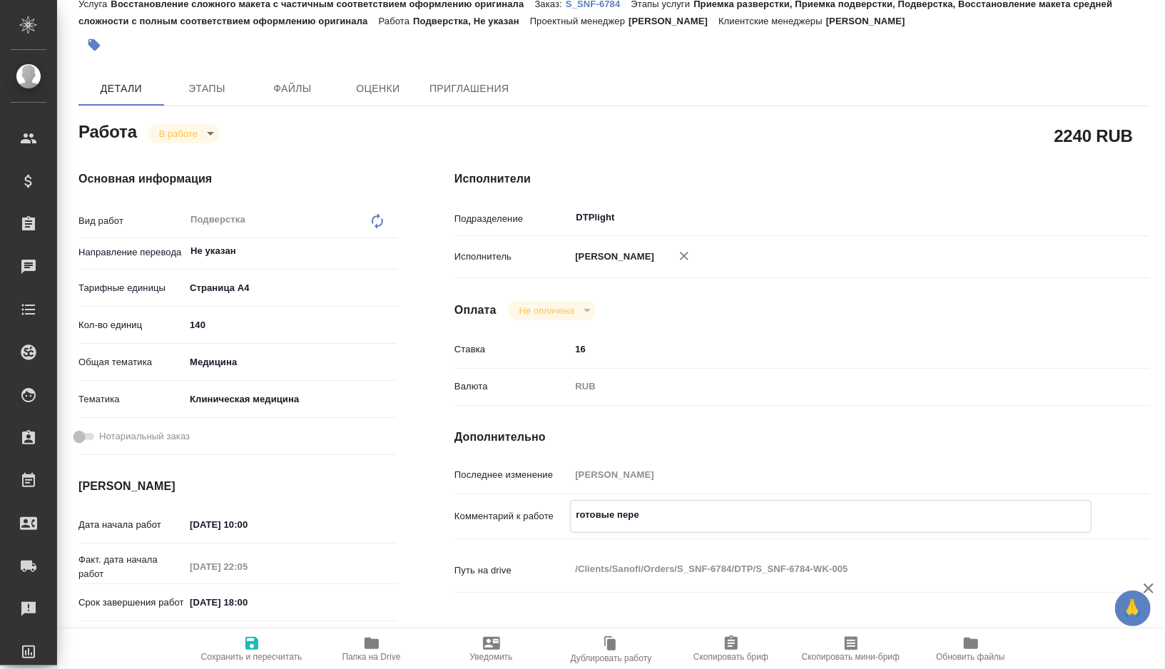
type textarea "x"
type textarea "готовые перево"
type textarea "x"
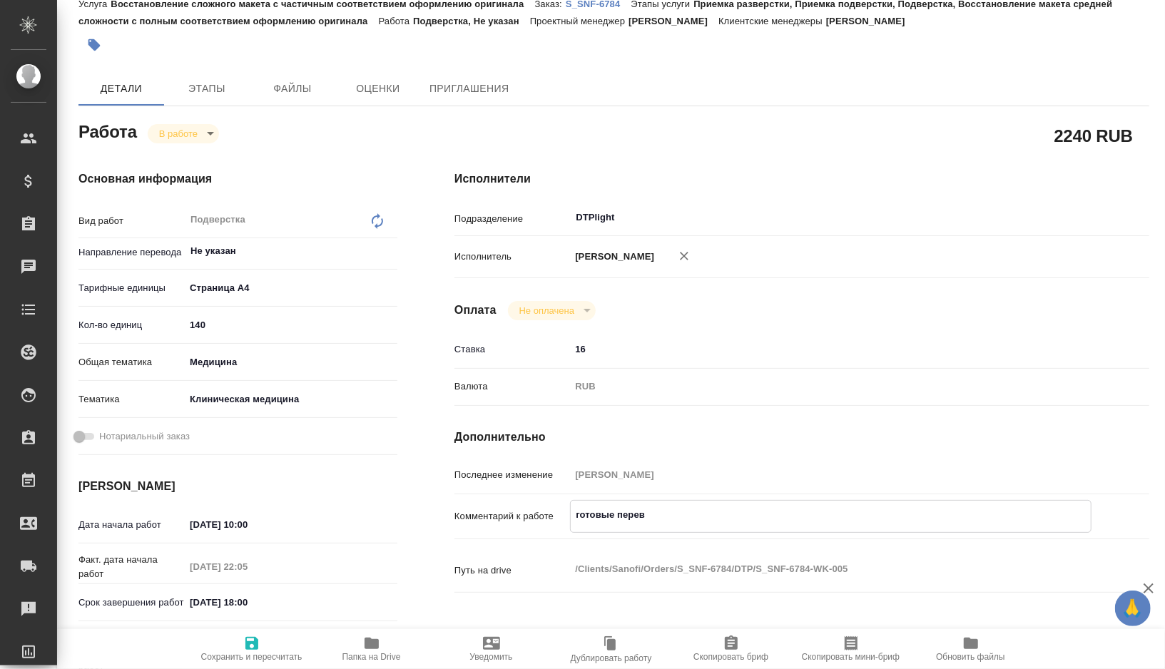
type textarea "x"
type textarea "готовые перевод"
type textarea "x"
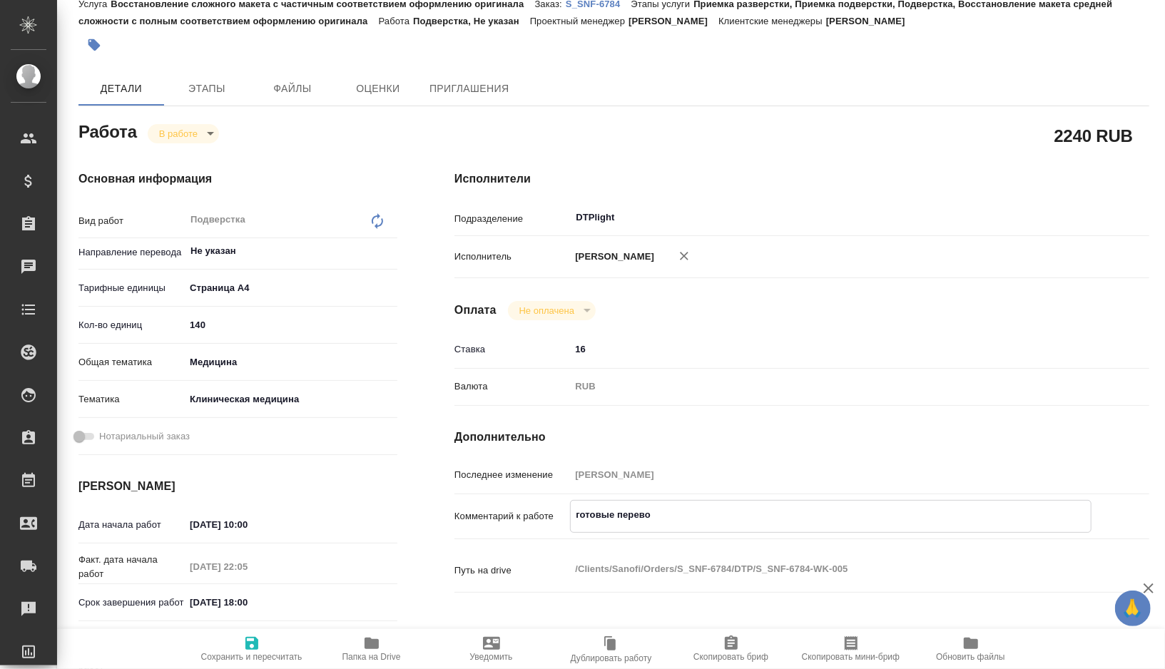
type textarea "x"
type textarea "готовые переводы"
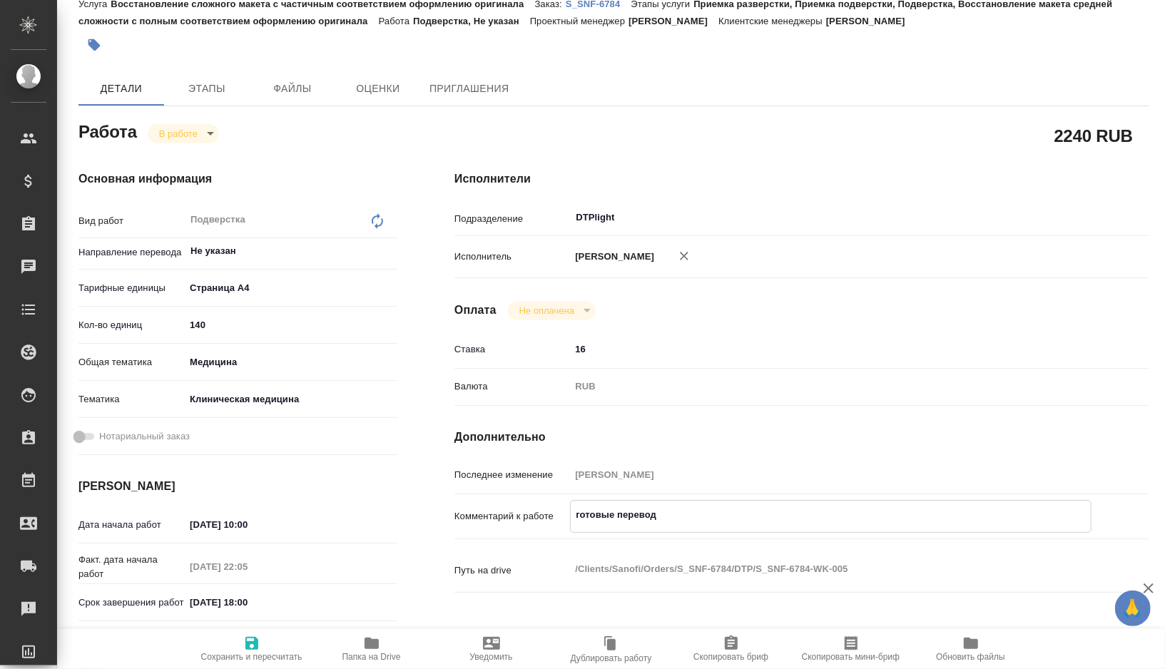
type textarea "x"
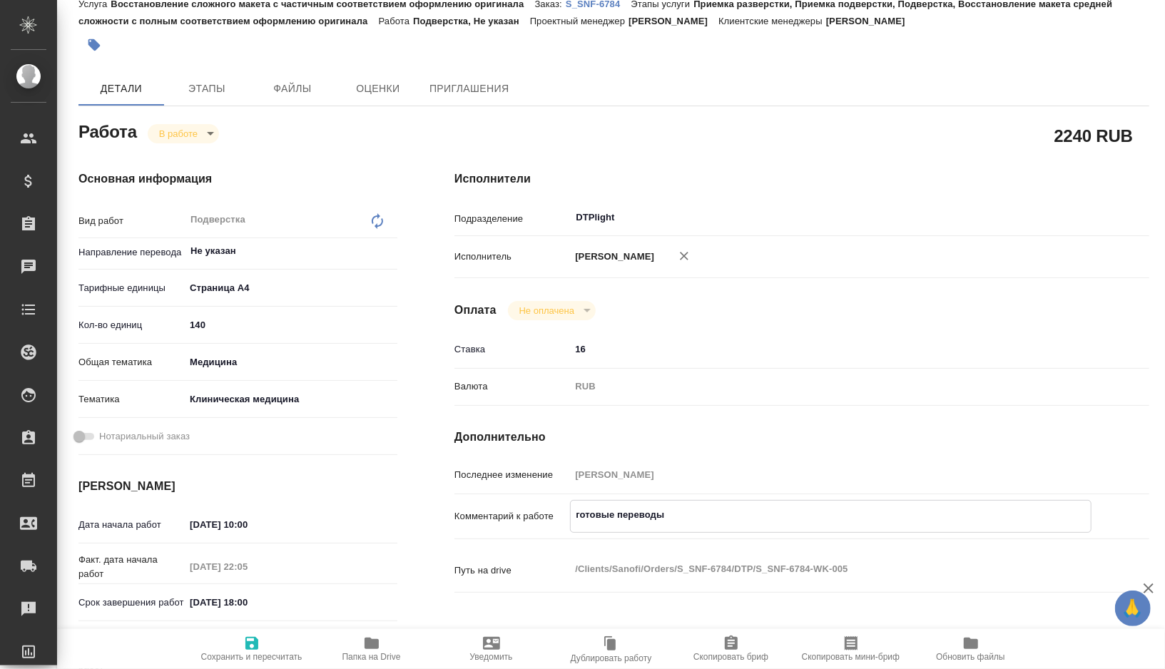
type textarea "готовые переводы"
type textarea "x"
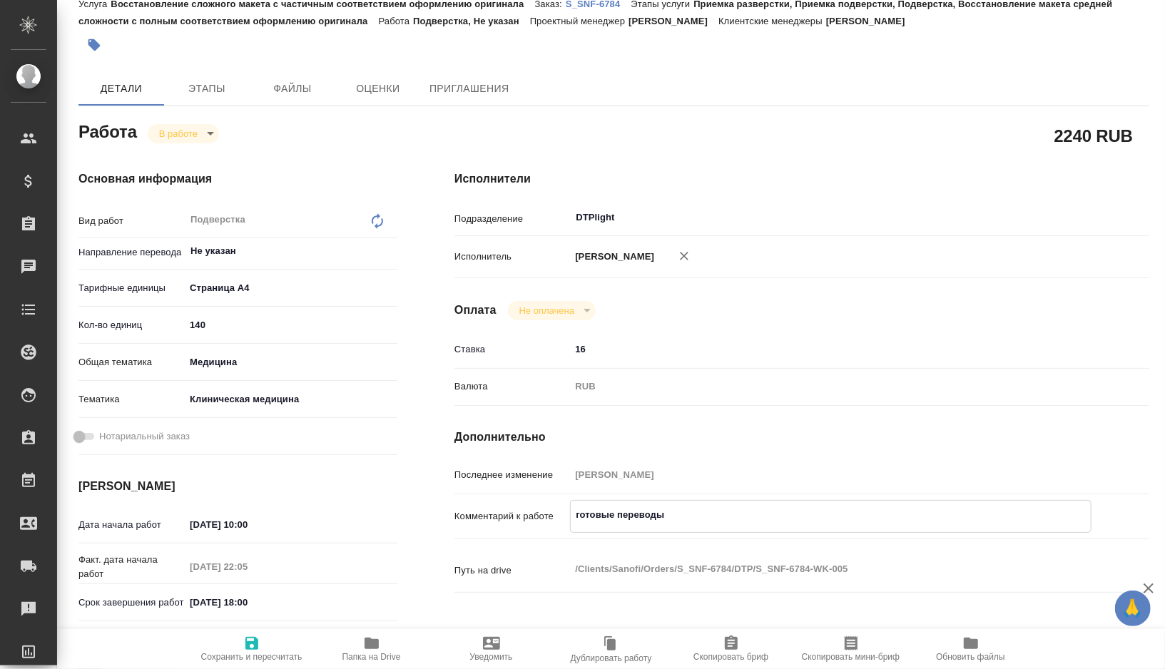
type textarea "x"
type textarea "готовые переводы в"
type textarea "x"
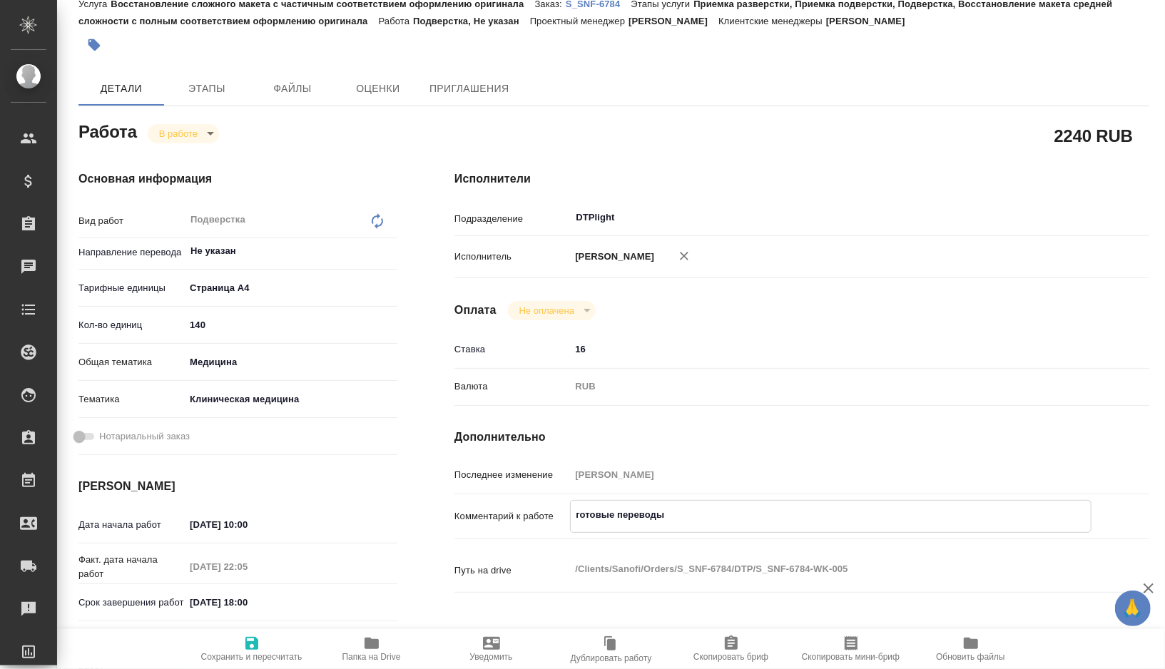
type textarea "x"
type textarea "готовые переводы в"
type textarea "x"
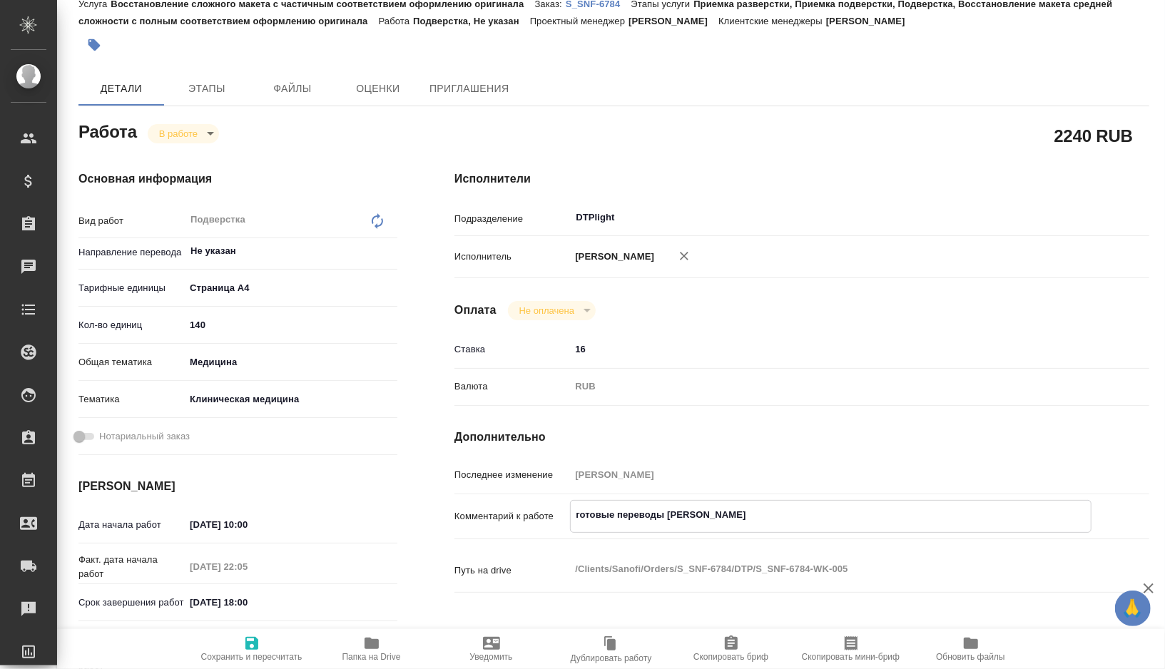
type textarea "x"
type textarea "готовые переводы в п"
type textarea "x"
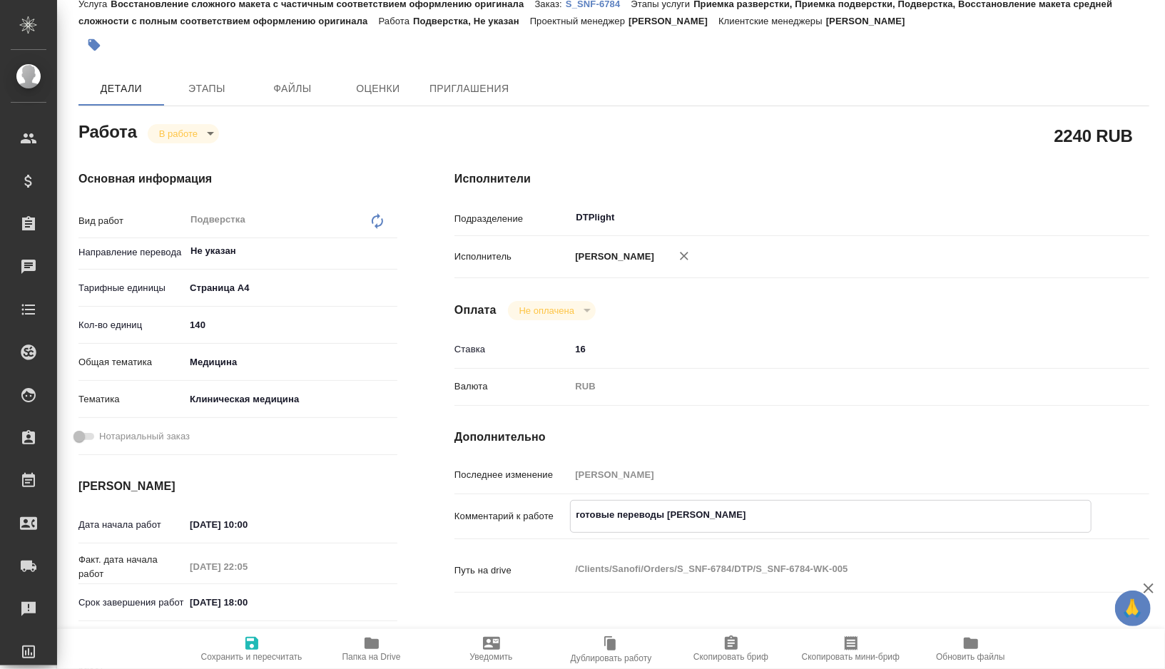
type textarea "x"
type textarea "готовые переводы в пп"
type textarea "x"
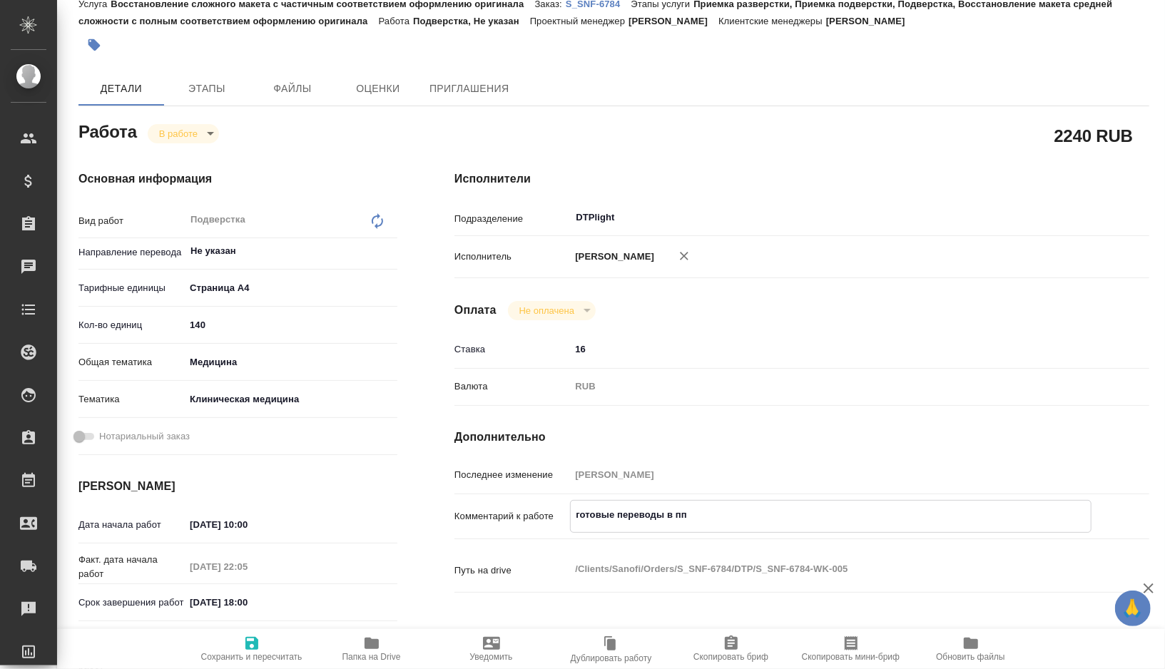
type textarea "готовые переводы в ппа"
type textarea "x"
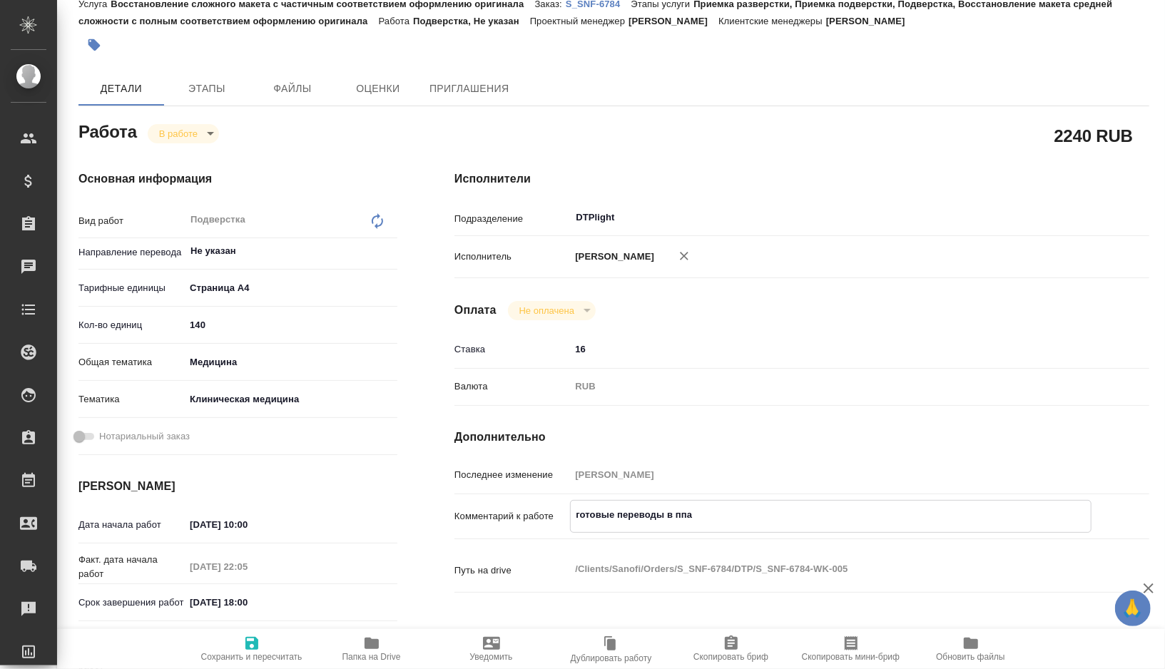
type textarea "x"
type textarea "готовые переводы в ппак"
type textarea "x"
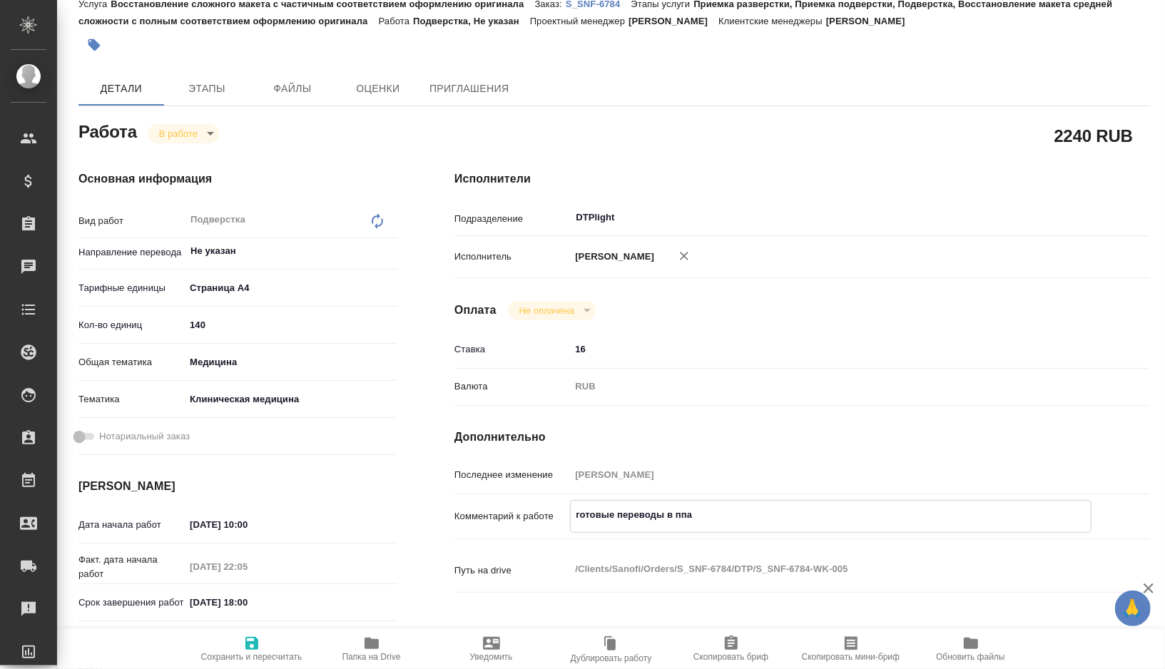
type textarea "x"
type textarea "готовые переводы в ппа"
type textarea "x"
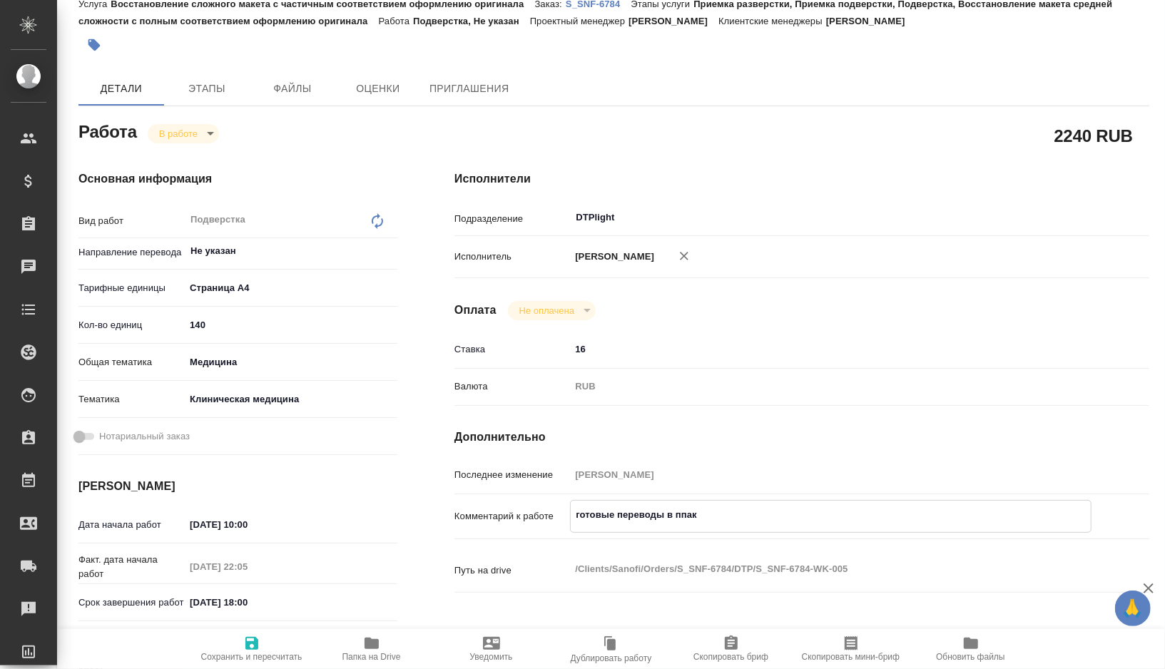
type textarea "x"
type textarea "готовые переводы в пп"
type textarea "x"
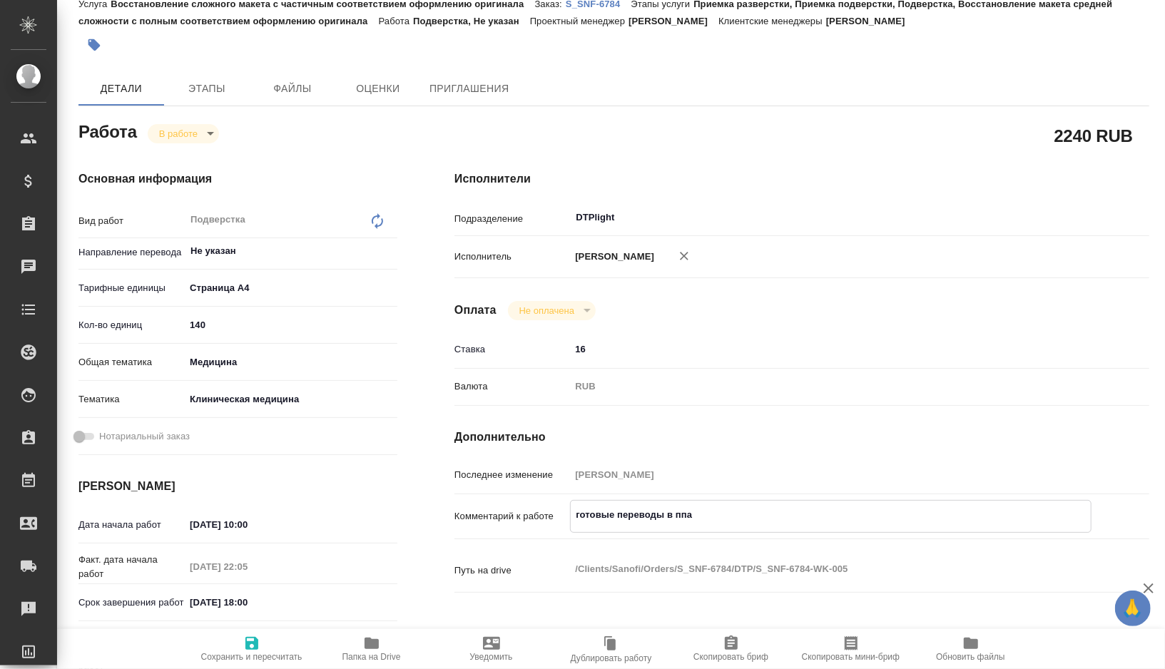
type textarea "x"
click at [253, 646] on icon "button" at bounding box center [251, 643] width 17 height 17
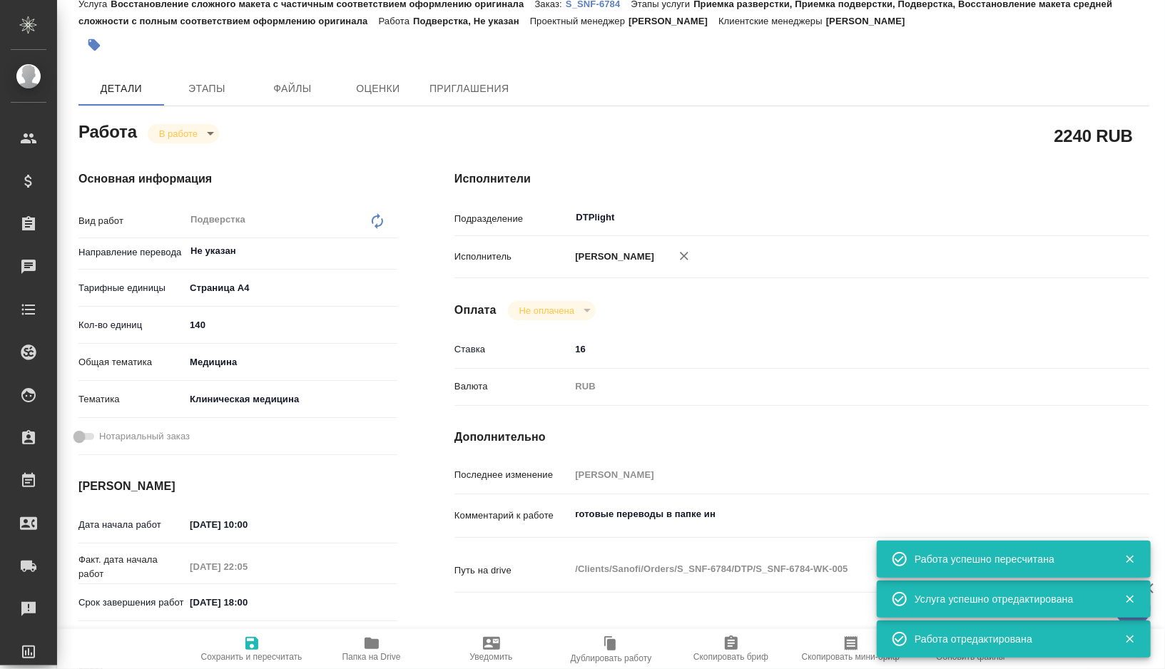
click at [375, 648] on icon "button" at bounding box center [372, 643] width 14 height 11
